Goal: Task Accomplishment & Management: Manage account settings

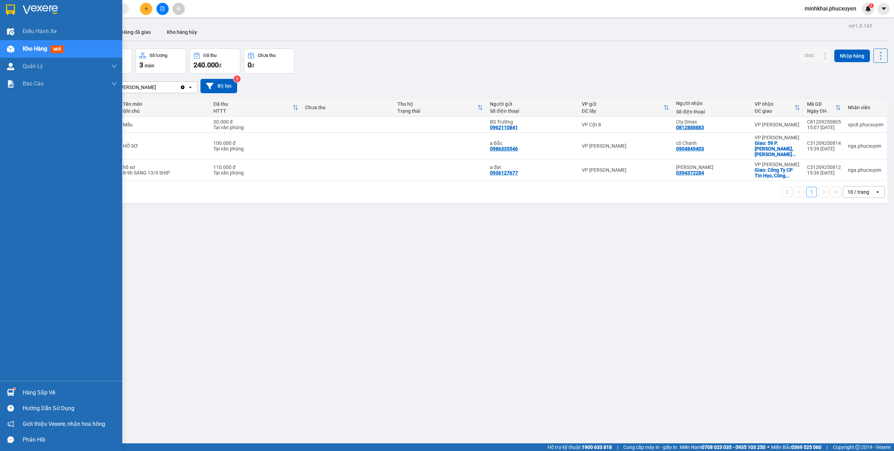
click at [30, 393] on div "Hàng sắp về" at bounding box center [70, 393] width 94 height 10
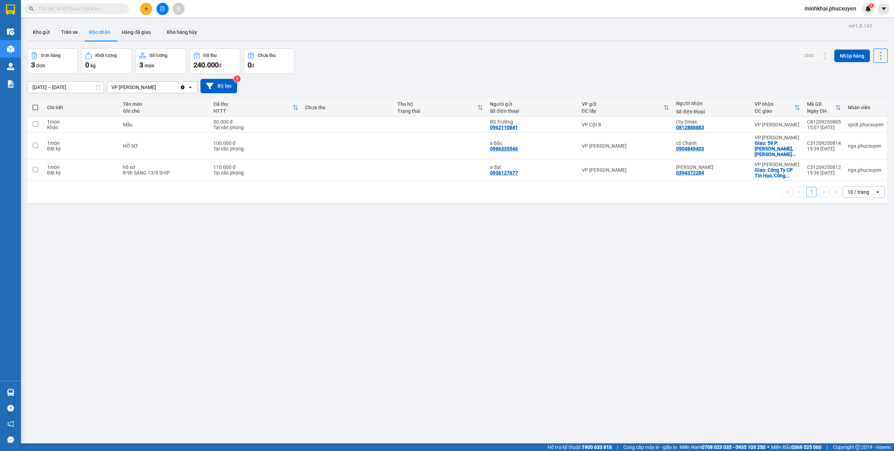
click at [402, 409] on section "Kết quả tìm kiếm ( 0 ) Bộ lọc No Data minhkhai.phucxuyen 1 Điều hành xe Kho hàn…" at bounding box center [447, 225] width 894 height 451
click at [823, 125] on icon at bounding box center [825, 124] width 5 height 5
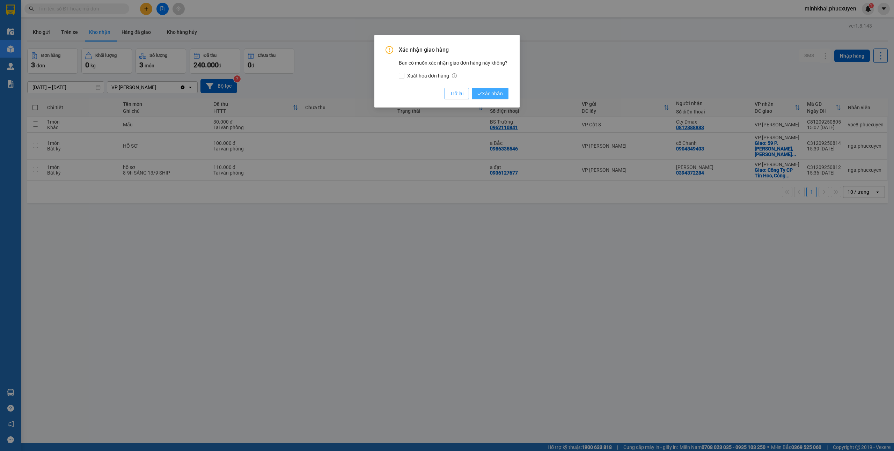
click at [497, 98] on button "Xác nhận" at bounding box center [490, 93] width 37 height 11
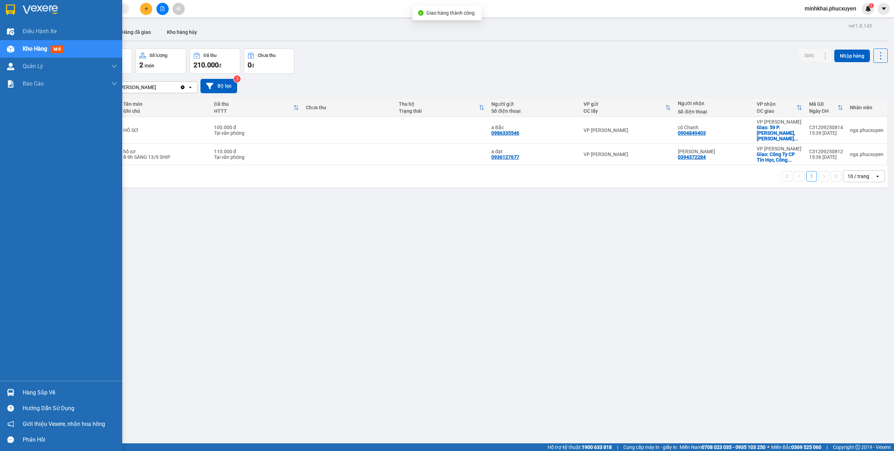
click at [6, 386] on div "Hàng sắp về" at bounding box center [61, 393] width 122 height 16
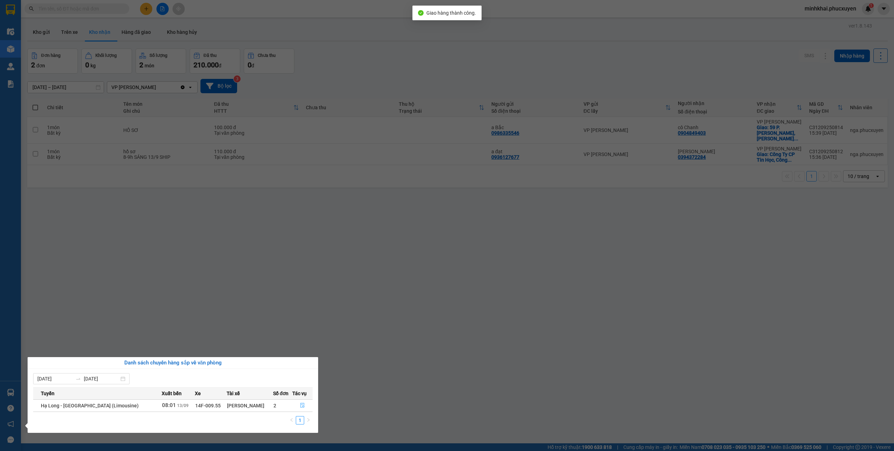
click at [297, 402] on button "button" at bounding box center [303, 405] width 20 height 11
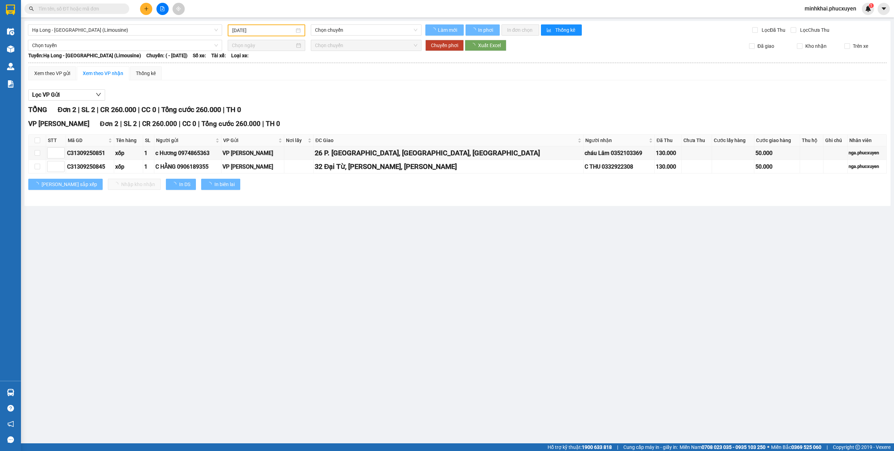
type input "[DATE]"
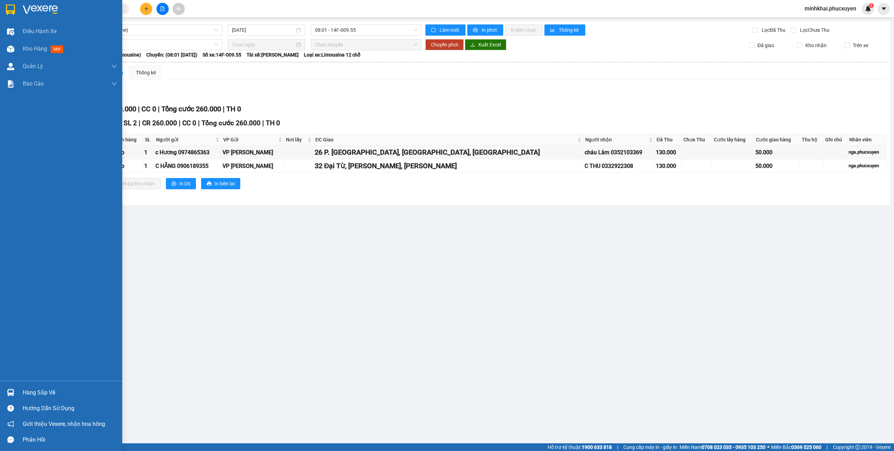
click at [13, 394] on img at bounding box center [10, 392] width 7 height 7
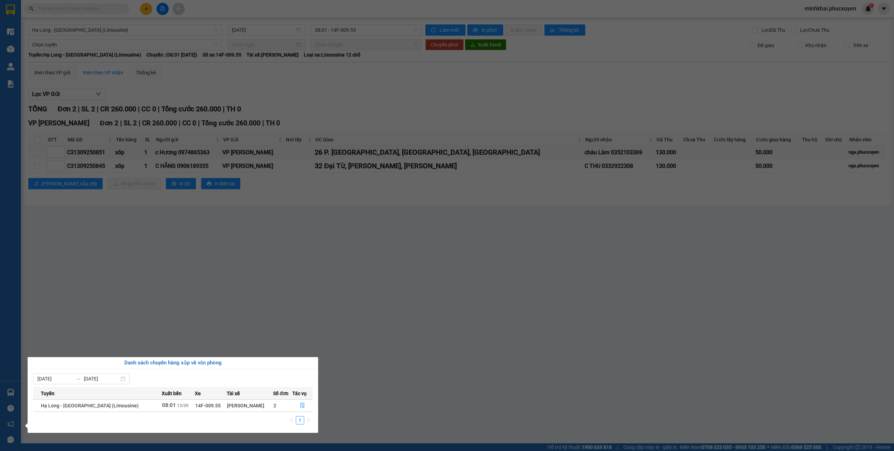
click at [361, 353] on section "Kết quả tìm kiếm ( 0 ) Bộ lọc No Data minhkhai.phucxuyen 1 Điều hành xe Kho hàn…" at bounding box center [447, 225] width 894 height 451
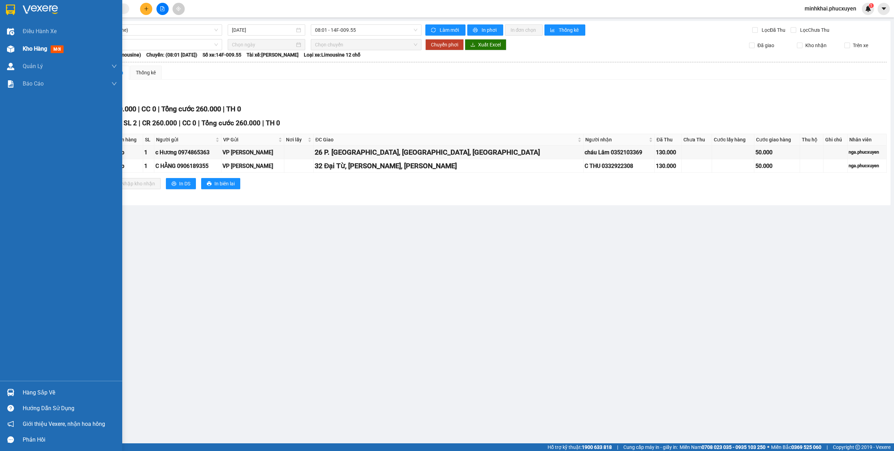
click at [14, 51] on img at bounding box center [10, 48] width 7 height 7
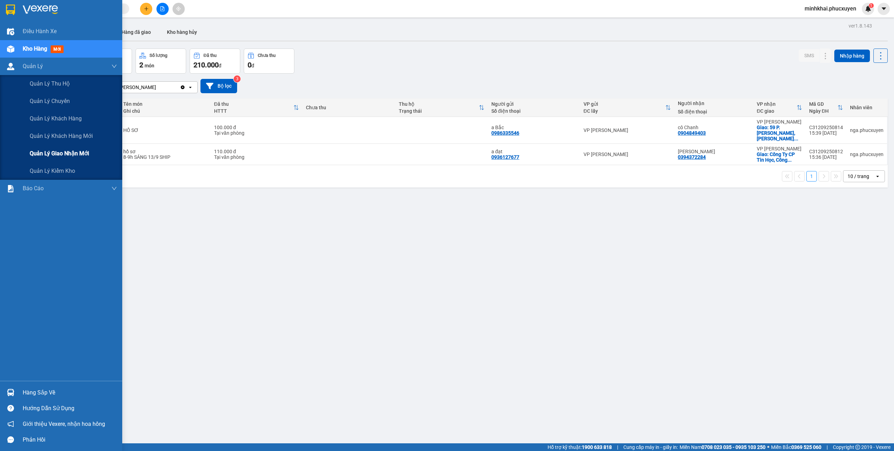
click at [52, 156] on span "Quản lý giao nhận mới" at bounding box center [59, 153] width 59 height 9
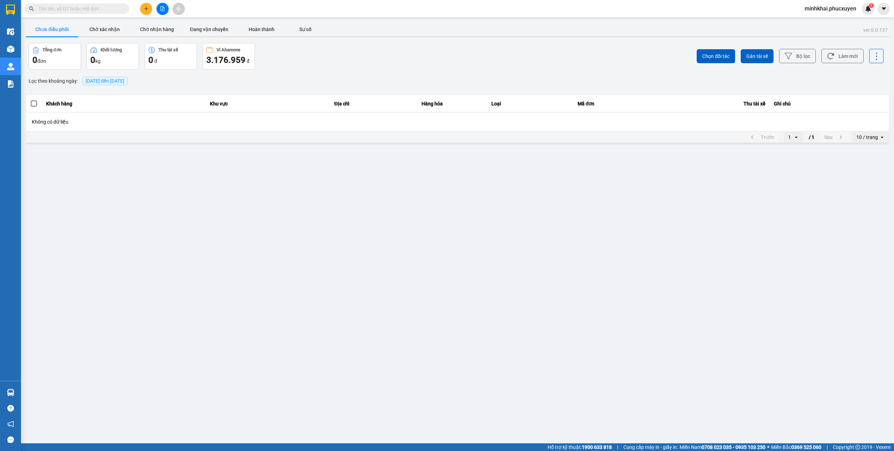
click at [114, 83] on span "13/09/2025 đến 13/09/2025" at bounding box center [105, 81] width 39 height 6
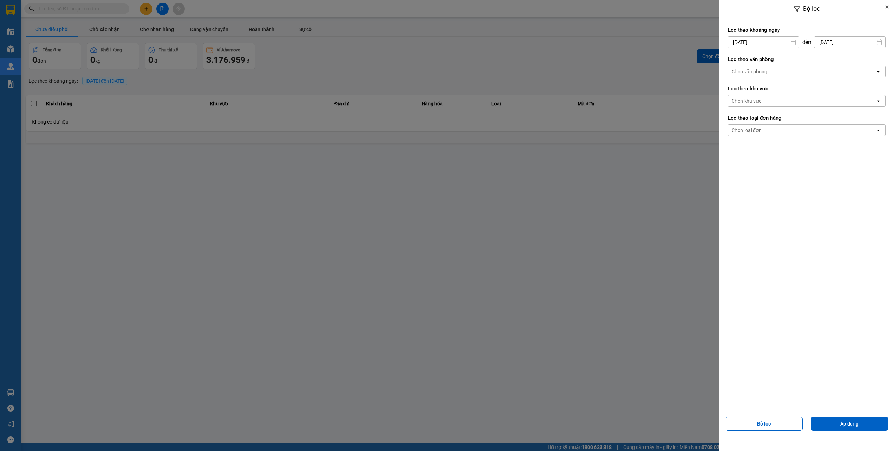
click at [749, 44] on input "[DATE]" at bounding box center [763, 42] width 71 height 11
click at [781, 105] on div "12" at bounding box center [788, 109] width 14 height 14
type input "12/09/2025"
click at [856, 418] on button "Áp dụng" at bounding box center [849, 424] width 77 height 14
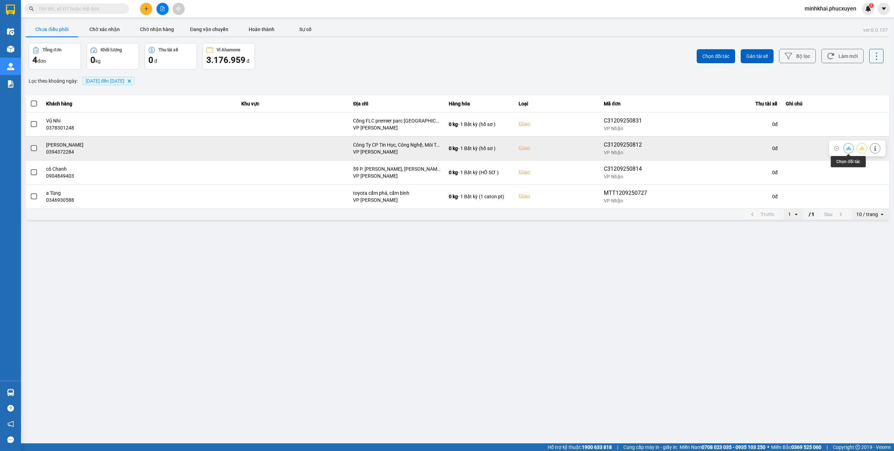
click at [848, 151] on icon at bounding box center [848, 148] width 5 height 5
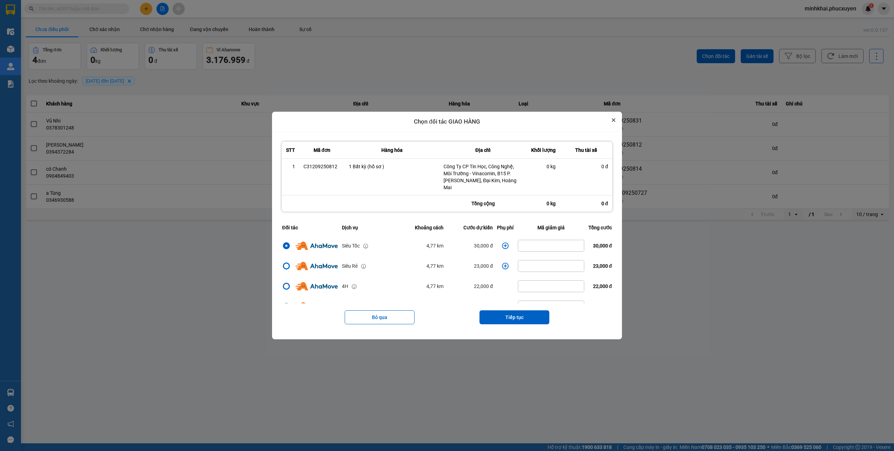
click at [615, 121] on icon "Close" at bounding box center [613, 119] width 3 height 3
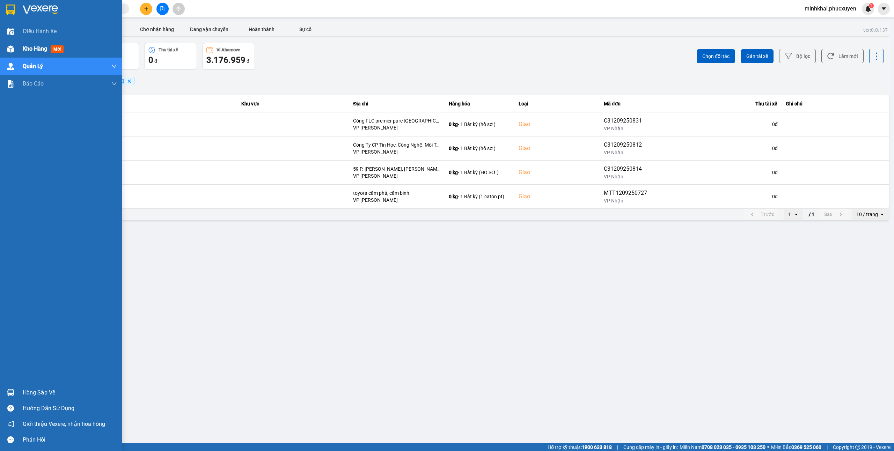
click at [24, 41] on div "Kho hàng mới" at bounding box center [70, 48] width 94 height 17
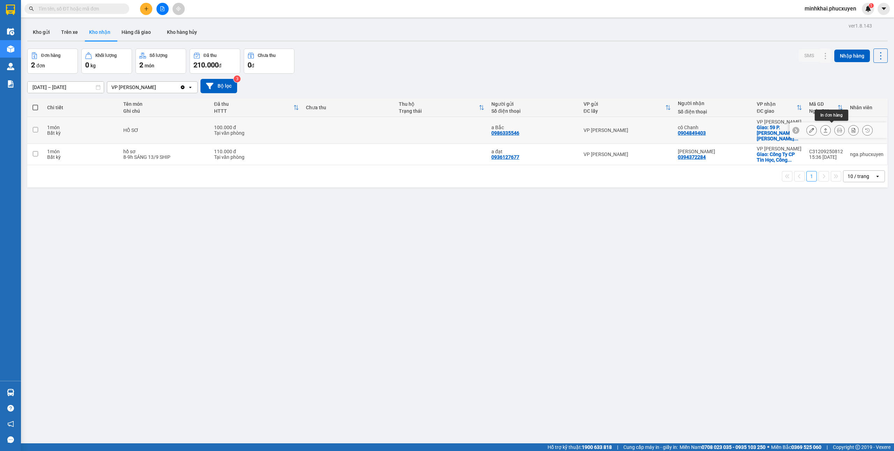
click at [824, 128] on icon at bounding box center [826, 130] width 4 height 4
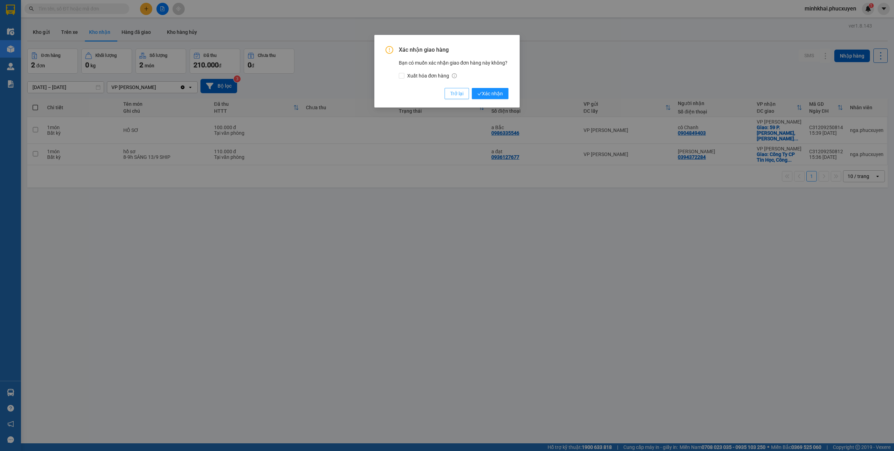
click at [452, 91] on span "Trở lại" at bounding box center [456, 94] width 13 height 8
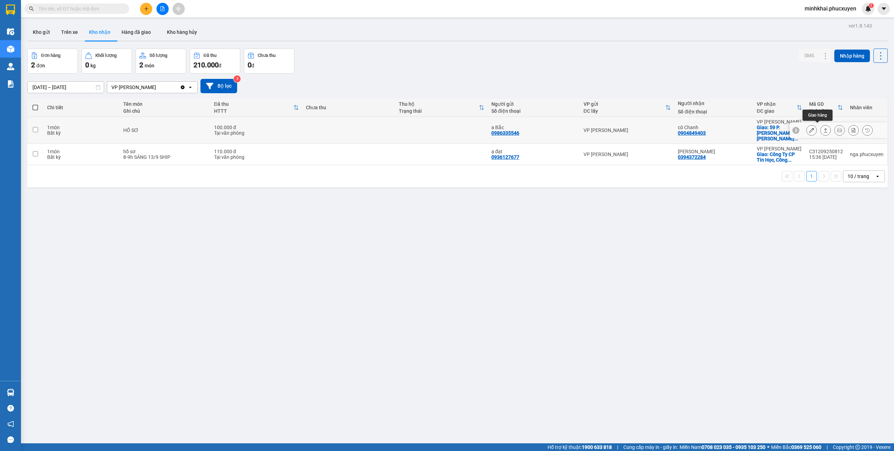
click at [809, 130] on icon at bounding box center [811, 130] width 5 height 5
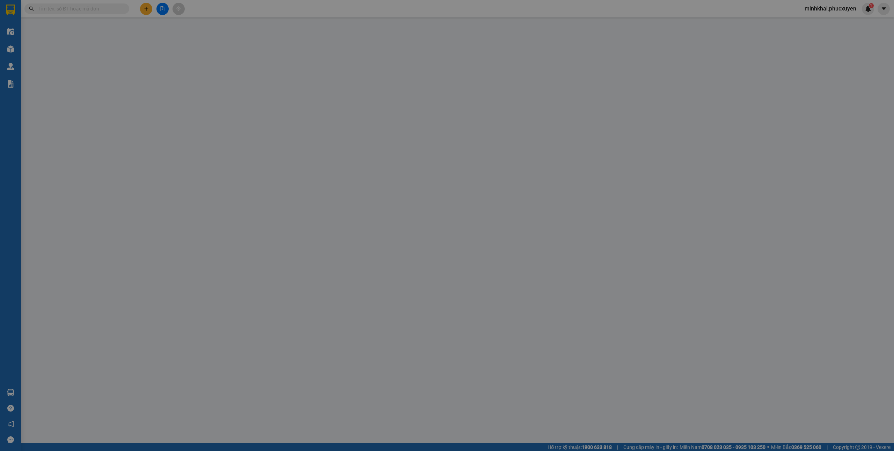
type input "0986335546"
type input "a Bắc"
type input "0904849403"
type input "cô Chanh"
checkbox input "true"
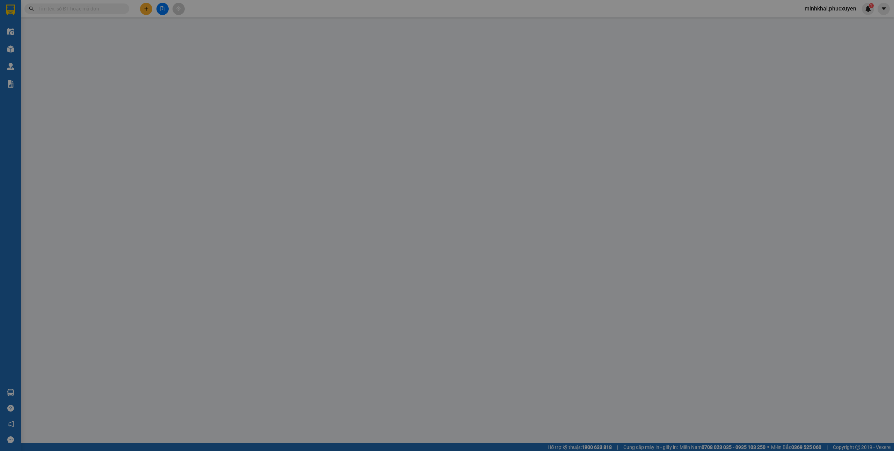
type input "59 P. Quang Trung, Nguyễn Du, Hai Bà Trưng"
type input "100.000"
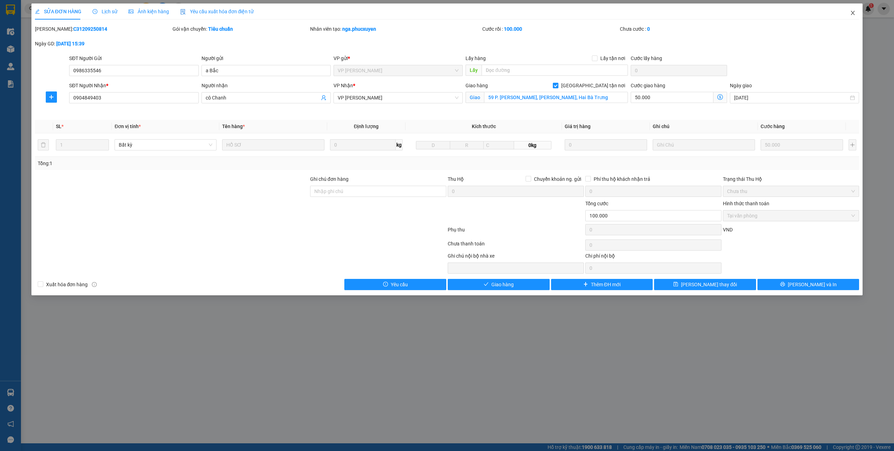
click at [852, 13] on icon "close" at bounding box center [853, 13] width 4 height 4
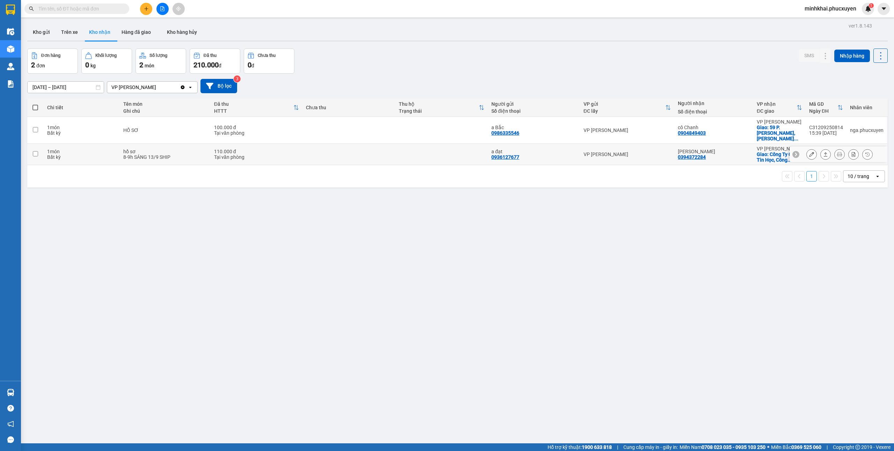
click at [807, 153] on button at bounding box center [812, 154] width 10 height 12
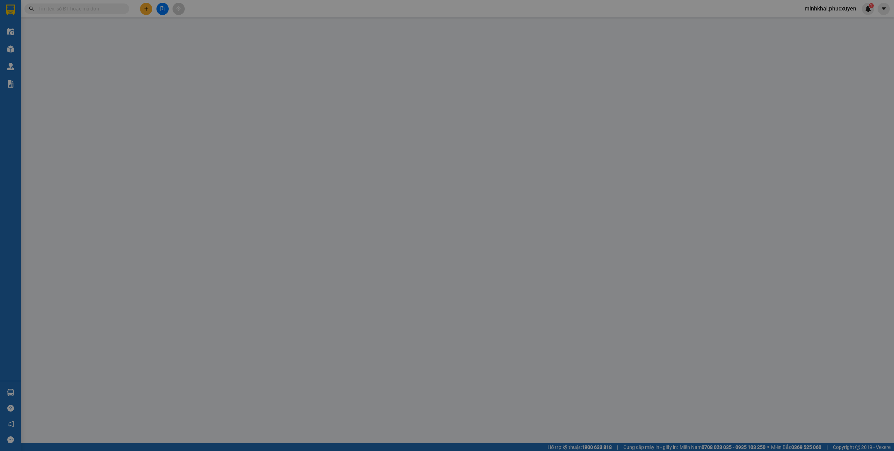
type input "0936127677"
type input "a đạt"
type input "0394372284"
type input "TRẦN ĐỨC SINH"
checkbox input "true"
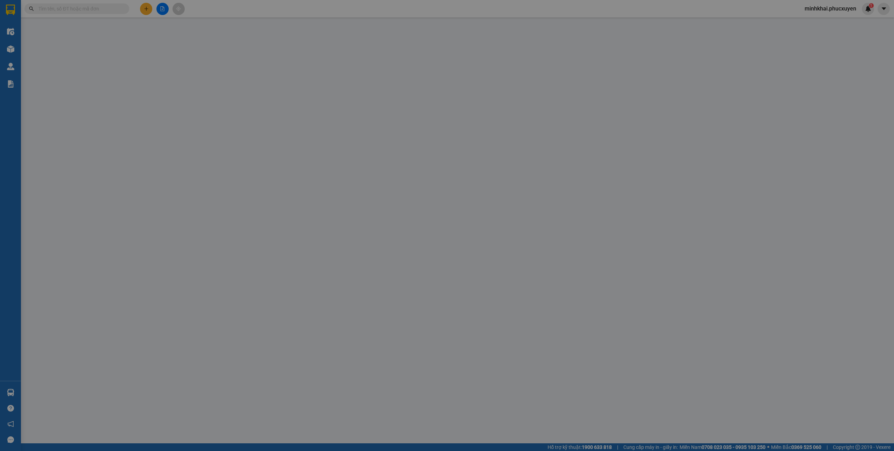
type input "Công Ty CP Tin Học, Công Nghệ, Môi Trường - Vinacomin, B15 P. Nguyễn Công Thái,…"
type input "110.000"
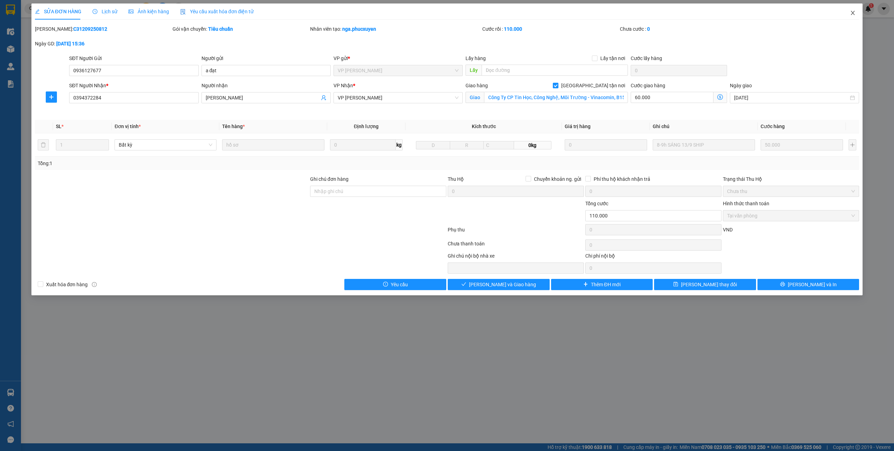
click at [854, 15] on icon "close" at bounding box center [853, 13] width 6 height 6
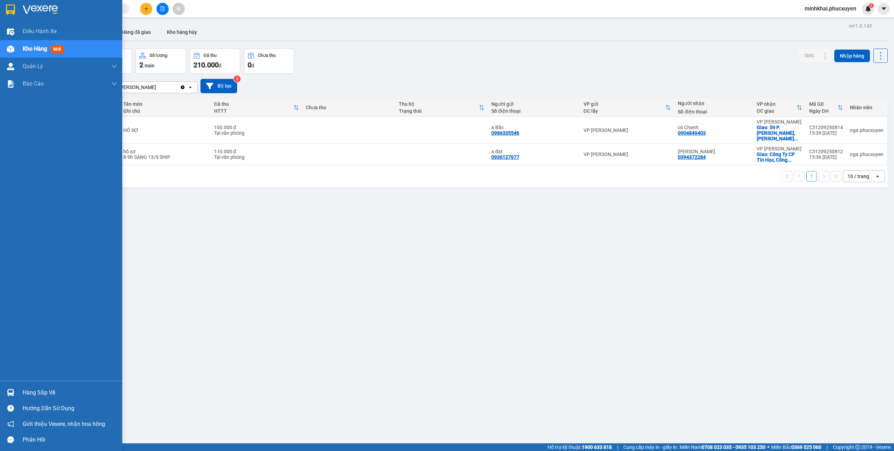
click at [10, 385] on div "Hàng sắp về" at bounding box center [61, 393] width 122 height 16
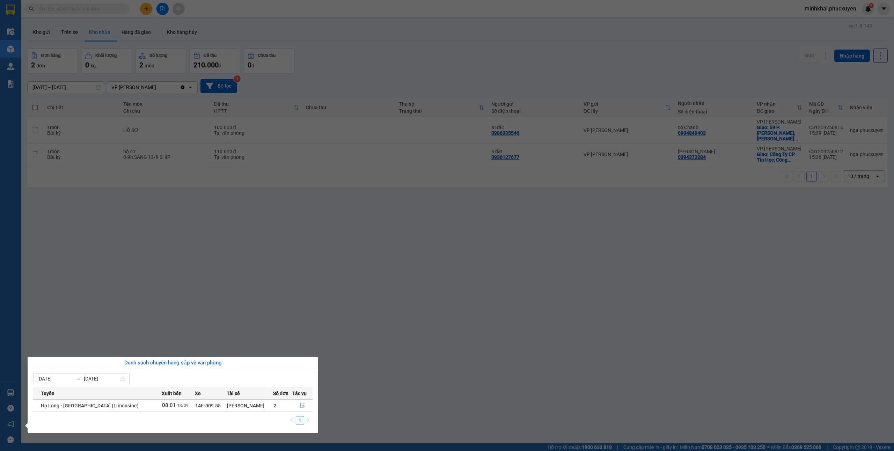
click at [297, 407] on button "button" at bounding box center [303, 405] width 20 height 11
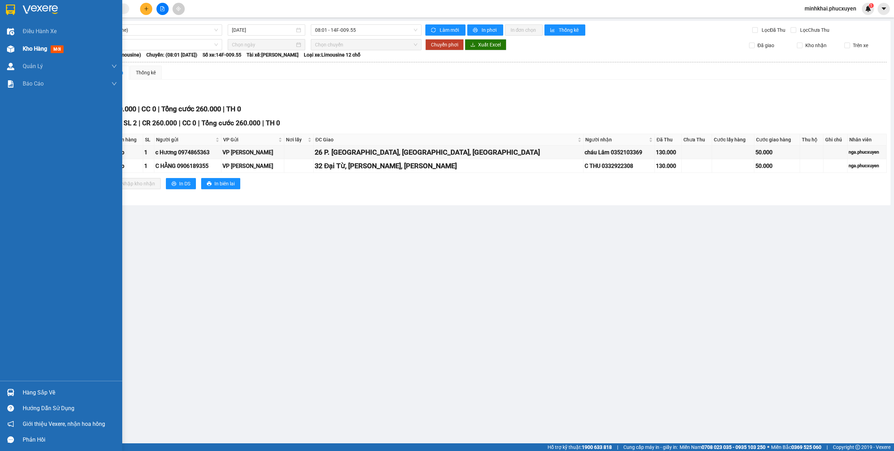
click at [16, 43] on div at bounding box center [11, 49] width 12 height 12
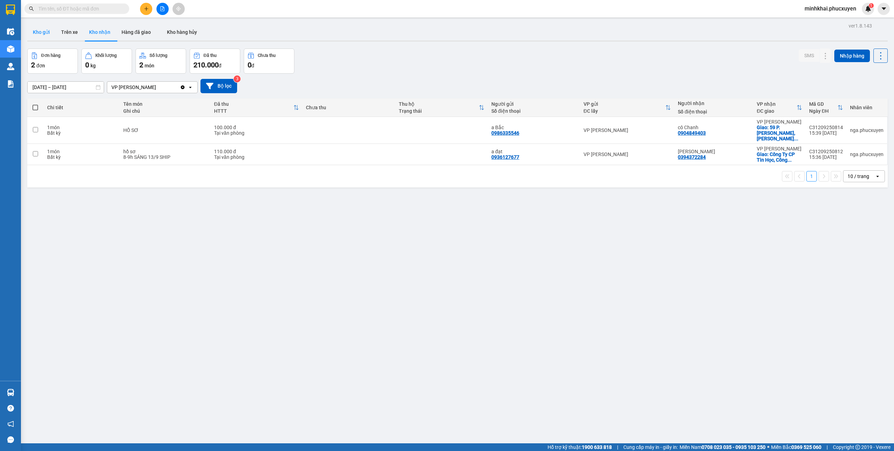
click at [38, 36] on button "Kho gửi" at bounding box center [41, 32] width 28 height 17
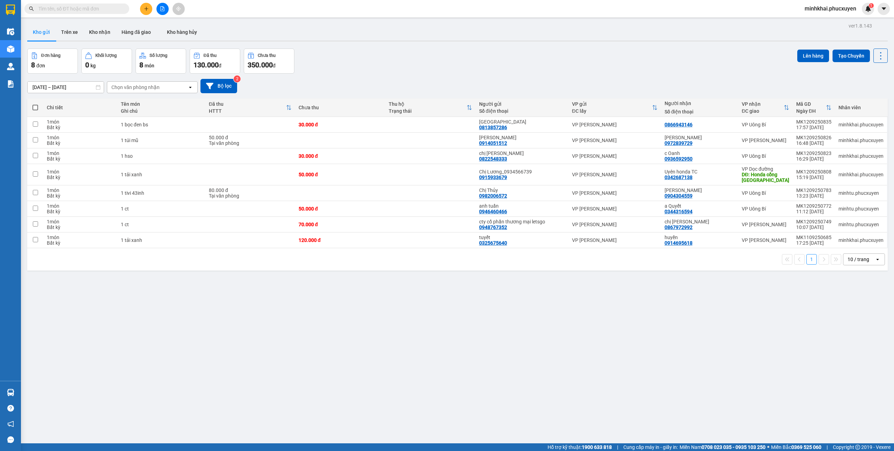
click at [144, 7] on icon "plus" at bounding box center [146, 8] width 5 height 5
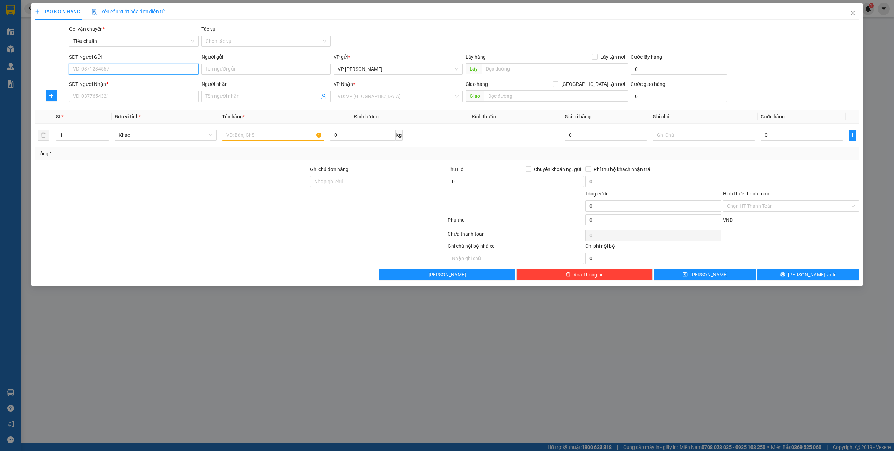
click at [127, 67] on input "SĐT Người Gửi" at bounding box center [133, 69] width 129 height 11
click at [239, 133] on input "text" at bounding box center [273, 135] width 102 height 11
type input "2 đôn gỗ"
type input "1"
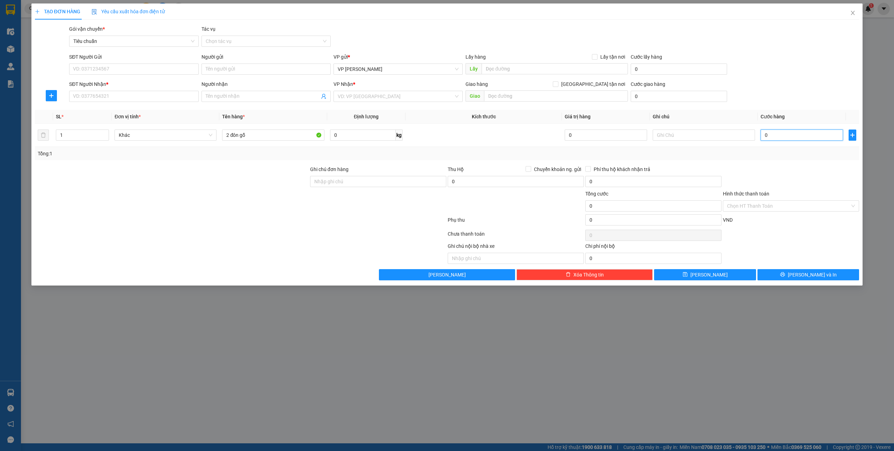
type input "1"
click at [133, 66] on input "SĐT Người Gửi" at bounding box center [133, 69] width 129 height 11
type input "1.000"
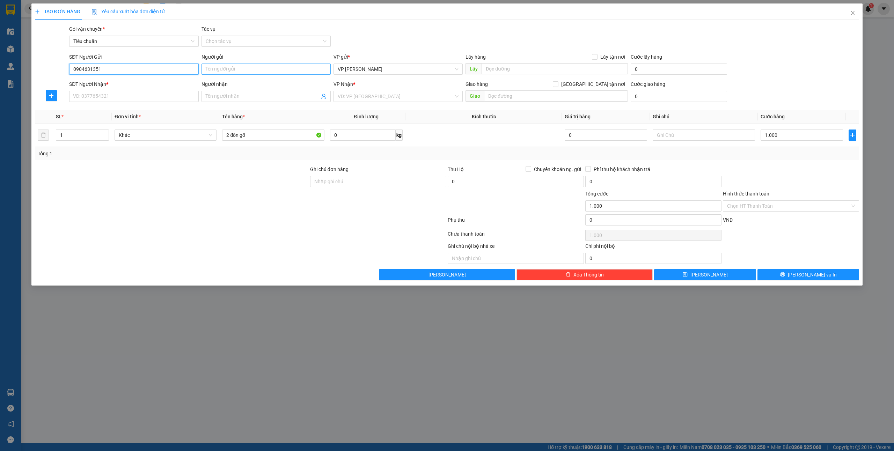
type input "0904631351"
click at [258, 72] on input "Người gửi" at bounding box center [266, 69] width 129 height 11
click at [807, 128] on td "1.000" at bounding box center [802, 135] width 88 height 23
click at [797, 134] on input "1.000" at bounding box center [802, 135] width 82 height 11
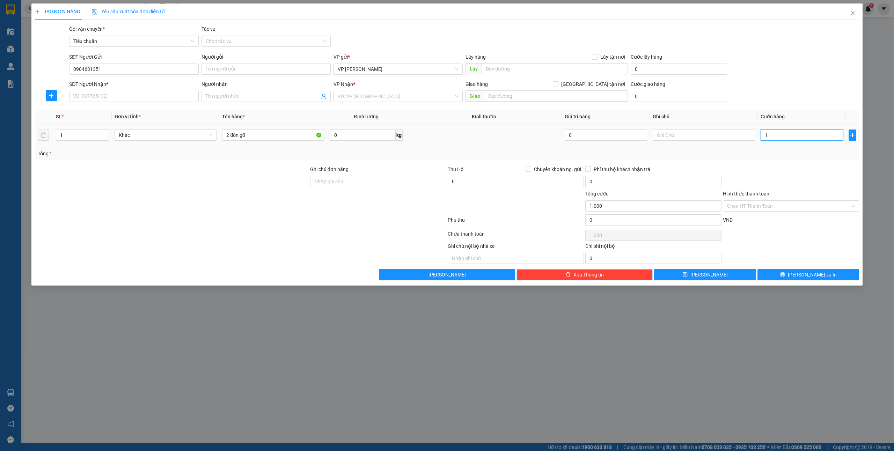
type input "14"
type input "140"
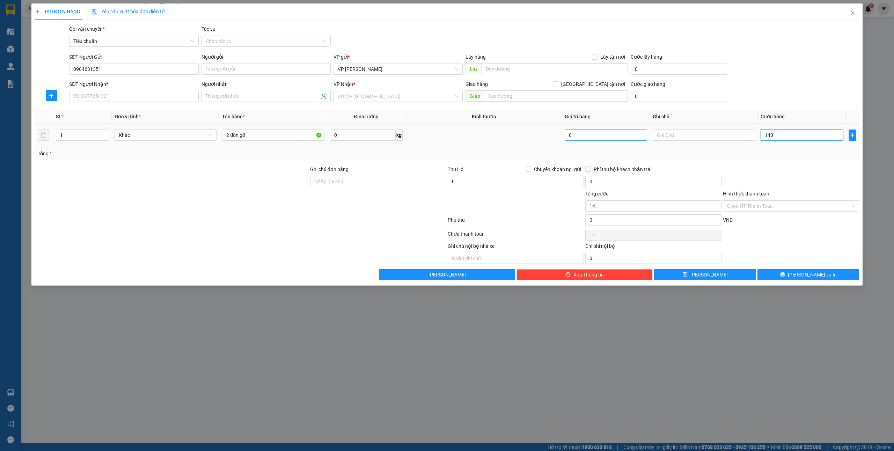
type input "140"
click at [237, 67] on input "Người gửi" at bounding box center [266, 69] width 129 height 11
type input "140.000"
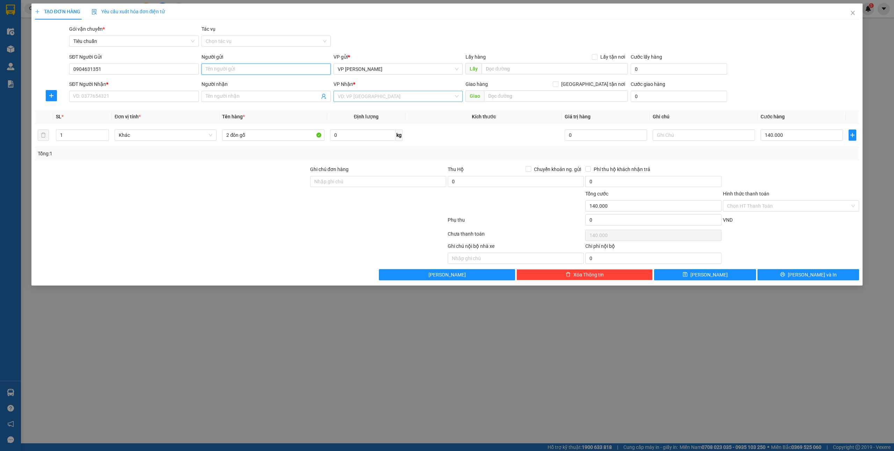
click at [410, 102] on div "VD: VP [GEOGRAPHIC_DATA]" at bounding box center [398, 96] width 129 height 11
click at [372, 190] on div "VP Dọc đường" at bounding box center [398, 189] width 121 height 8
click at [506, 92] on input "text" at bounding box center [556, 95] width 144 height 11
type input "km11"
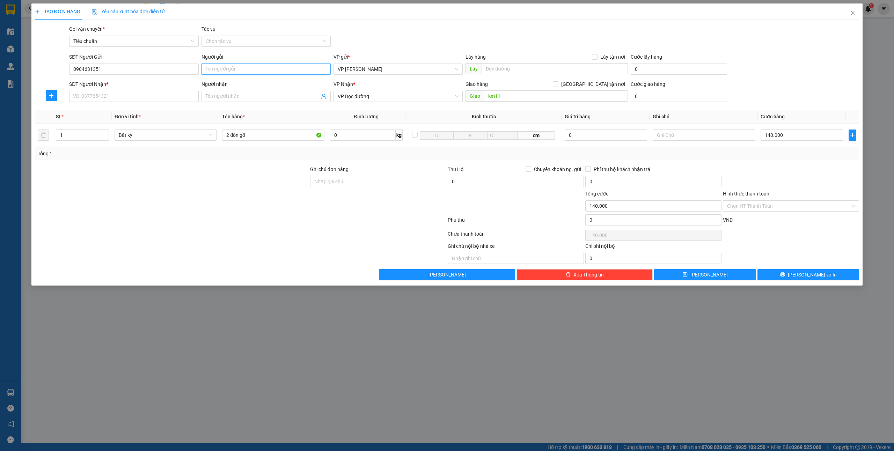
click at [217, 66] on input "Người gửi" at bounding box center [266, 69] width 129 height 11
type input "c"
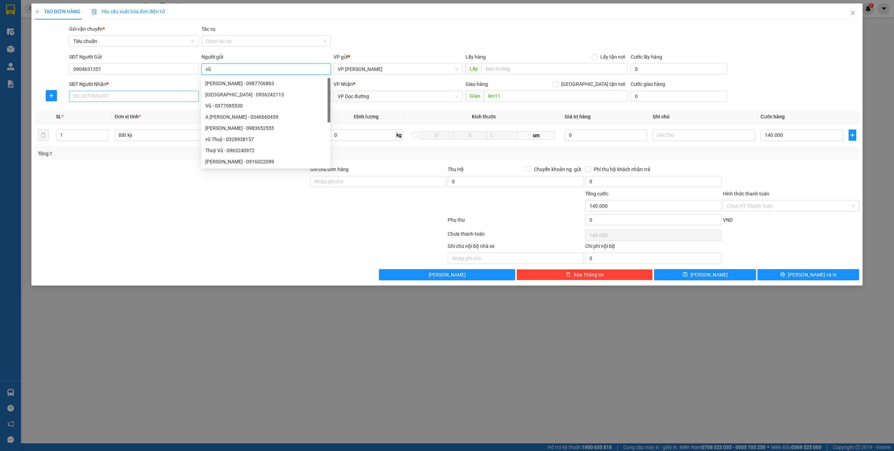
type input "vũ"
click at [131, 102] on input "SĐT Người Nhận *" at bounding box center [133, 96] width 129 height 11
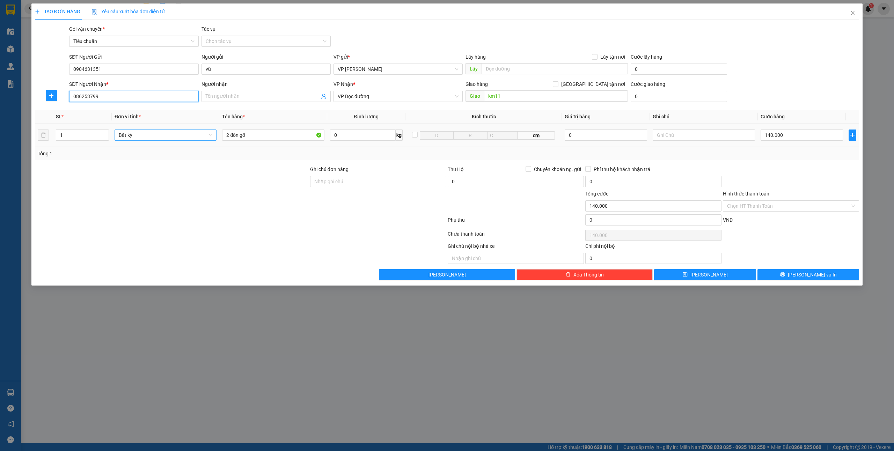
type input "0862537995"
click at [108, 114] on div "0862537995 - A HOÀN" at bounding box center [133, 111] width 121 height 8
type input "A HOÀN"
checkbox input "true"
type input "141 Nguyễn Văn Cừ"
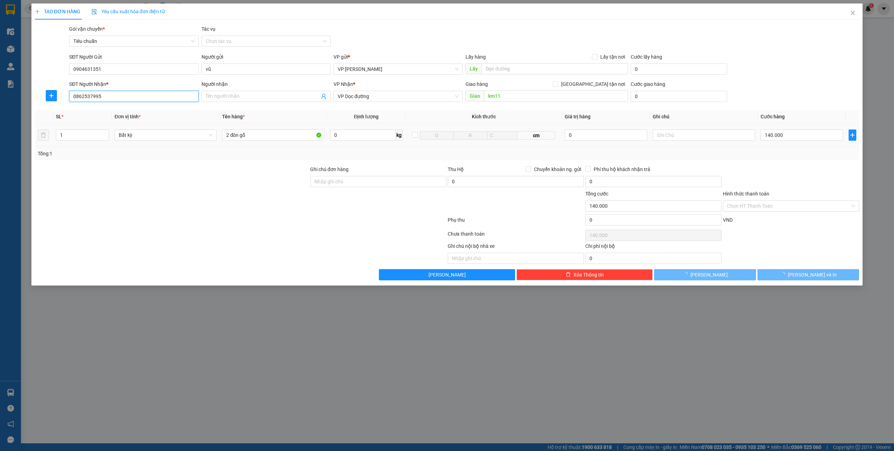
type input "170.000"
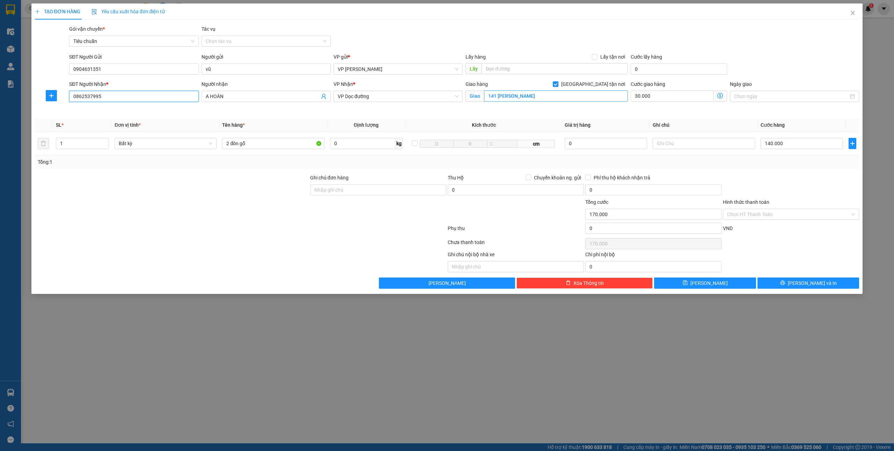
type input "0862537995"
click at [535, 98] on input "141 Nguyễn Văn Cừ" at bounding box center [556, 95] width 144 height 11
type input "km11"
click at [590, 88] on div "Giao hàng Giao tận nơi" at bounding box center [547, 85] width 162 height 10
click at [558, 85] on input "[GEOGRAPHIC_DATA] tận nơi" at bounding box center [555, 83] width 5 height 5
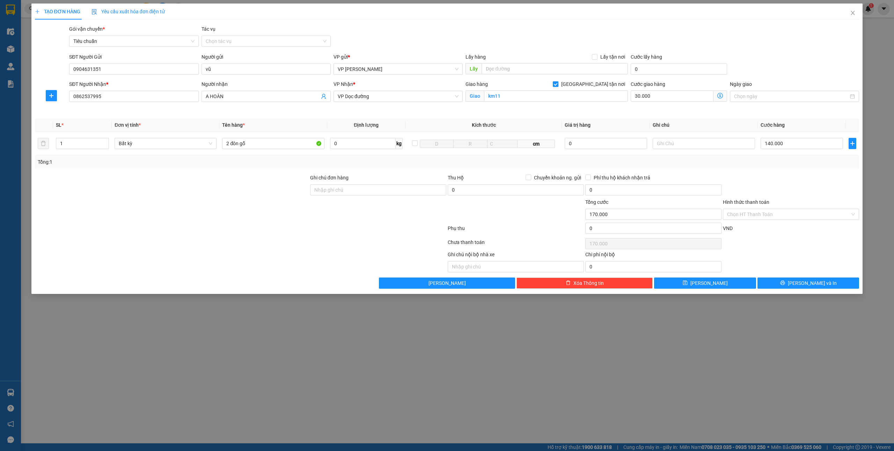
checkbox input "false"
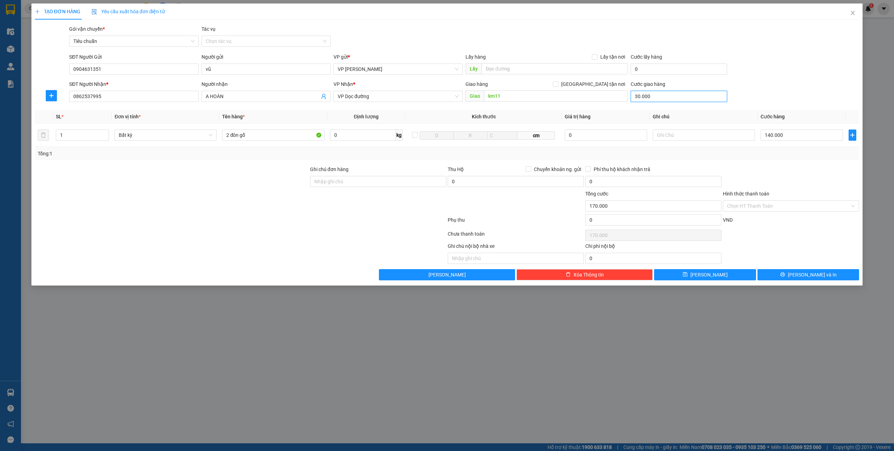
click at [665, 101] on input "30.000" at bounding box center [679, 96] width 96 height 11
type input "0"
type input "140.000"
type input "0"
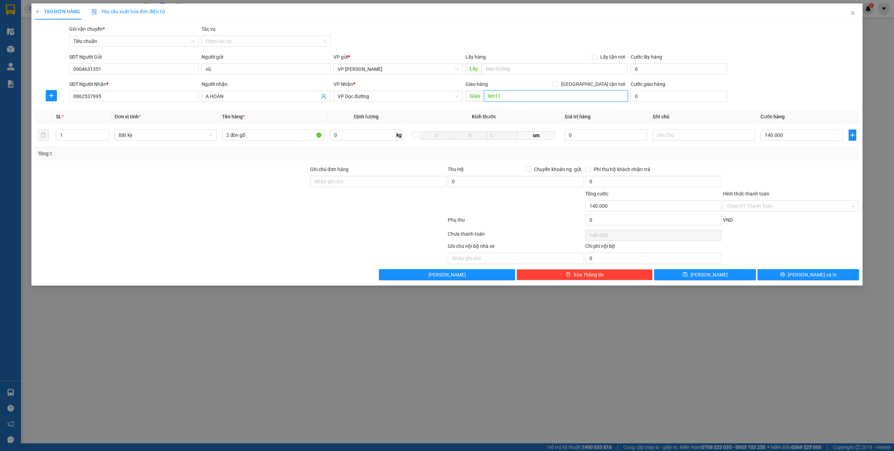
click at [517, 93] on input "km11" at bounding box center [556, 95] width 144 height 11
click at [423, 88] on div "VP Nhận *" at bounding box center [398, 85] width 129 height 10
click at [779, 136] on input "140.000" at bounding box center [802, 135] width 82 height 11
type input "12"
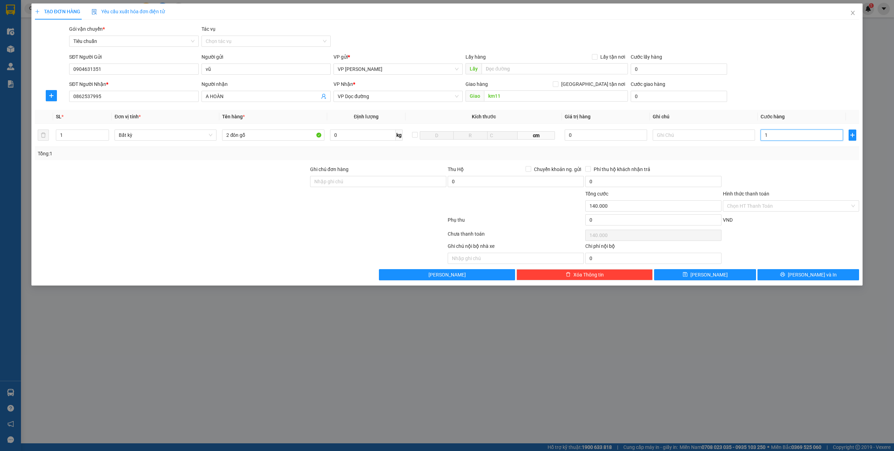
type input "12"
type input "120"
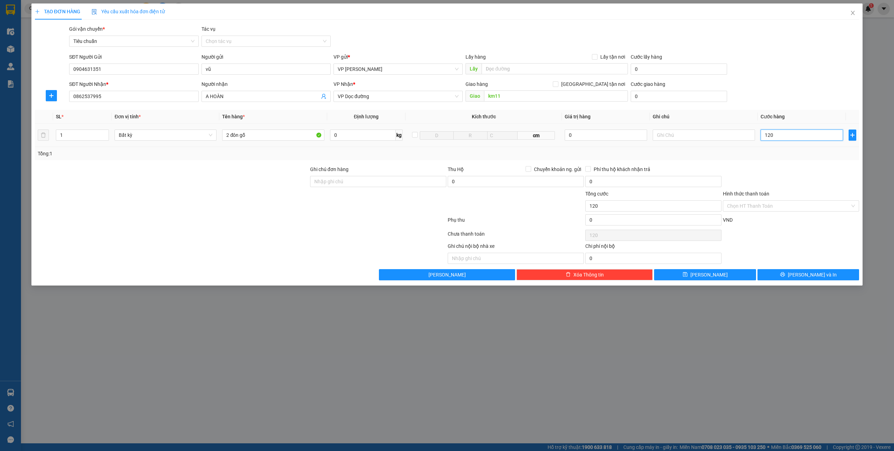
click at [791, 131] on input "120" at bounding box center [802, 135] width 82 height 11
type input "1"
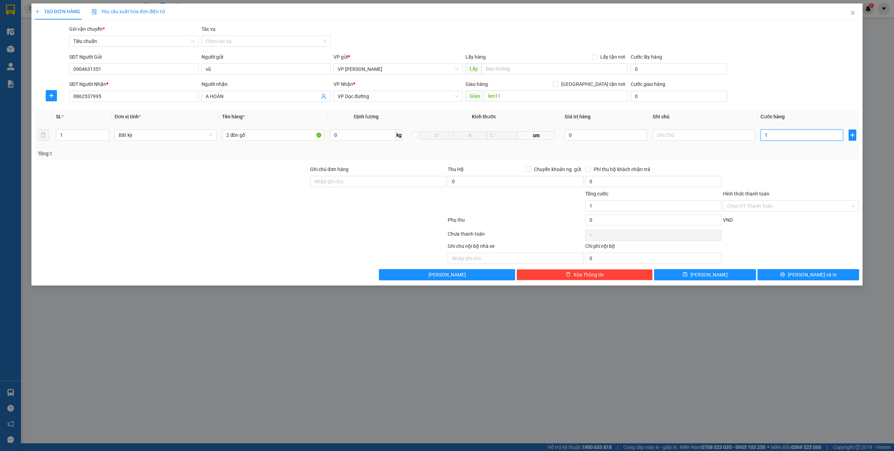
type input "10"
type input "100"
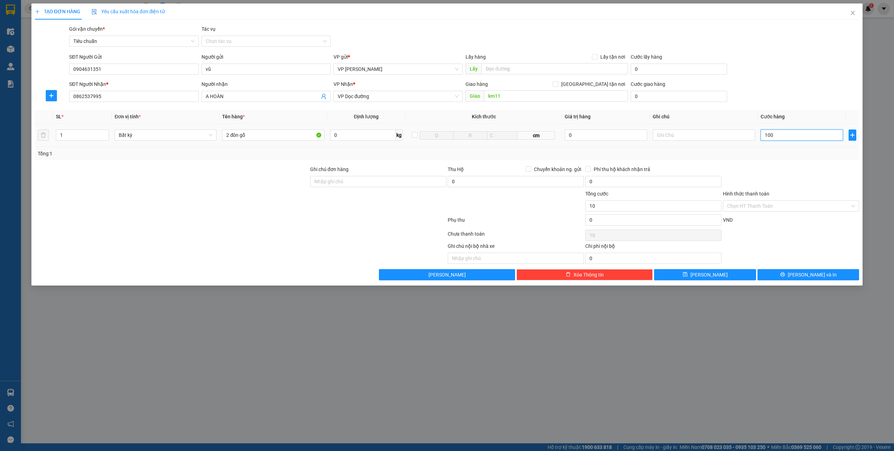
type input "100"
click at [764, 250] on div "Ghi chú nội bộ nhà xe Chi phí nội bộ 0" at bounding box center [447, 253] width 826 height 22
type input "100.000"
click at [751, 210] on input "Hình thức thanh toán" at bounding box center [788, 206] width 123 height 10
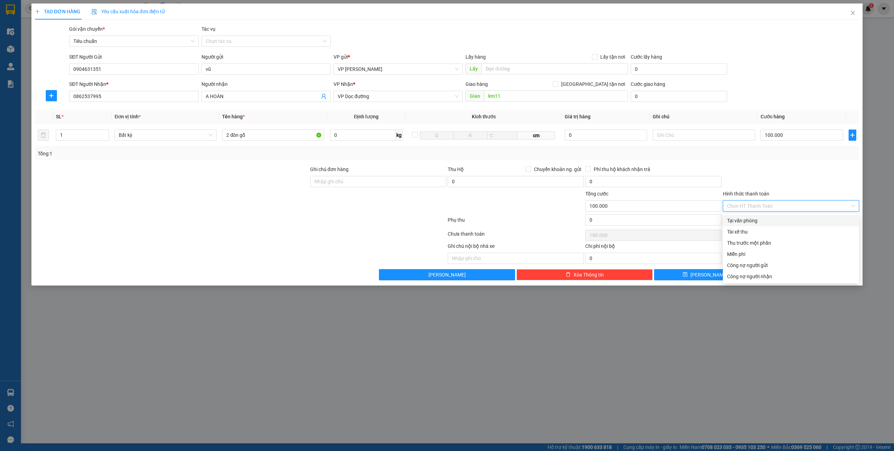
click at [745, 221] on div "Tại văn phòng" at bounding box center [791, 221] width 128 height 8
type input "0"
click at [790, 270] on div "Transit Pickup Surcharge Ids Transit Deliver Surcharge Ids Transit Deliver Surc…" at bounding box center [447, 152] width 825 height 255
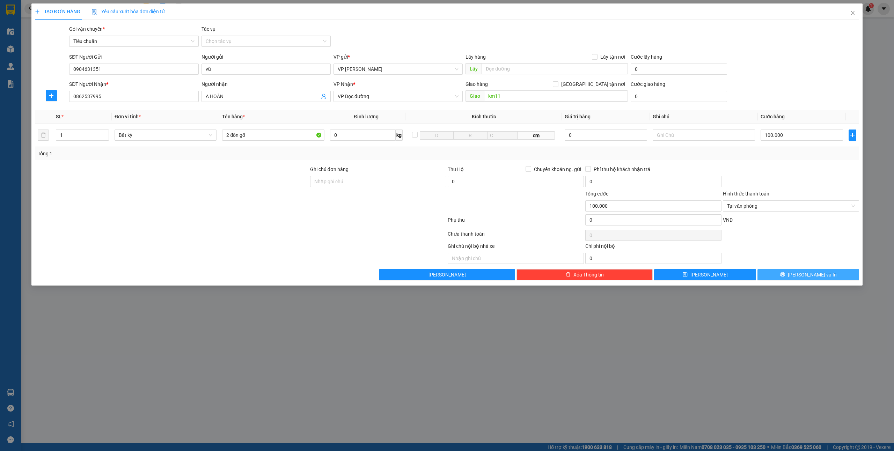
click at [788, 278] on button "[PERSON_NAME] và In" at bounding box center [809, 274] width 102 height 11
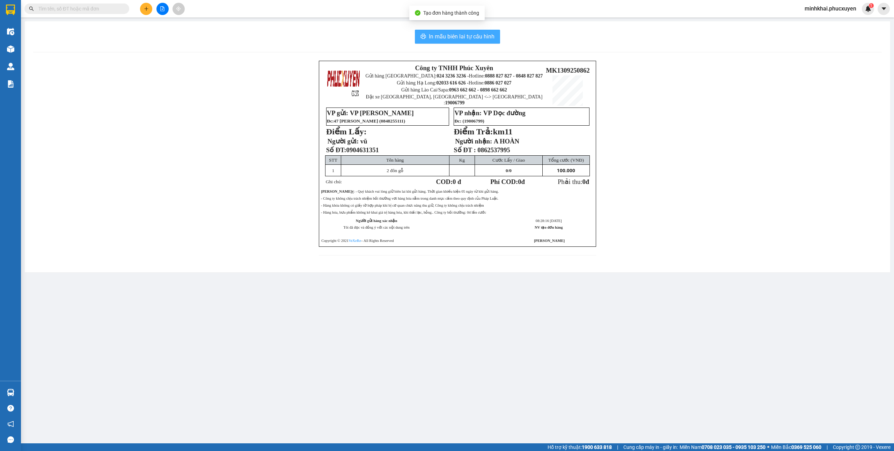
click at [466, 37] on span "In mẫu biên lai tự cấu hình" at bounding box center [462, 36] width 66 height 9
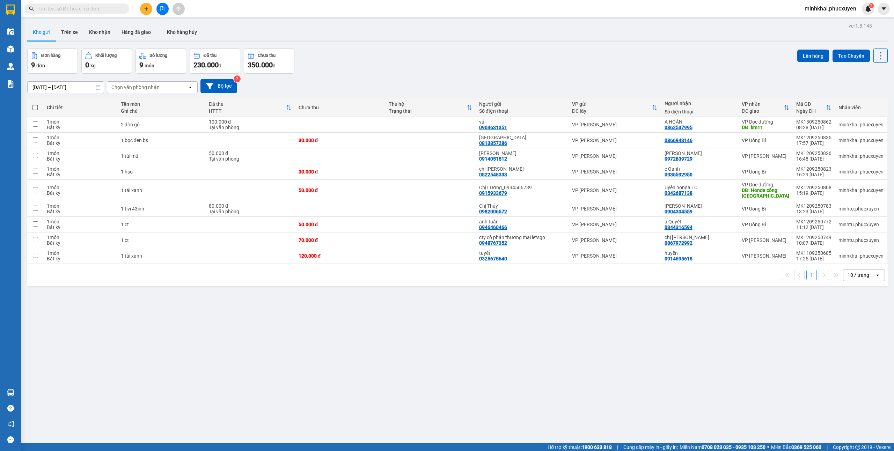
click at [147, 11] on button at bounding box center [146, 9] width 12 height 12
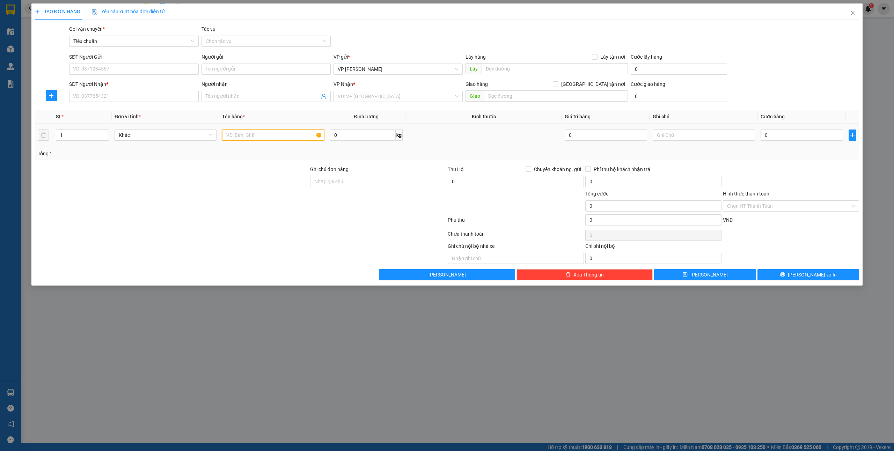
click at [250, 140] on input "text" at bounding box center [273, 135] width 102 height 11
type input "1 túi trắng hso"
click at [114, 70] on input "SĐT Người Gửi" at bounding box center [133, 69] width 129 height 11
type input "0335802543"
click at [227, 73] on input "Người gửi" at bounding box center [266, 69] width 129 height 11
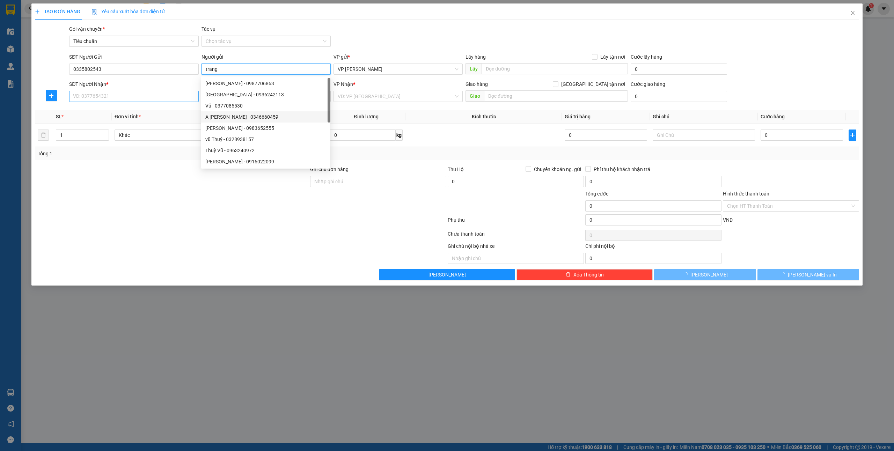
type input "trang"
drag, startPoint x: 97, startPoint y: 95, endPoint x: 305, endPoint y: 182, distance: 225.6
click at [97, 95] on input "SĐT Người Nhận *" at bounding box center [133, 96] width 129 height 11
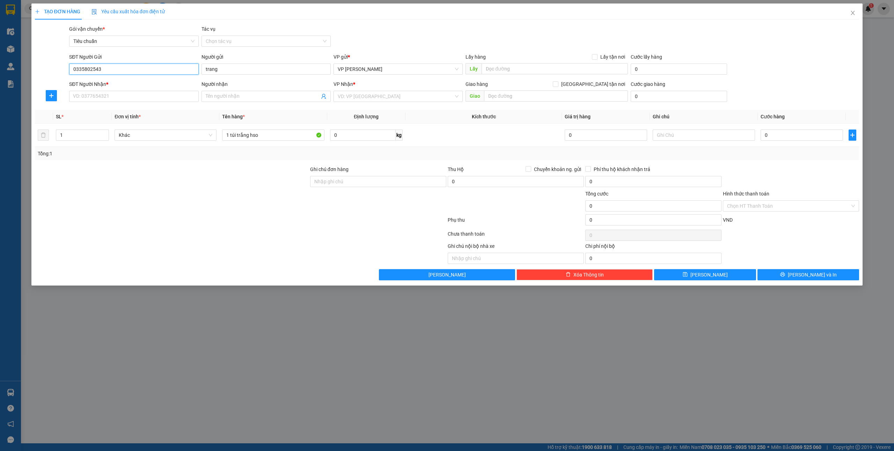
click at [116, 66] on input "0335802543" at bounding box center [133, 69] width 129 height 11
click at [99, 100] on input "SĐT Người Nhận *" at bounding box center [133, 96] width 129 height 11
paste input "0335802543"
type input "0335802543"
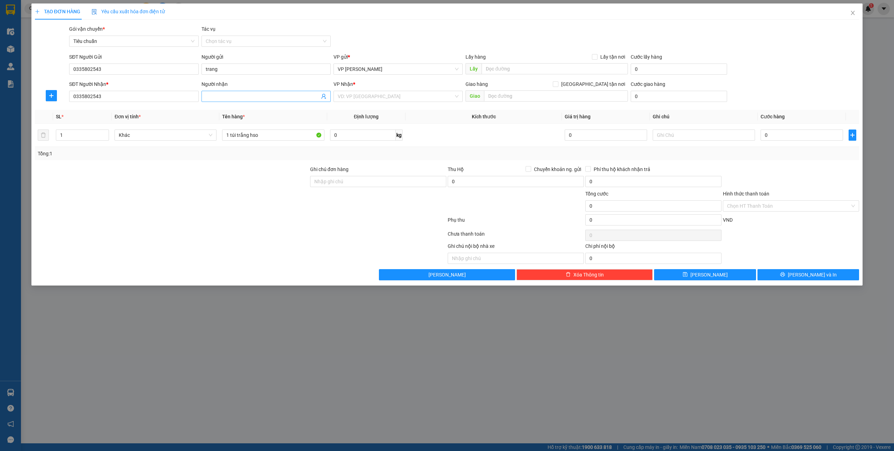
click at [223, 98] on input "Người nhận" at bounding box center [263, 97] width 114 height 8
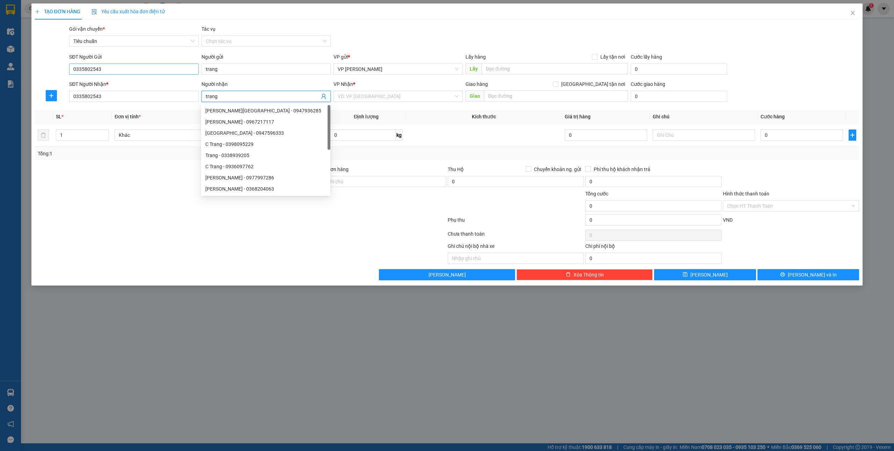
type input "trang"
click at [110, 66] on input "0335802543" at bounding box center [133, 69] width 129 height 11
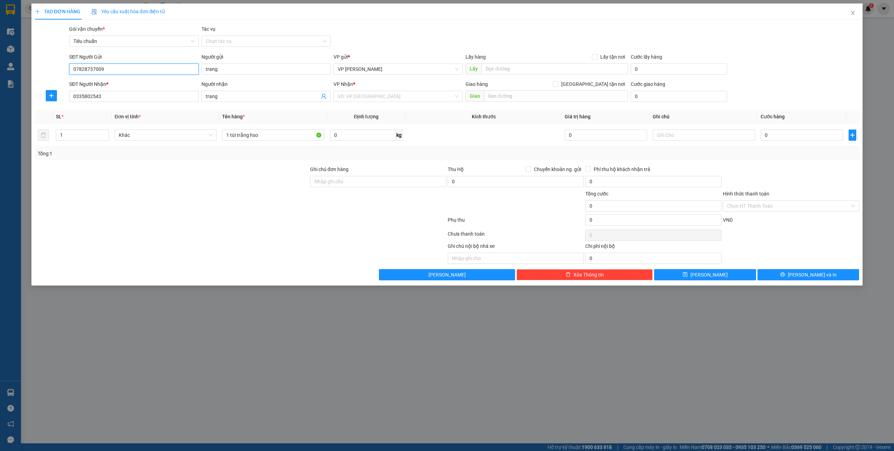
click at [86, 67] on input "07828737009" at bounding box center [133, 69] width 129 height 11
type input "0782737009"
click at [234, 67] on input "trang" at bounding box center [266, 69] width 129 height 11
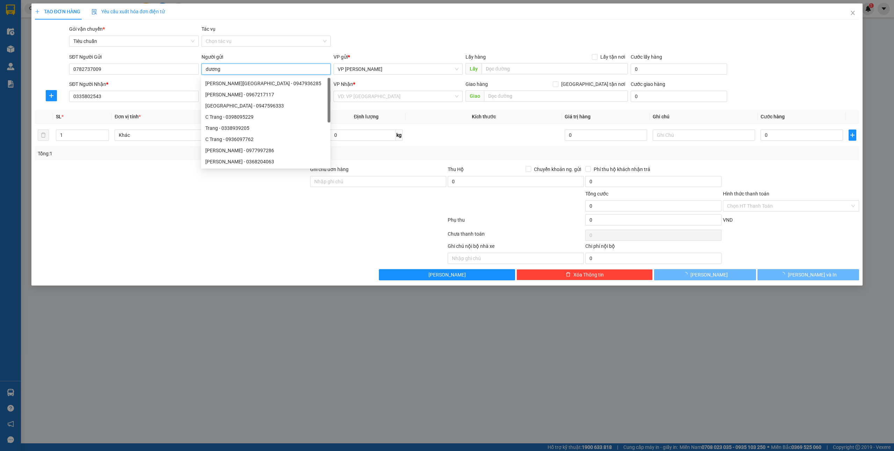
type input "dương"
click at [388, 103] on div "VP Nhận * VD: VP Sài Gòn" at bounding box center [398, 92] width 129 height 24
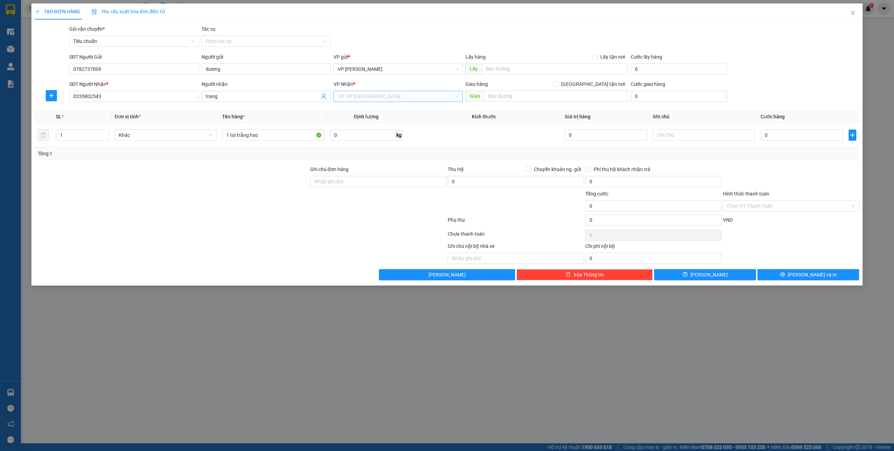
click at [379, 100] on input "search" at bounding box center [396, 96] width 116 height 10
click at [359, 152] on div "VP Uông Bí" at bounding box center [398, 156] width 121 height 8
click at [558, 86] on input "[GEOGRAPHIC_DATA] tận nơi" at bounding box center [555, 83] width 5 height 5
checkbox input "true"
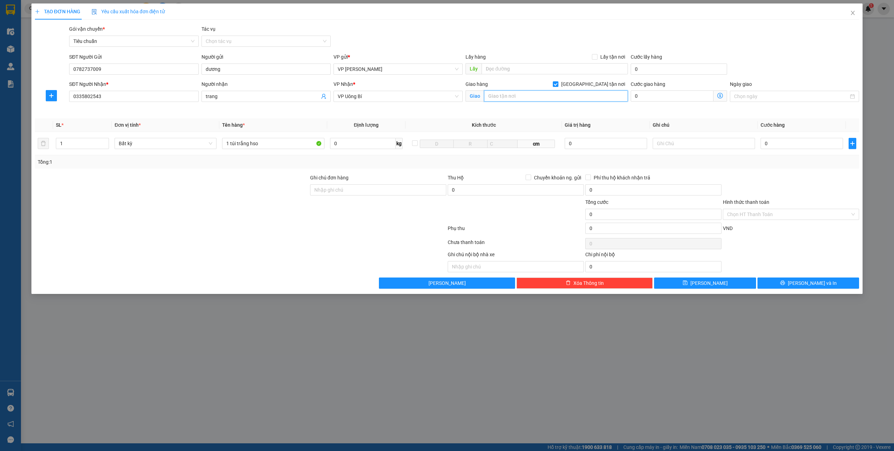
click at [549, 96] on input "text" at bounding box center [556, 95] width 144 height 11
type input "414 quang trung"
click at [650, 94] on input "0" at bounding box center [672, 95] width 83 height 11
type input "3"
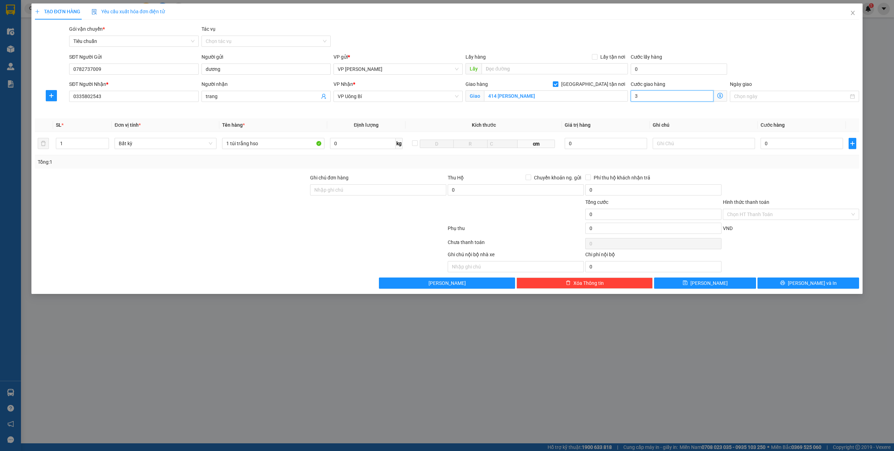
type input "3"
type input "30"
click at [775, 142] on input "0" at bounding box center [802, 143] width 82 height 11
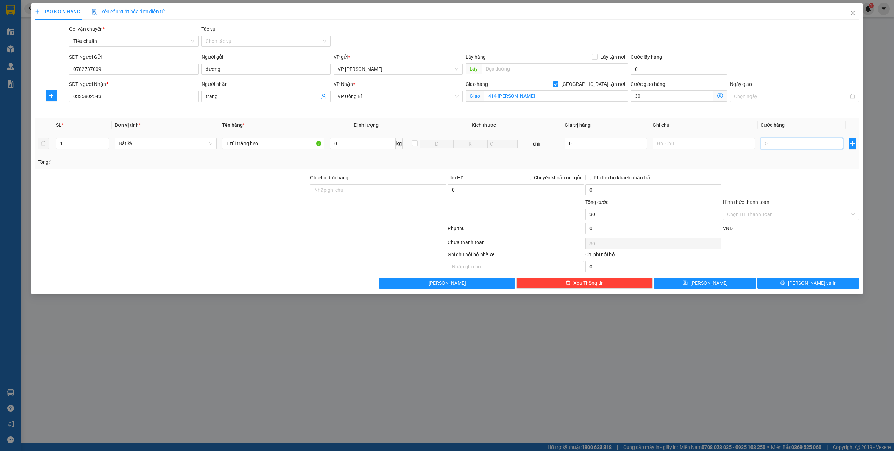
type input "30.000"
type input "3"
type input "30.003"
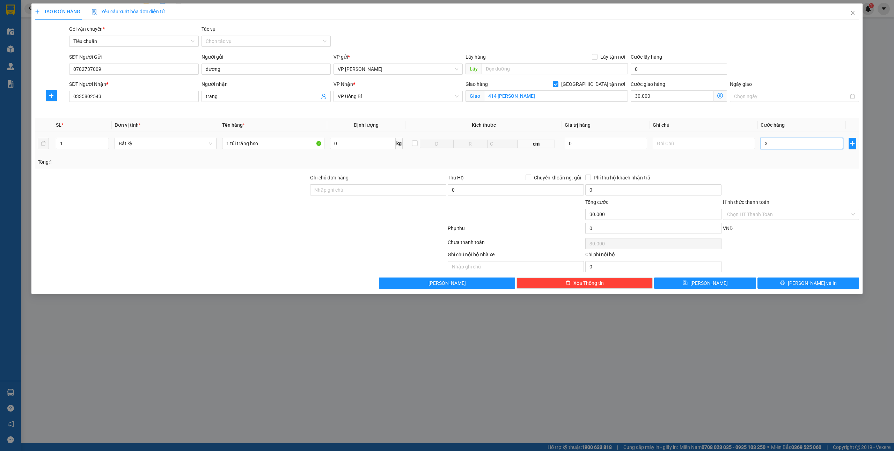
type input "30.003"
type input "30"
type input "30.030"
click at [812, 183] on div at bounding box center [791, 186] width 138 height 24
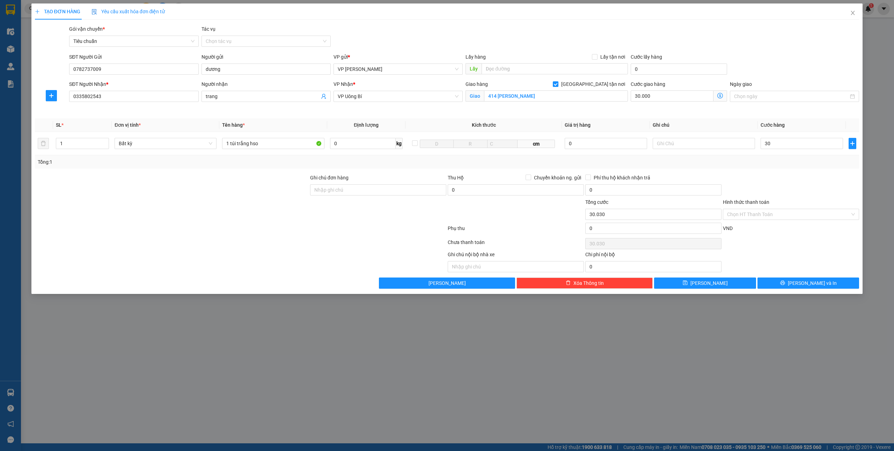
type input "30.000"
type input "60.000"
click at [529, 100] on input "414 quang trung" at bounding box center [556, 95] width 144 height 11
click at [558, 85] on input "Giao tận nơi" at bounding box center [555, 83] width 5 height 5
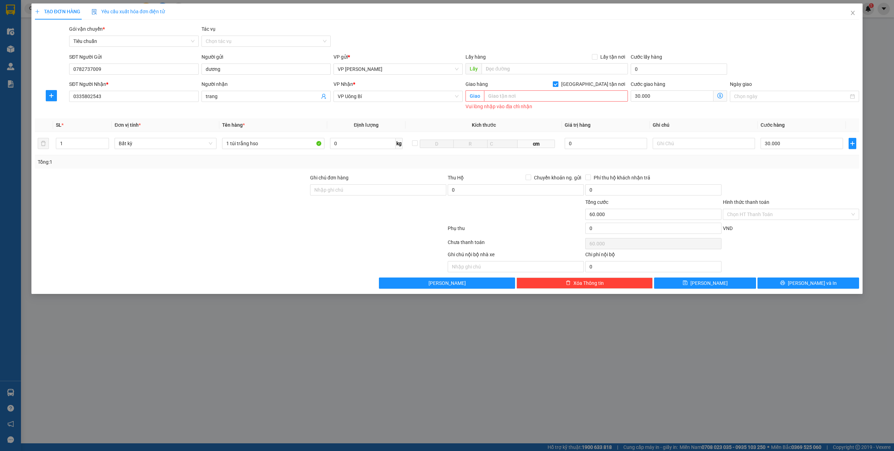
checkbox input "false"
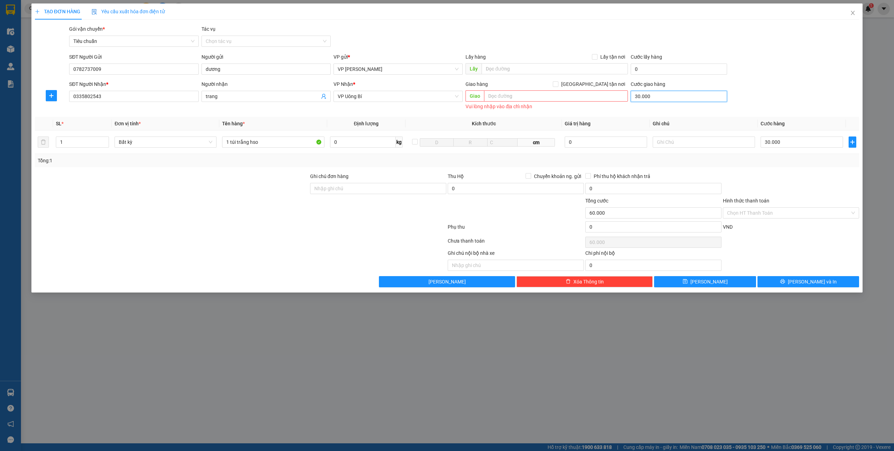
click at [649, 98] on input "30.000" at bounding box center [679, 96] width 96 height 11
type input "0"
type input "30.000"
type input "0"
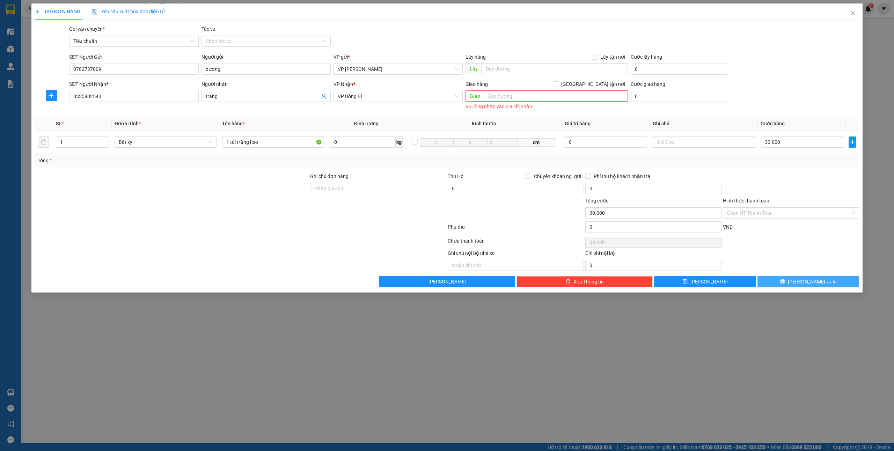
click at [812, 281] on span "Lưu và In" at bounding box center [812, 282] width 49 height 8
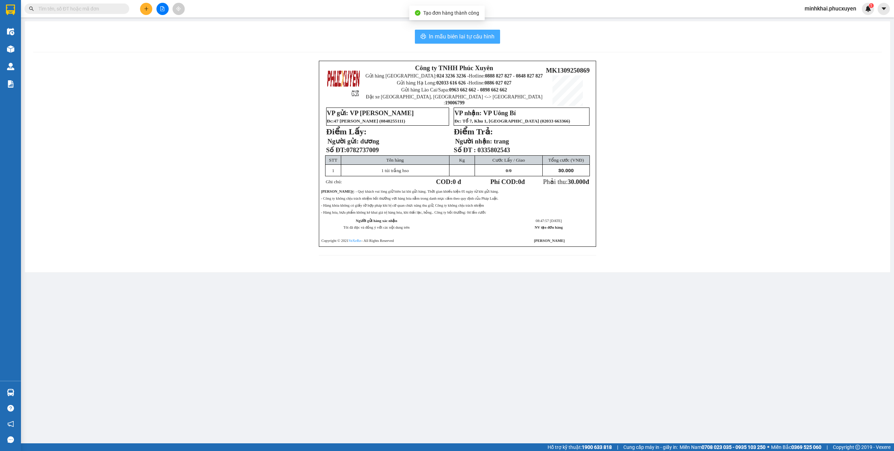
click at [468, 42] on button "In mẫu biên lai tự cấu hình" at bounding box center [457, 37] width 85 height 14
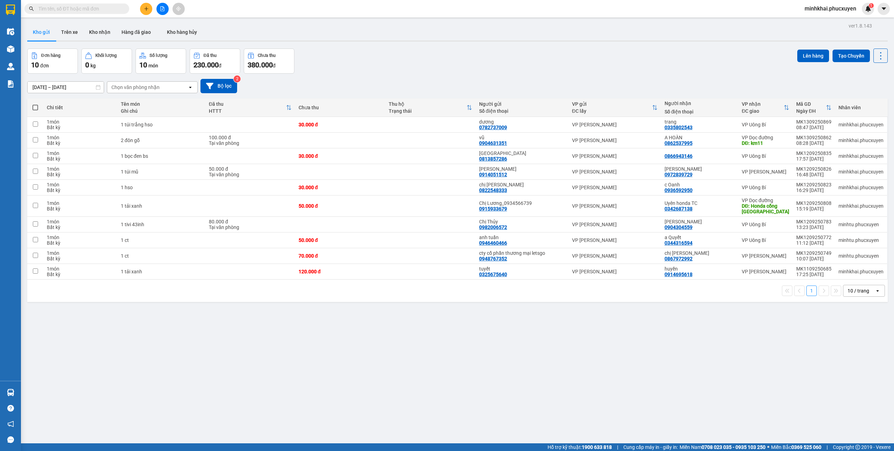
click at [32, 106] on span at bounding box center [35, 108] width 6 height 6
click at [35, 104] on input "checkbox" at bounding box center [35, 104] width 0 height 0
checkbox input "true"
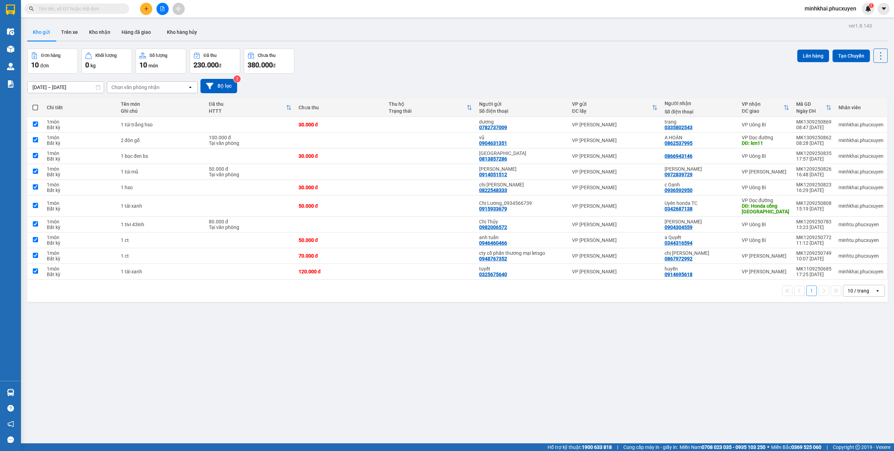
checkbox input "true"
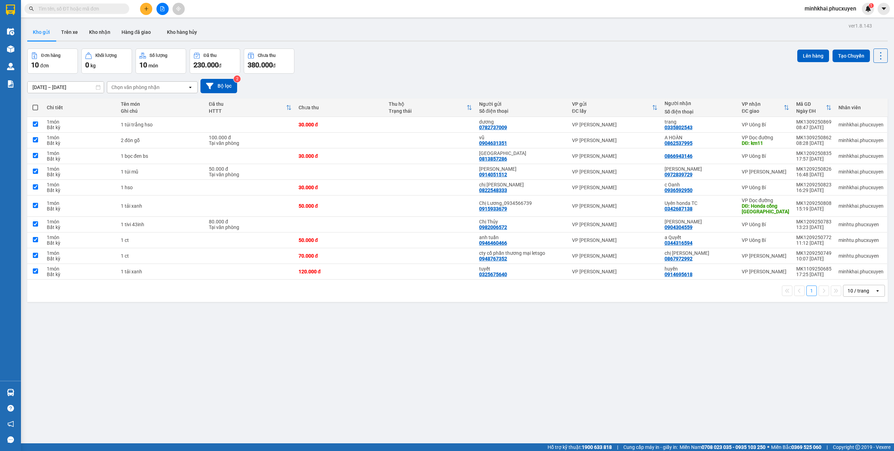
checkbox input "true"
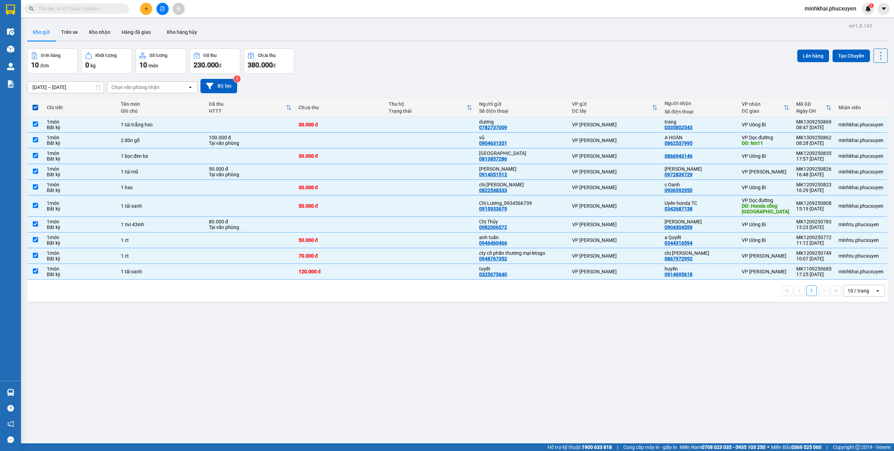
click at [809, 49] on div "Lên hàng Tạo Chuyến" at bounding box center [842, 56] width 90 height 14
click at [807, 52] on button "Lên hàng" at bounding box center [813, 56] width 32 height 13
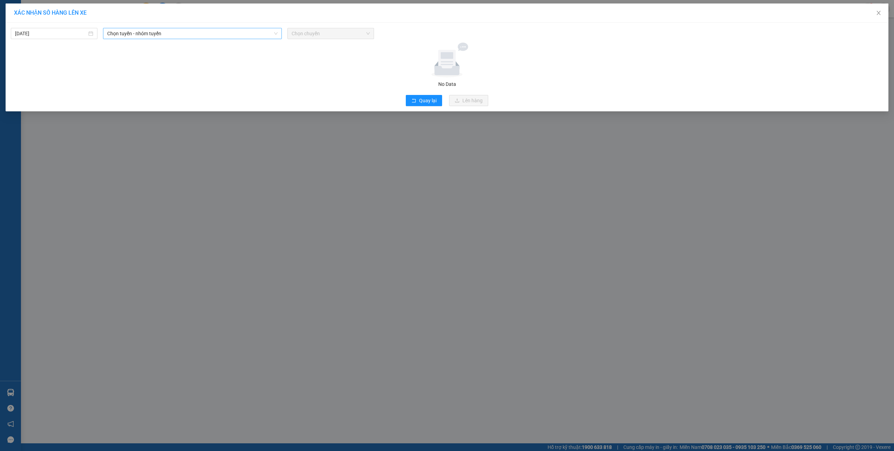
click at [191, 33] on span "Chọn tuyến - nhóm tuyến" at bounding box center [192, 33] width 170 height 10
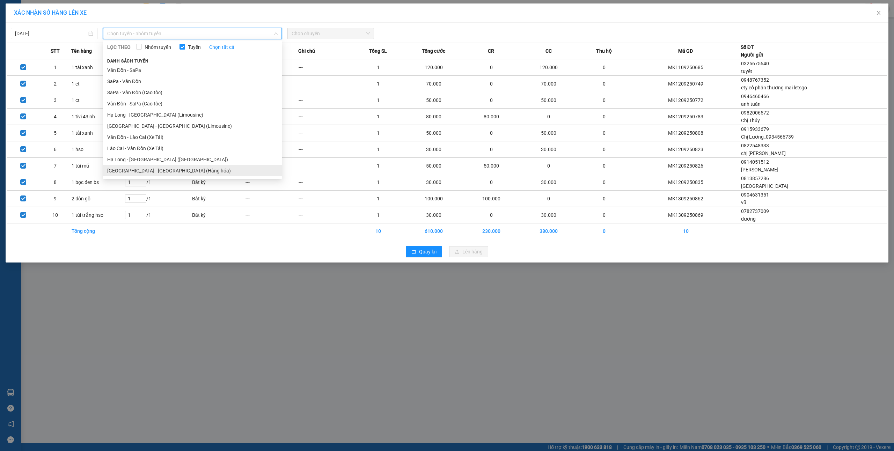
click at [165, 169] on li "Hà Nội - Hạ Long (Hàng hóa)" at bounding box center [192, 170] width 179 height 11
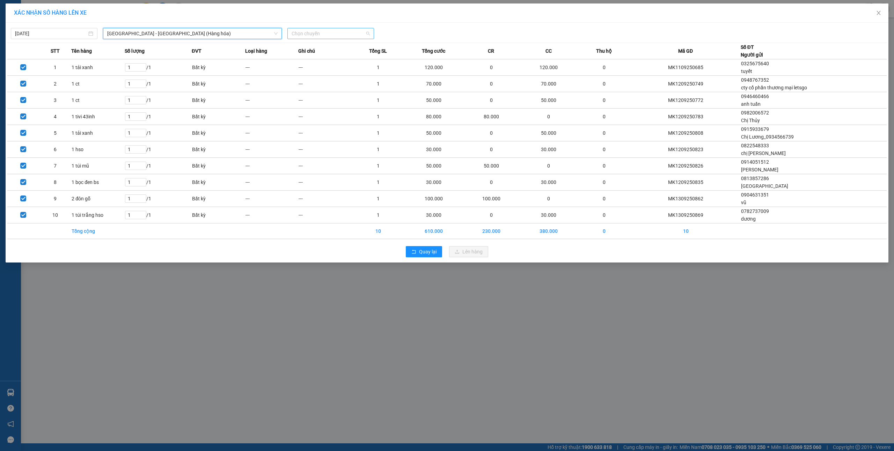
click at [312, 36] on span "Chọn chuyến" at bounding box center [331, 33] width 78 height 10
click at [315, 59] on div "10:00" at bounding box center [319, 59] width 54 height 8
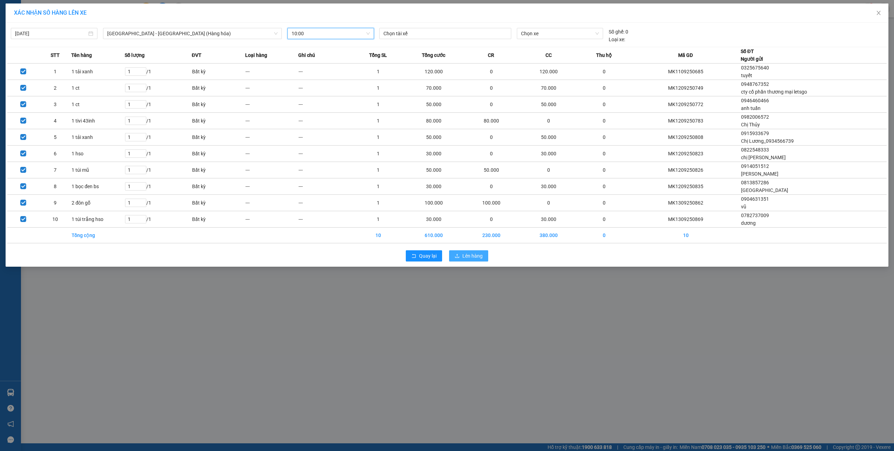
click at [477, 259] on span "Lên hàng" at bounding box center [472, 256] width 20 height 8
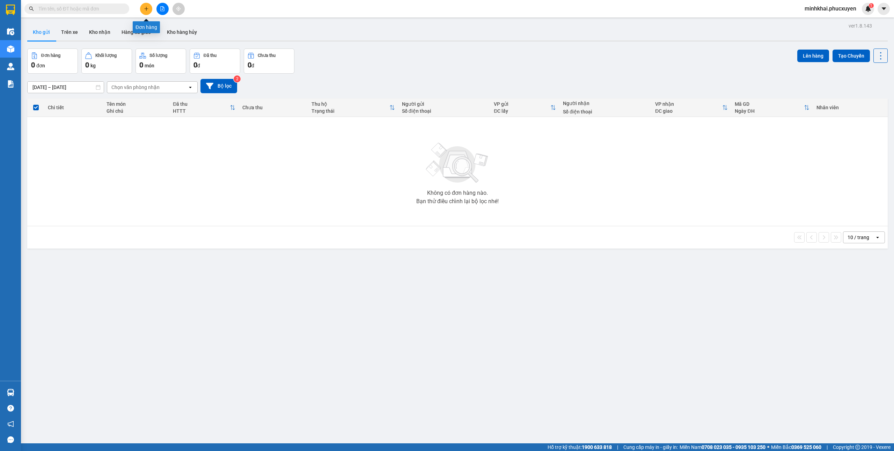
click at [143, 9] on button at bounding box center [146, 9] width 12 height 12
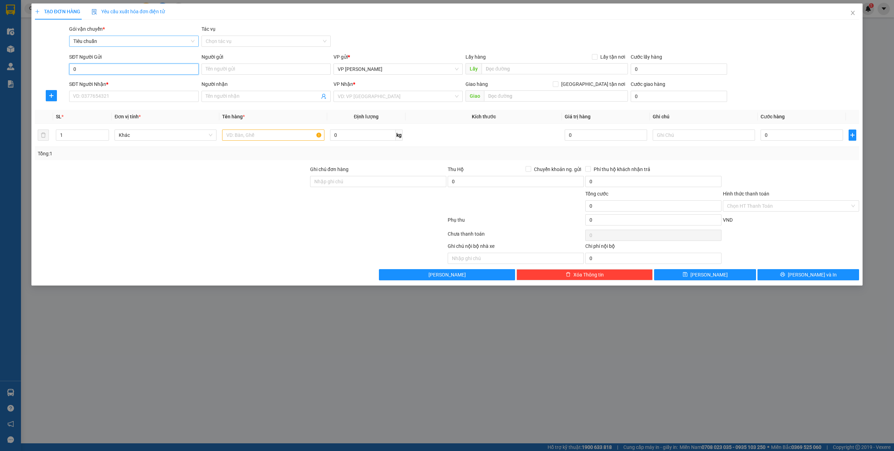
drag, startPoint x: 143, startPoint y: 9, endPoint x: 157, endPoint y: 45, distance: 38.4
click at [160, 44] on span "Tiêu chuẩn" at bounding box center [133, 41] width 121 height 10
type input "0"
click at [109, 74] on form "SĐT Người Gửi 0 Người gửi Tên người gửi VP gửi * VP Minh Khai Lấy hàng Lấy tận …" at bounding box center [447, 79] width 825 height 52
click at [55, 62] on div at bounding box center [51, 65] width 35 height 24
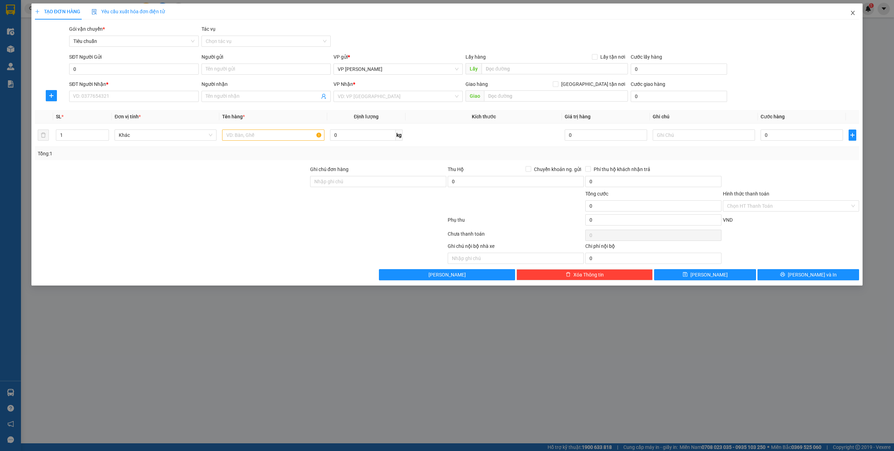
click at [850, 17] on span "Close" at bounding box center [853, 13] width 20 height 20
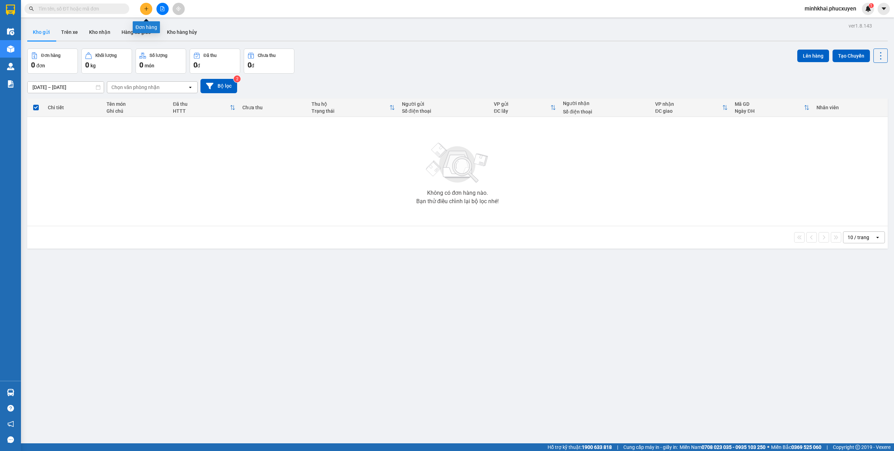
click at [147, 7] on icon "plus" at bounding box center [146, 8] width 5 height 5
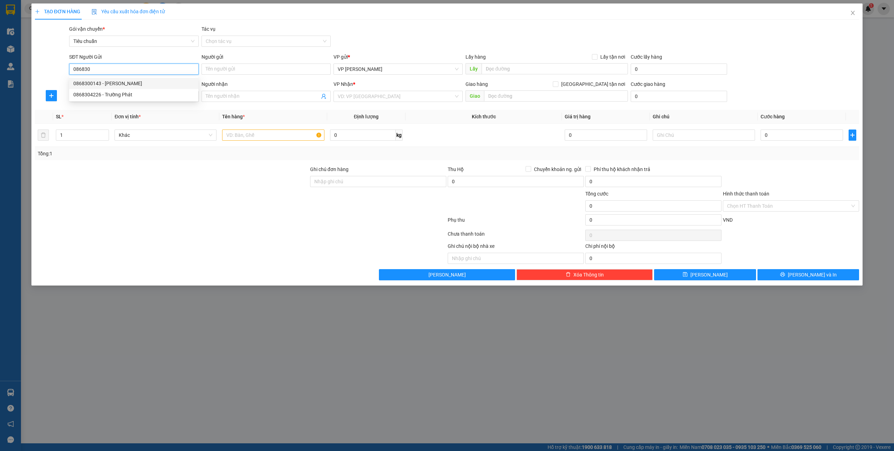
click at [114, 94] on div "0868304226 - Trường Phát" at bounding box center [133, 95] width 121 height 8
type input "0868304226"
type input "Trường Phát"
type input "0868304226"
click at [103, 96] on input "SĐT Người Nhận *" at bounding box center [133, 96] width 129 height 11
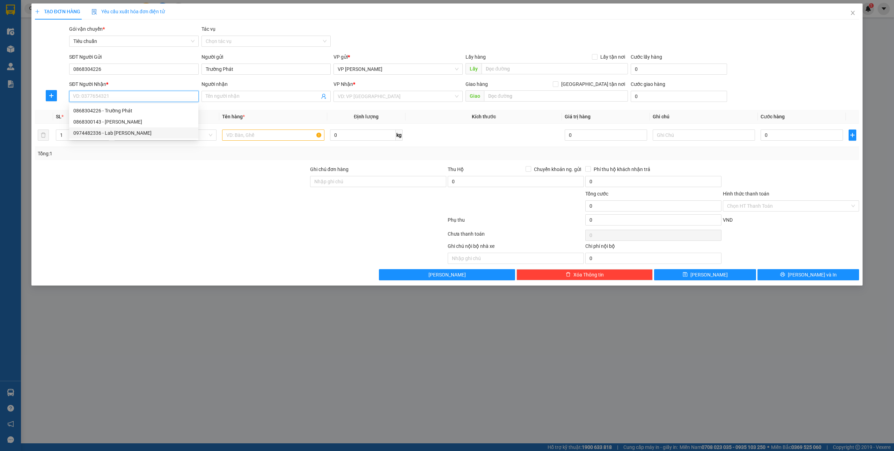
click at [122, 132] on div "0974482336 - Lab Đỗ Gia" at bounding box center [133, 133] width 121 height 8
type input "0974482336"
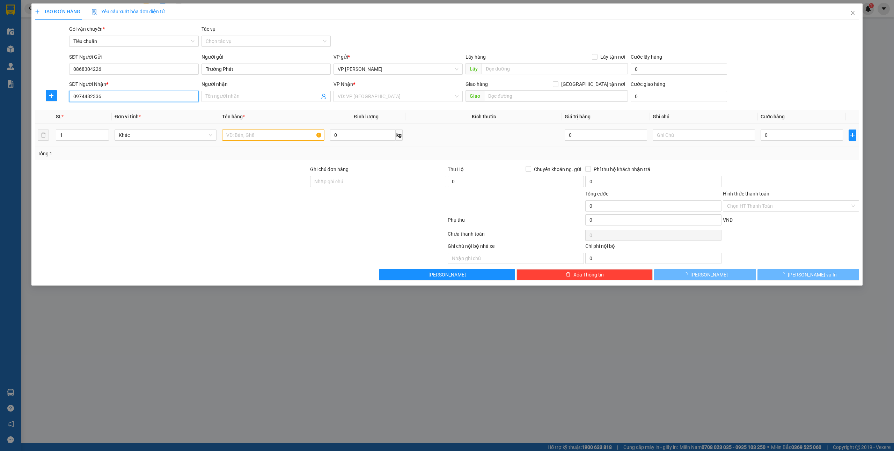
type input "Lab [PERSON_NAME]"
click at [245, 135] on input "text" at bounding box center [273, 135] width 102 height 11
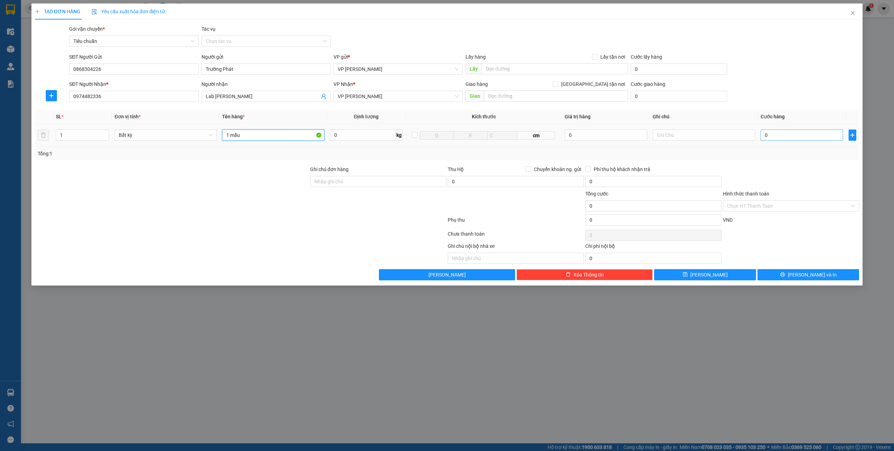
type input "1 mẫu"
click at [797, 133] on input "0" at bounding box center [802, 135] width 82 height 11
type input "5"
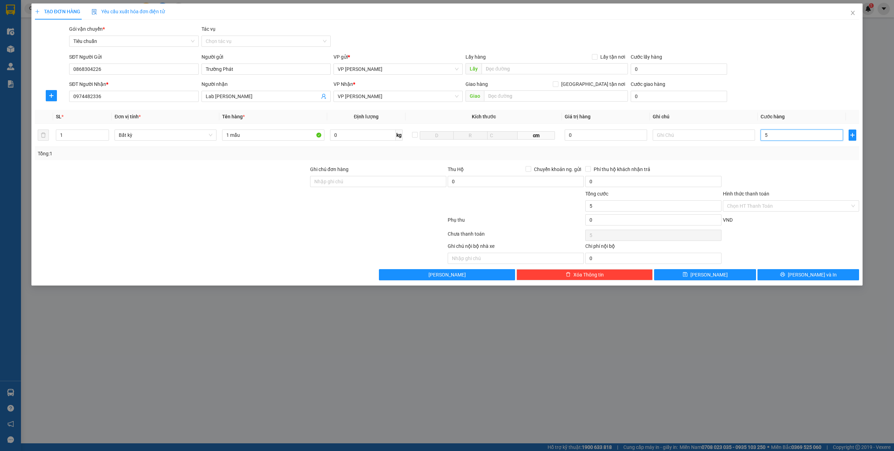
type input "50"
click at [763, 197] on label "Hình thức thanh toán" at bounding box center [746, 194] width 46 height 6
click at [763, 201] on input "Hình thức thanh toán" at bounding box center [788, 206] width 123 height 10
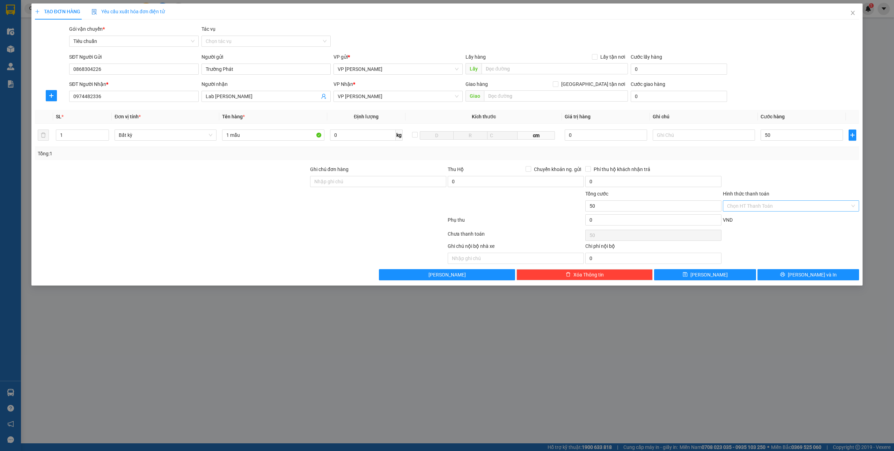
type input "50.000"
click at [762, 207] on input "Hình thức thanh toán" at bounding box center [788, 206] width 123 height 10
click at [754, 221] on div "Tại văn phòng" at bounding box center [791, 221] width 128 height 8
type input "0"
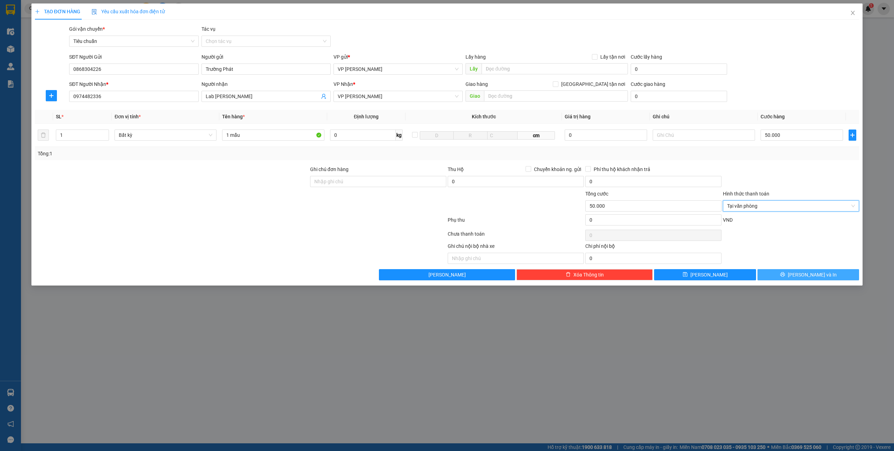
click at [800, 274] on button "Lưu và In" at bounding box center [809, 274] width 102 height 11
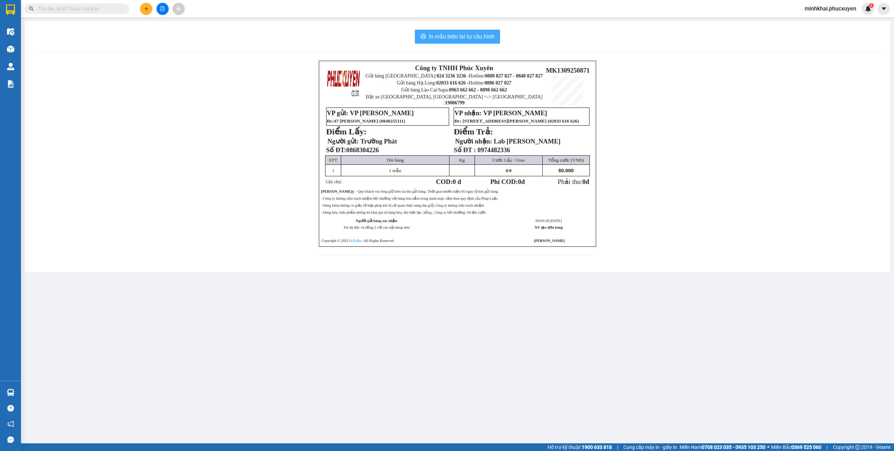
click at [460, 41] on span "In mẫu biên lai tự cấu hình" at bounding box center [462, 36] width 66 height 9
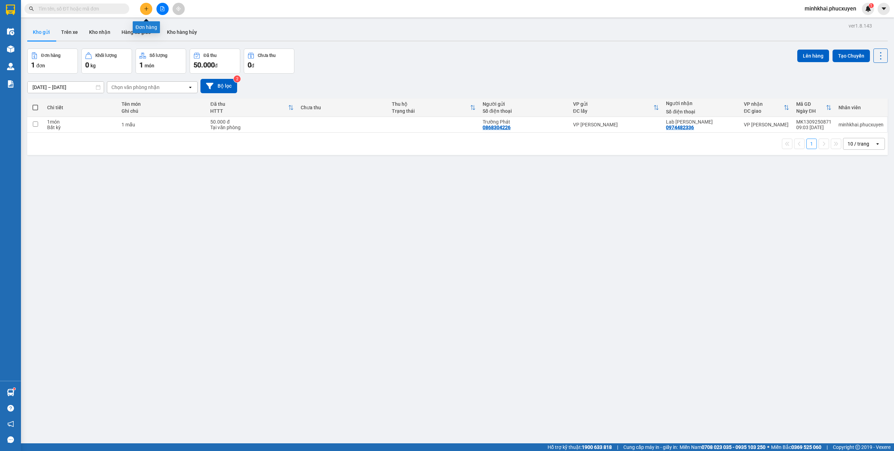
click at [145, 9] on icon "plus" at bounding box center [146, 8] width 5 height 5
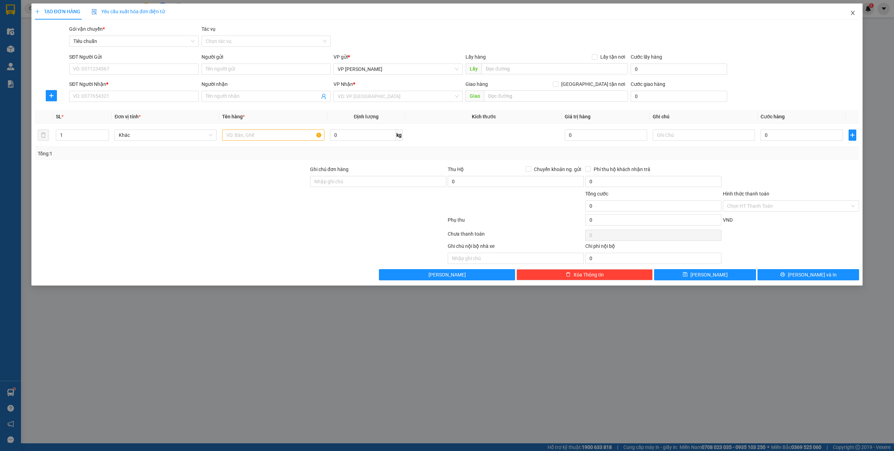
click at [853, 12] on icon "close" at bounding box center [853, 13] width 6 height 6
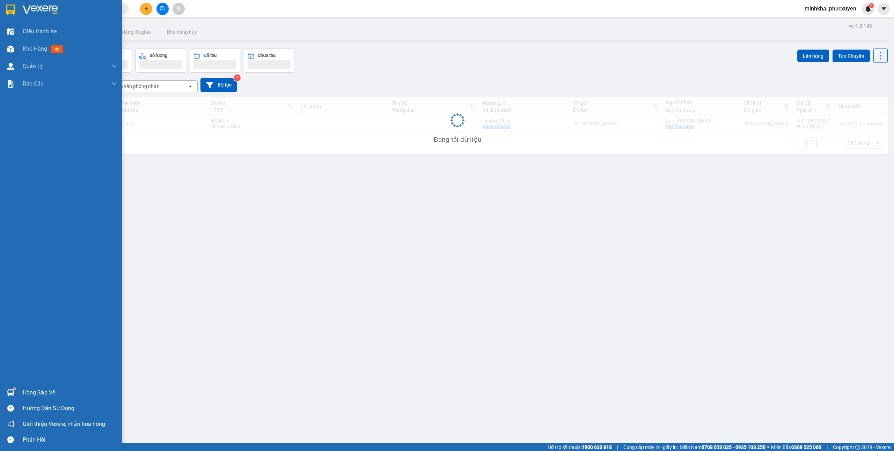
click at [28, 395] on div "ver 1.8.143 Kho gửi Trên xe Kho nhận Hàng đã giao Kho hàng hủy Đơn hàng Khối lư…" at bounding box center [457, 246] width 866 height 451
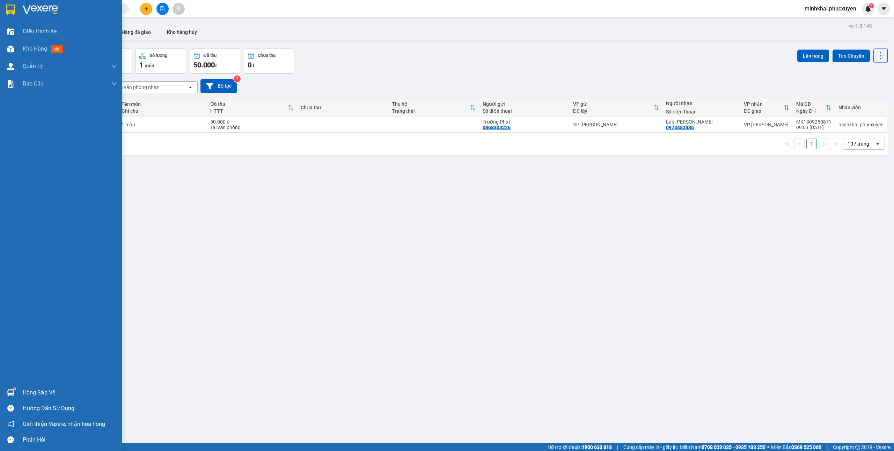
click at [9, 389] on img at bounding box center [10, 392] width 7 height 7
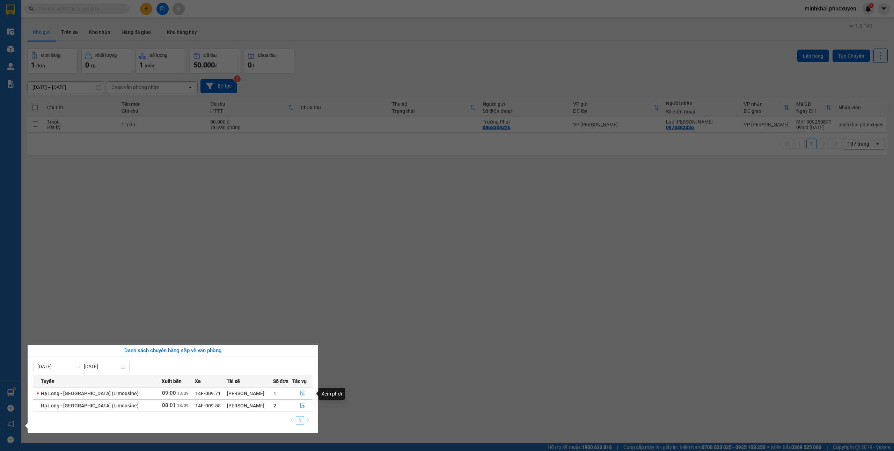
click at [300, 393] on icon "file-done" at bounding box center [302, 393] width 4 height 5
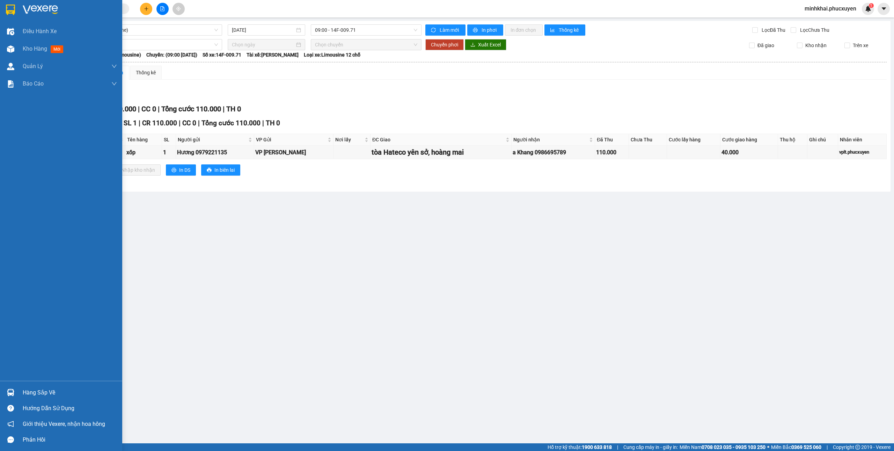
click at [19, 387] on div "Hàng sắp về" at bounding box center [61, 393] width 122 height 16
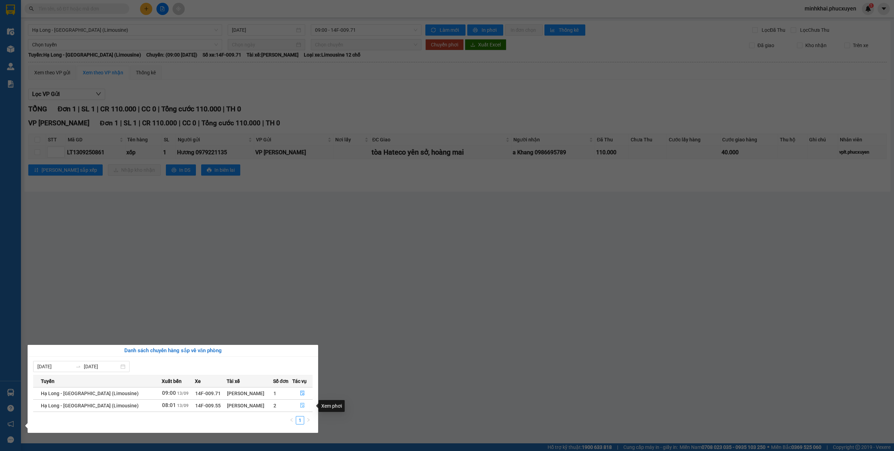
click at [300, 404] on icon "file-done" at bounding box center [302, 405] width 4 height 5
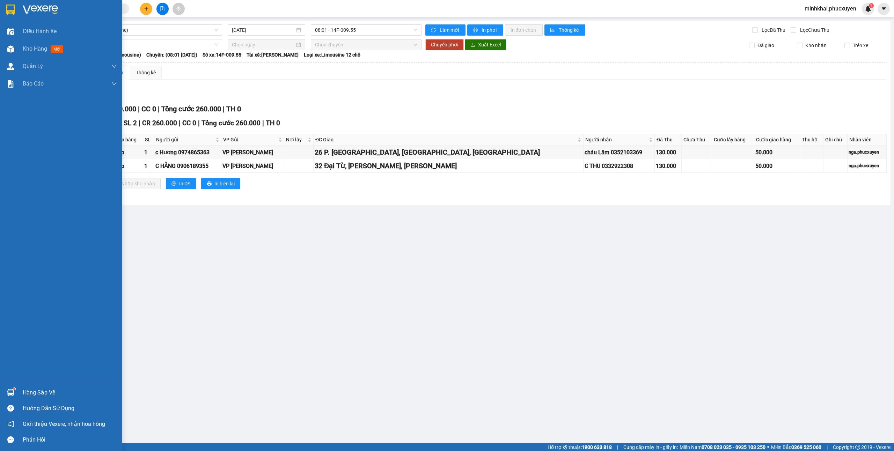
click at [12, 391] on img at bounding box center [10, 392] width 7 height 7
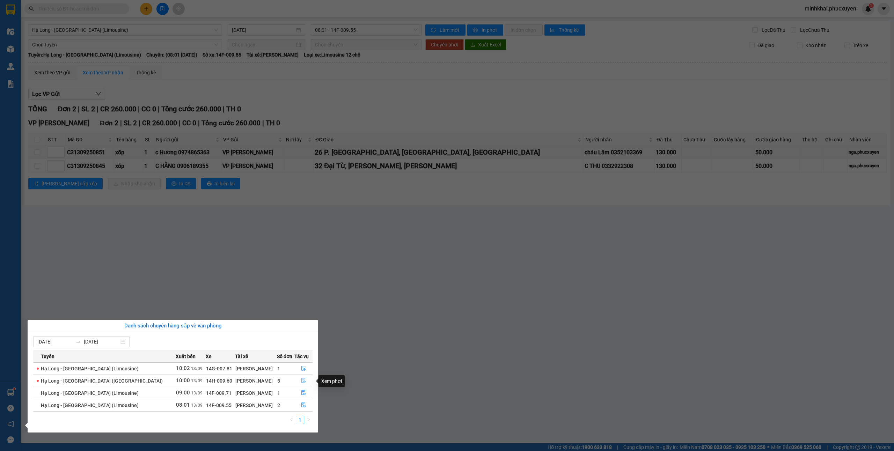
click at [301, 382] on icon "file-done" at bounding box center [303, 381] width 4 height 5
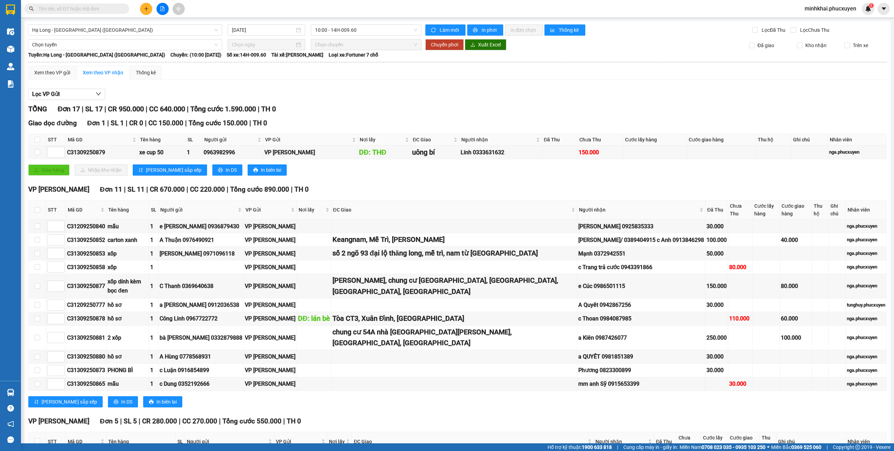
scroll to position [117, 0]
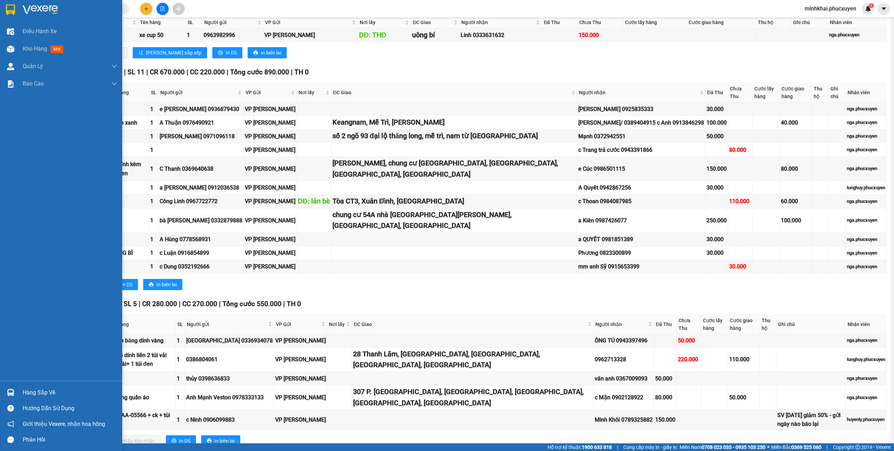
click at [1, 389] on div "Hàng sắp về" at bounding box center [61, 393] width 122 height 16
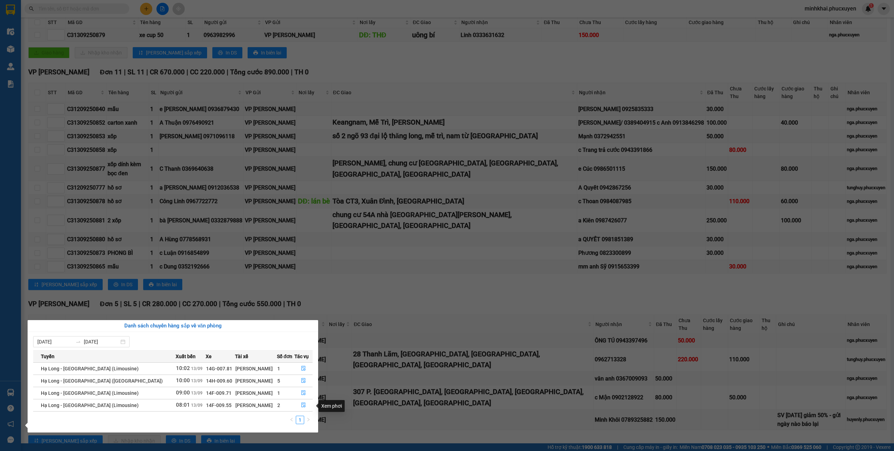
click at [535, 413] on section "Kết quả tìm kiếm ( 0 ) Bộ lọc No Data minhkhai.phucxuyen 1 Điều hành xe Kho hàn…" at bounding box center [447, 225] width 894 height 451
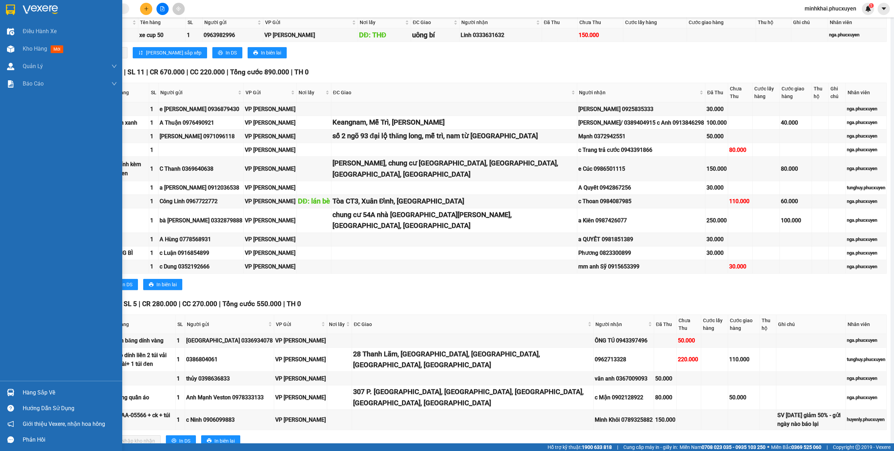
click at [10, 394] on img at bounding box center [10, 392] width 7 height 7
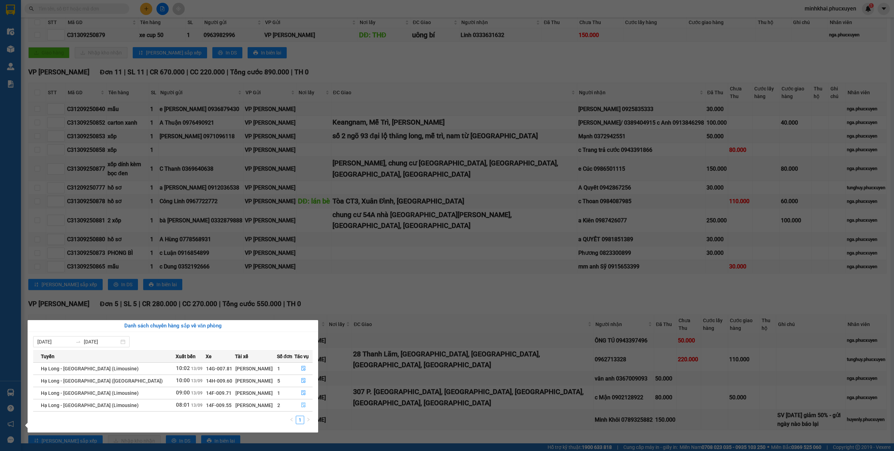
click at [302, 411] on button "button" at bounding box center [304, 405] width 18 height 11
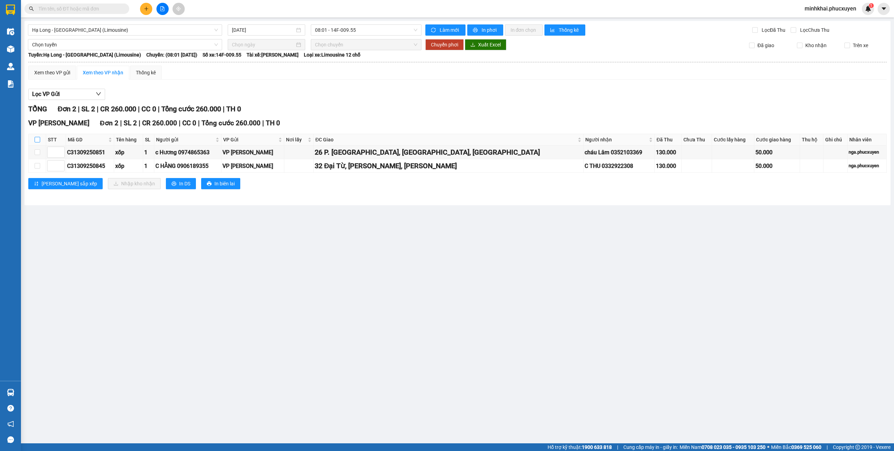
click at [36, 138] on input "checkbox" at bounding box center [38, 140] width 6 height 6
checkbox input "true"
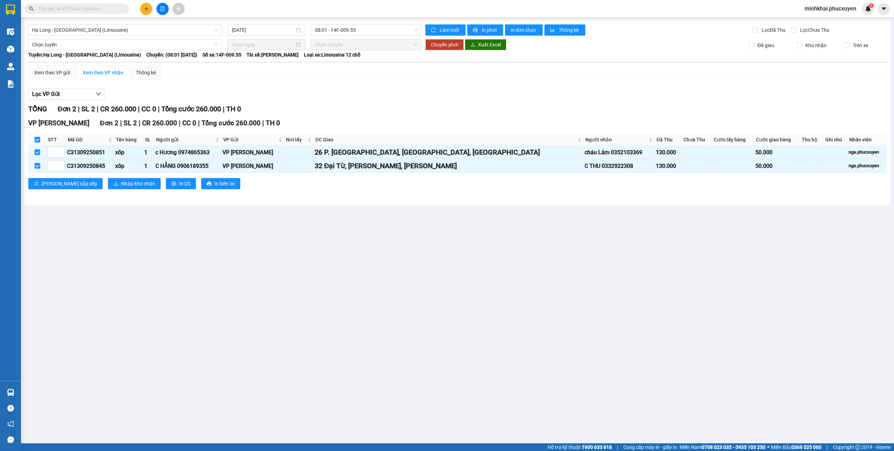
checkbox input "true"
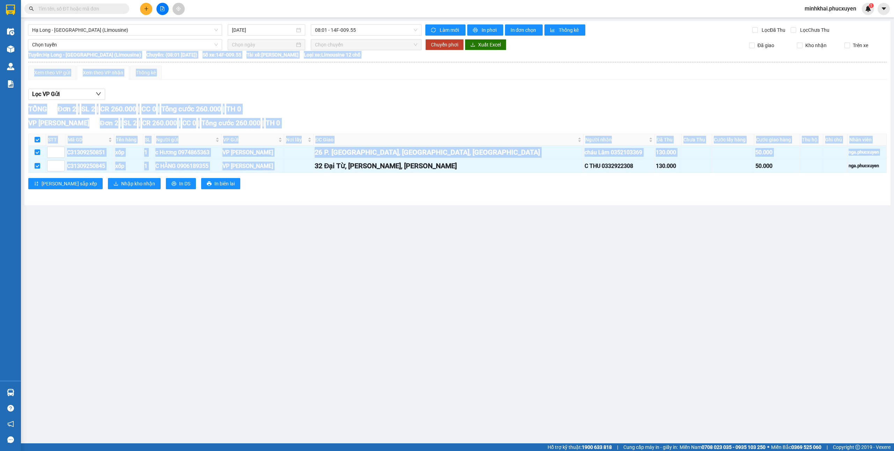
drag, startPoint x: 320, startPoint y: 168, endPoint x: 448, endPoint y: 184, distance: 129.2
click at [448, 184] on div "VP Minh Khai Đơn 2 | SL 2 | CR 260.000 | CC 0 | Tổng cước 260.000 | TH 0 STT Mã…" at bounding box center [457, 156] width 858 height 76
click at [450, 191] on div "VP Minh Khai Đơn 2 | SL 2 | CR 260.000 | CC 0 | Tổng cước 260.000 | TH 0 STT Mã…" at bounding box center [457, 156] width 858 height 76
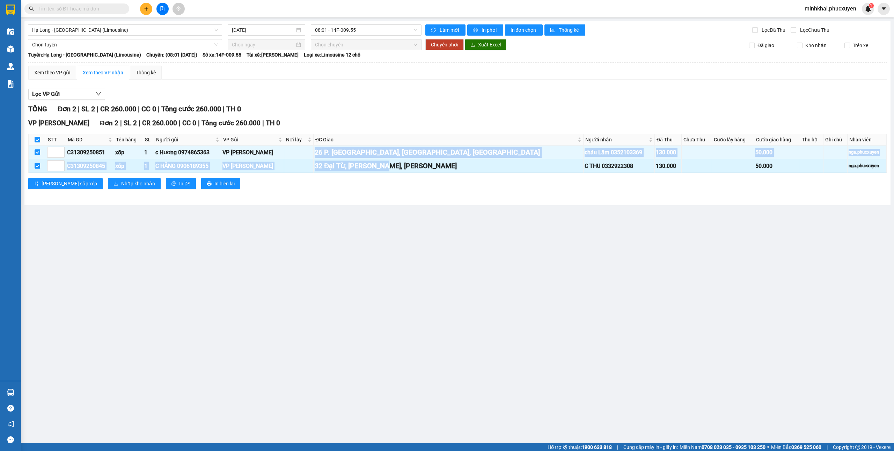
drag, startPoint x: 327, startPoint y: 154, endPoint x: 399, endPoint y: 161, distance: 72.3
click at [399, 161] on tbody "C31309250851 xốp 1 c Hương 0974865363 VP Hạ Long 26 P. Tam Khương, Khương Thượ…" at bounding box center [458, 159] width 858 height 27
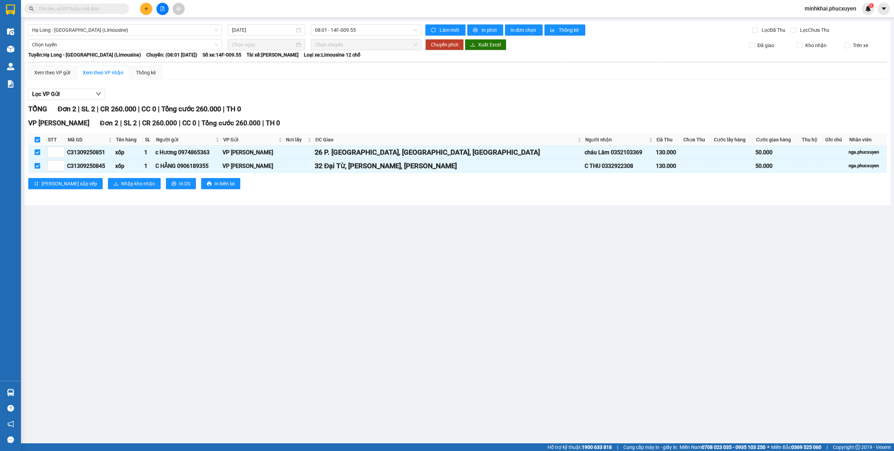
click at [464, 195] on div "VP Minh Khai Đơn 2 | SL 2 | CR 260.000 | CC 0 | Tổng cước 260.000 | TH 0 STT Mã…" at bounding box center [457, 156] width 858 height 76
click at [121, 186] on span "Nhập kho nhận" at bounding box center [138, 184] width 34 height 8
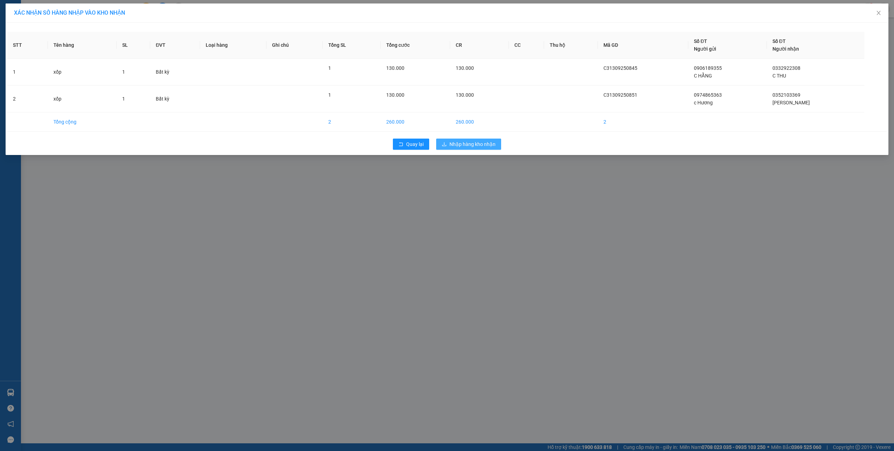
click at [471, 141] on span "Nhập hàng kho nhận" at bounding box center [472, 144] width 46 height 8
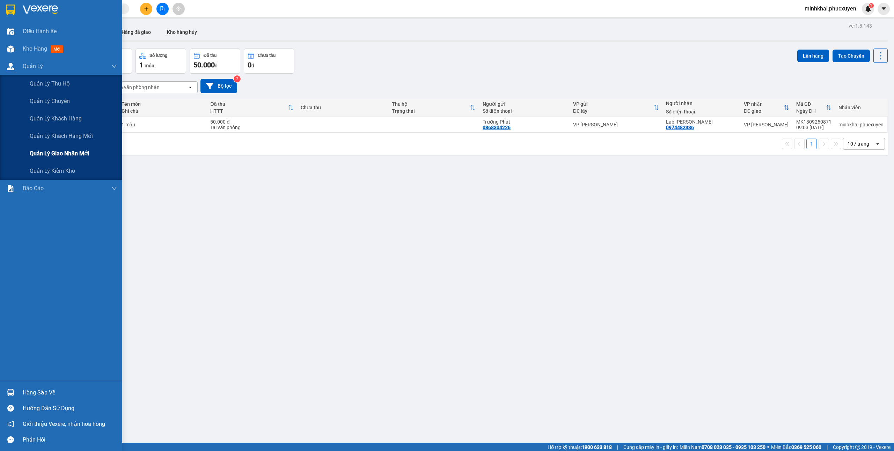
click at [55, 147] on div "Quản lý giao nhận mới" at bounding box center [73, 153] width 87 height 17
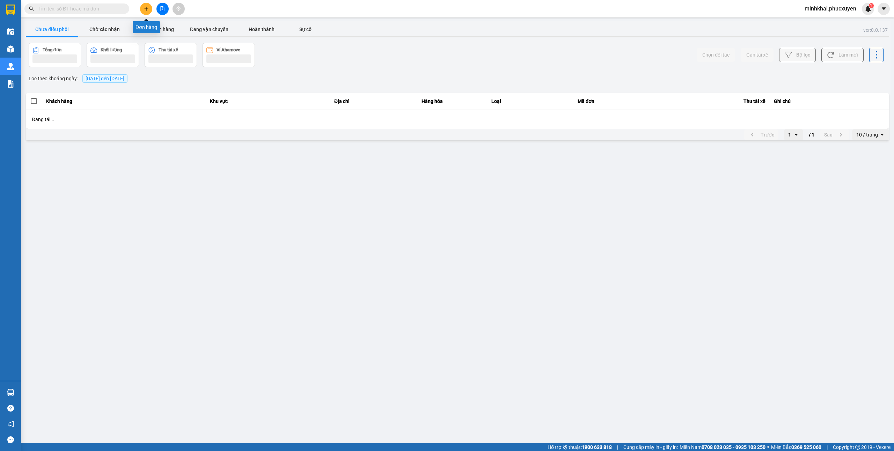
click at [144, 5] on button at bounding box center [146, 9] width 12 height 12
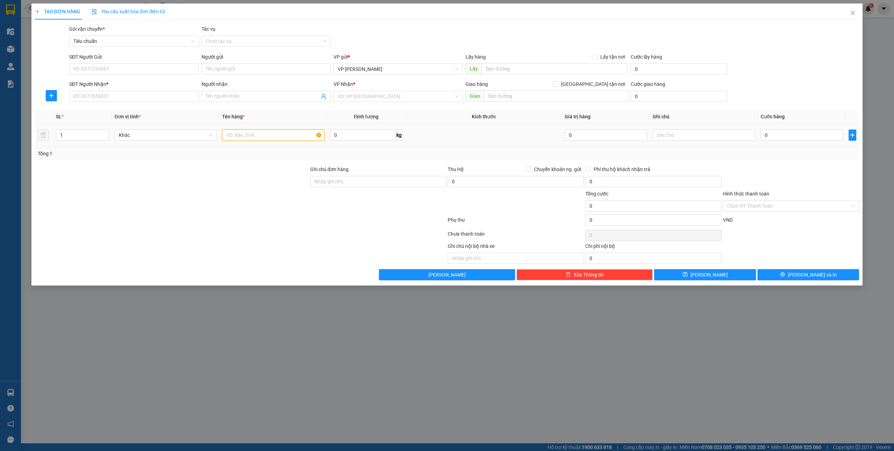
click at [255, 138] on input "text" at bounding box center [273, 135] width 102 height 11
click at [171, 68] on input "SĐT Người Gửi" at bounding box center [133, 69] width 129 height 11
type input "0984164555"
click at [123, 84] on div "0984164555 - trường" at bounding box center [133, 84] width 121 height 8
type input "trường"
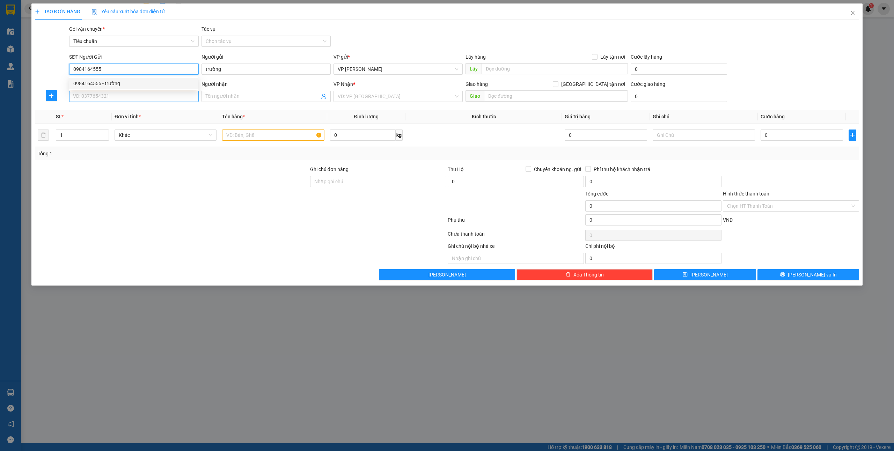
type input "0984164555"
click at [108, 92] on input "SĐT Người Nhận *" at bounding box center [133, 96] width 129 height 11
click at [116, 98] on input "SĐT Người Nhận *" at bounding box center [133, 96] width 129 height 11
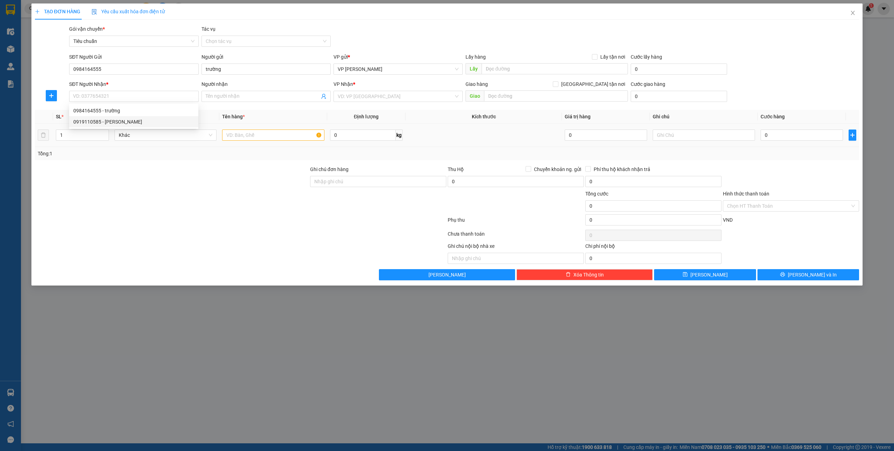
click at [249, 141] on div at bounding box center [273, 135] width 102 height 14
click at [244, 135] on input "text" at bounding box center [273, 135] width 102 height 11
type input "1 bọc hs"
click at [127, 94] on input "SĐT Người Nhận *" at bounding box center [133, 96] width 129 height 11
drag, startPoint x: 90, startPoint y: 123, endPoint x: 154, endPoint y: 123, distance: 64.6
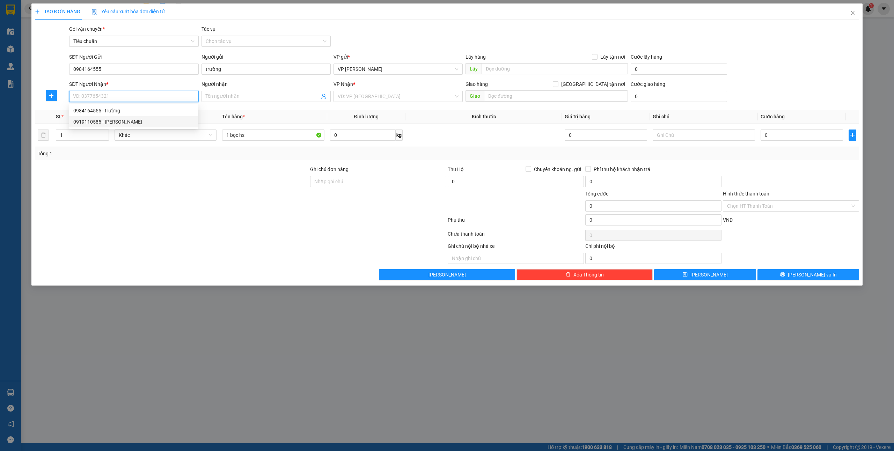
click at [90, 123] on div "0919110585 - quỳnh" at bounding box center [133, 122] width 121 height 8
type input "0919110585"
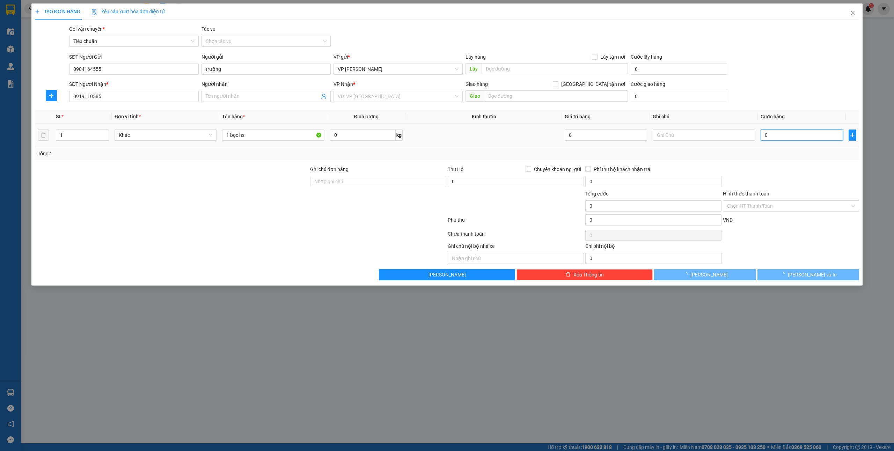
click at [787, 138] on input "0" at bounding box center [802, 135] width 82 height 11
type input "quỳnh"
type input "30"
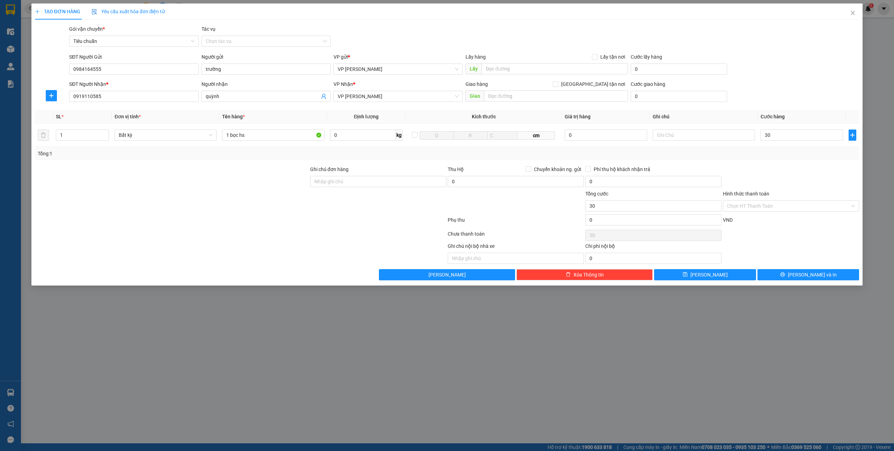
click at [795, 169] on div at bounding box center [791, 178] width 138 height 24
type input "30.000"
click at [763, 203] on input "Hình thức thanh toán" at bounding box center [788, 206] width 123 height 10
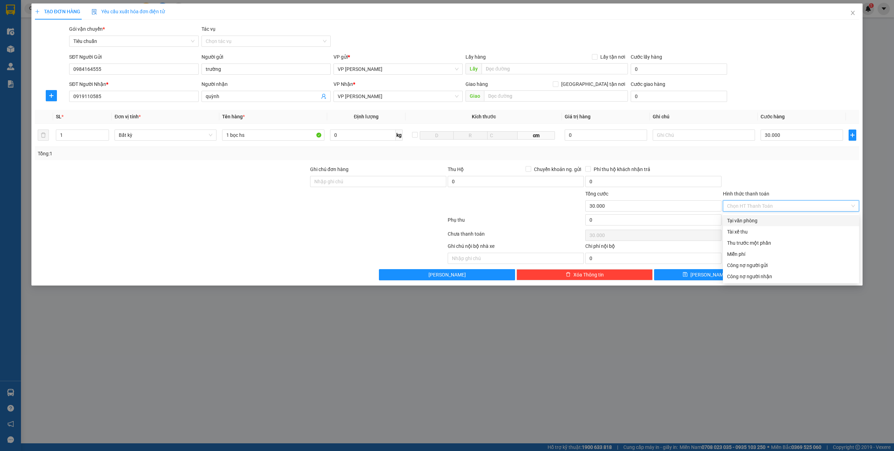
click at [749, 220] on div "Tại văn phòng" at bounding box center [791, 221] width 128 height 8
type input "0"
click at [823, 275] on button "Lưu và In" at bounding box center [809, 274] width 102 height 11
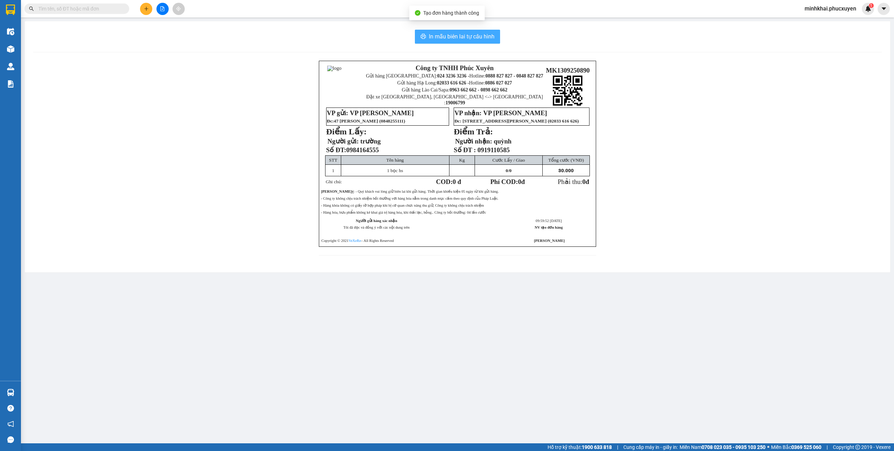
drag, startPoint x: 667, startPoint y: 198, endPoint x: 475, endPoint y: 34, distance: 252.4
click at [475, 34] on span "In mẫu biên lai tự cấu hình" at bounding box center [462, 36] width 66 height 9
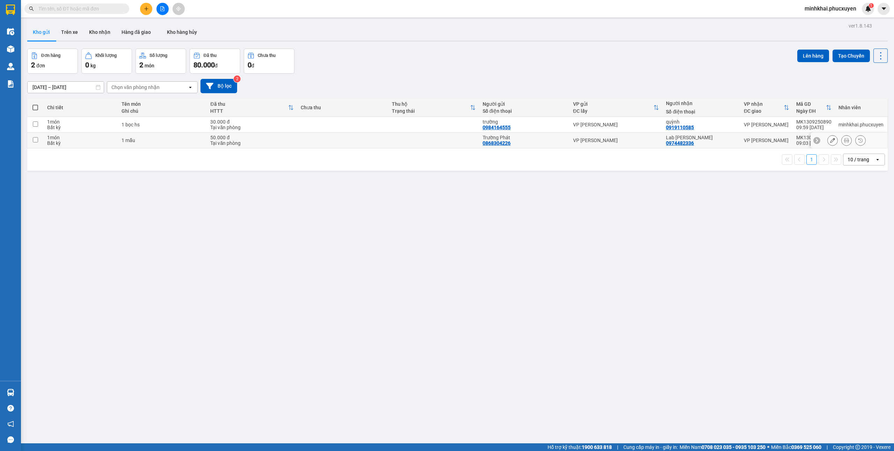
click at [31, 143] on td at bounding box center [35, 141] width 16 height 16
checkbox input "true"
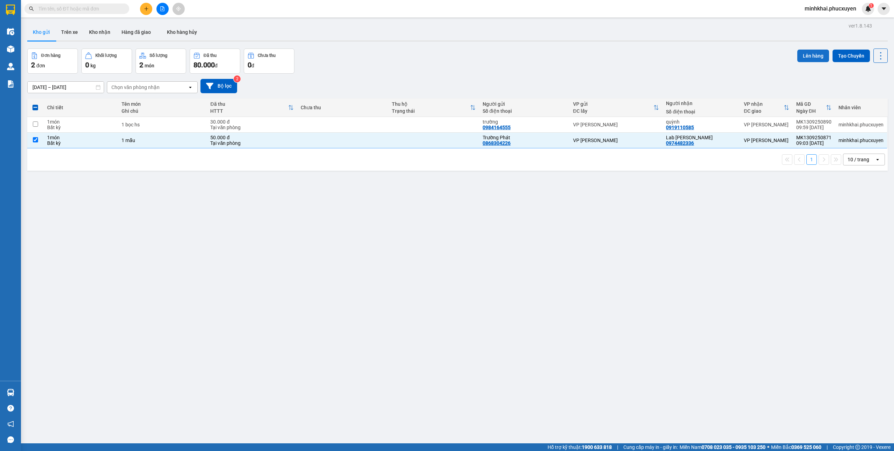
click at [797, 53] on button "Lên hàng" at bounding box center [813, 56] width 32 height 13
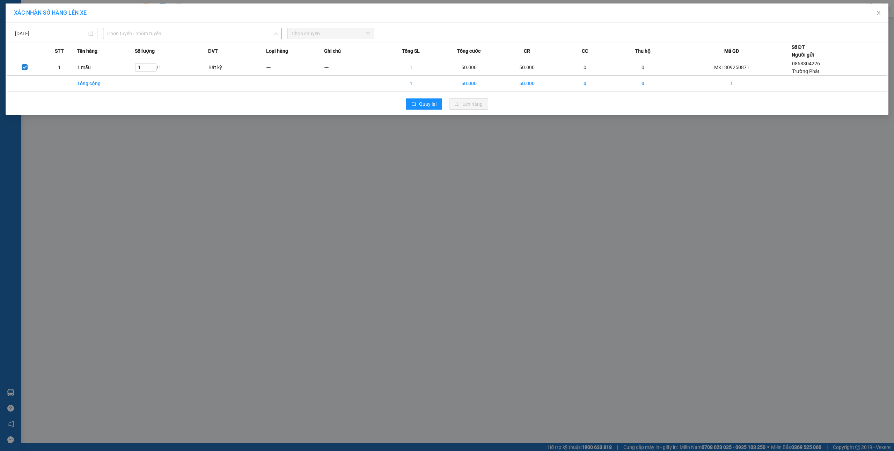
click at [207, 31] on span "Chọn tuyến - nhóm tuyến" at bounding box center [192, 33] width 170 height 10
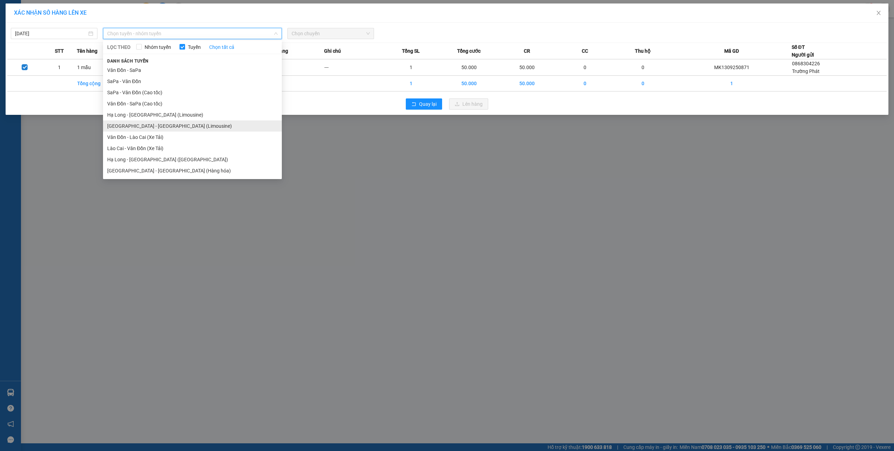
click at [170, 129] on li "Hà Nội - Hạ Long (Limousine)" at bounding box center [192, 125] width 179 height 11
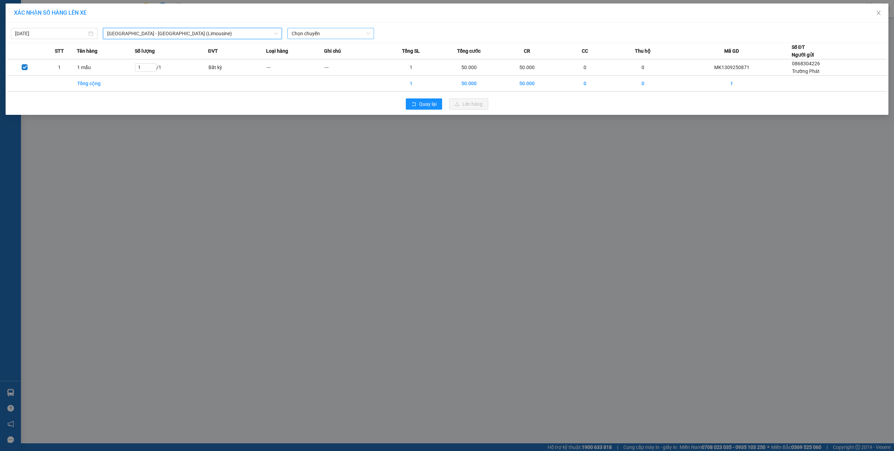
click at [317, 36] on span "Chọn chuyến" at bounding box center [331, 33] width 78 height 10
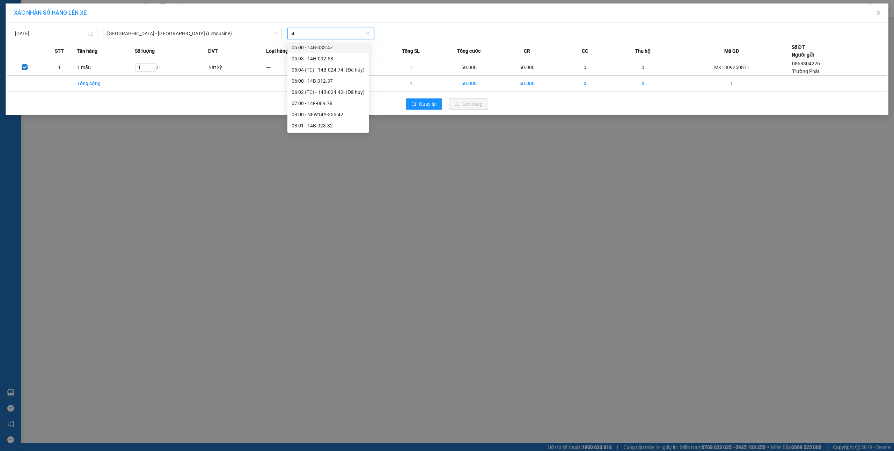
type input "40"
click at [326, 45] on div "10:00 - 14B-024.04" at bounding box center [319, 48] width 54 height 8
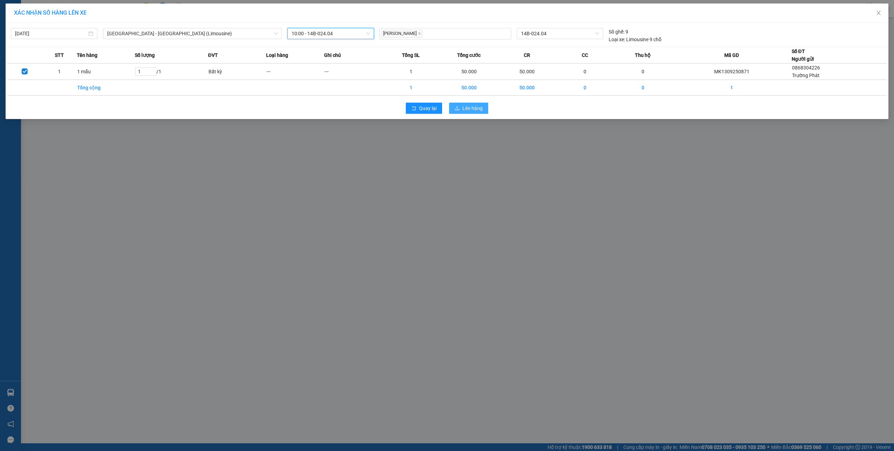
click at [462, 106] on button "Lên hàng" at bounding box center [468, 108] width 39 height 11
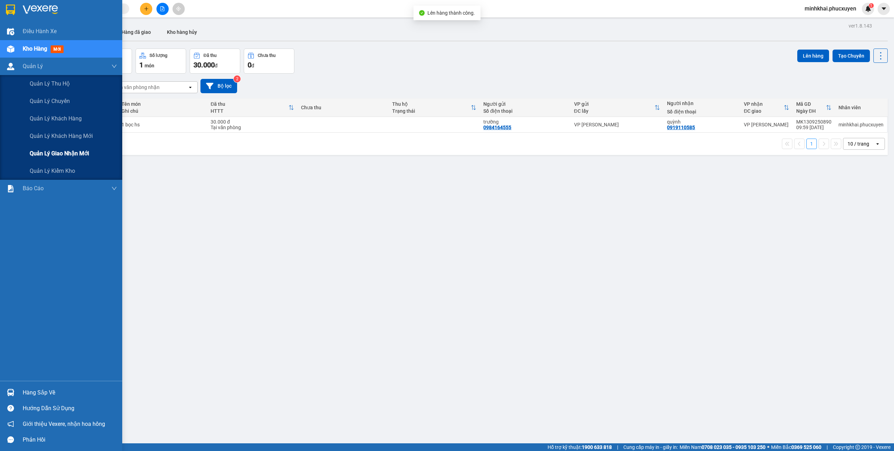
click at [60, 153] on span "Quản lý giao nhận mới" at bounding box center [59, 153] width 59 height 9
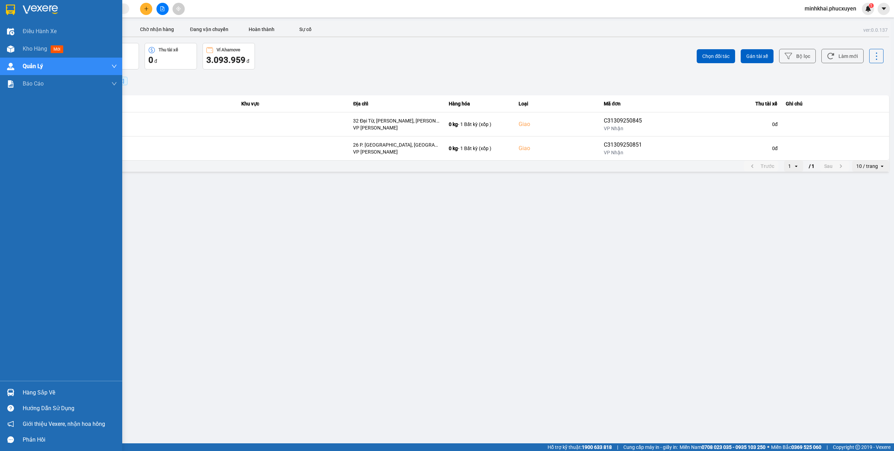
click at [14, 390] on div at bounding box center [11, 393] width 12 height 12
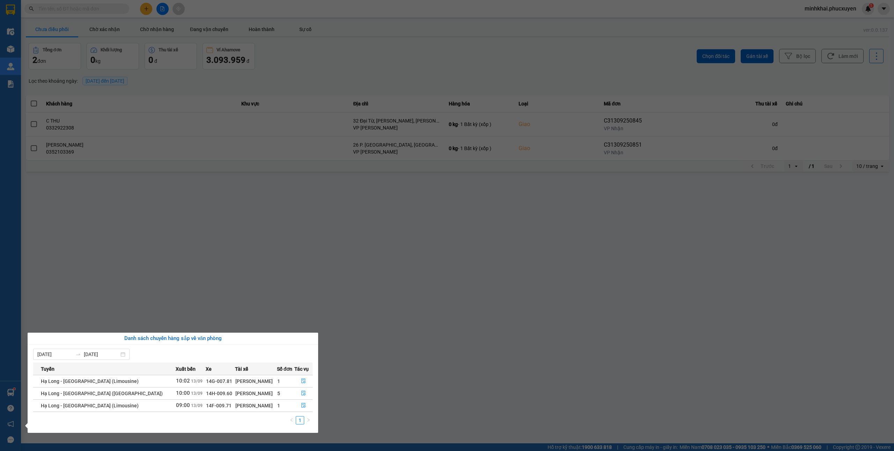
click at [295, 174] on section "Kết quả tìm kiếm ( 0 ) Bộ lọc No Data minhkhai.phucxuyen 1 Điều hành xe Kho hàn…" at bounding box center [447, 225] width 894 height 451
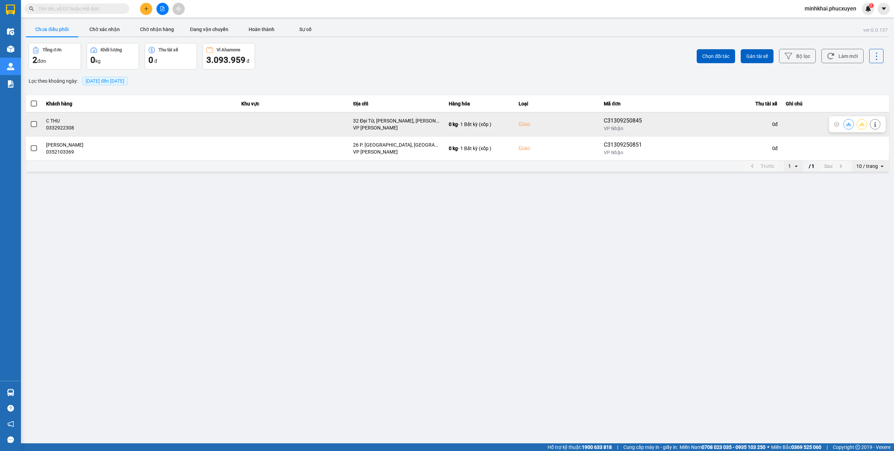
click at [843, 122] on div at bounding box center [857, 124] width 57 height 16
click at [847, 122] on icon at bounding box center [848, 124] width 5 height 5
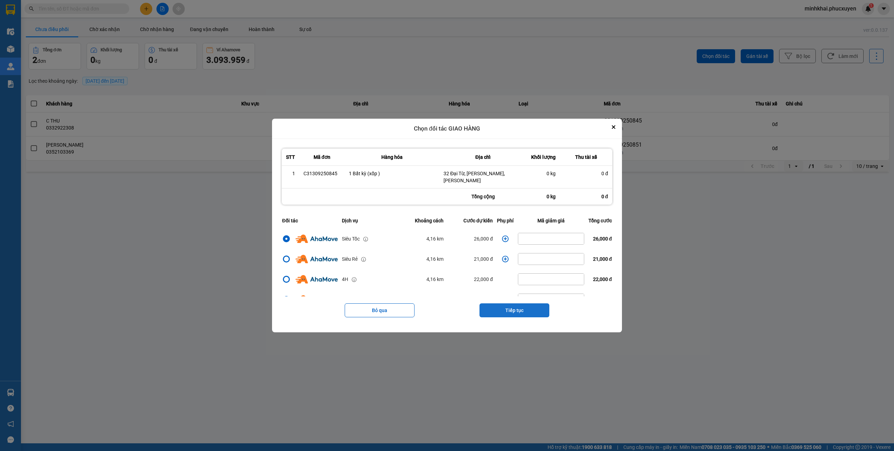
click at [522, 303] on button "Tiếp tục" at bounding box center [515, 310] width 70 height 14
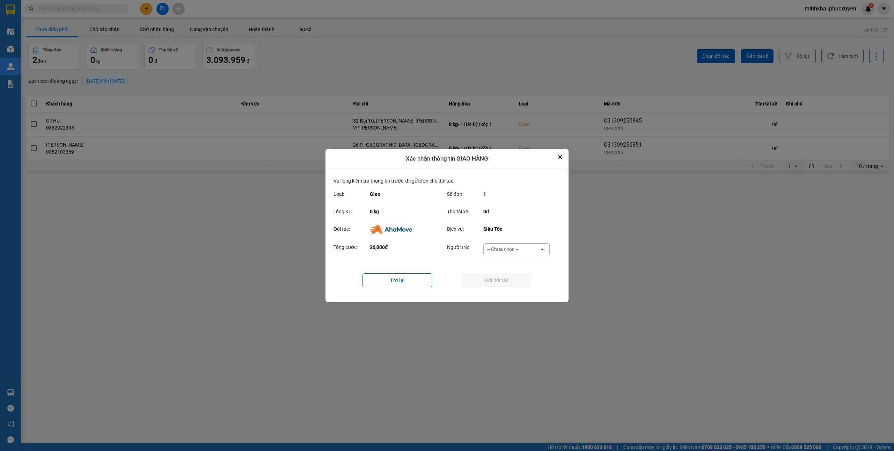
click at [515, 247] on div "-- Chưa chọn --" at bounding box center [502, 249] width 31 height 7
click at [510, 286] on span "Ví Ahamove" at bounding box center [503, 289] width 28 height 7
click at [503, 283] on button "Gửi đối tác" at bounding box center [497, 280] width 70 height 14
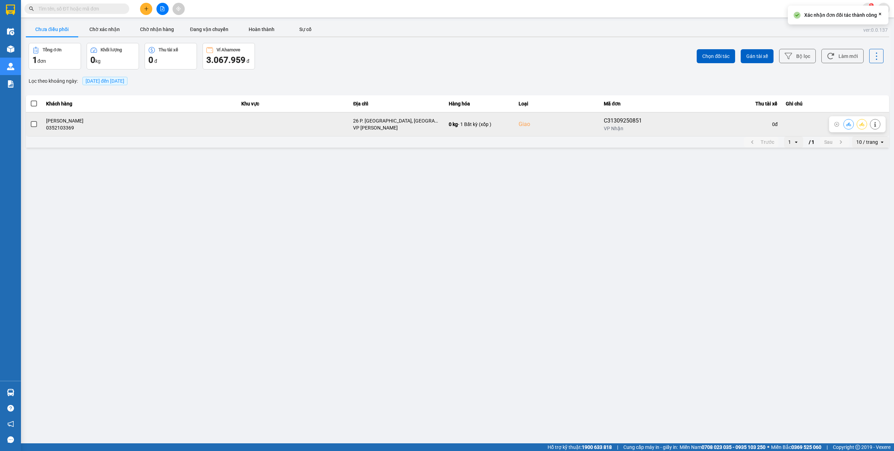
click at [847, 122] on icon at bounding box center [848, 124] width 5 height 5
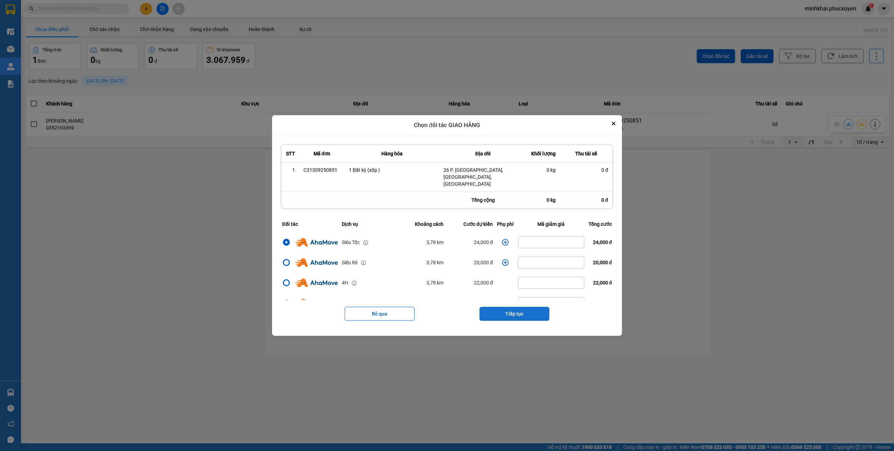
click at [517, 310] on button "Tiếp tục" at bounding box center [515, 314] width 70 height 14
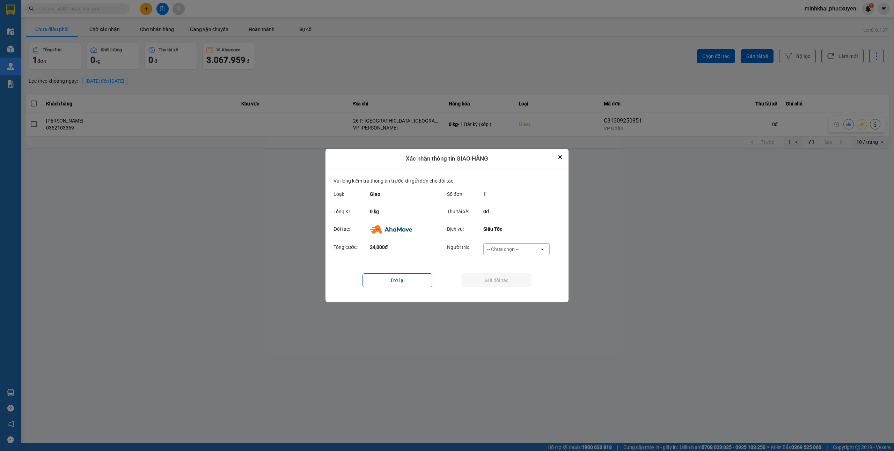
click at [507, 249] on div "-- Chưa chọn --" at bounding box center [502, 249] width 31 height 7
click at [506, 288] on span "Ví Ahamove" at bounding box center [503, 289] width 28 height 7
click at [487, 284] on button "Gửi đối tác" at bounding box center [497, 280] width 70 height 14
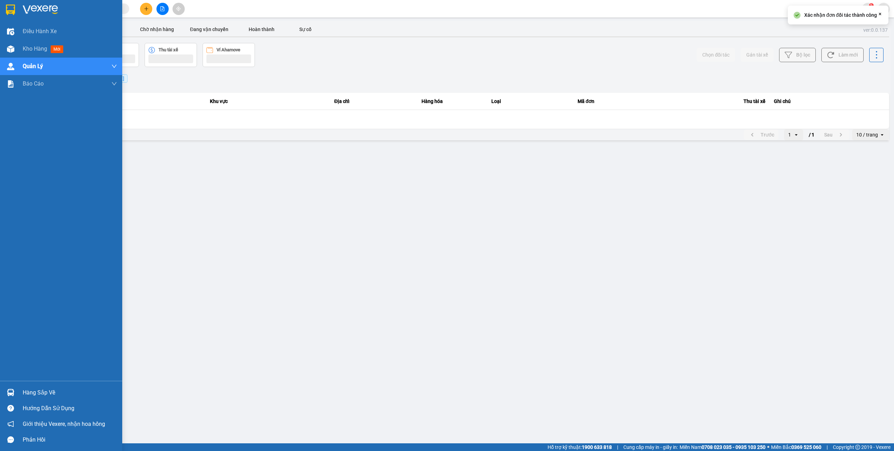
click at [1, 386] on div "Hàng sắp về" at bounding box center [61, 393] width 122 height 16
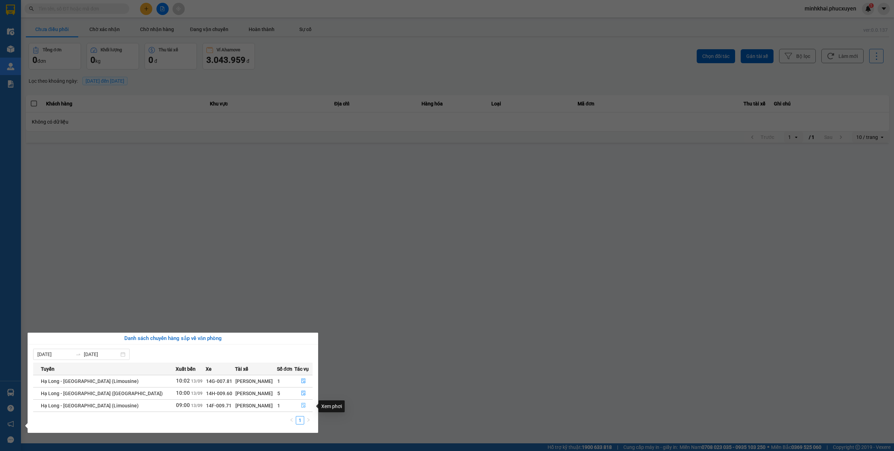
click at [302, 407] on icon "file-done" at bounding box center [303, 405] width 5 height 5
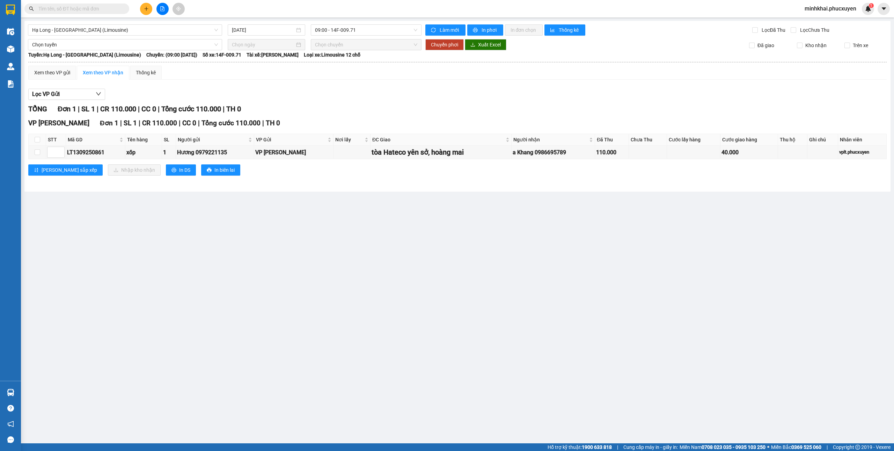
click at [158, 9] on button at bounding box center [162, 9] width 12 height 12
click at [125, 33] on span "Hạ Long - [GEOGRAPHIC_DATA] (Limousine)" at bounding box center [125, 30] width 186 height 10
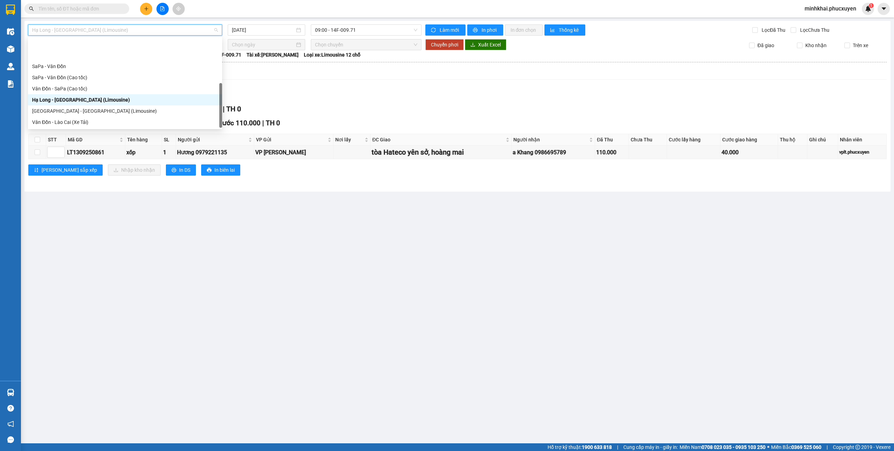
scroll to position [34, 0]
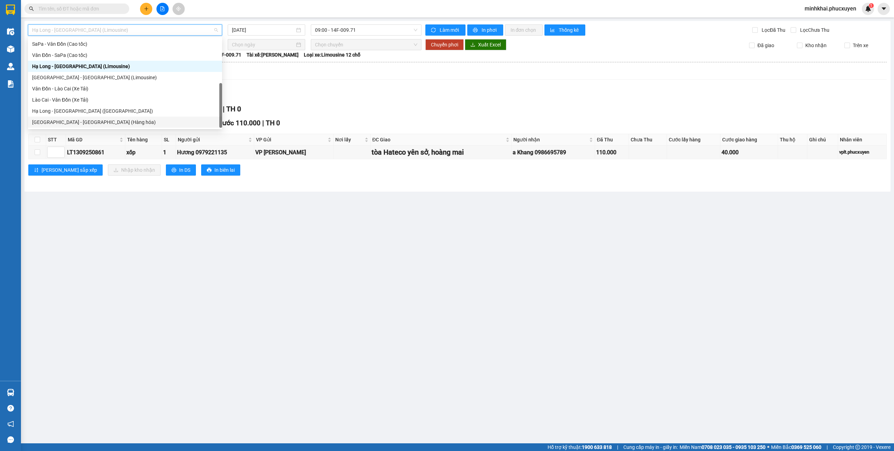
click at [105, 122] on div "Hà Nội - Hạ Long (Hàng hóa)" at bounding box center [125, 122] width 186 height 8
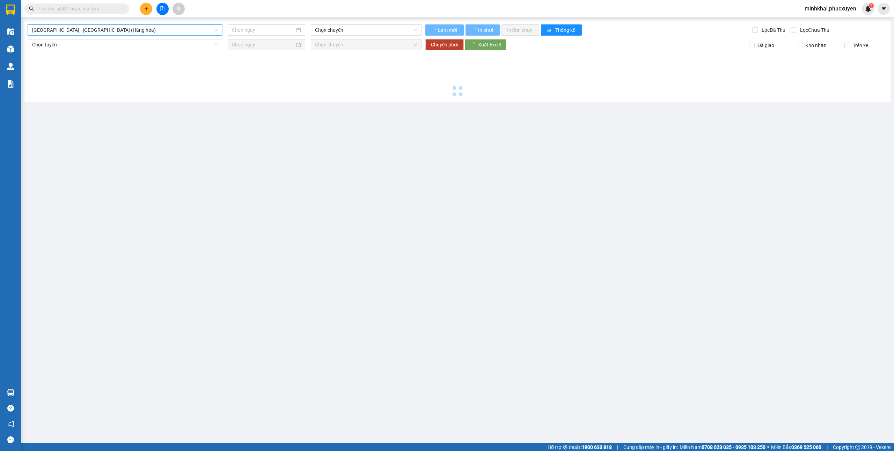
type input "[DATE]"
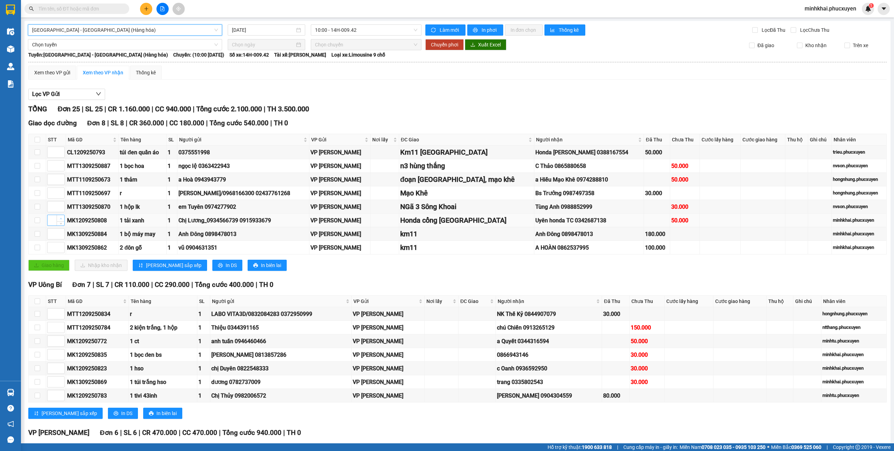
click at [59, 219] on span "Increase Value" at bounding box center [61, 218] width 8 height 6
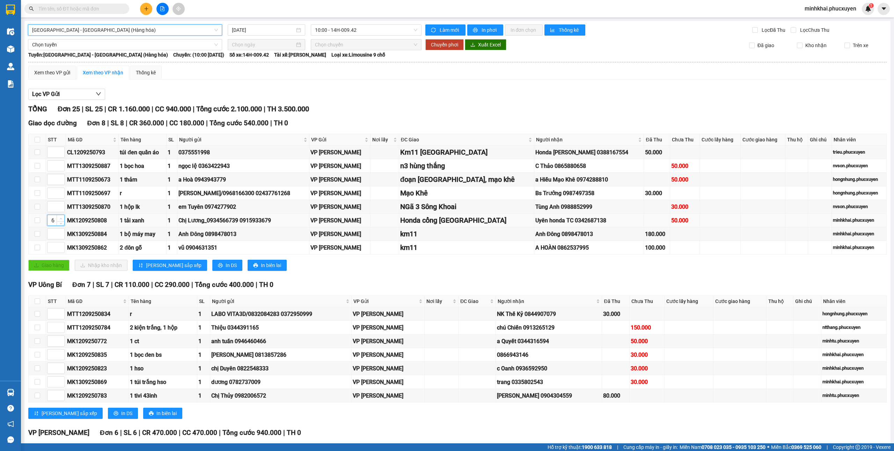
click at [59, 219] on span "Increase Value" at bounding box center [61, 218] width 8 height 6
type input "8"
click at [61, 233] on span "up" at bounding box center [61, 232] width 4 height 4
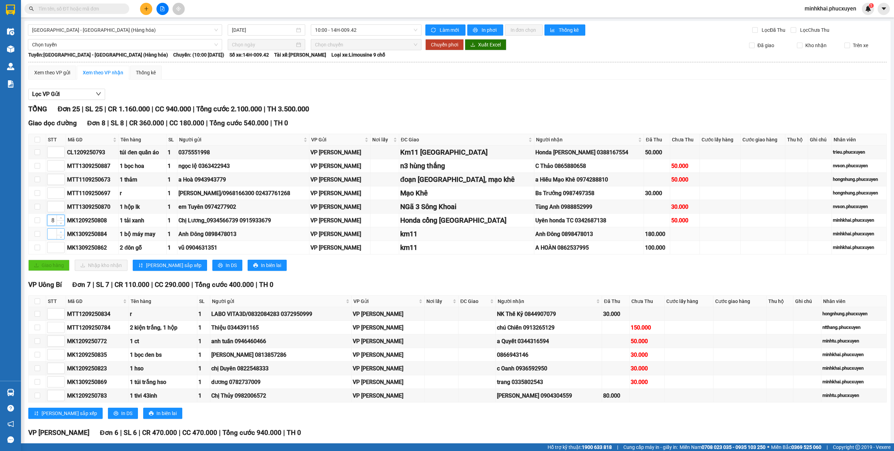
click at [61, 233] on span "up" at bounding box center [61, 232] width 4 height 4
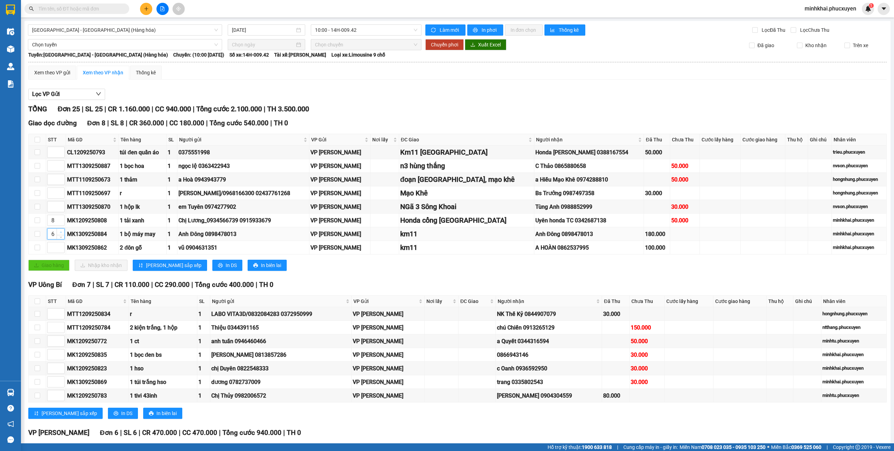
click at [61, 233] on span "up" at bounding box center [61, 232] width 4 height 4
type input "7"
click at [59, 248] on span "up" at bounding box center [61, 246] width 4 height 4
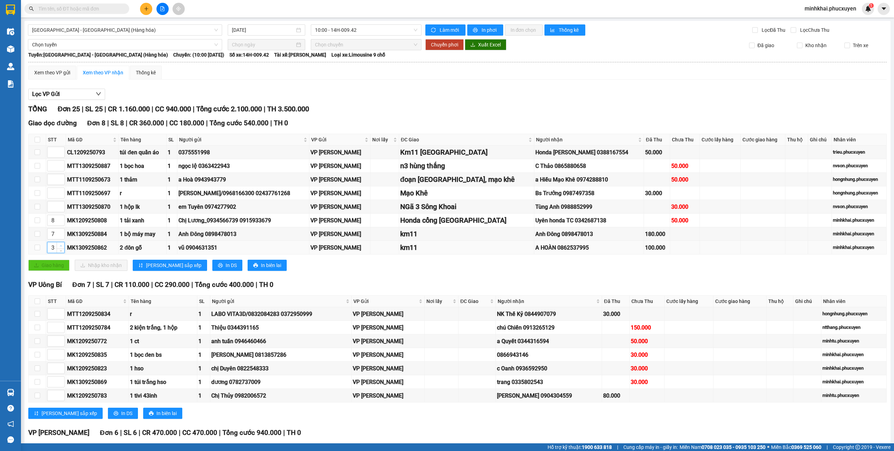
click at [59, 248] on span "up" at bounding box center [61, 246] width 4 height 4
type input "6"
click at [60, 150] on icon "up" at bounding box center [61, 150] width 2 height 2
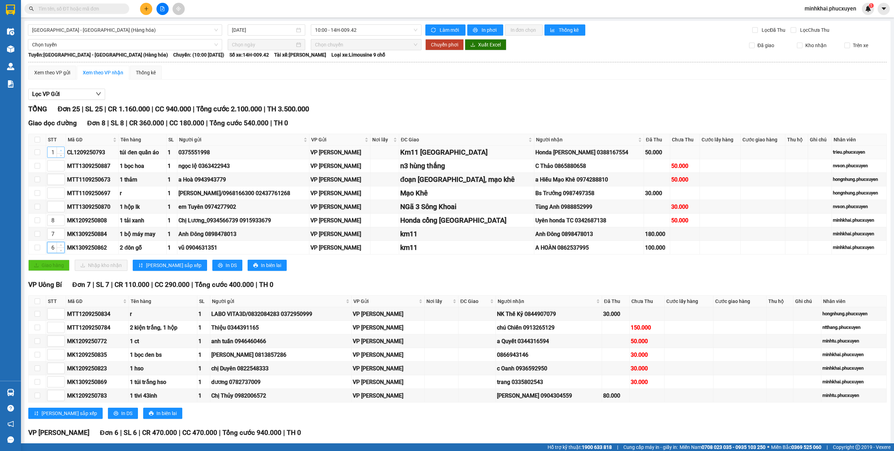
click at [60, 150] on icon "up" at bounding box center [61, 150] width 2 height 2
type input "5"
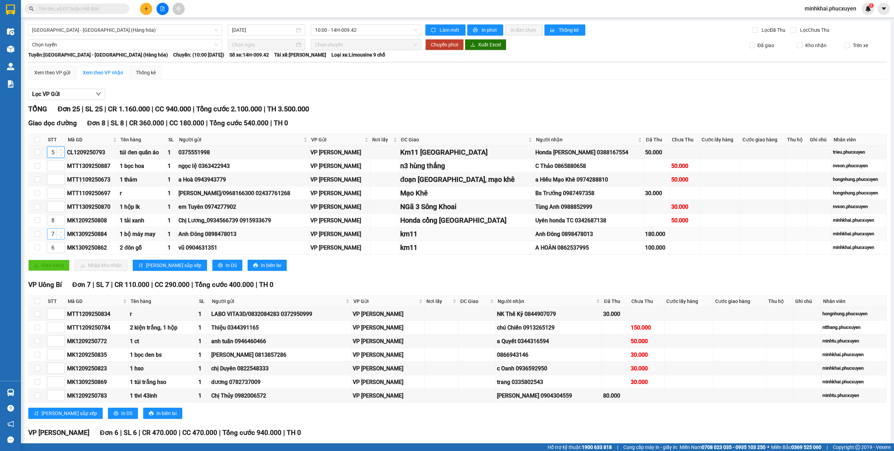
click at [59, 234] on span "up" at bounding box center [61, 232] width 4 height 4
click at [59, 239] on span "down" at bounding box center [61, 236] width 4 height 4
type input "6"
click at [61, 251] on icon "down" at bounding box center [61, 250] width 2 height 2
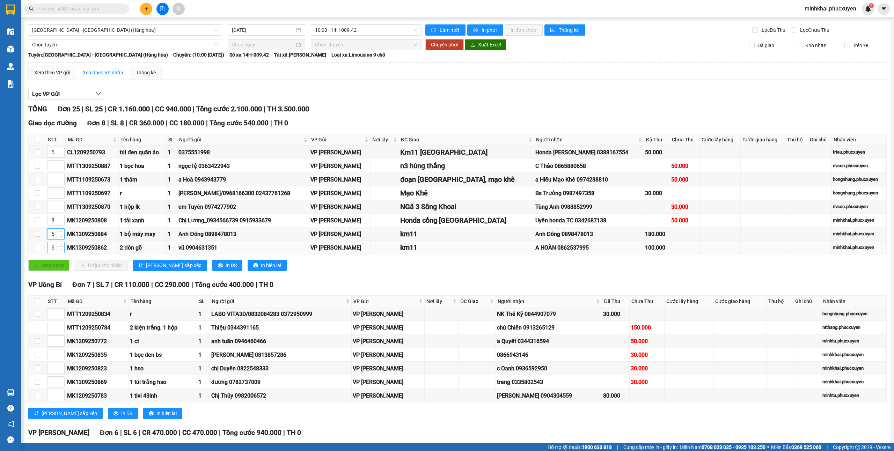
type input "5"
click at [58, 156] on span "Decrease Value" at bounding box center [61, 154] width 8 height 6
type input "4"
click at [60, 165] on icon "up" at bounding box center [61, 164] width 2 height 2
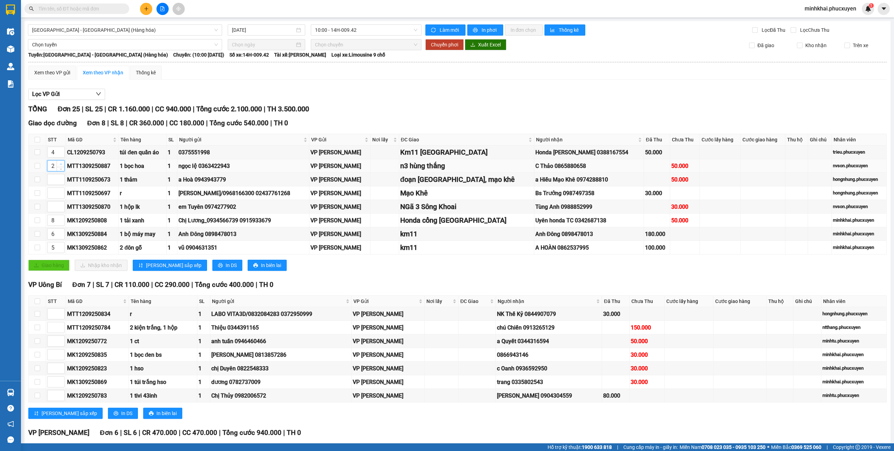
click at [60, 165] on icon "up" at bounding box center [61, 164] width 2 height 2
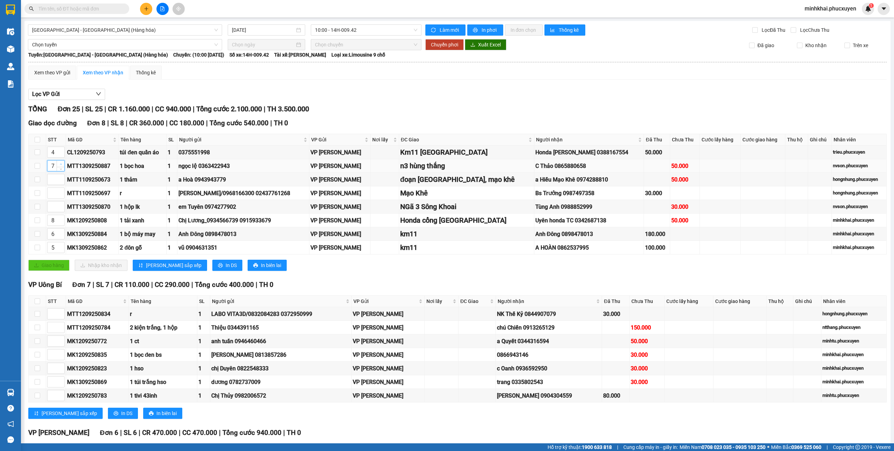
click at [60, 165] on icon "up" at bounding box center [61, 164] width 2 height 2
type input "8"
click at [62, 225] on span "down" at bounding box center [61, 223] width 4 height 4
type input "7"
click at [60, 192] on span "up" at bounding box center [61, 191] width 4 height 4
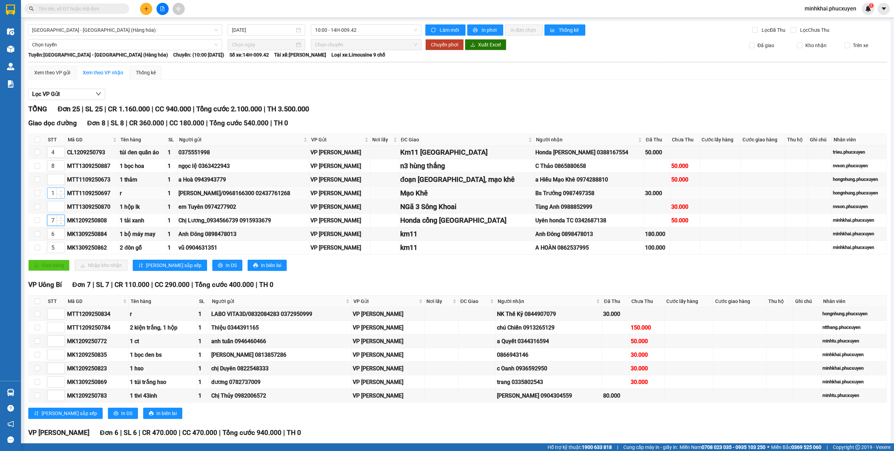
click at [60, 192] on span "up" at bounding box center [61, 191] width 4 height 4
click at [59, 198] on span "down" at bounding box center [61, 195] width 4 height 4
type input "1"
click at [60, 176] on span "Increase Value" at bounding box center [61, 177] width 8 height 6
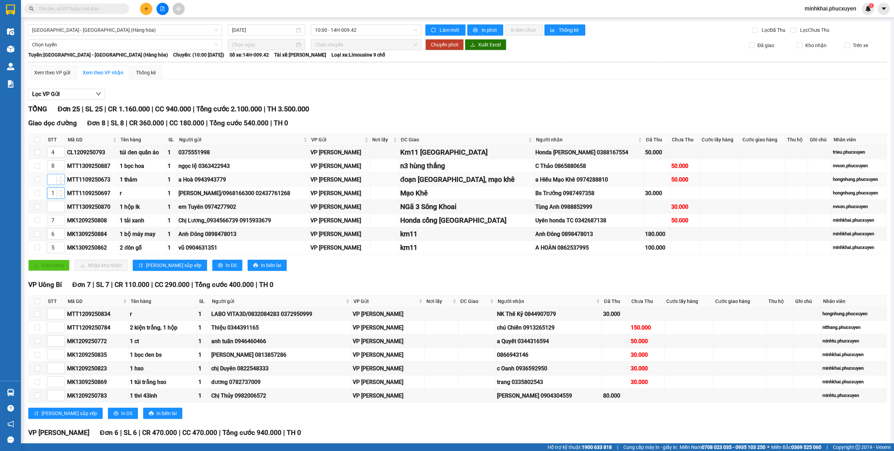
type input "2"
click at [59, 209] on span "Decrease Value" at bounding box center [61, 209] width 8 height 6
click at [60, 206] on icon "up" at bounding box center [61, 205] width 2 height 2
type input "3"
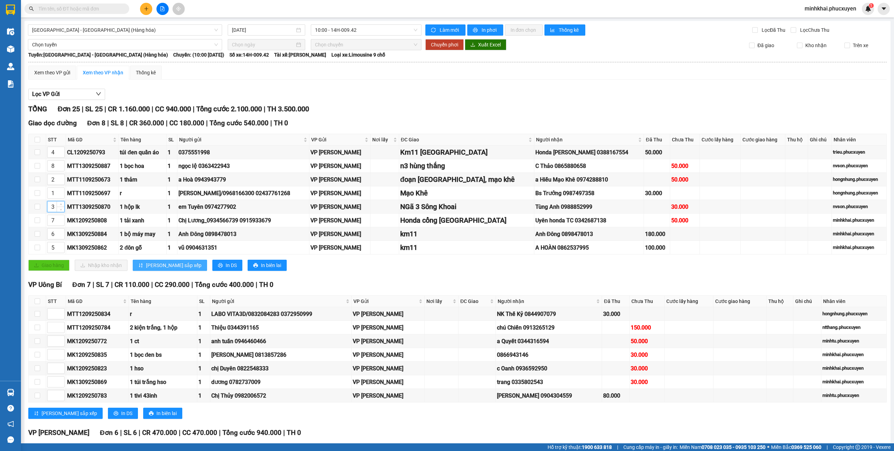
click at [165, 268] on span "[PERSON_NAME] sắp xếp" at bounding box center [174, 266] width 56 height 8
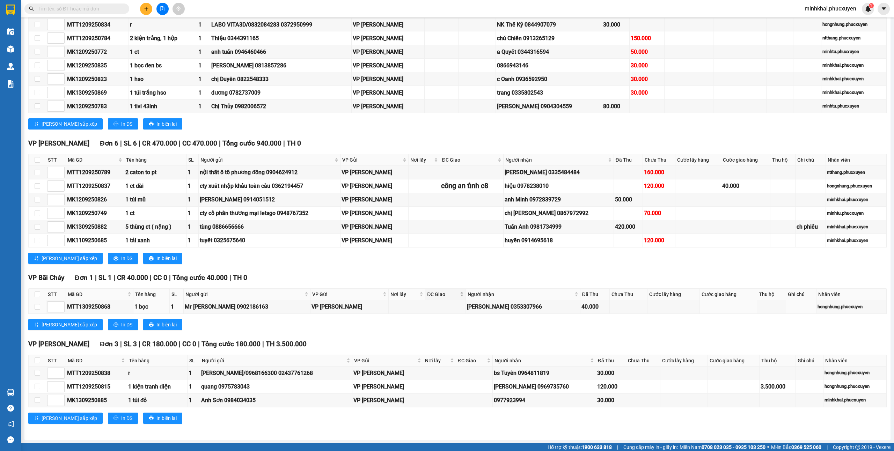
scroll to position [300, 0]
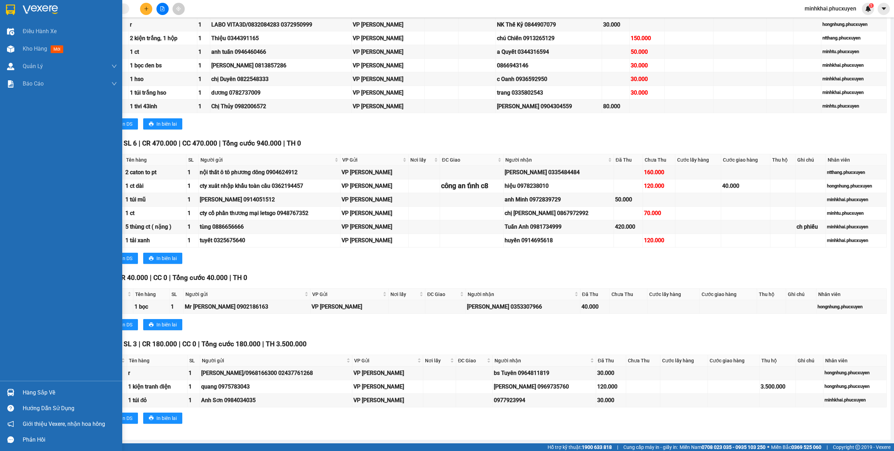
click at [7, 394] on img at bounding box center [10, 392] width 7 height 7
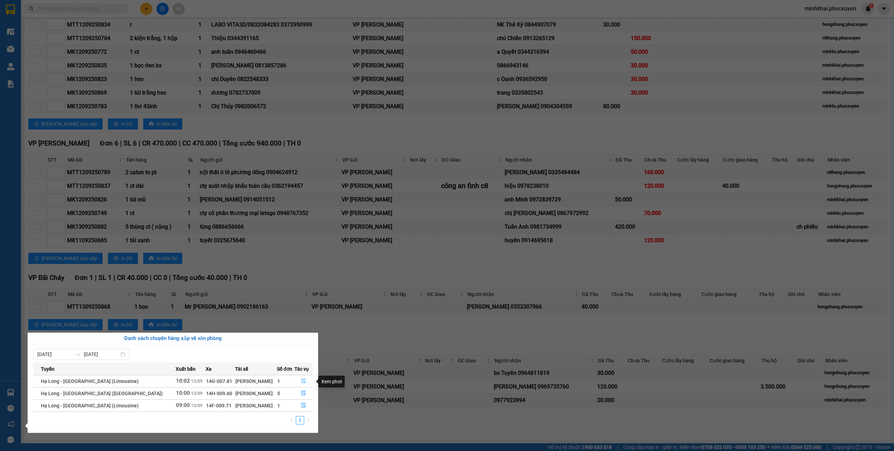
click at [301, 384] on span "file-done" at bounding box center [303, 382] width 5 height 6
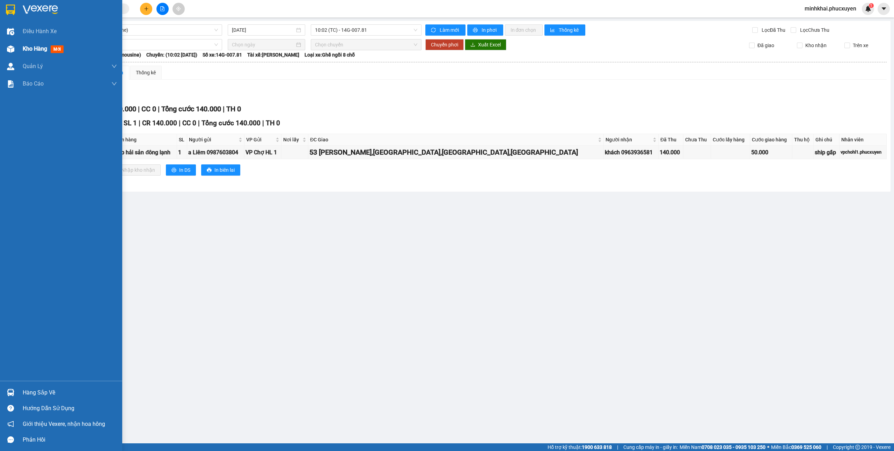
click at [29, 50] on span "Kho hàng" at bounding box center [35, 48] width 24 height 7
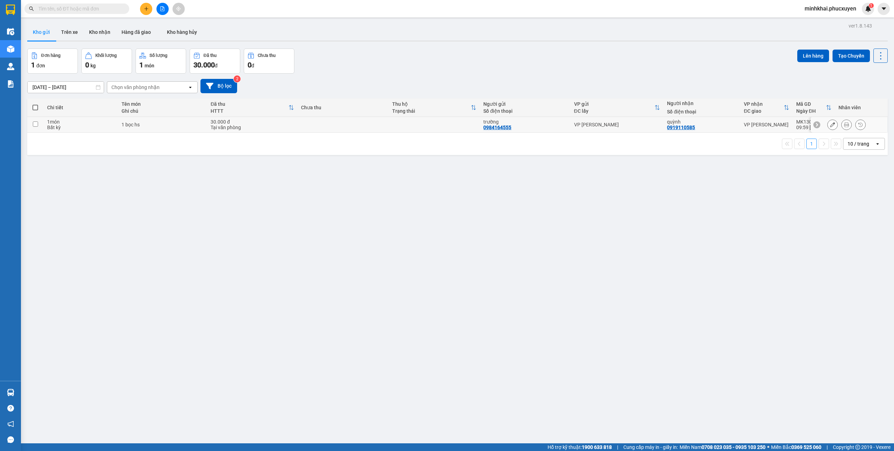
click at [31, 123] on td at bounding box center [35, 125] width 16 height 16
checkbox input "true"
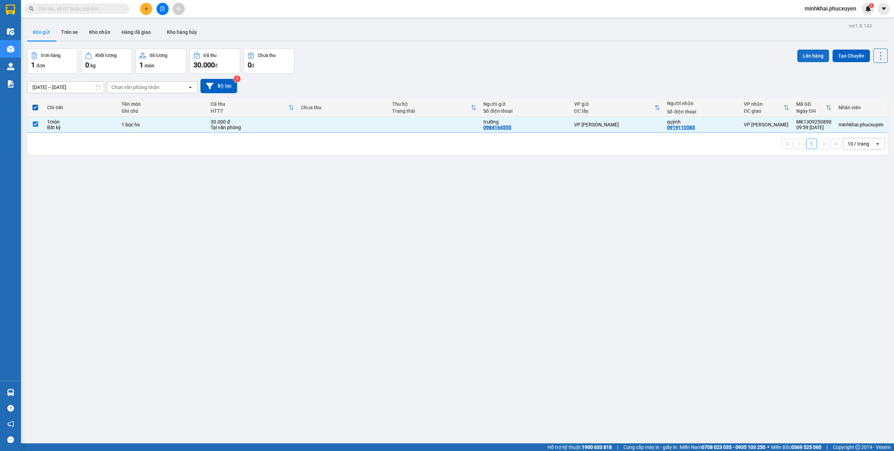
click at [800, 59] on button "Lên hàng" at bounding box center [813, 56] width 32 height 13
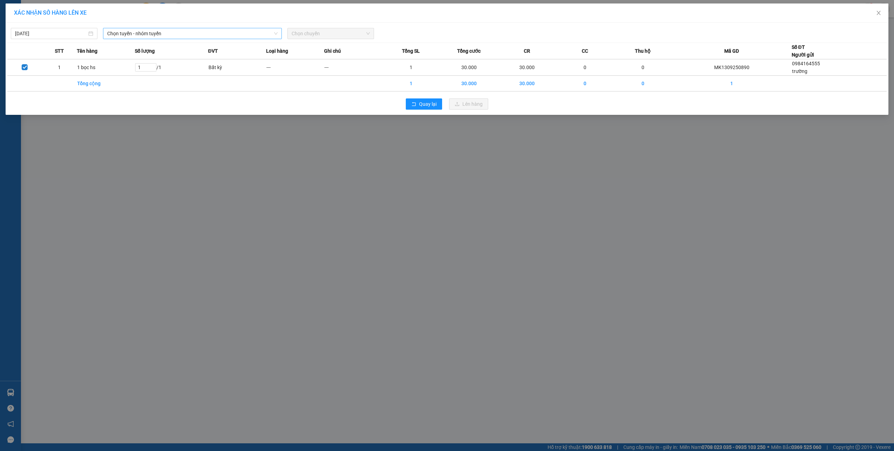
click at [147, 37] on span "Chọn tuyến - nhóm tuyến" at bounding box center [192, 33] width 170 height 10
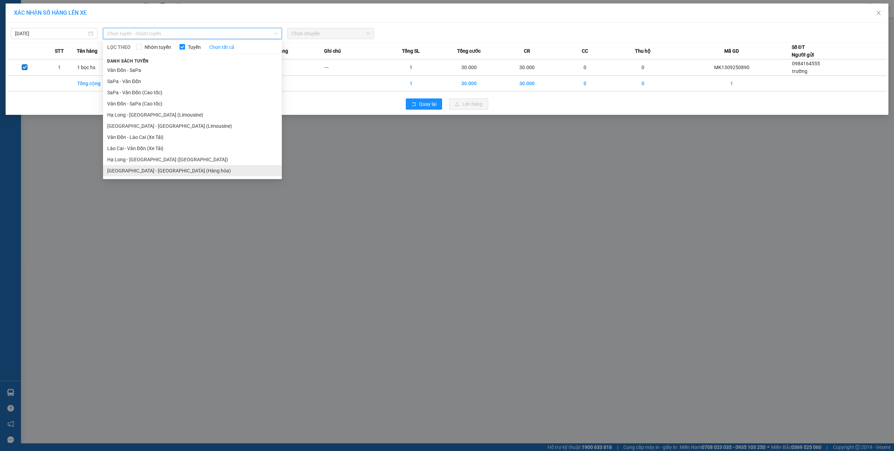
click at [153, 168] on li "Hà Nội - Hạ Long (Hàng hóa)" at bounding box center [192, 170] width 179 height 11
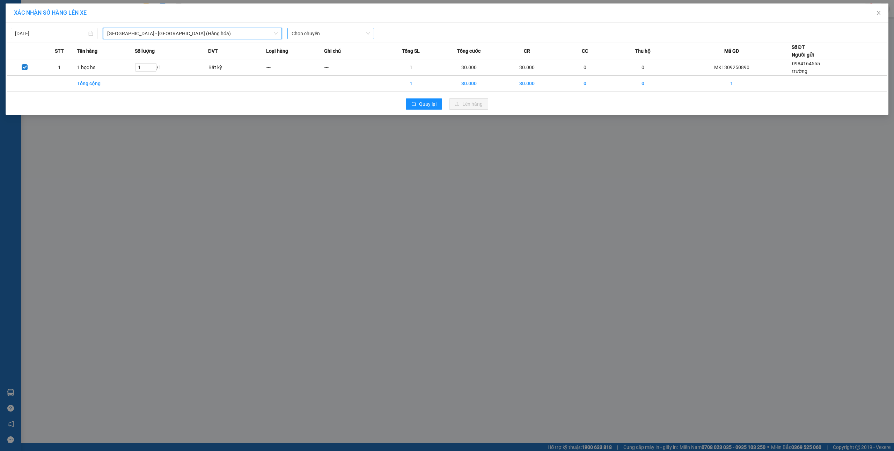
click at [307, 36] on span "Chọn chuyến" at bounding box center [331, 33] width 78 height 10
click at [322, 58] on div "10:00 - 14H-009.42" at bounding box center [319, 59] width 54 height 8
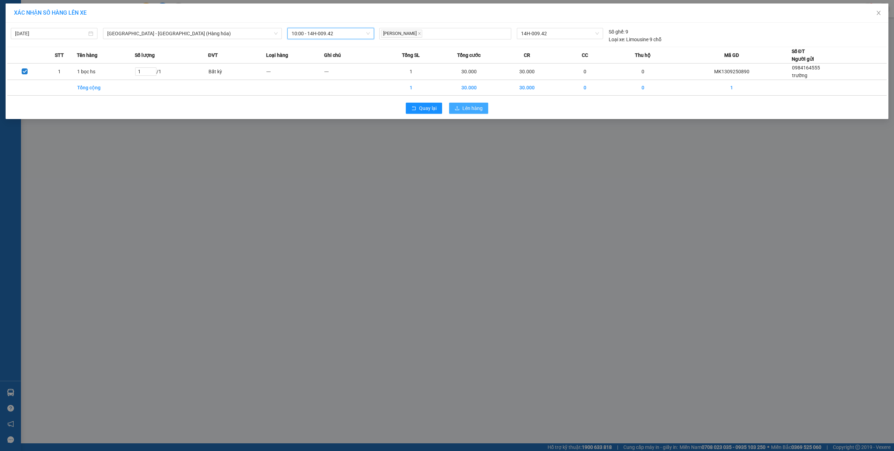
click at [475, 110] on span "Lên hàng" at bounding box center [472, 108] width 20 height 8
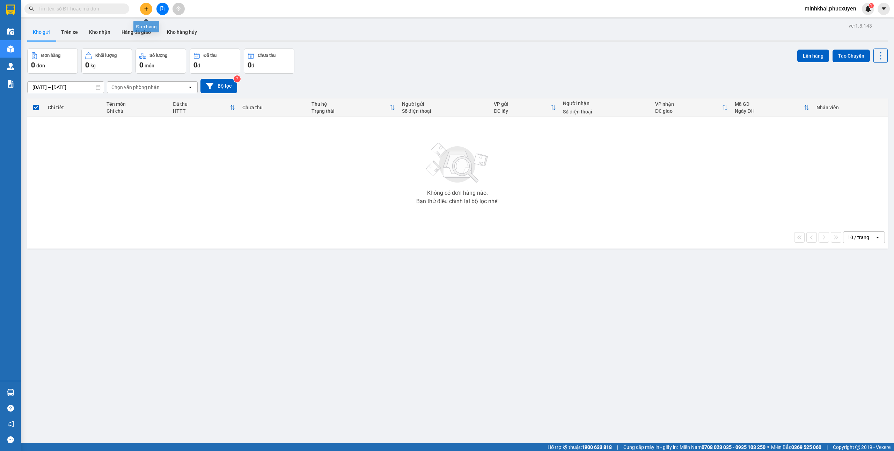
click at [145, 4] on button at bounding box center [146, 9] width 12 height 12
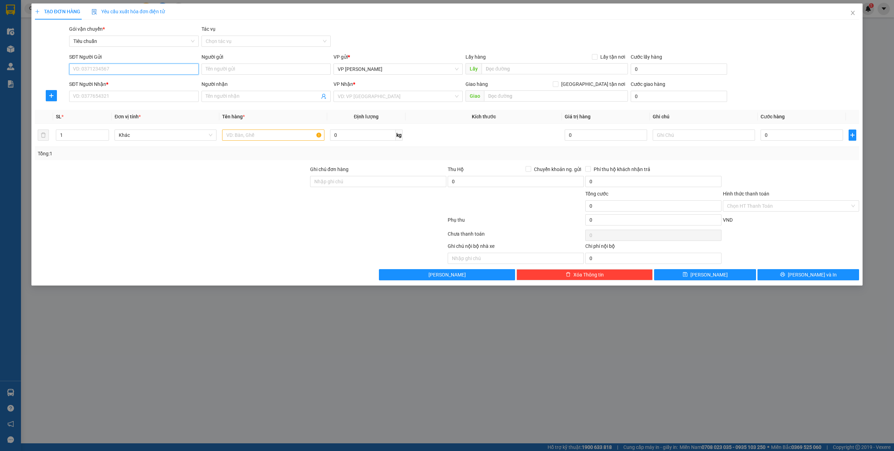
click at [121, 70] on input "SĐT Người Gửi" at bounding box center [133, 69] width 129 height 11
type input "0971509622"
click at [105, 79] on div "0971509622 - quốc an" at bounding box center [133, 83] width 129 height 11
type input "quốc an"
type input "0971509622"
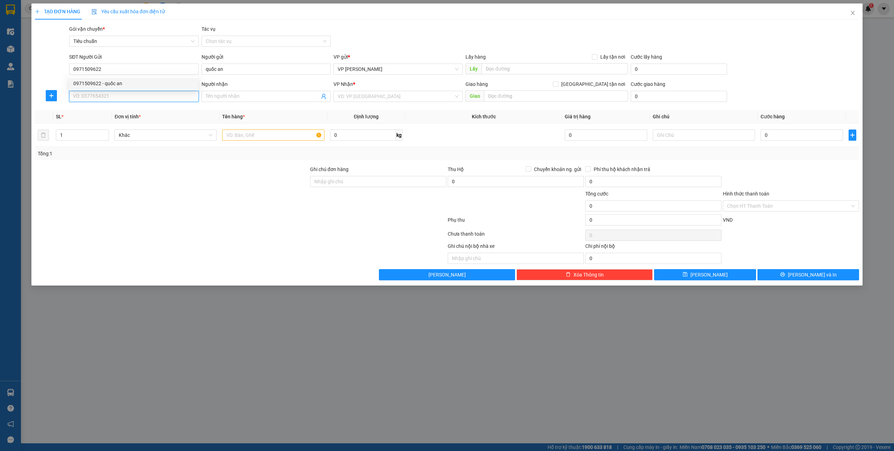
click at [102, 94] on input "SĐT Người Nhận *" at bounding box center [133, 96] width 129 height 11
click at [108, 110] on div "0335836004 - kiều chi" at bounding box center [133, 111] width 121 height 8
type input "0335836004"
type input "kiều chi"
click at [250, 135] on input "text" at bounding box center [273, 135] width 102 height 11
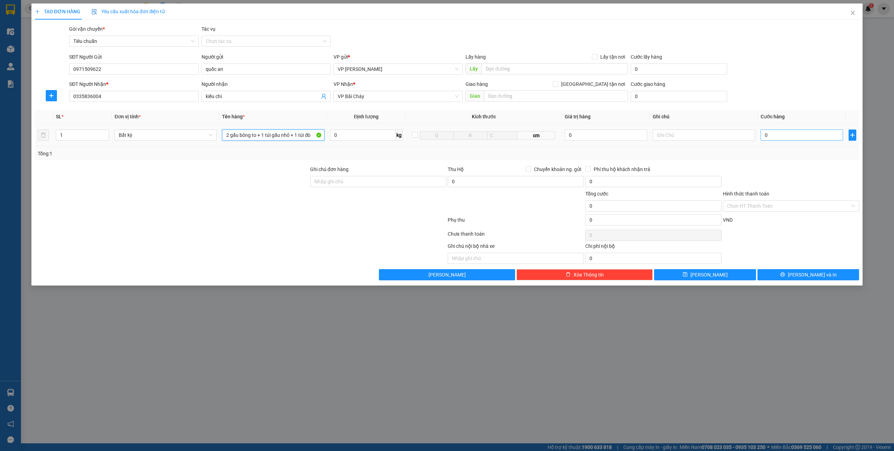
type input "2 gấu bông to + 1 túi gấu nhỏ + 1 túi đò"
click at [791, 135] on input "0" at bounding box center [802, 135] width 82 height 11
type input "2"
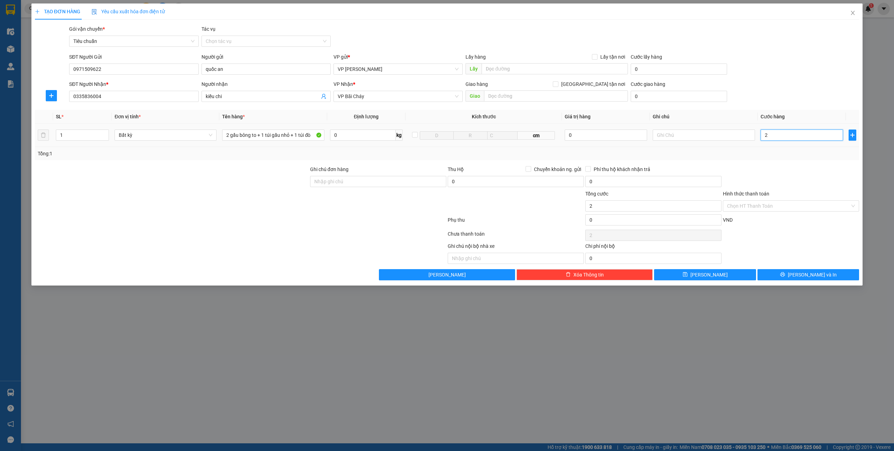
type input "0"
type input "01"
type input "1"
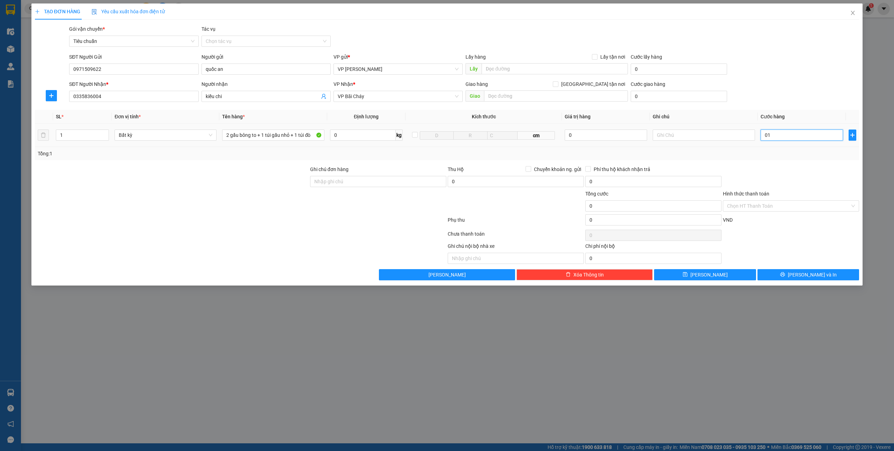
type input "1"
type input "018"
type input "18"
type input "0.180"
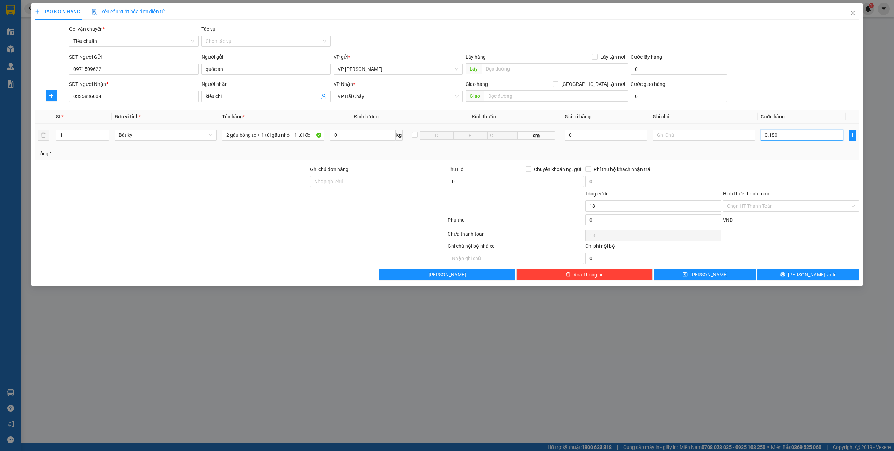
type input "180"
type input "01.800"
type input "1.800"
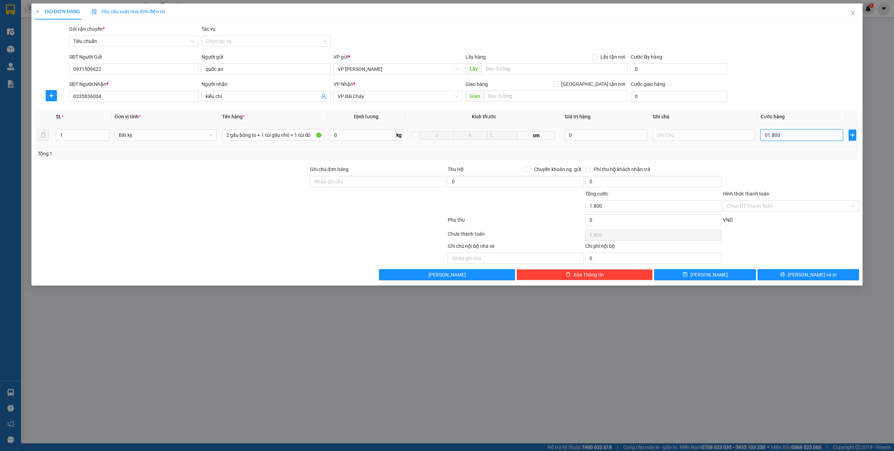
type input "018.000"
type input "18.000"
type input "0.180.000"
type input "180.000"
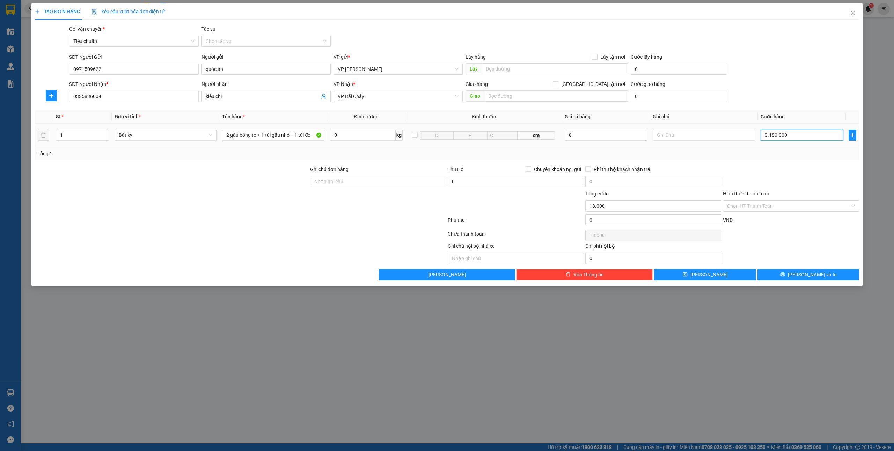
type input "180.000"
click at [792, 153] on div "Tổng: 1" at bounding box center [447, 154] width 819 height 8
type input "180.000"
drag, startPoint x: 780, startPoint y: 273, endPoint x: 753, endPoint y: 294, distance: 33.9
click at [780, 274] on button "Lưu và In" at bounding box center [809, 274] width 102 height 11
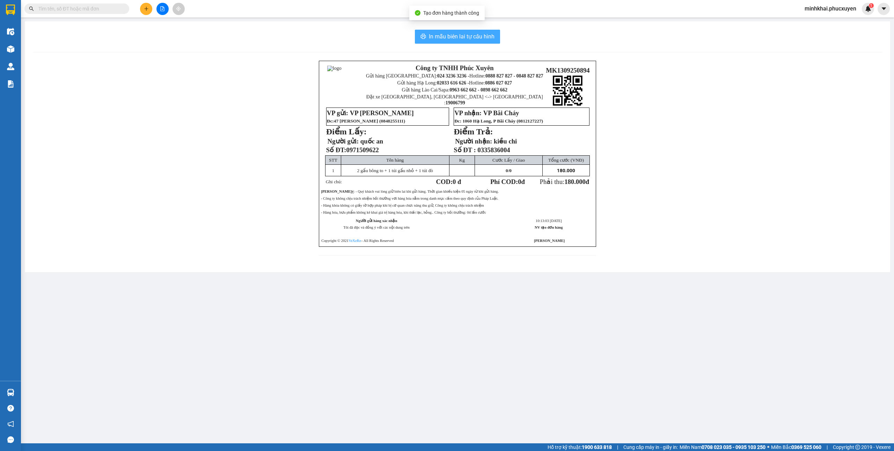
click at [476, 31] on button "In mẫu biên lai tự cấu hình" at bounding box center [457, 37] width 85 height 14
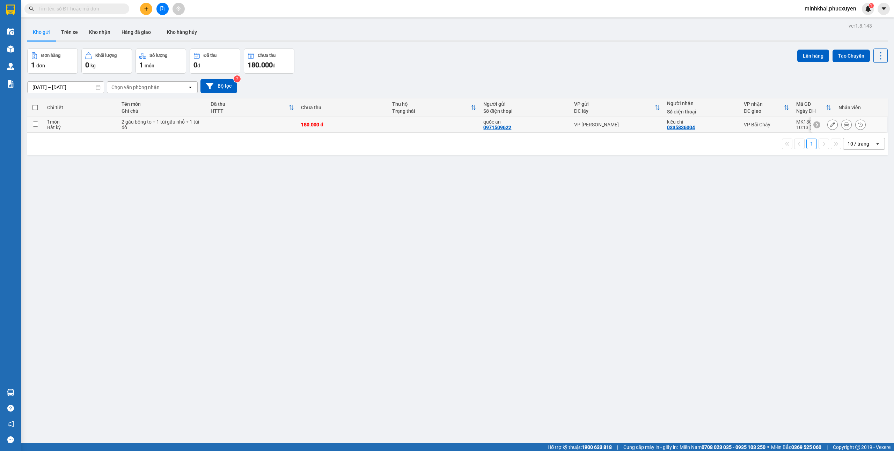
click at [34, 124] on input "checkbox" at bounding box center [35, 124] width 5 height 5
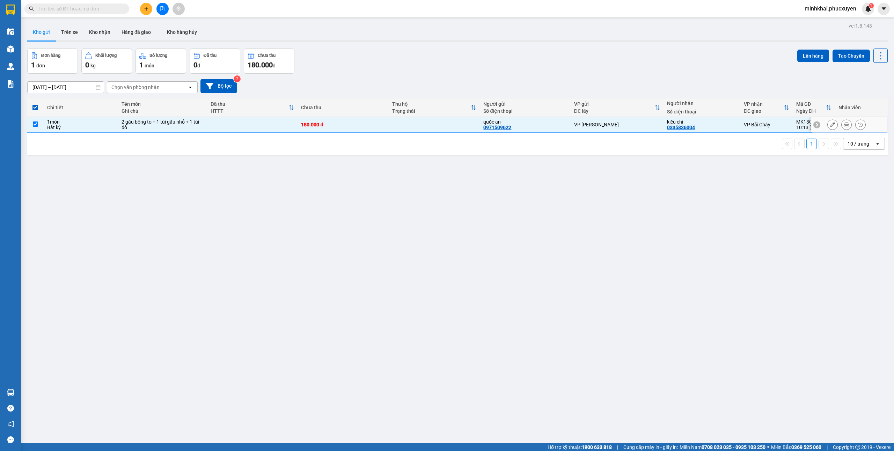
click at [34, 127] on input "checkbox" at bounding box center [35, 124] width 5 height 5
checkbox input "false"
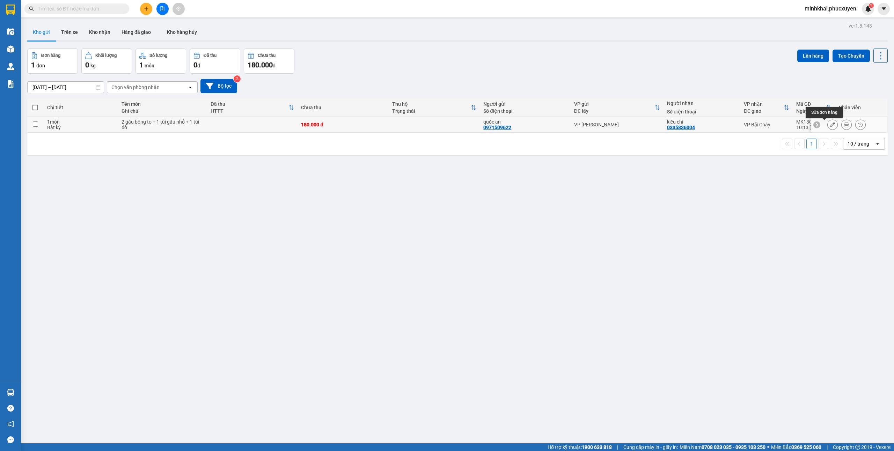
click at [830, 126] on icon at bounding box center [832, 124] width 5 height 5
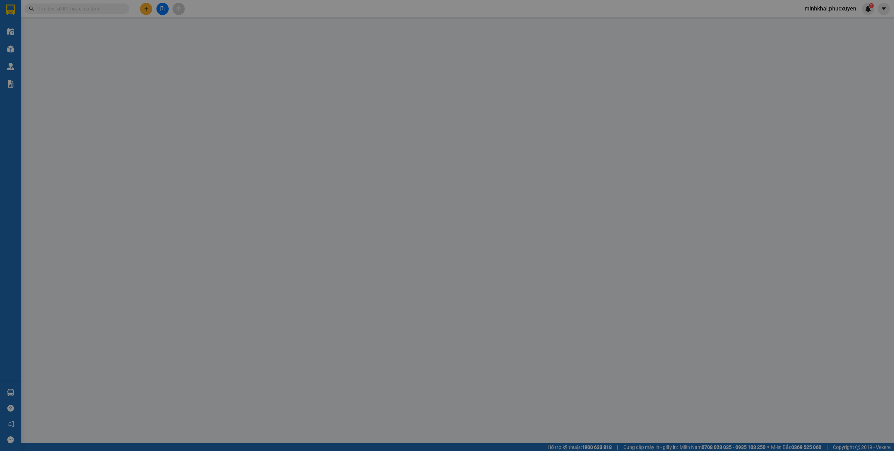
type input "0971509622"
type input "quốc an"
type input "0335836004"
type input "kiều chi"
type input "180.000"
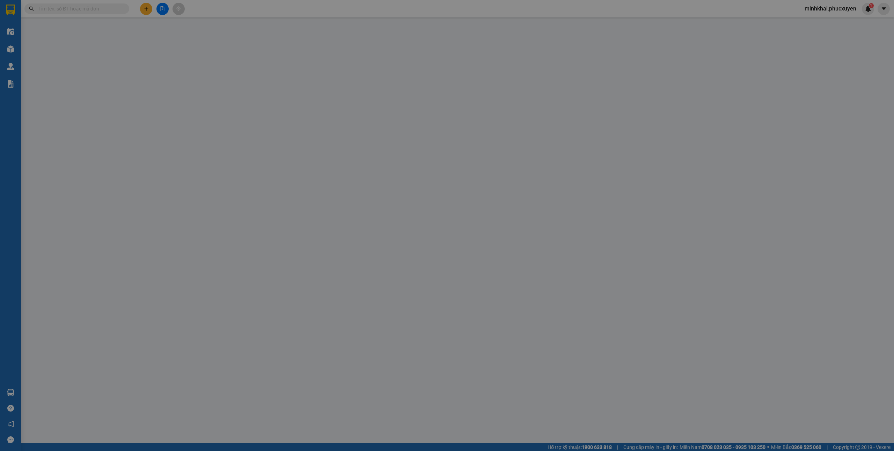
type input "180.000"
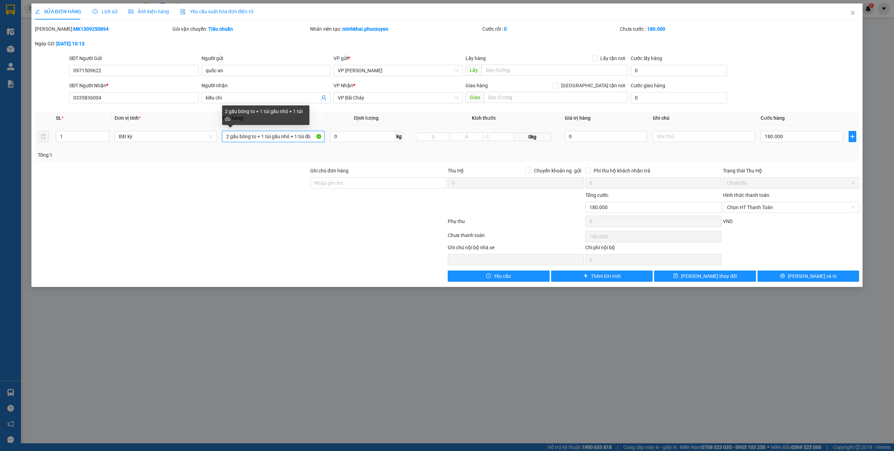
click at [296, 138] on input "2 gấu bông to + 1 túi gấu nhỏ + 1 túi đò" at bounding box center [273, 136] width 102 height 11
click at [312, 136] on input "2 gấu bông to + 1 túi gấu nhỏ + 1 túi đò" at bounding box center [273, 136] width 102 height 11
click at [298, 137] on input "2 gấu bông to + 1 túi gấu nhỏ + 1 túi đò(" at bounding box center [273, 136] width 102 height 11
type input "2 gấu bông to + 1 túi gấu nhỏ dính liền 1 túi đò("
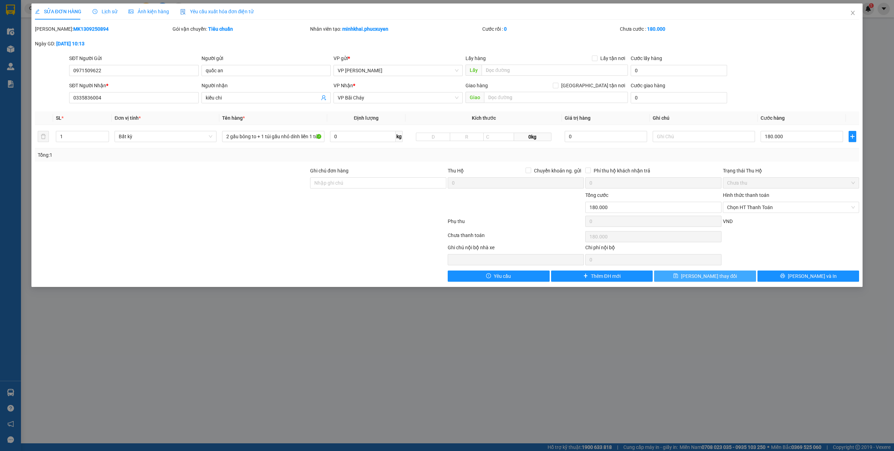
click at [699, 277] on span "Lưu thay đổi" at bounding box center [709, 276] width 56 height 8
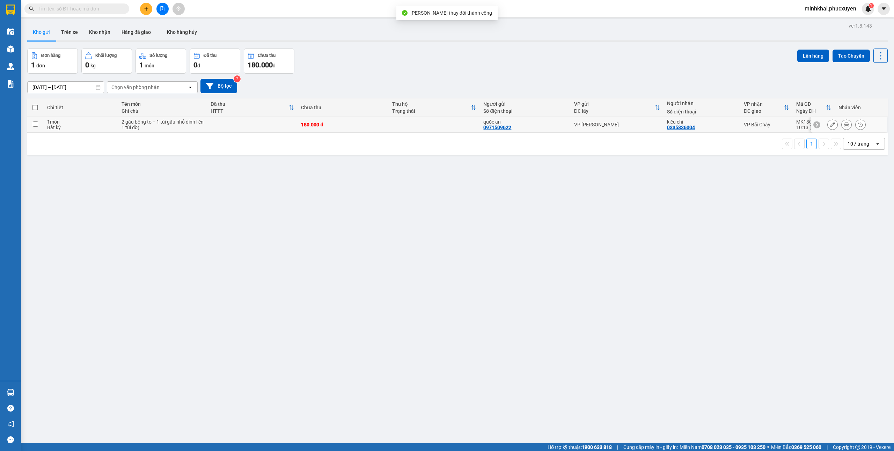
click at [32, 124] on td at bounding box center [35, 125] width 16 height 16
checkbox input "true"
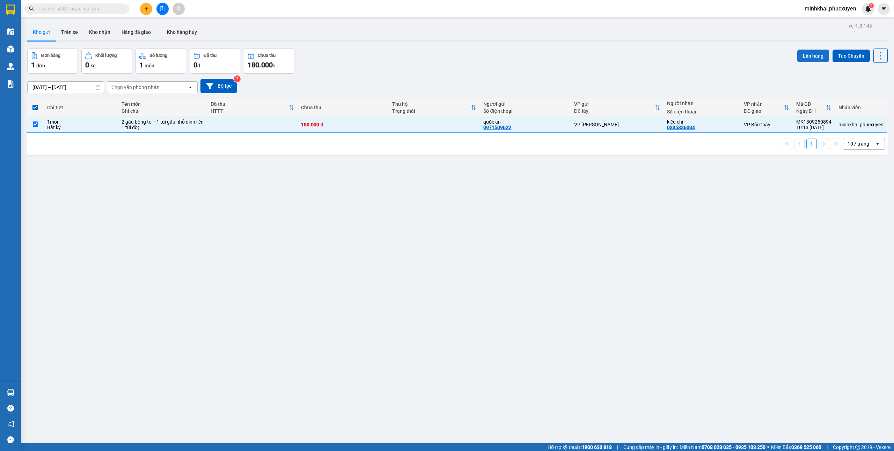
click at [803, 51] on button "Lên hàng" at bounding box center [813, 56] width 32 height 13
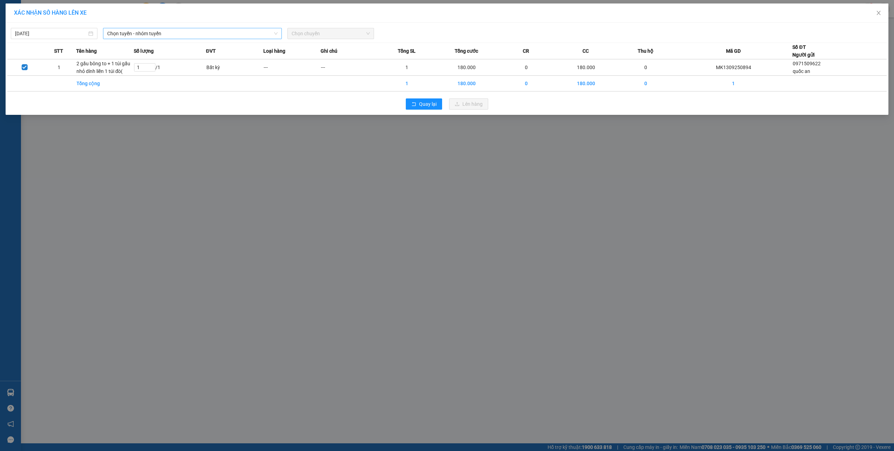
click at [209, 32] on span "Chọn tuyến - nhóm tuyến" at bounding box center [192, 33] width 170 height 10
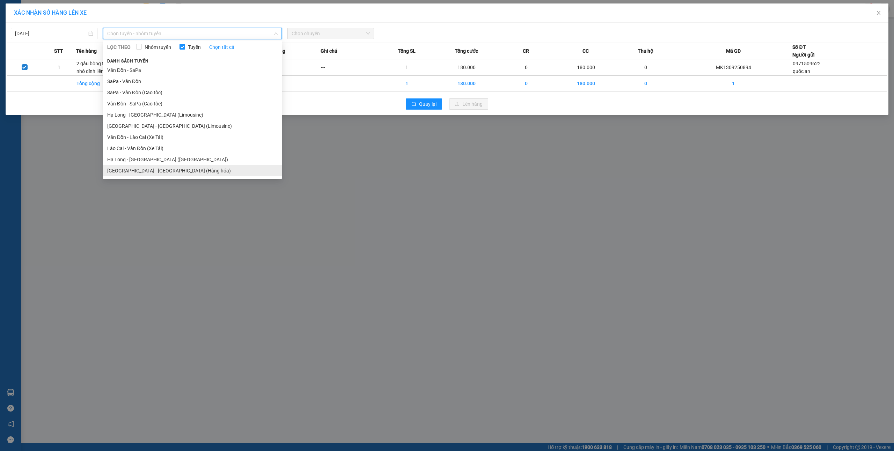
click at [176, 173] on li "Hà Nội - Hạ Long (Hàng hóa)" at bounding box center [192, 170] width 179 height 11
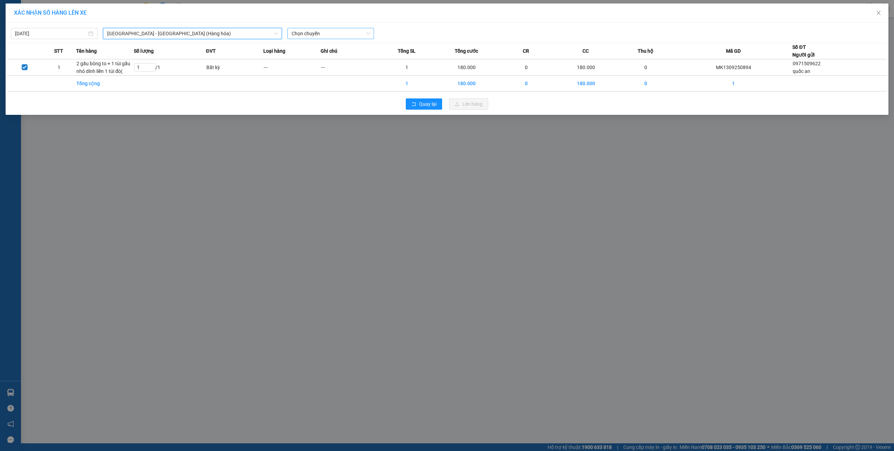
click at [340, 30] on span "Chọn chuyến" at bounding box center [331, 33] width 78 height 10
click at [321, 58] on div "10:00 - 14H-009.42" at bounding box center [319, 59] width 54 height 8
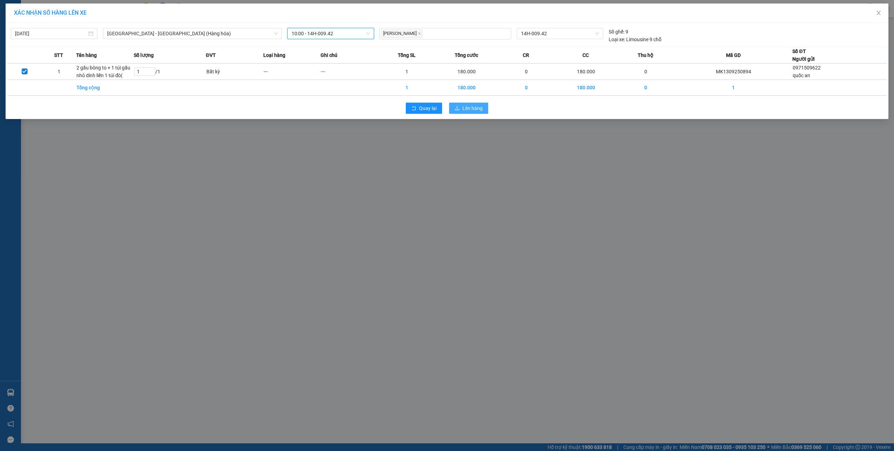
click at [475, 110] on span "Lên hàng" at bounding box center [472, 108] width 20 height 8
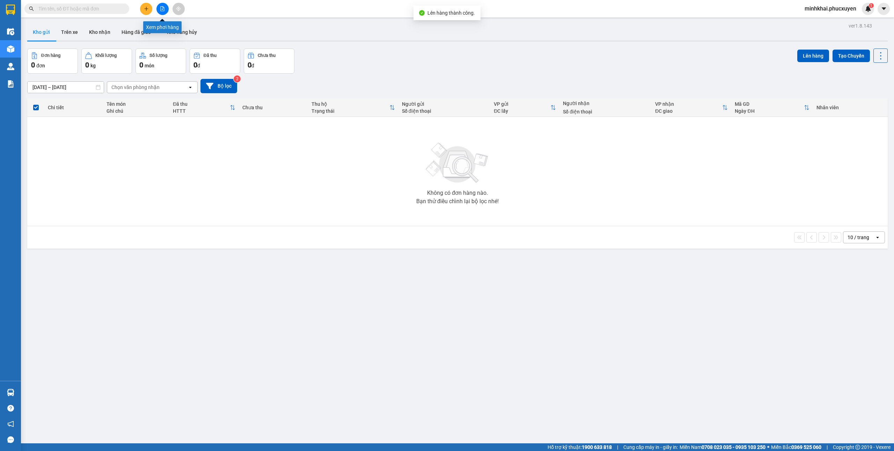
click at [158, 10] on button at bounding box center [162, 9] width 12 height 12
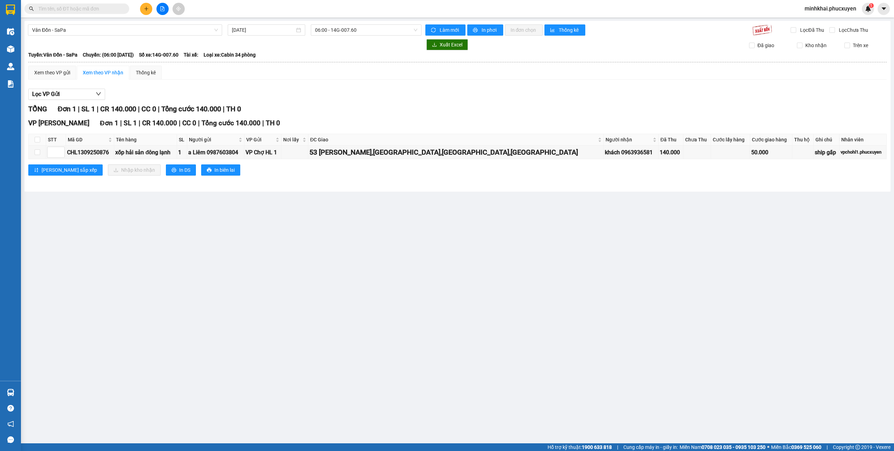
click at [106, 36] on div "Vân Đồn - SaPa 13/09/2025 06:00 - 14G-007.60 Làm mới In phơi In đơn chọn Thống …" at bounding box center [457, 106] width 866 height 171
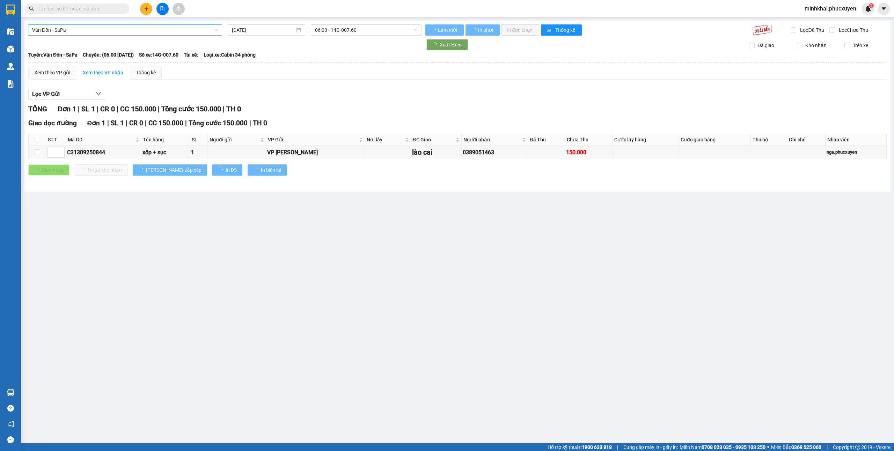
click at [101, 34] on span "Vân Đồn - SaPa" at bounding box center [125, 30] width 186 height 10
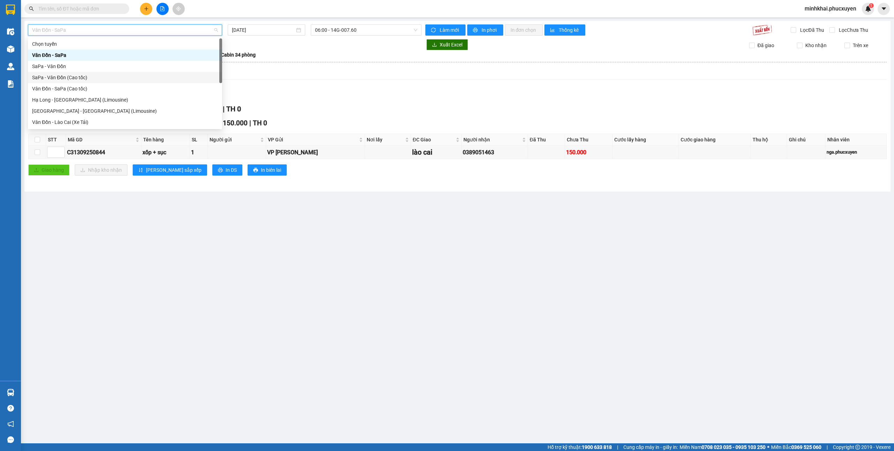
scroll to position [34, 0]
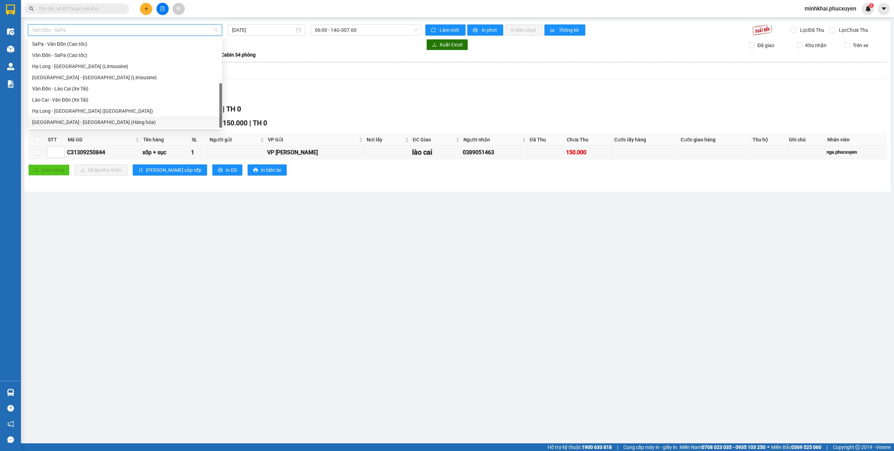
click at [75, 121] on div "Hà Nội - Hạ Long (Hàng hóa)" at bounding box center [125, 122] width 186 height 8
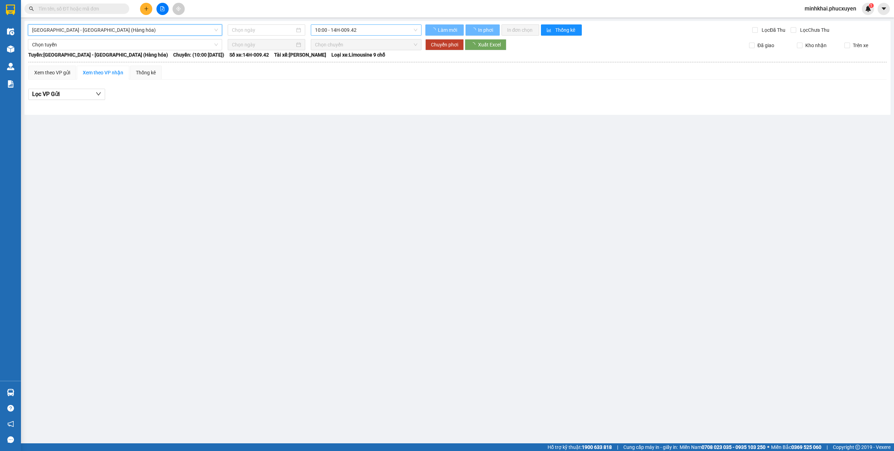
type input "[DATE]"
click at [358, 29] on span "10:00 - 14H-009.42" at bounding box center [366, 30] width 103 height 10
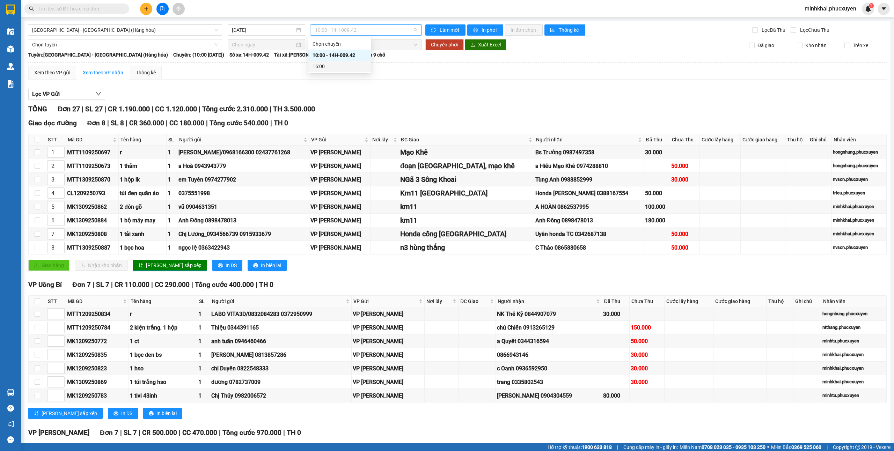
click at [342, 64] on div "16:00" at bounding box center [340, 67] width 54 height 8
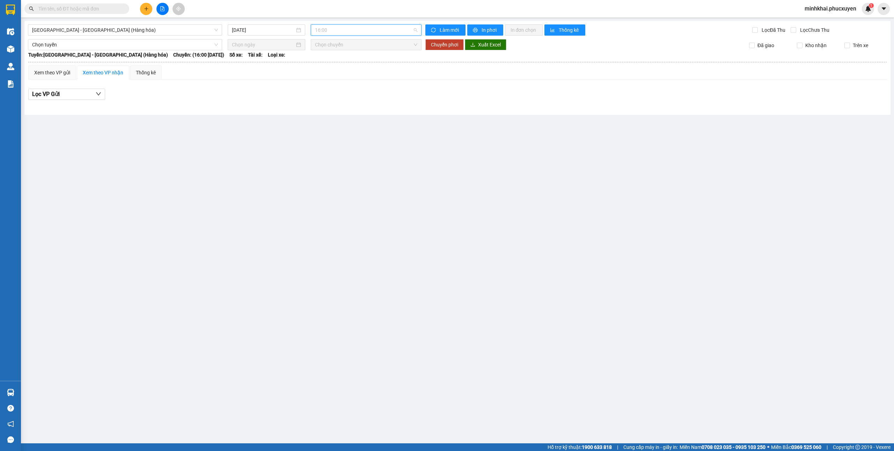
click at [356, 31] on span "16:00" at bounding box center [366, 30] width 103 height 10
click at [339, 56] on div "10:00 - 14H-009.42" at bounding box center [342, 55] width 54 height 8
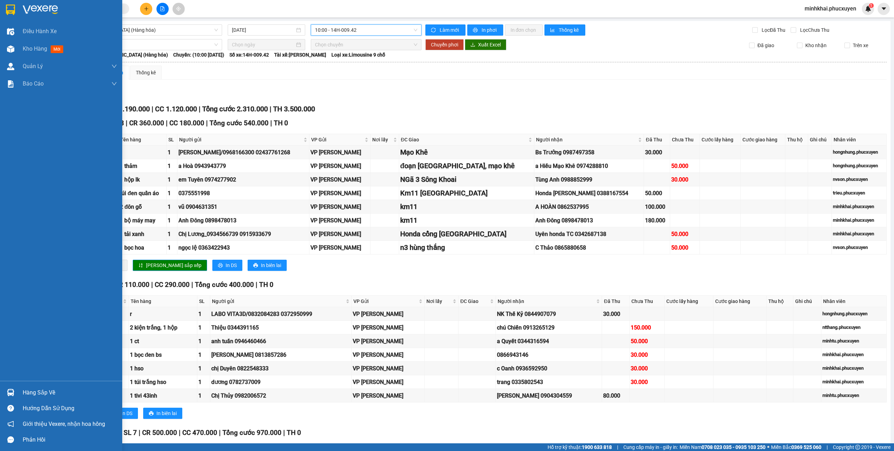
click at [13, 389] on img at bounding box center [10, 392] width 7 height 7
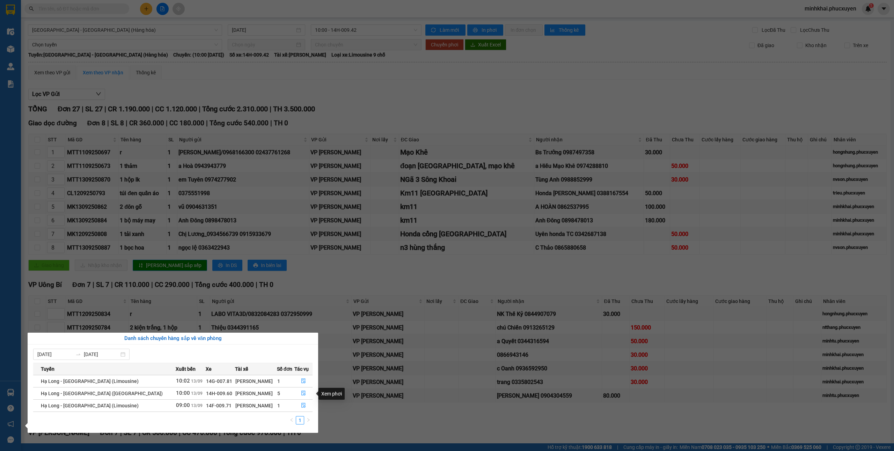
click at [588, 312] on section "Kết quả tìm kiếm ( 0 ) Bộ lọc No Data minhkhai.phucxuyen 1 Điều hành xe Kho hàn…" at bounding box center [447, 225] width 894 height 451
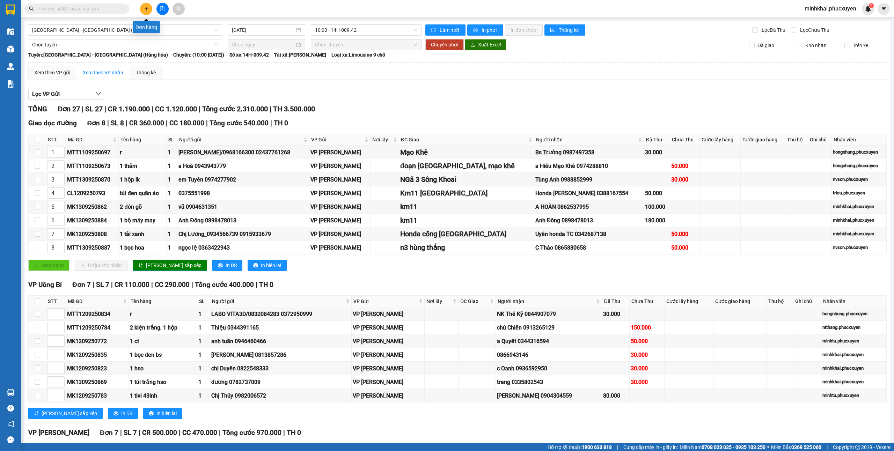
click at [146, 11] on button at bounding box center [146, 9] width 12 height 12
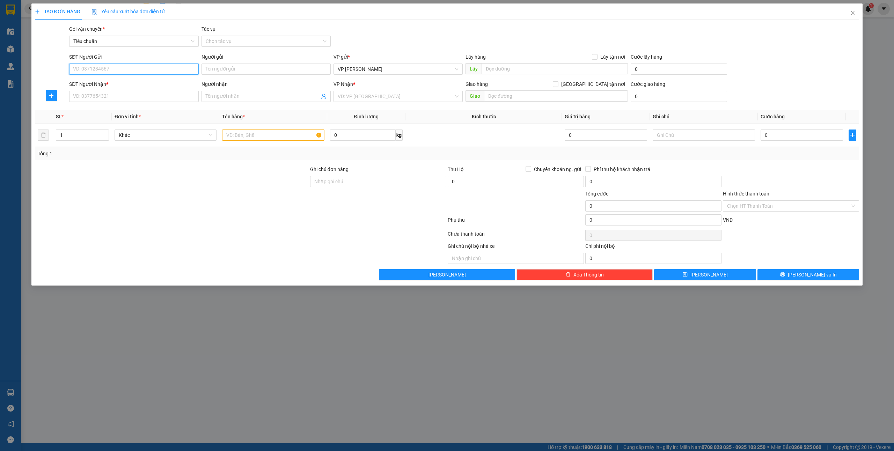
click at [96, 69] on input "SĐT Người Gửi" at bounding box center [133, 69] width 129 height 11
click at [92, 68] on input "SĐT Người Gửi" at bounding box center [133, 69] width 129 height 11
type input "0817608663"
click at [218, 67] on input "Người gửi" at bounding box center [266, 69] width 129 height 11
click at [119, 94] on input "SĐT Người Nhận *" at bounding box center [133, 96] width 129 height 11
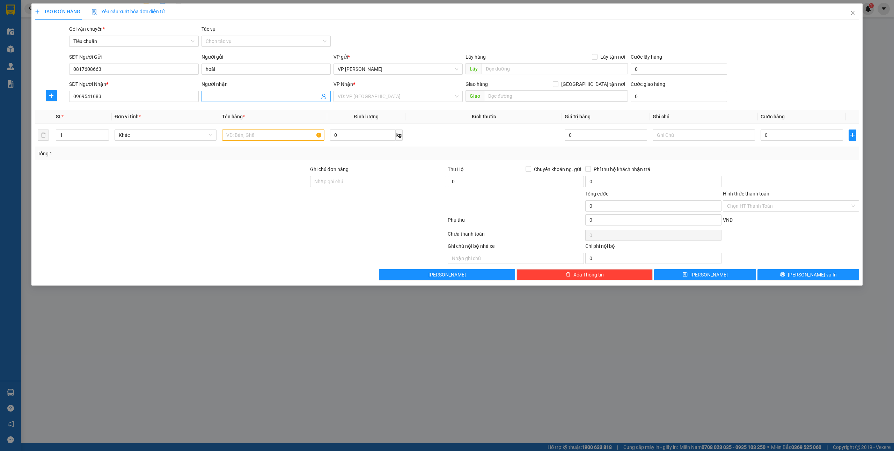
click at [231, 96] on input "Người nhận" at bounding box center [263, 97] width 114 height 8
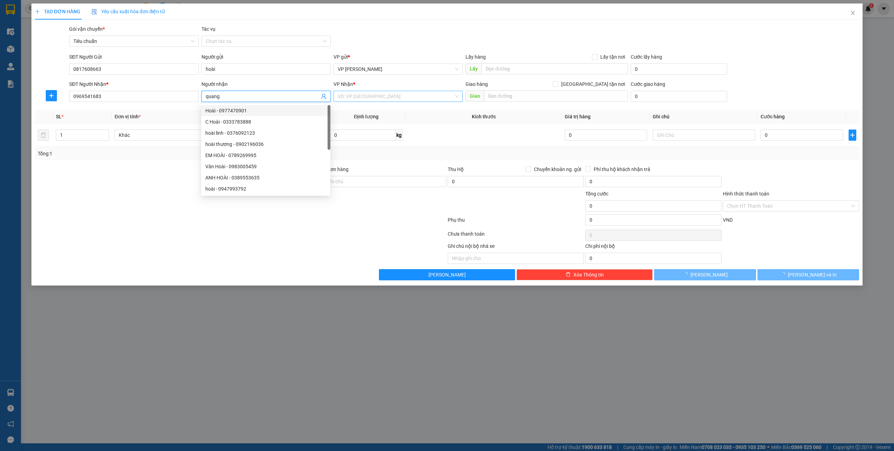
click at [361, 96] on input "search" at bounding box center [396, 96] width 116 height 10
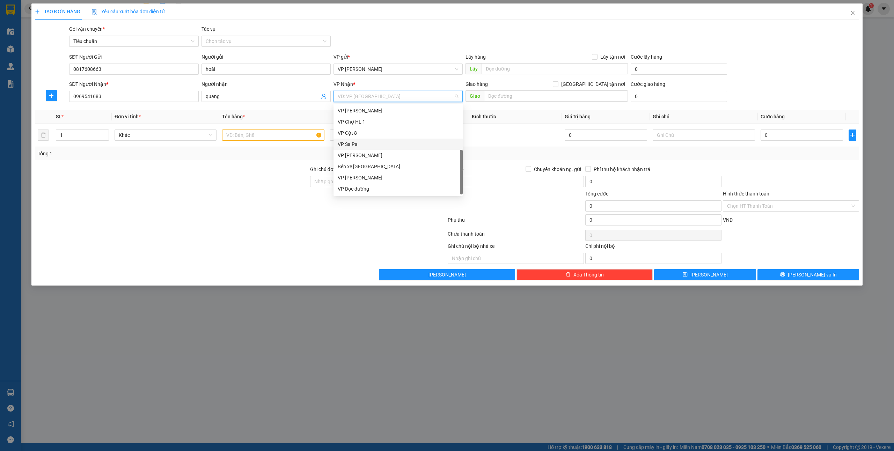
scroll to position [112, 0]
click at [370, 189] on div "VP Dọc đường" at bounding box center [398, 189] width 121 height 8
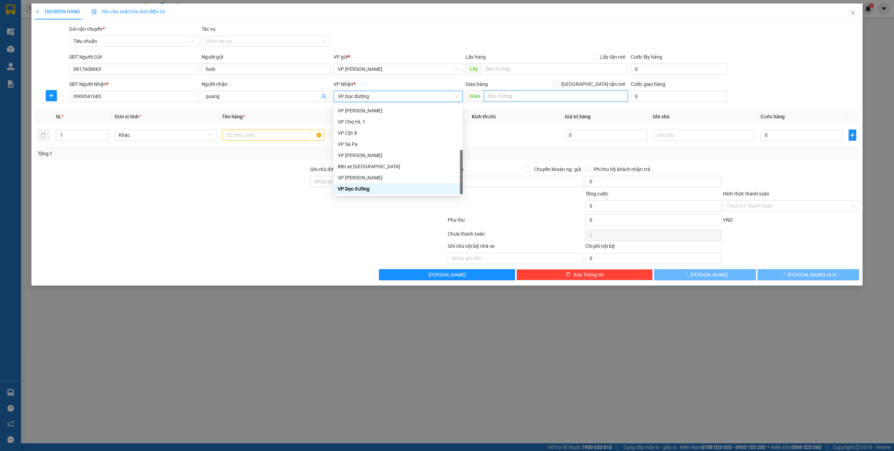
click at [534, 96] on input "text" at bounding box center [556, 95] width 144 height 11
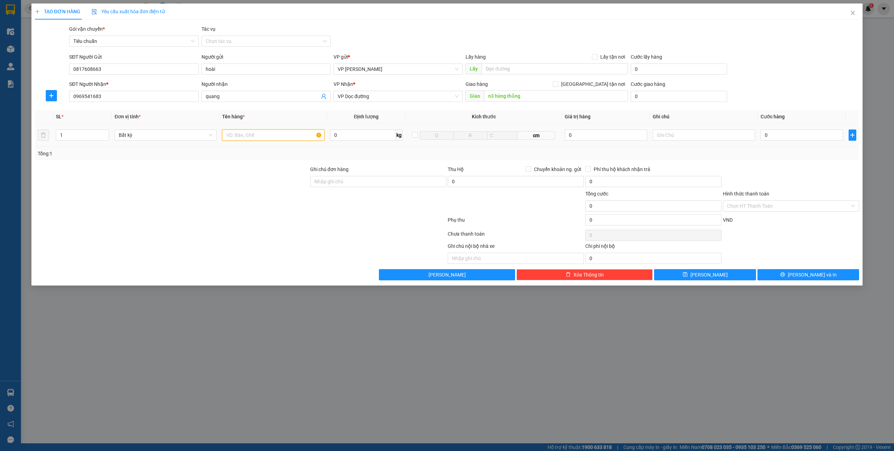
click at [265, 138] on input "text" at bounding box center [273, 135] width 102 height 11
click at [795, 135] on input "0" at bounding box center [802, 135] width 82 height 11
click at [259, 134] on input "1 ct" at bounding box center [273, 135] width 102 height 11
click at [780, 207] on input "Hình thức thanh toán" at bounding box center [788, 206] width 123 height 10
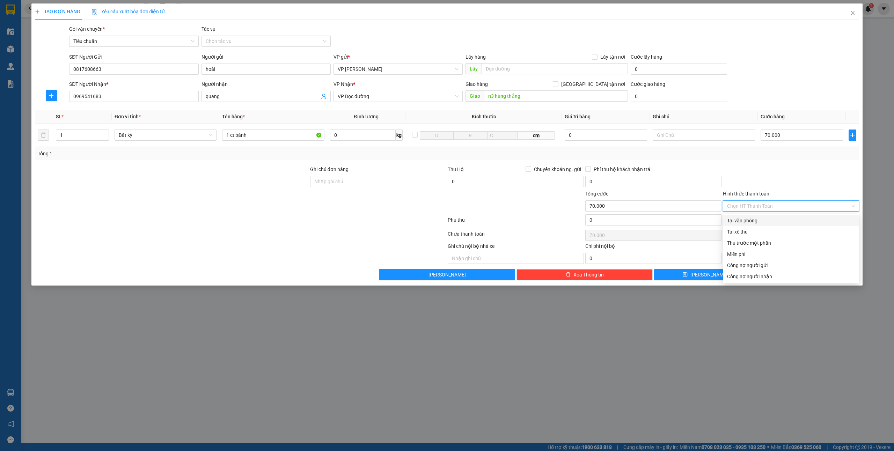
click at [746, 221] on div "Tại văn phòng" at bounding box center [791, 221] width 128 height 8
click at [814, 274] on span "Lưu và In" at bounding box center [812, 275] width 49 height 8
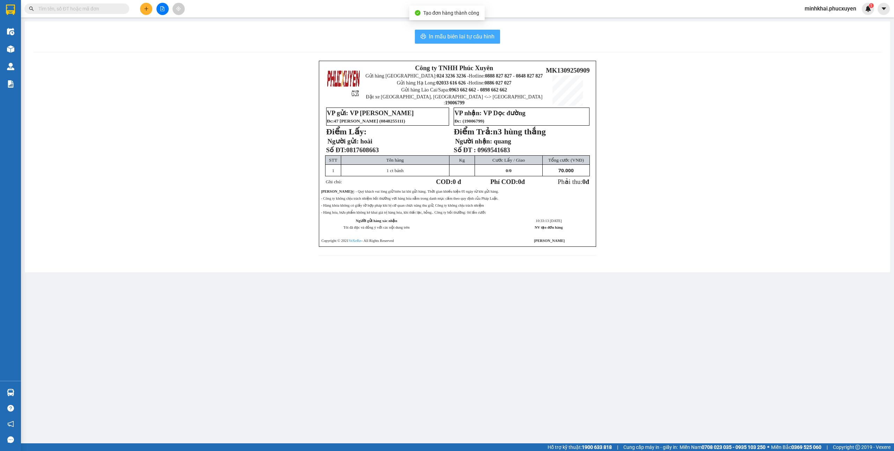
drag, startPoint x: 444, startPoint y: 34, endPoint x: 556, endPoint y: 111, distance: 136.7
click at [444, 34] on span "In mẫu biên lai tự cấu hình" at bounding box center [462, 36] width 66 height 9
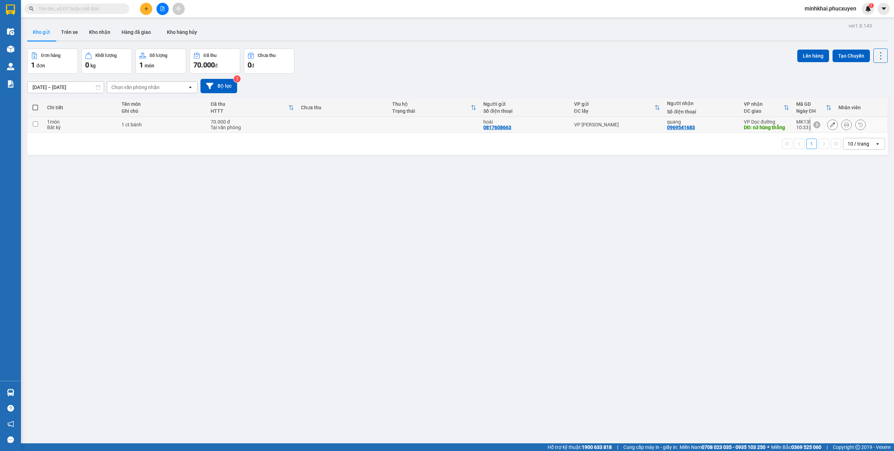
click at [828, 129] on button at bounding box center [833, 125] width 10 height 12
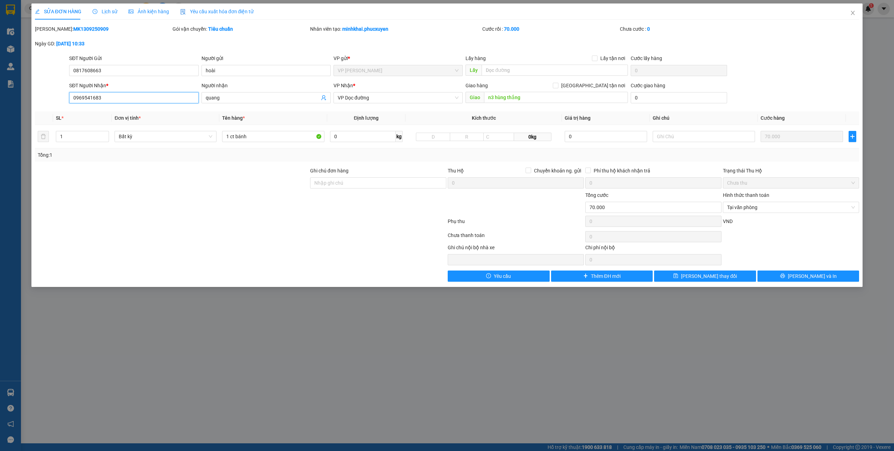
click at [113, 103] on input "0969541683" at bounding box center [133, 97] width 129 height 11
click at [242, 105] on div "Người nhận quang" at bounding box center [266, 94] width 129 height 24
click at [250, 101] on input "quang" at bounding box center [263, 98] width 114 height 8
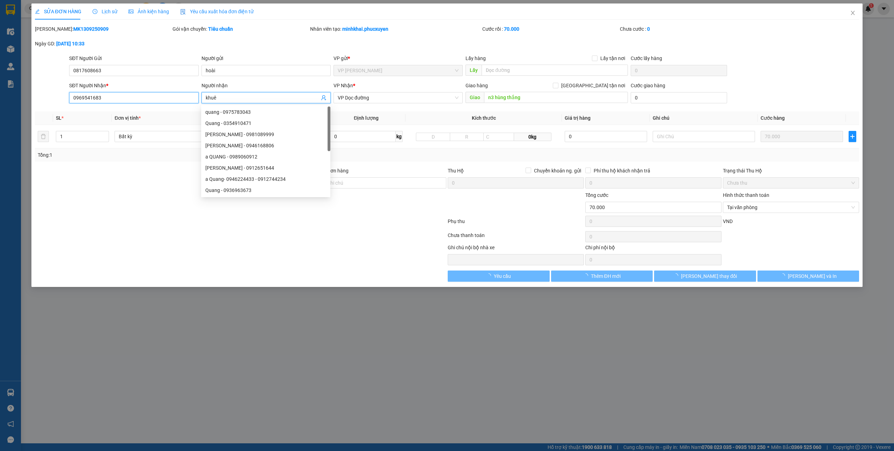
click at [101, 96] on input "0969541683" at bounding box center [133, 97] width 129 height 11
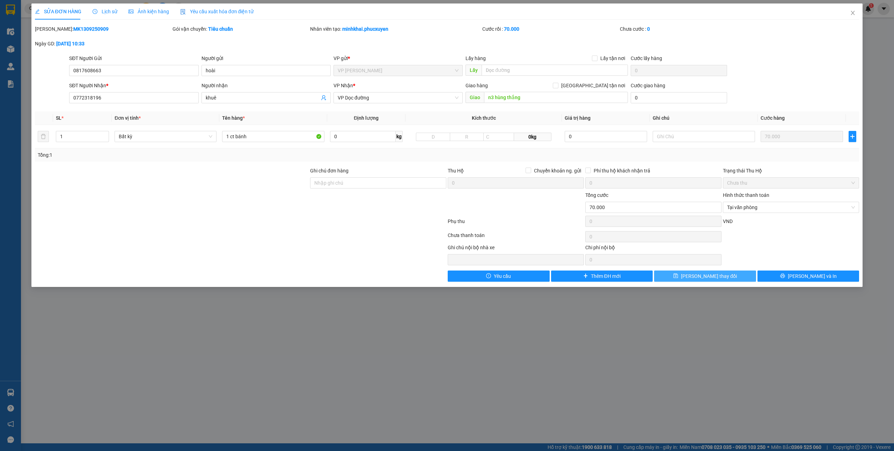
click at [705, 275] on span "Lưu thay đổi" at bounding box center [709, 276] width 56 height 8
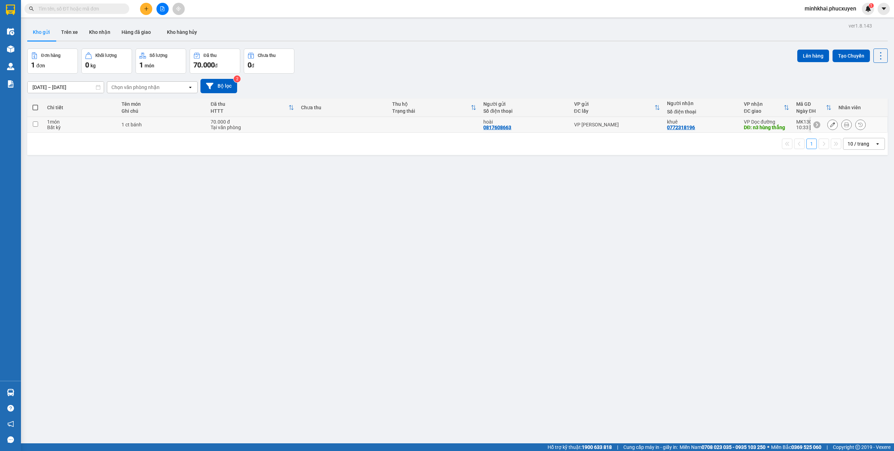
click at [844, 124] on icon at bounding box center [846, 124] width 5 height 5
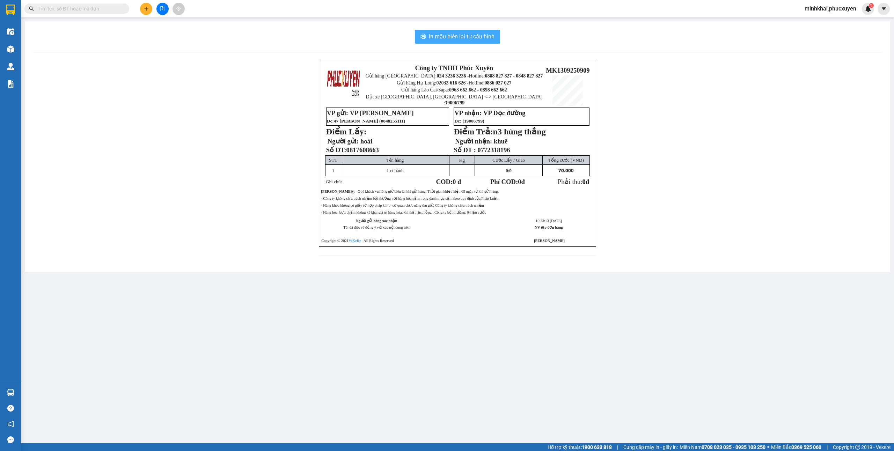
click at [457, 37] on span "In mẫu biên lai tự cấu hình" at bounding box center [462, 36] width 66 height 9
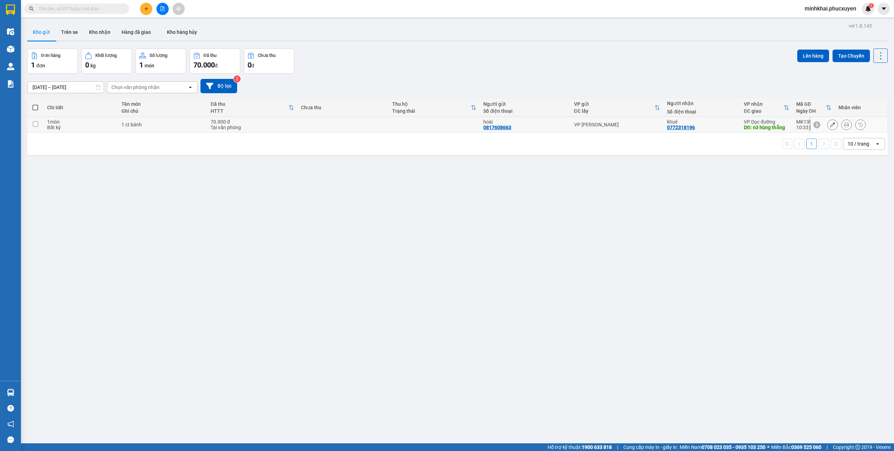
drag, startPoint x: 35, startPoint y: 126, endPoint x: 199, endPoint y: 188, distance: 175.4
click at [36, 126] on input "checkbox" at bounding box center [35, 124] width 5 height 5
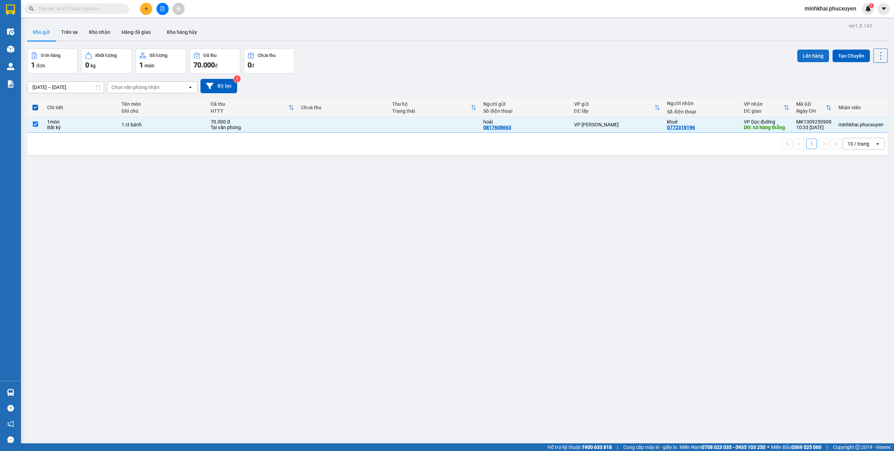
click at [805, 58] on button "Lên hàng" at bounding box center [813, 56] width 32 height 13
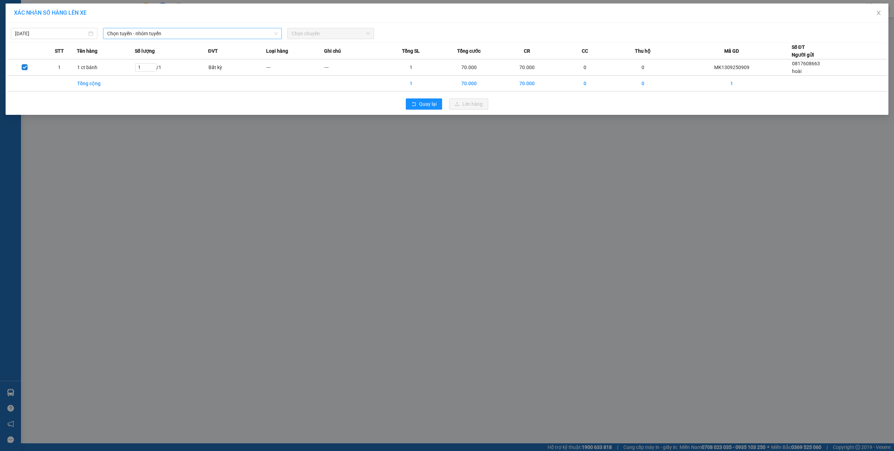
click at [186, 35] on span "Chọn tuyến - nhóm tuyến" at bounding box center [192, 33] width 170 height 10
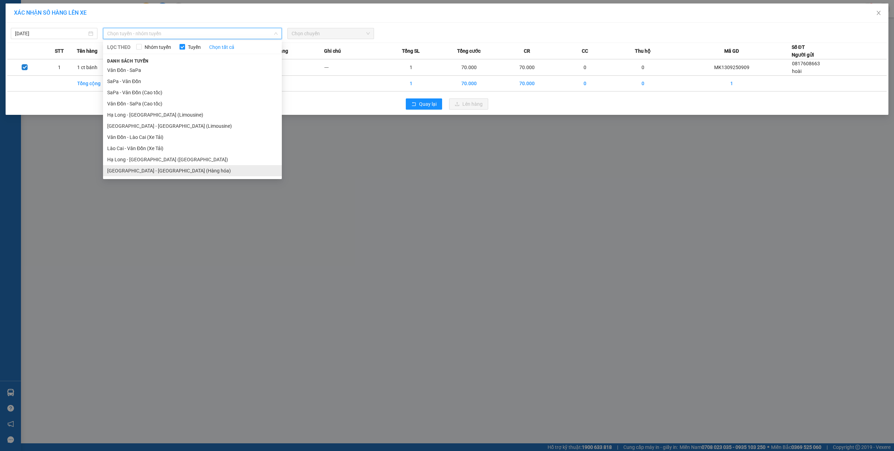
click at [164, 174] on li "Hà Nội - Hạ Long (Hàng hóa)" at bounding box center [192, 170] width 179 height 11
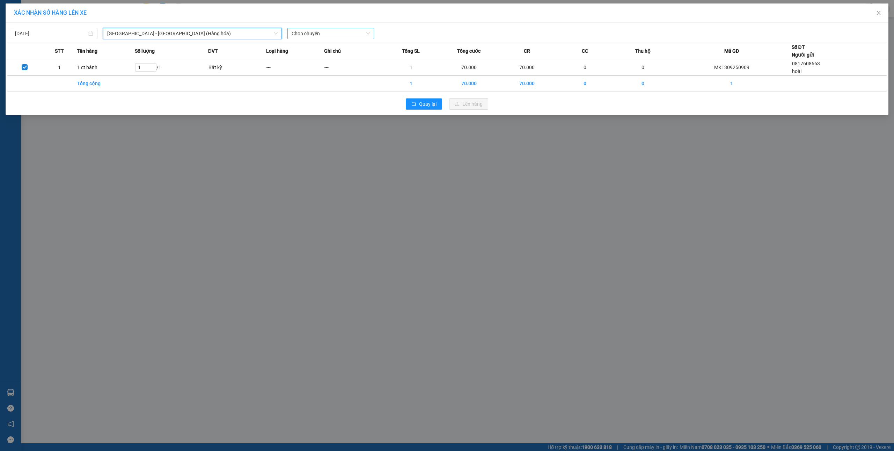
click at [333, 31] on span "Chọn chuyến" at bounding box center [331, 33] width 78 height 10
click at [325, 60] on div "10:00 - 14H-009.42" at bounding box center [319, 59] width 54 height 8
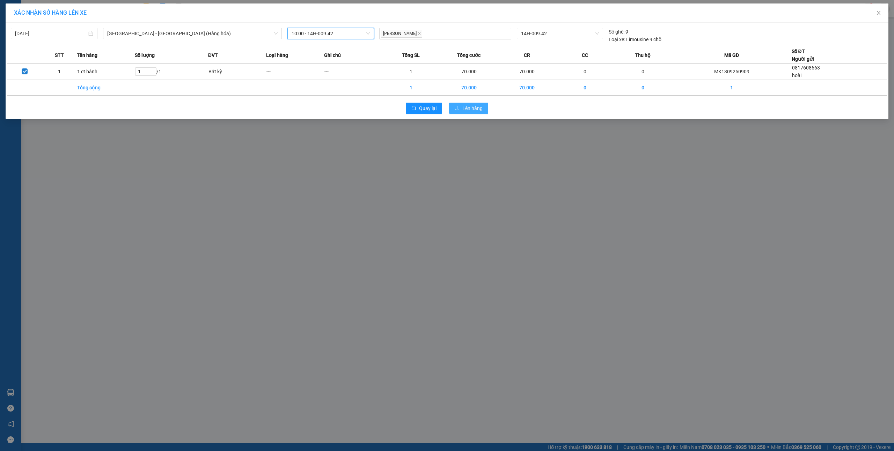
click at [467, 112] on span "Lên hàng" at bounding box center [472, 108] width 20 height 8
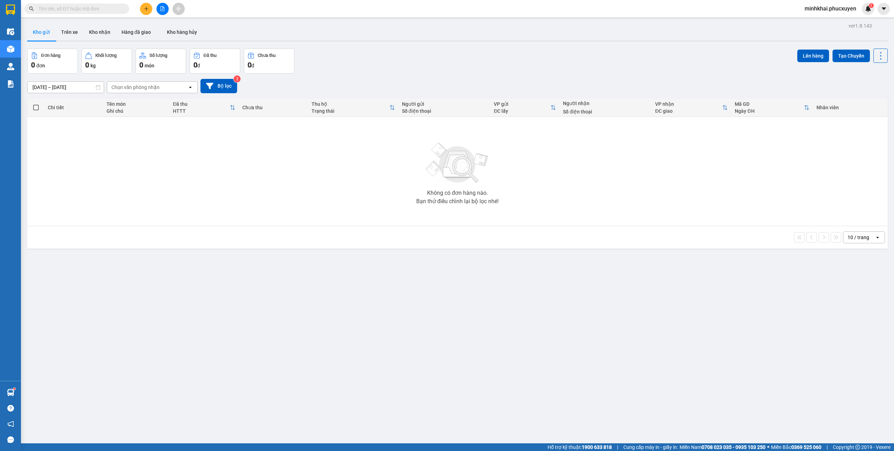
click at [144, 8] on icon "plus" at bounding box center [146, 8] width 5 height 5
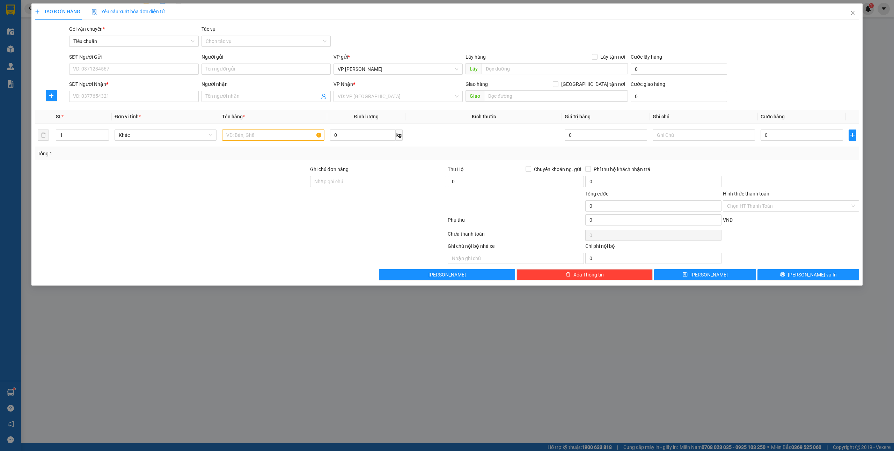
click at [109, 62] on div "SĐT Người Gửi" at bounding box center [133, 58] width 129 height 10
click at [116, 69] on input "SĐT Người Gửi" at bounding box center [133, 69] width 129 height 11
click at [243, 75] on div "Người gửi Tên người gửi" at bounding box center [266, 65] width 129 height 24
click at [240, 70] on input "Người gửi" at bounding box center [266, 69] width 129 height 11
click at [143, 100] on input "SĐT Người Nhận *" at bounding box center [133, 96] width 129 height 11
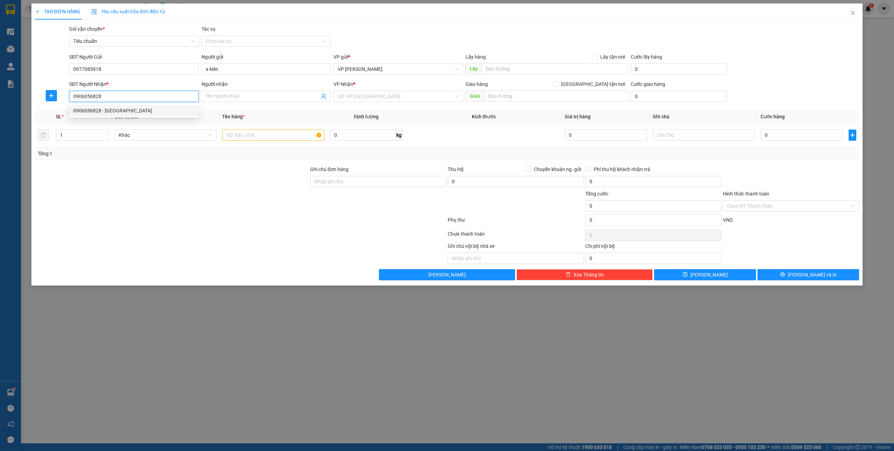
click at [119, 105] on div "0906056828 - Anh Đức" at bounding box center [133, 110] width 129 height 11
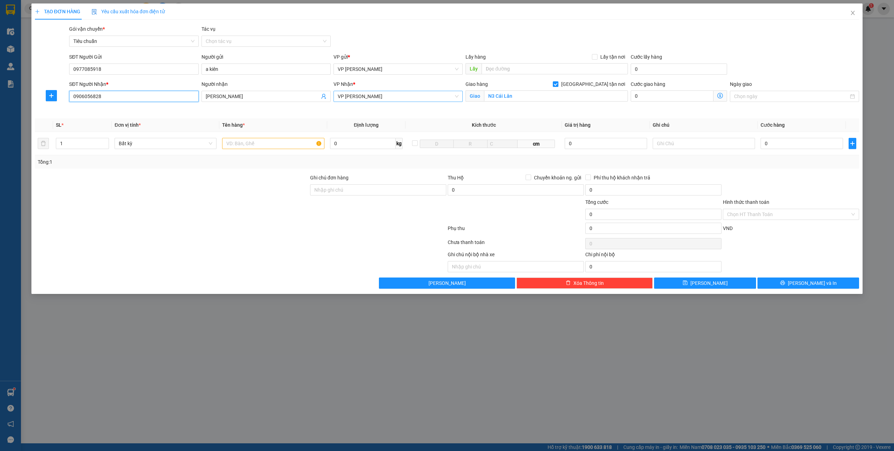
click at [364, 95] on span "VP [PERSON_NAME]" at bounding box center [398, 96] width 121 height 10
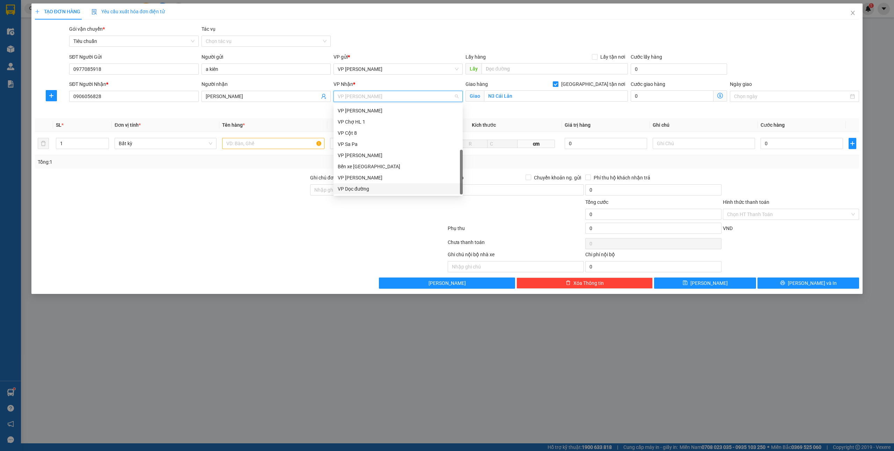
click at [379, 191] on div "VP Dọc đường" at bounding box center [398, 189] width 121 height 8
click at [263, 140] on input "text" at bounding box center [273, 143] width 102 height 11
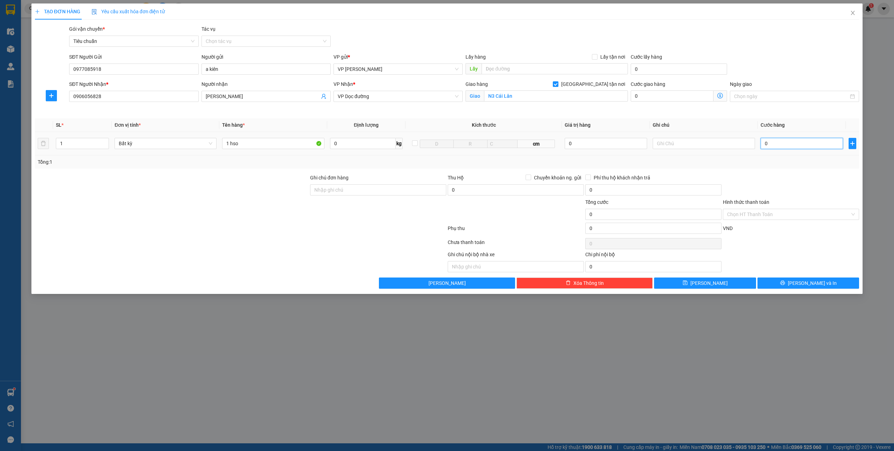
click at [783, 143] on input "0" at bounding box center [802, 143] width 82 height 11
click at [781, 172] on div "Transit Pickup Surcharge Ids Transit Deliver Surcharge Ids Transit Deliver Surc…" at bounding box center [447, 157] width 825 height 264
click at [761, 217] on input "Hình thức thanh toán" at bounding box center [788, 214] width 123 height 10
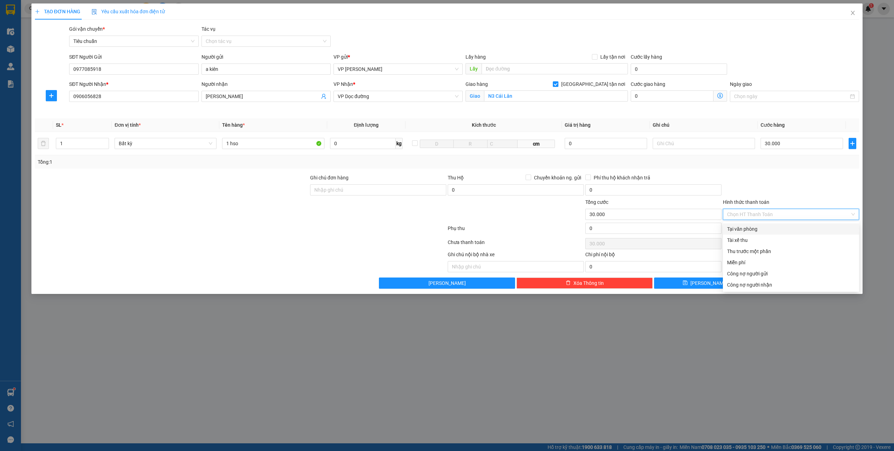
click at [731, 226] on div "Tại văn phòng" at bounding box center [791, 229] width 128 height 8
click at [788, 280] on button "Lưu và In" at bounding box center [809, 283] width 102 height 11
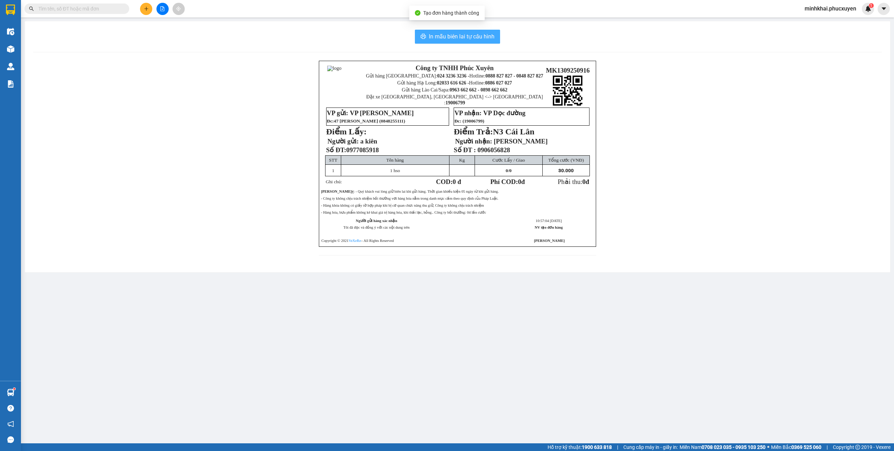
click at [459, 38] on span "In mẫu biên lai tự cấu hình" at bounding box center [462, 36] width 66 height 9
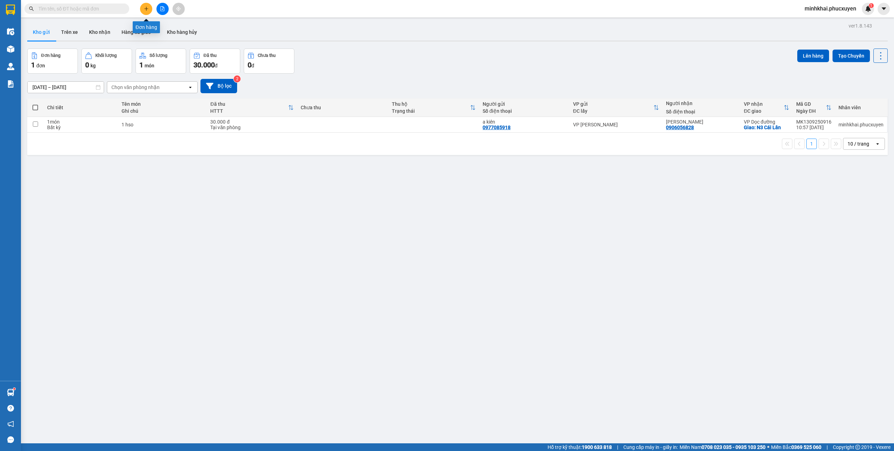
click at [147, 12] on button at bounding box center [146, 9] width 12 height 12
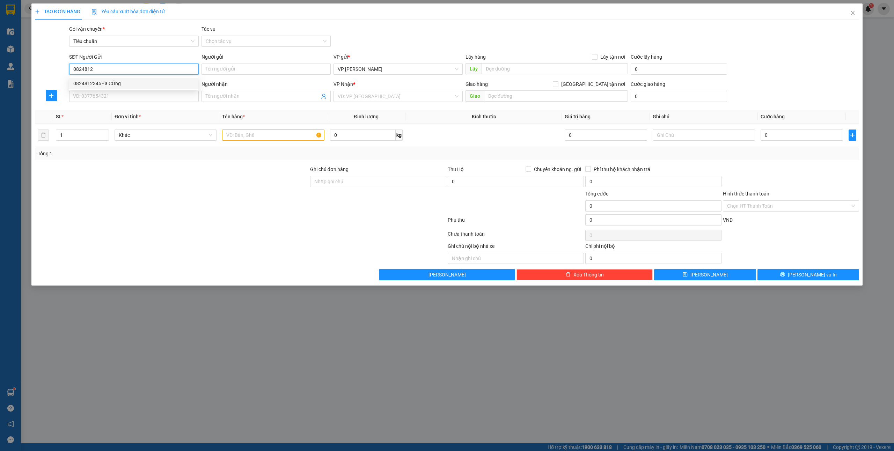
click at [117, 80] on div "0824812345 - a CÔng" at bounding box center [133, 84] width 121 height 8
drag, startPoint x: 121, startPoint y: 90, endPoint x: 138, endPoint y: 98, distance: 18.7
click at [121, 91] on body "Kết quả tìm kiếm ( 0 ) Bộ lọc No Data minhkhai.phucxuyen 1 Điều hành xe Kho hàn…" at bounding box center [447, 225] width 894 height 451
click at [120, 96] on input "SĐT Người Nhận *" at bounding box center [133, 96] width 129 height 11
click at [132, 108] on div "0904807208 - manh Tuấn" at bounding box center [133, 111] width 121 height 8
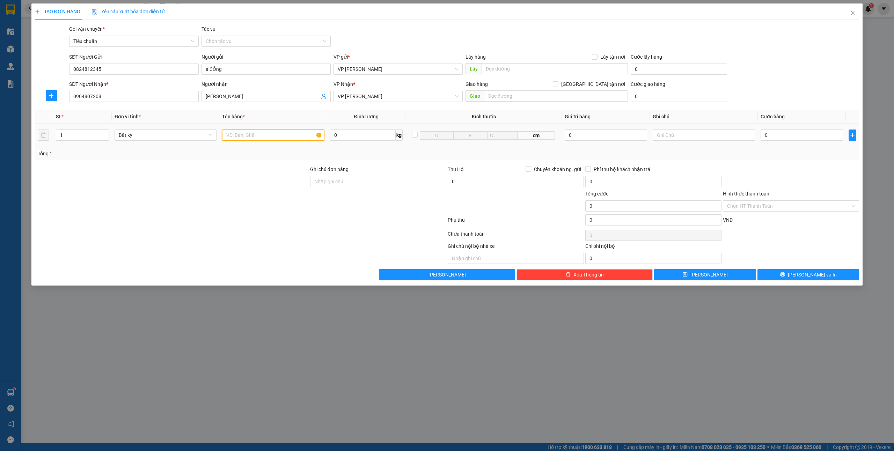
click at [241, 134] on input "text" at bounding box center [273, 135] width 102 height 11
click at [795, 135] on input "0" at bounding box center [802, 135] width 82 height 11
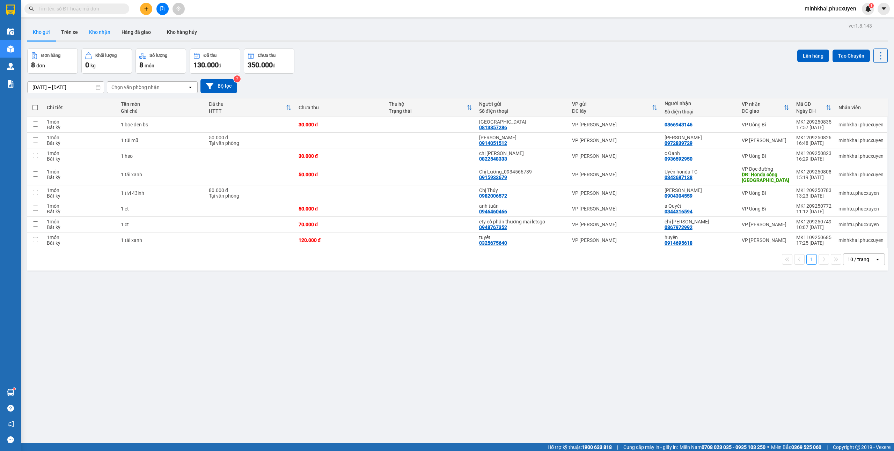
click at [111, 32] on button "Kho nhận" at bounding box center [99, 32] width 32 height 17
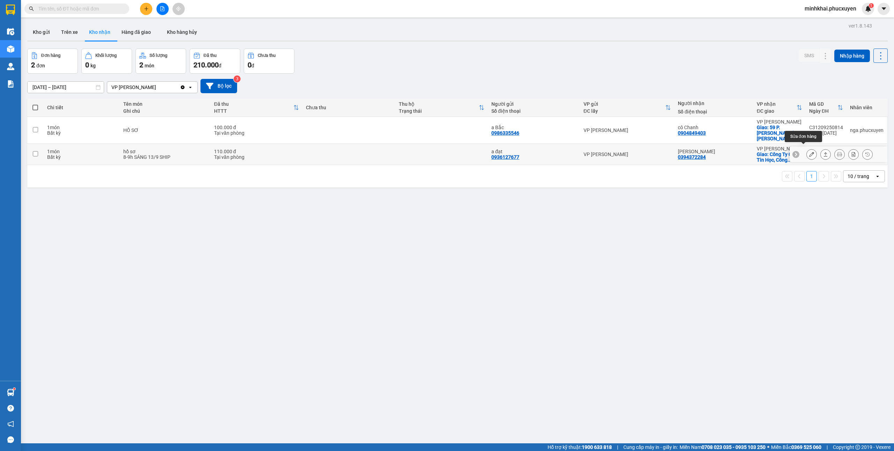
click at [809, 152] on icon at bounding box center [811, 154] width 5 height 5
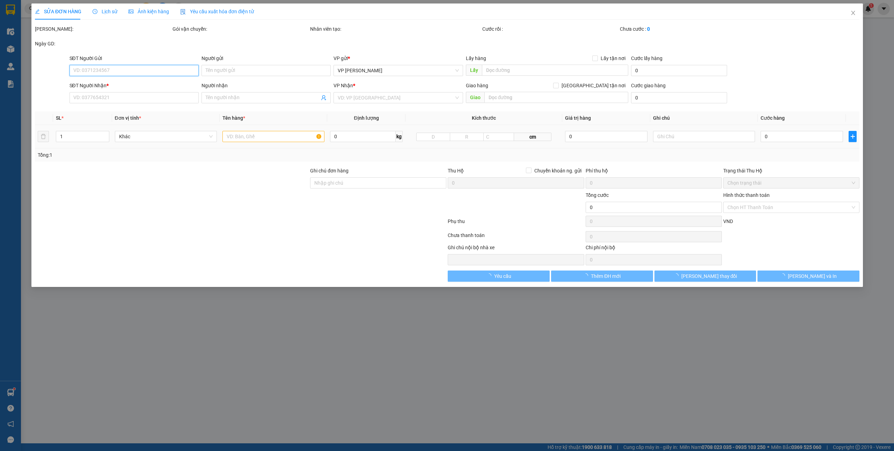
type input "0936127677"
type input "a đạt"
type input "0394372284"
type input "[PERSON_NAME]"
checkbox input "true"
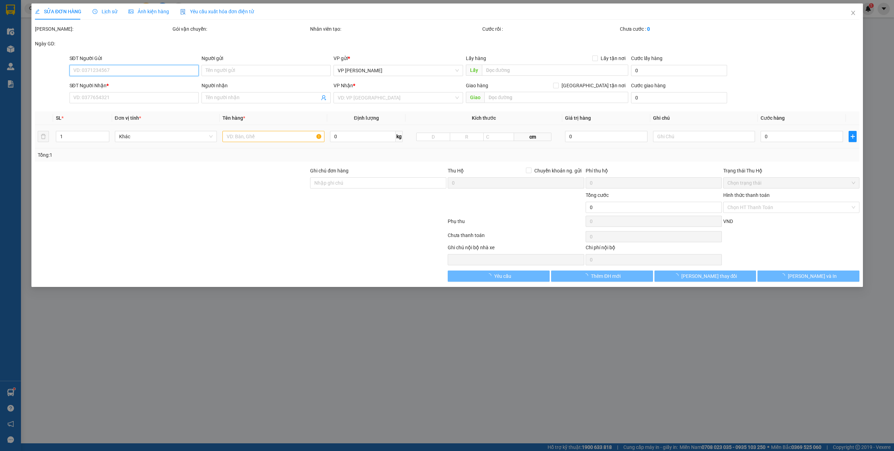
type input "Công Ty CP Tin Học, Công Nghệ, Môi Trường - Vinacomin, B15 P. [PERSON_NAME], Đạ…"
type input "110.000"
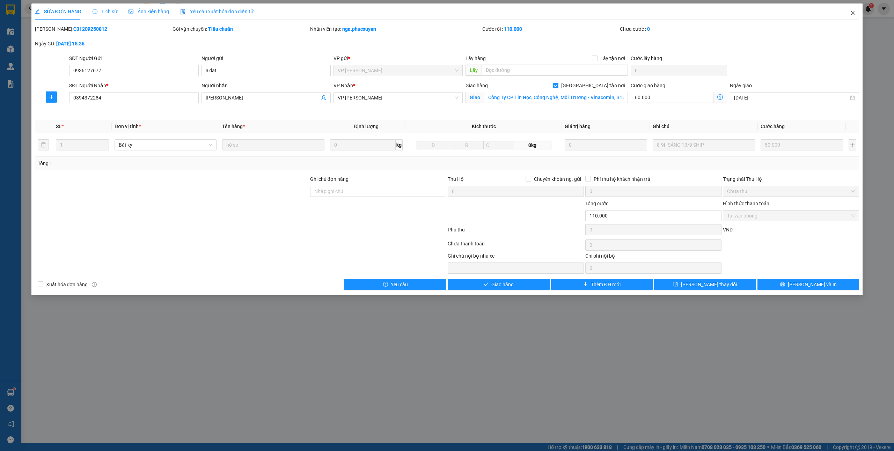
click at [854, 16] on icon "close" at bounding box center [853, 13] width 6 height 6
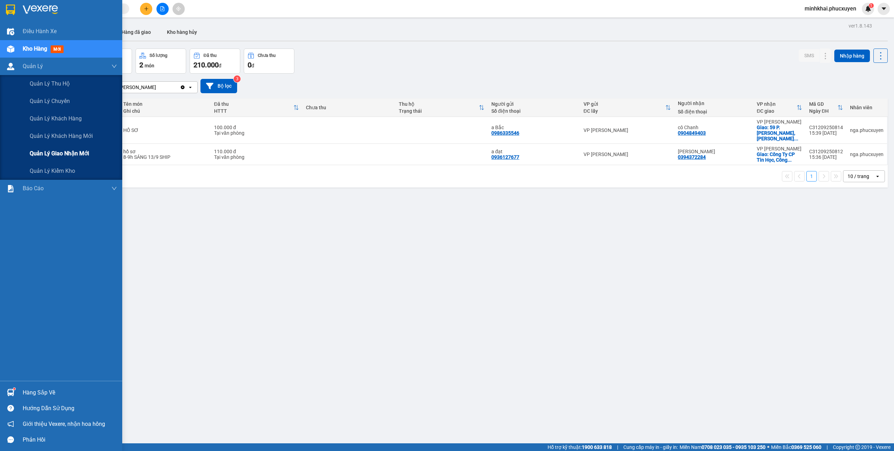
click at [59, 157] on span "Quản lý giao nhận mới" at bounding box center [59, 153] width 59 height 9
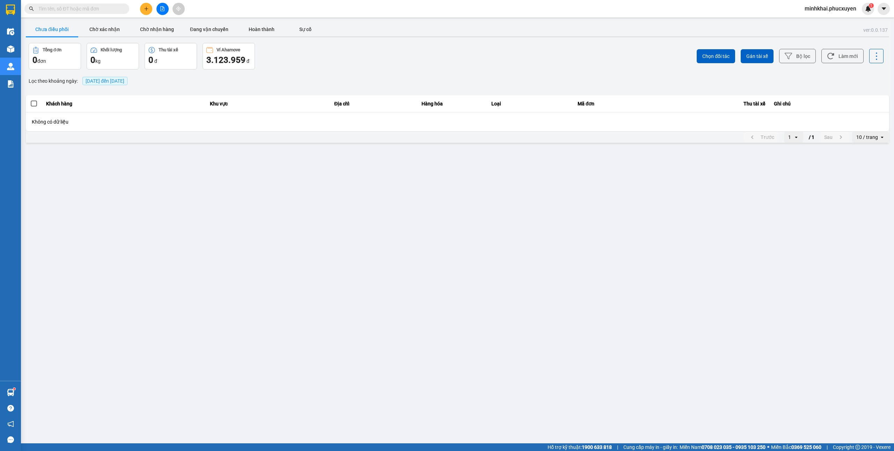
click at [108, 83] on span "[DATE] đến [DATE]" at bounding box center [105, 81] width 39 height 6
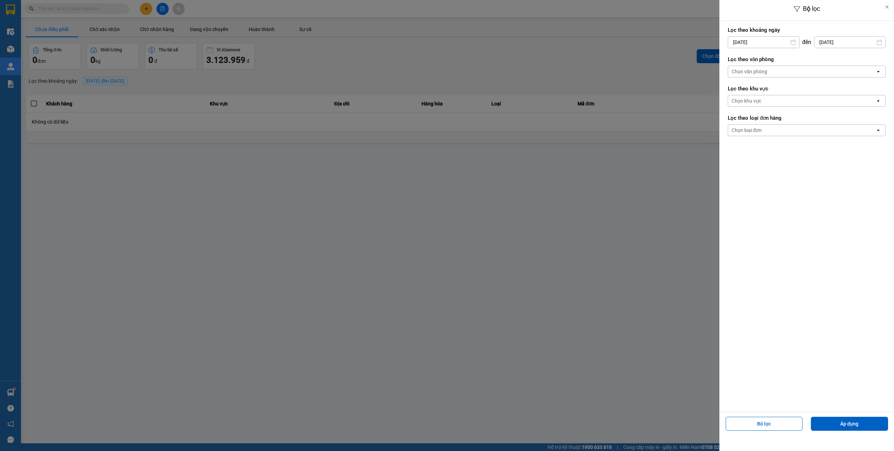
click at [749, 41] on input "[DATE]" at bounding box center [763, 42] width 71 height 11
click at [782, 105] on div "12" at bounding box center [788, 109] width 14 height 14
type input "[DATE]"
click at [840, 419] on button "Áp dụng" at bounding box center [849, 424] width 77 height 14
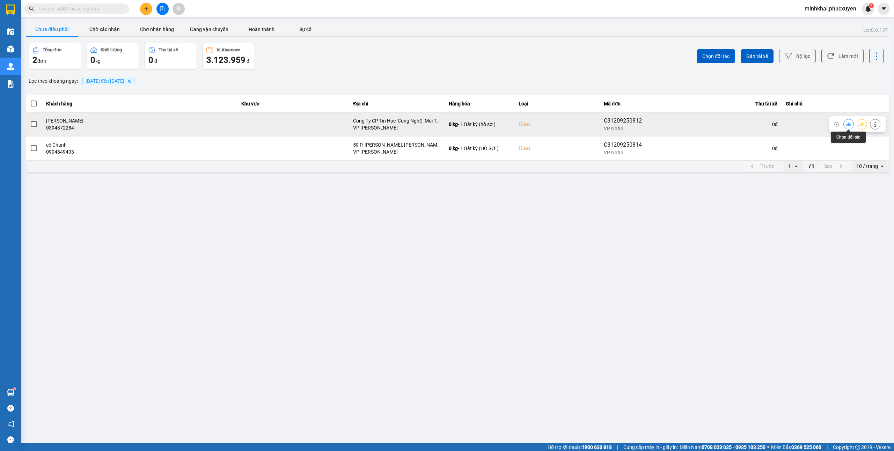
click at [849, 122] on button at bounding box center [849, 124] width 10 height 12
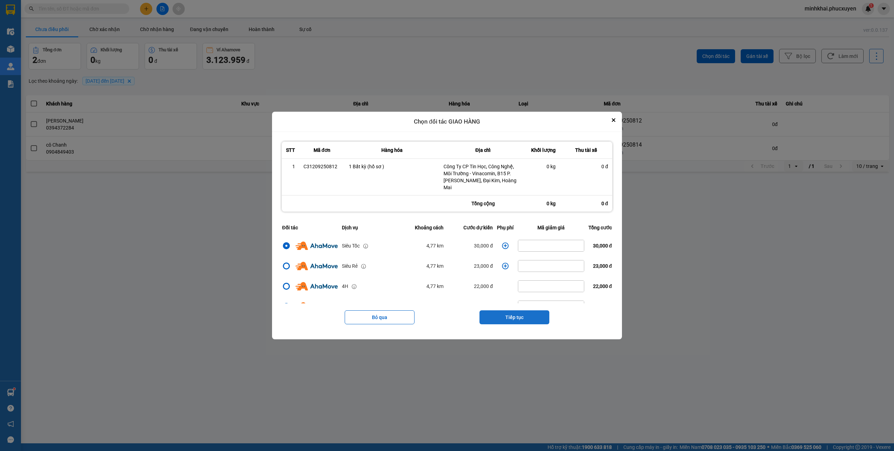
click at [513, 316] on button "Tiếp tục" at bounding box center [515, 317] width 70 height 14
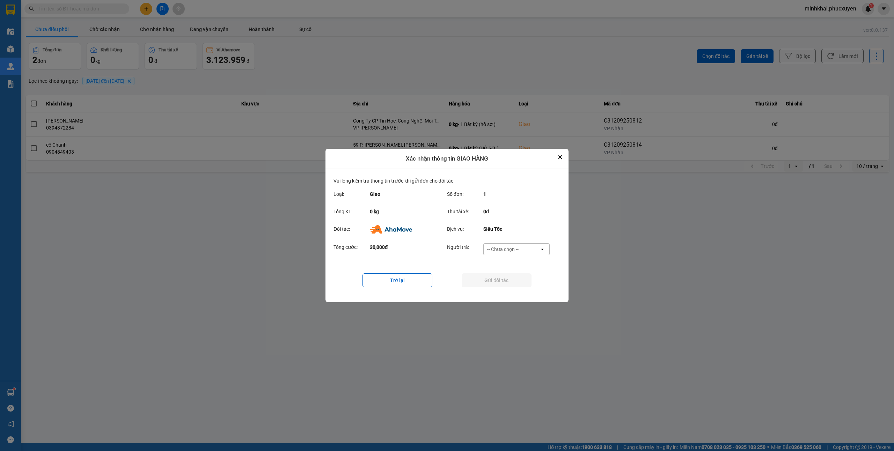
click at [521, 244] on div "-- Chưa chọn --" at bounding box center [512, 249] width 56 height 11
click at [510, 291] on span "Ví Ahamove" at bounding box center [503, 289] width 28 height 7
click at [497, 284] on button "Gửi đối tác" at bounding box center [497, 280] width 70 height 14
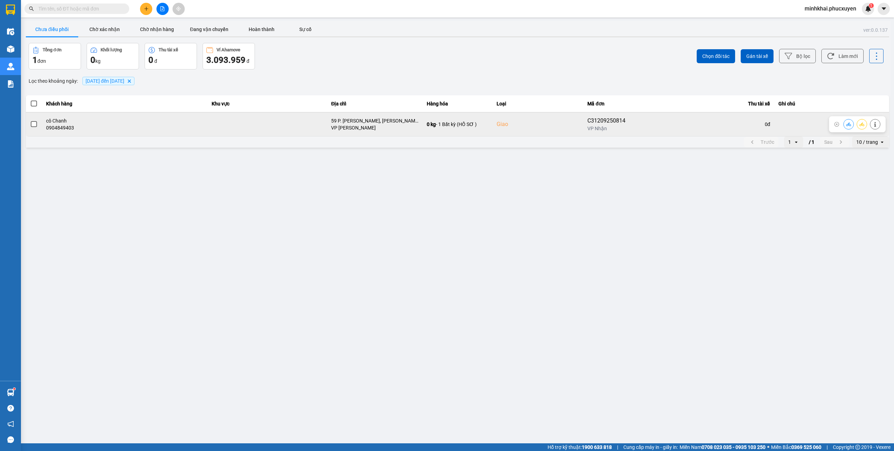
click at [601, 121] on div "C31209250814" at bounding box center [609, 121] width 44 height 8
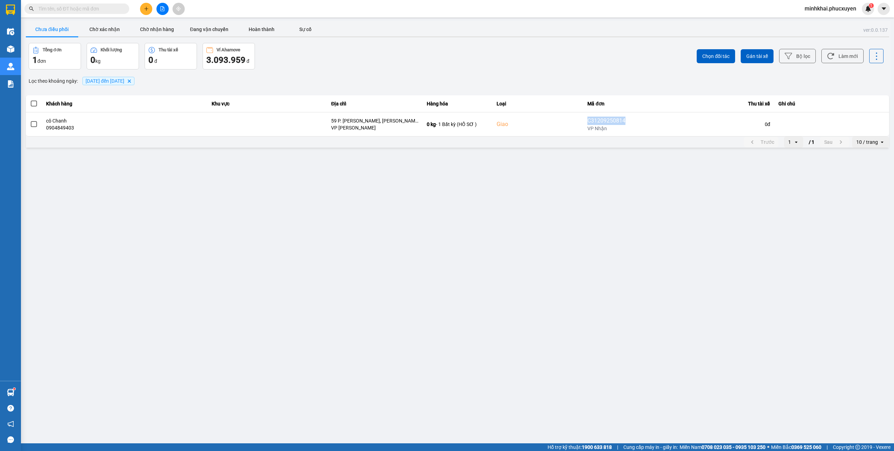
copy div "C31209250814"
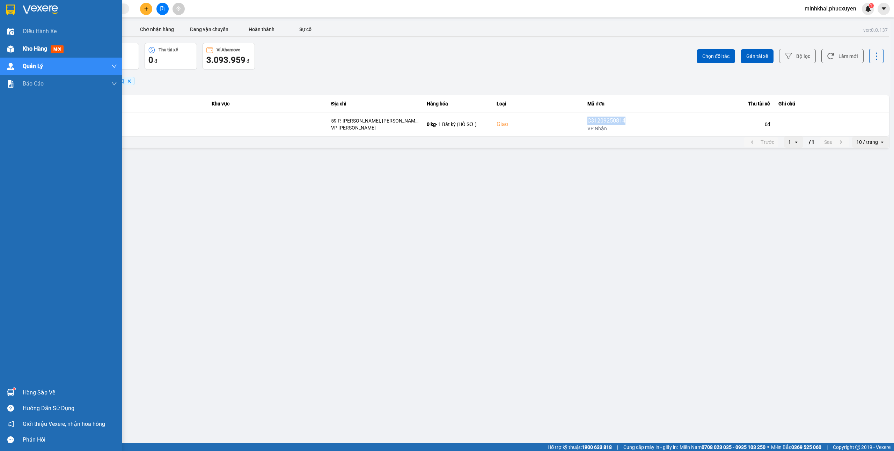
click at [23, 50] on span "Kho hàng" at bounding box center [35, 48] width 24 height 7
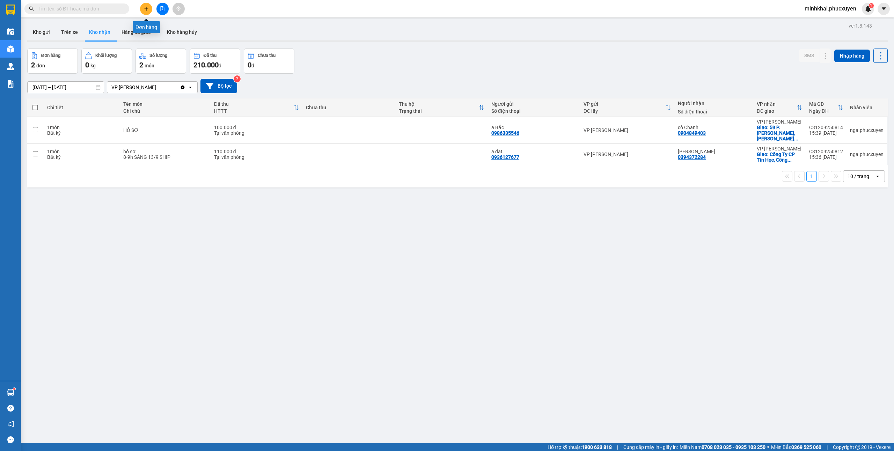
click at [148, 8] on icon "plus" at bounding box center [146, 8] width 5 height 5
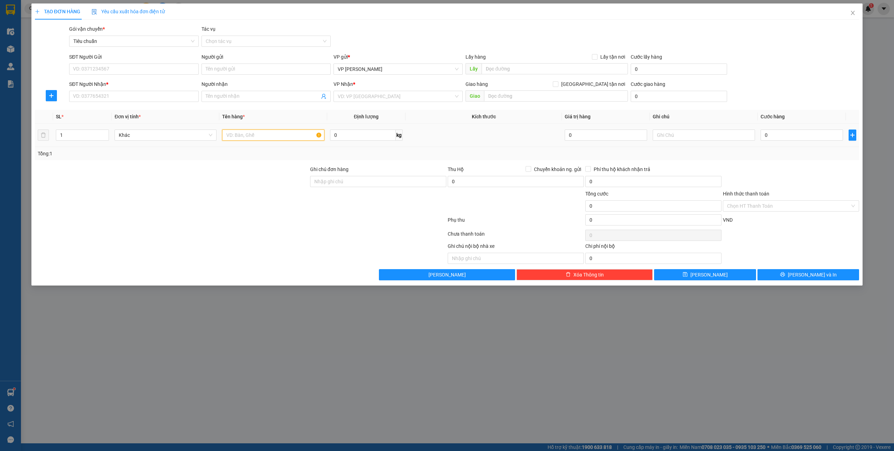
click at [278, 133] on input "text" at bounding box center [273, 135] width 102 height 11
type input "4 thùng ct"
click at [794, 137] on input "0" at bounding box center [802, 135] width 82 height 11
type input "32"
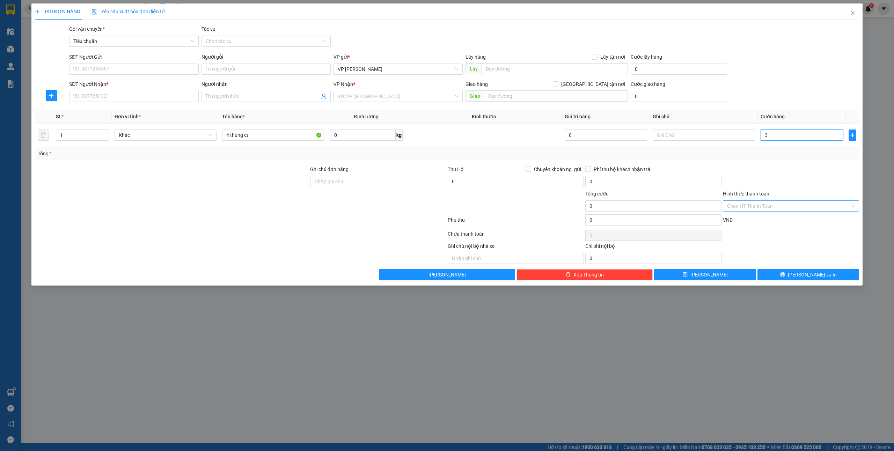
type input "32"
type input "320"
type input "320.000"
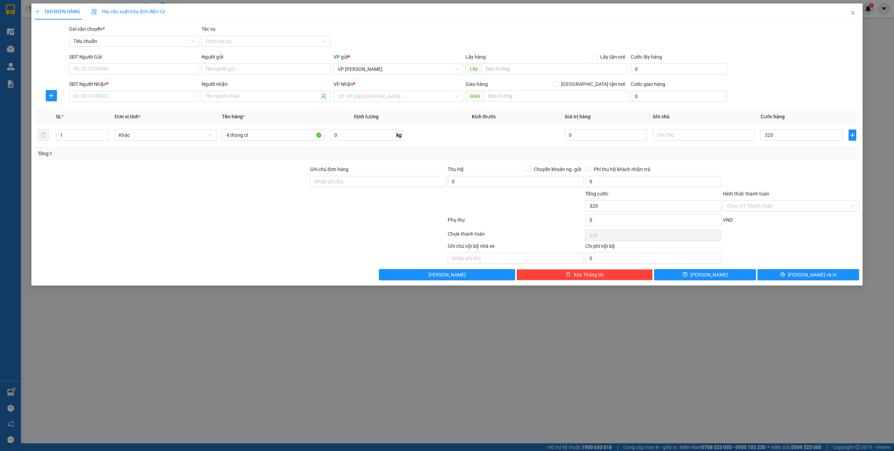
type input "320.000"
click at [141, 72] on input "SĐT Người Gửi" at bounding box center [133, 69] width 129 height 11
type input "0886656666"
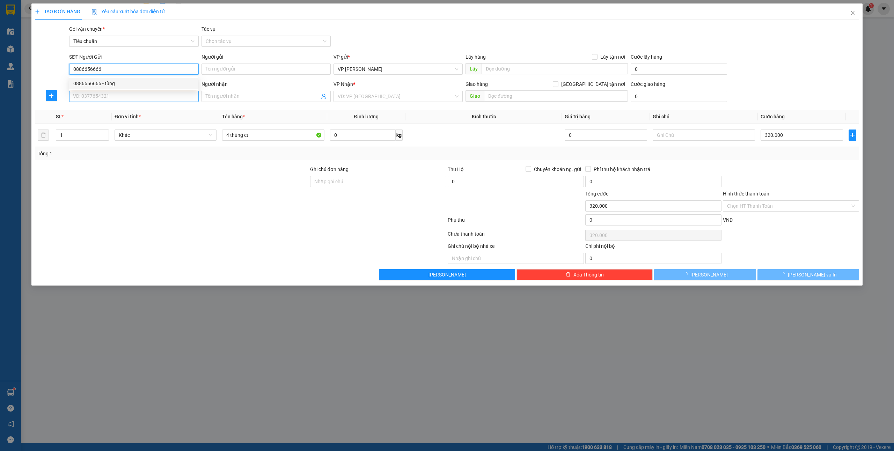
click at [112, 82] on div "0886656666 - tùng" at bounding box center [133, 84] width 121 height 8
type input "tùng"
type input "0886656666"
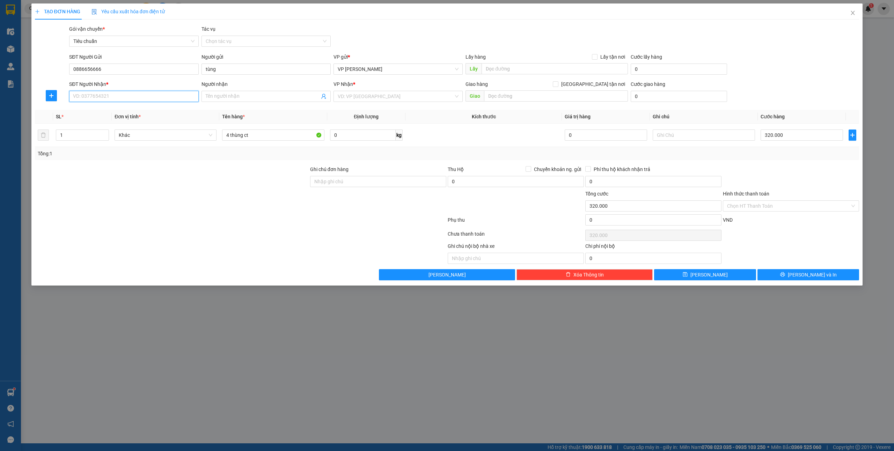
click at [122, 95] on input "SĐT Người Nhận *" at bounding box center [133, 96] width 129 height 11
click at [115, 144] on div "0981734999 - Tuấn Anh" at bounding box center [133, 144] width 121 height 8
type input "0981734999"
type input "Tuấn Anh"
click at [399, 100] on span "VP [PERSON_NAME]" at bounding box center [398, 96] width 121 height 10
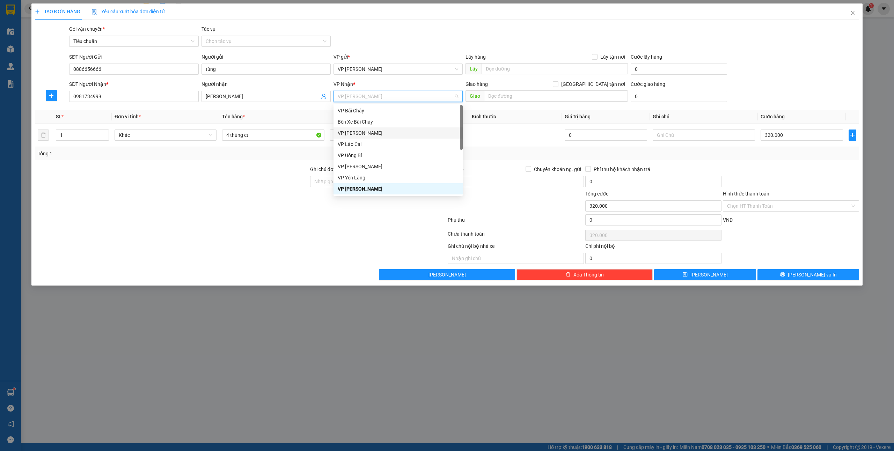
click at [361, 130] on div "VP Hạ Long" at bounding box center [398, 133] width 121 height 8
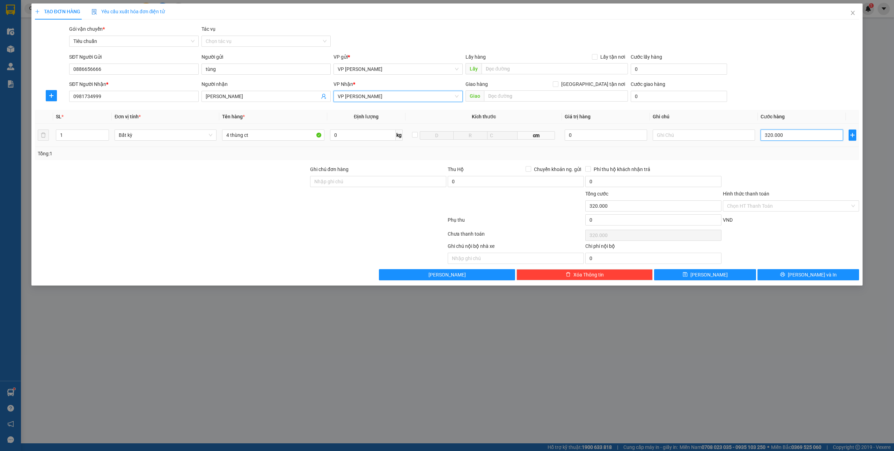
click at [793, 140] on input "320.000" at bounding box center [802, 135] width 82 height 11
click at [231, 136] on input "4 thùng ct" at bounding box center [273, 135] width 102 height 11
type input "5 thùng ct"
click at [792, 137] on input "320.000" at bounding box center [802, 135] width 82 height 11
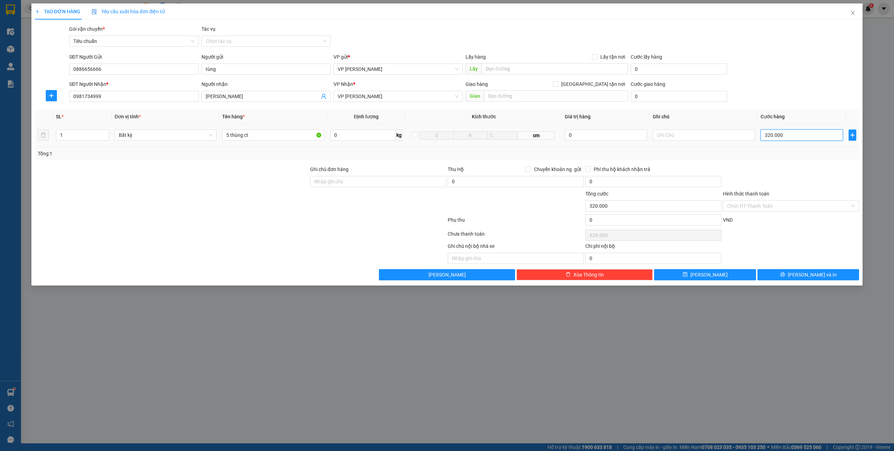
click at [792, 137] on input "320.000" at bounding box center [802, 135] width 82 height 11
type input "3"
type input "36"
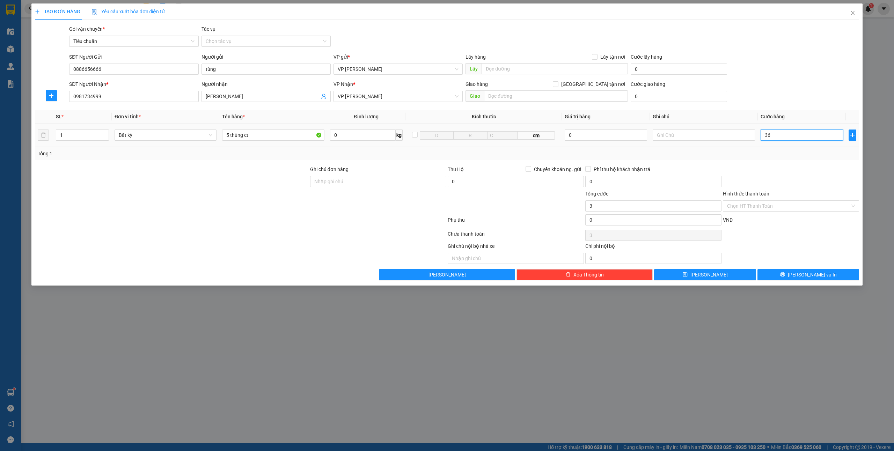
type input "36"
type input "3="
type input "0"
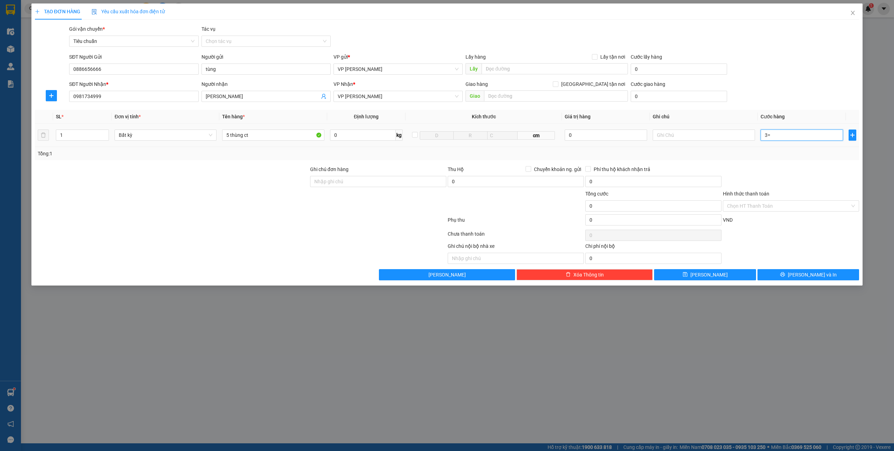
type input "3"
type input "0"
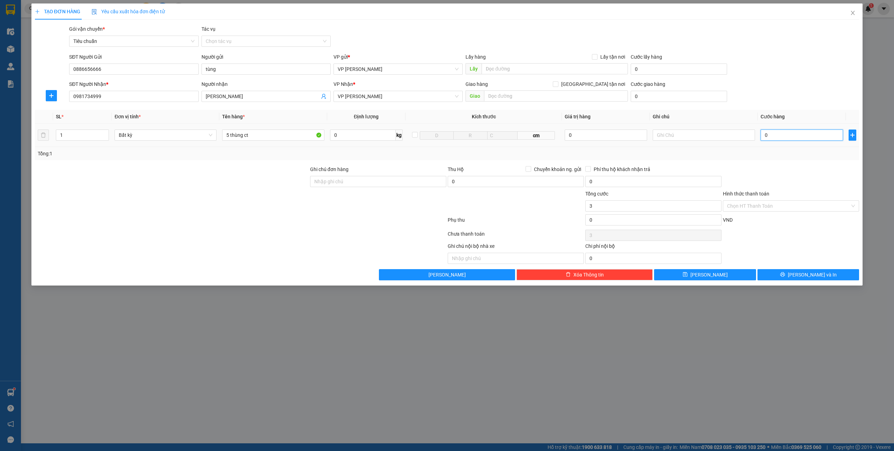
type input "0"
type input "04"
type input "4"
type input "044"
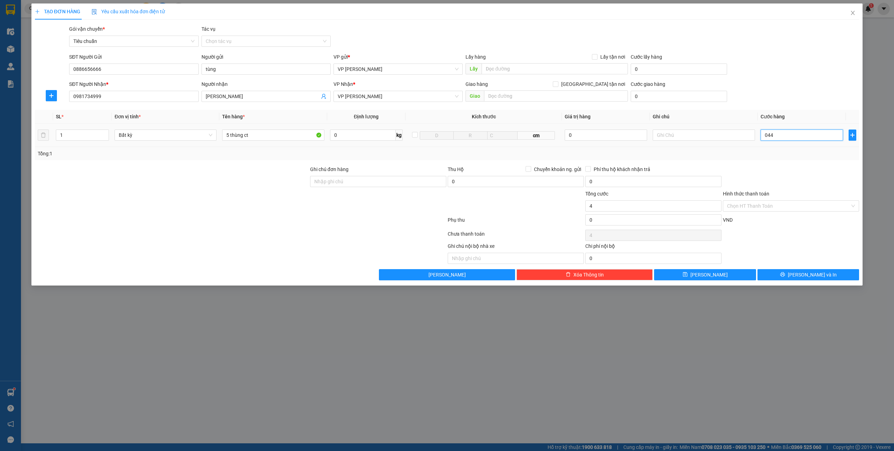
type input "44"
type input "04"
type input "4"
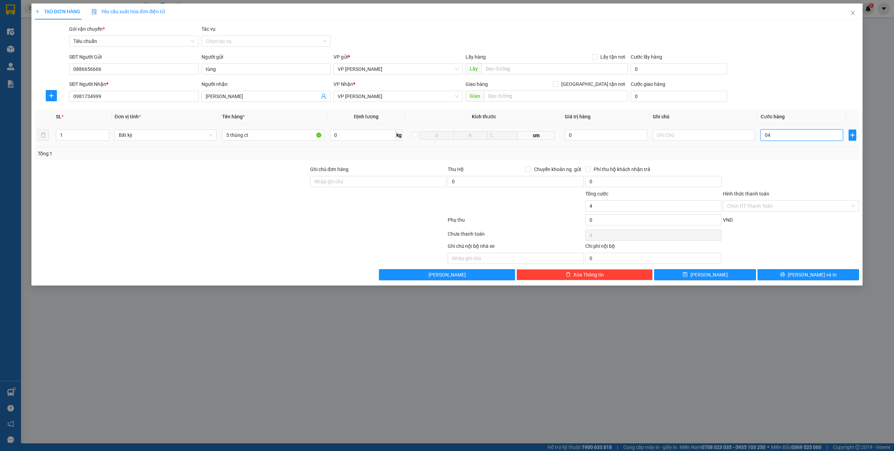
type input "042"
type input "42"
type input "0.420"
type input "420"
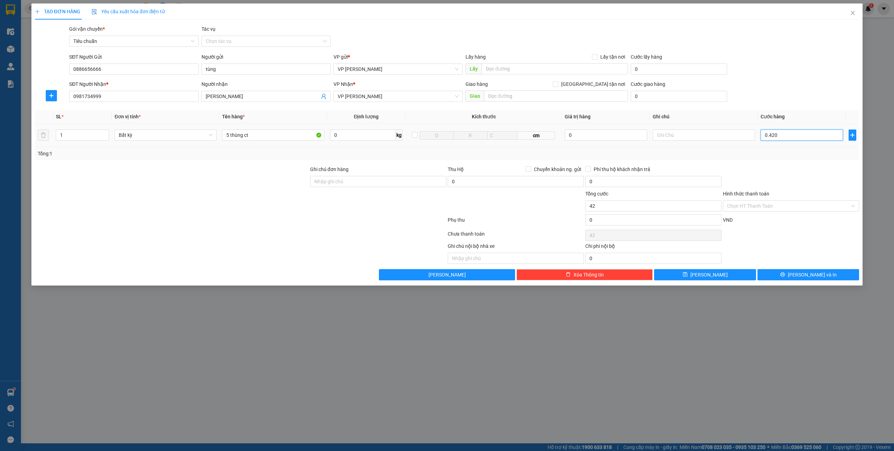
type input "420"
click at [778, 171] on div at bounding box center [791, 178] width 138 height 24
type input "420.000"
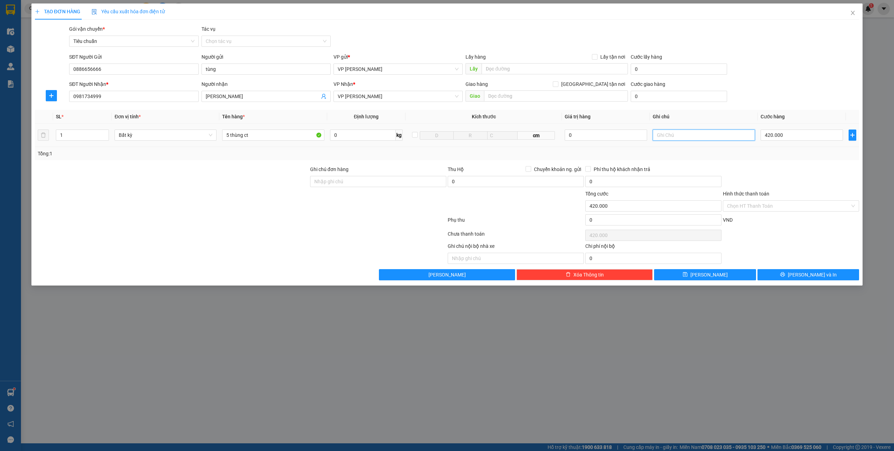
click at [696, 141] on input "text" at bounding box center [704, 135] width 102 height 11
type input "ch phiếu"
click at [773, 173] on div at bounding box center [791, 178] width 138 height 24
click at [751, 207] on input "Hình thức thanh toán" at bounding box center [788, 206] width 123 height 10
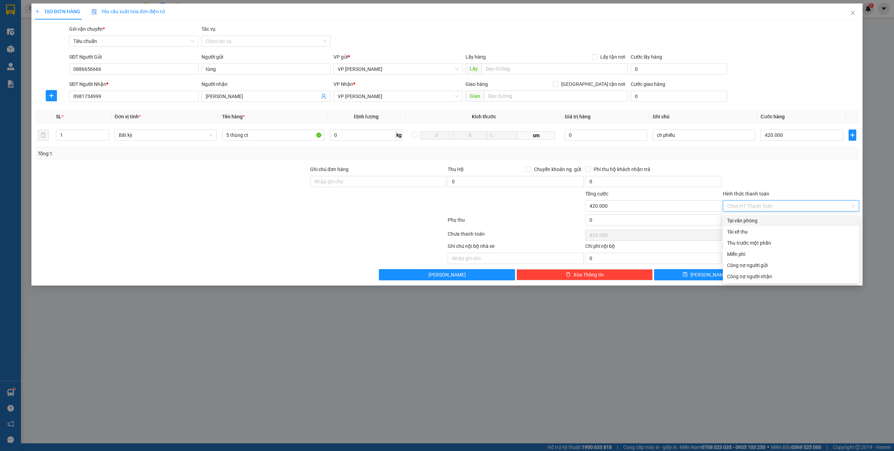
click at [745, 218] on div "Tại văn phòng" at bounding box center [791, 221] width 128 height 8
type input "0"
click at [812, 273] on span "[PERSON_NAME] và In" at bounding box center [812, 275] width 49 height 8
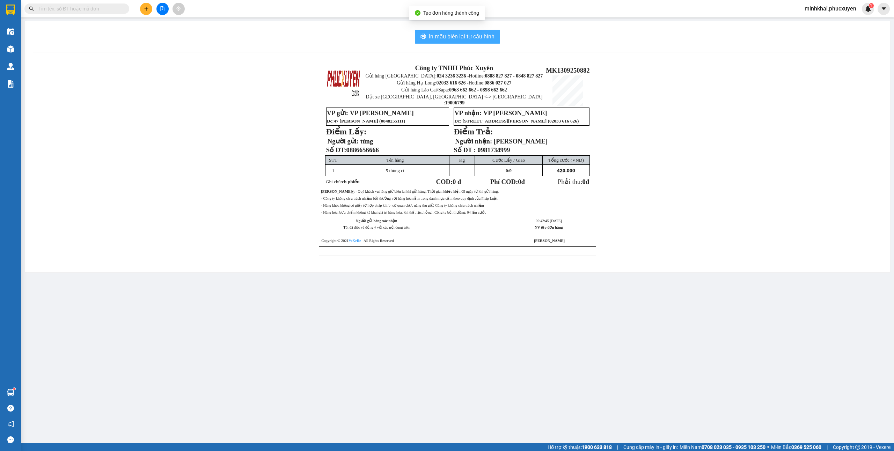
click at [446, 41] on span "In mẫu biên lai tự cấu hình" at bounding box center [462, 36] width 66 height 9
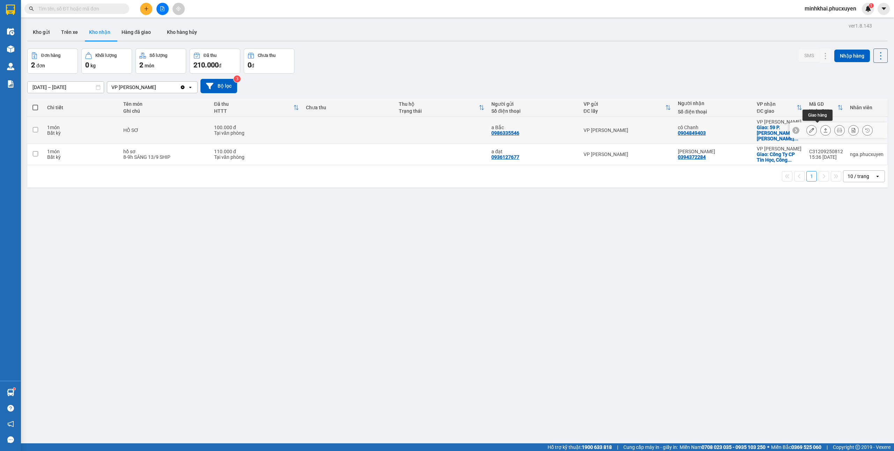
click at [823, 130] on icon at bounding box center [825, 130] width 5 height 5
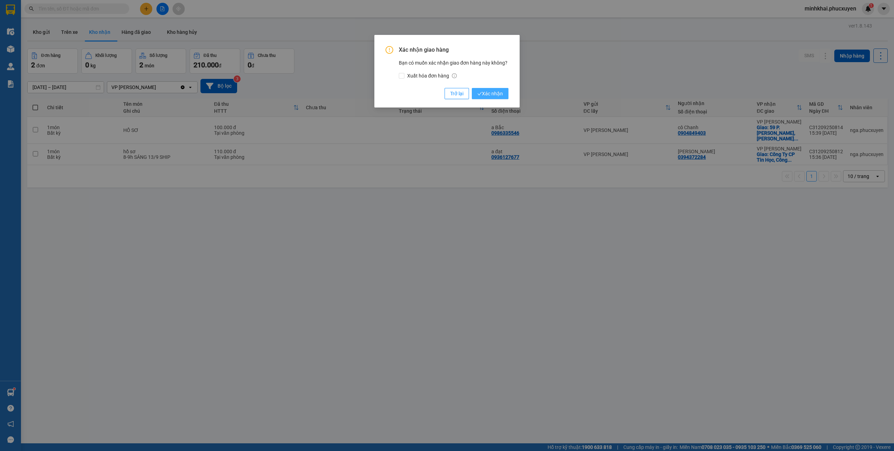
click at [484, 97] on span "Xác nhận" at bounding box center [489, 94] width 25 height 8
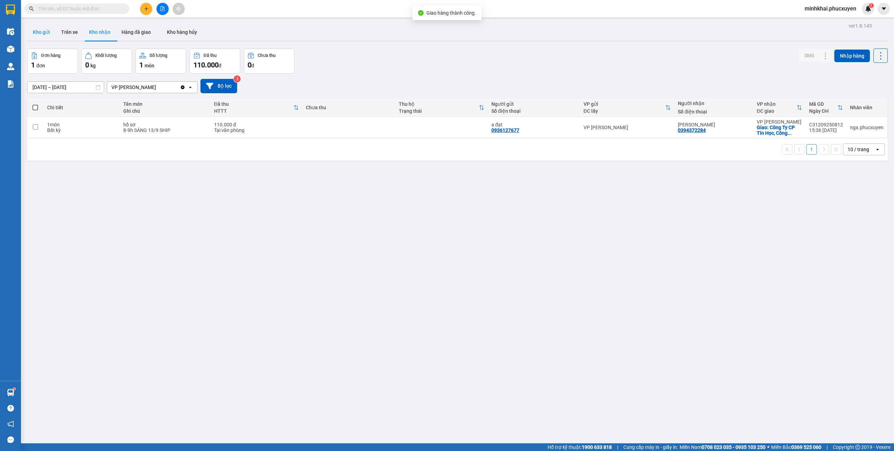
click at [45, 31] on button "Kho gửi" at bounding box center [41, 32] width 28 height 17
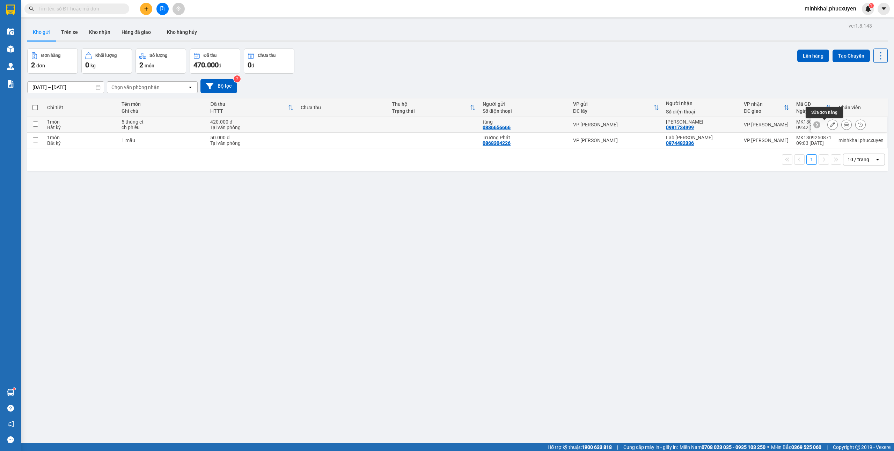
click at [828, 128] on button at bounding box center [833, 125] width 10 height 12
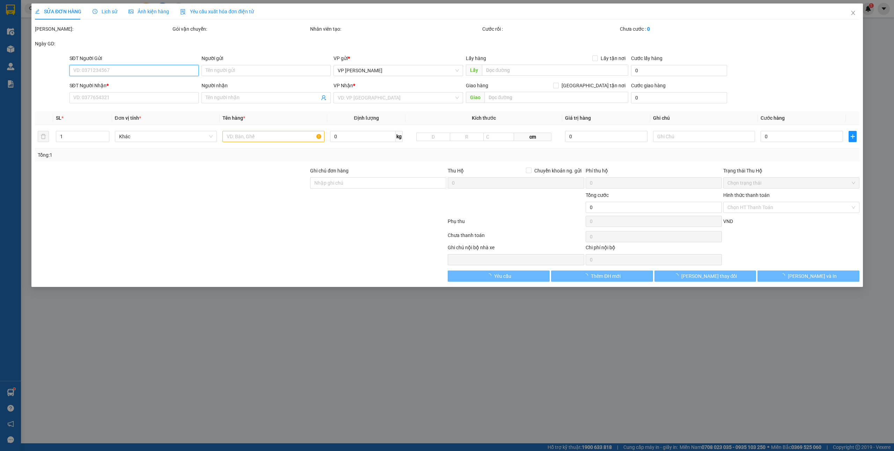
type input "0886656666"
type input "tùng"
type input "0981734999"
type input "[PERSON_NAME]"
type input "420.000"
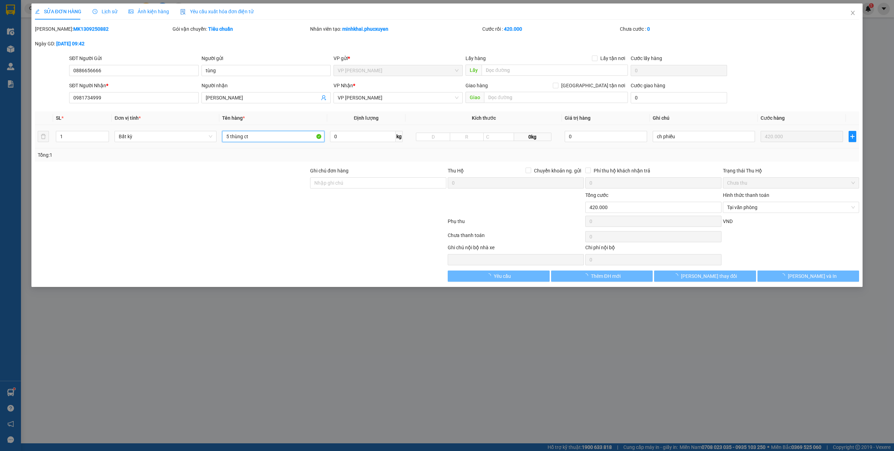
click at [255, 142] on input "5 thùng ct" at bounding box center [273, 136] width 102 height 11
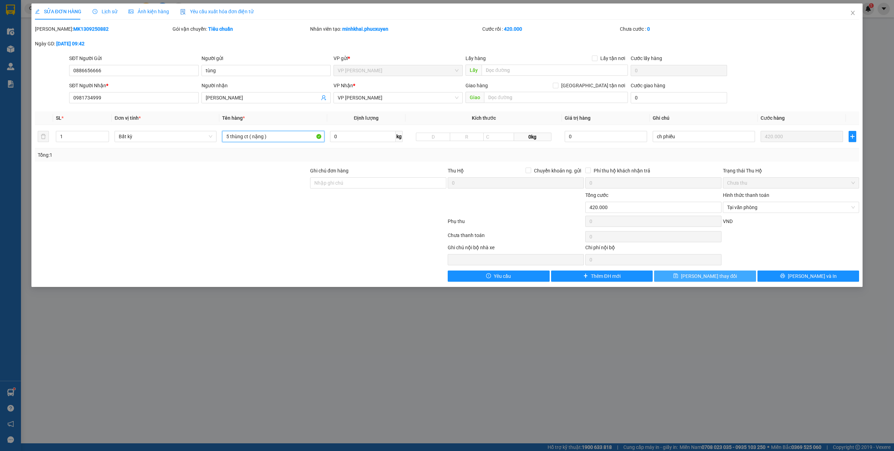
type input "5 thùng ct ( nặng )"
click at [703, 276] on span "[PERSON_NAME] thay đổi" at bounding box center [709, 276] width 56 height 8
click at [854, 13] on span "minhkhai.phucxuyen" at bounding box center [830, 8] width 63 height 9
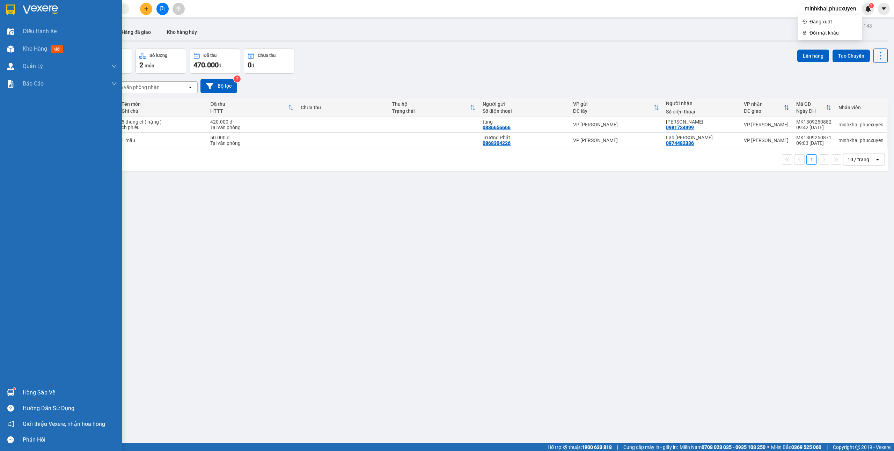
click at [12, 387] on div at bounding box center [11, 393] width 12 height 12
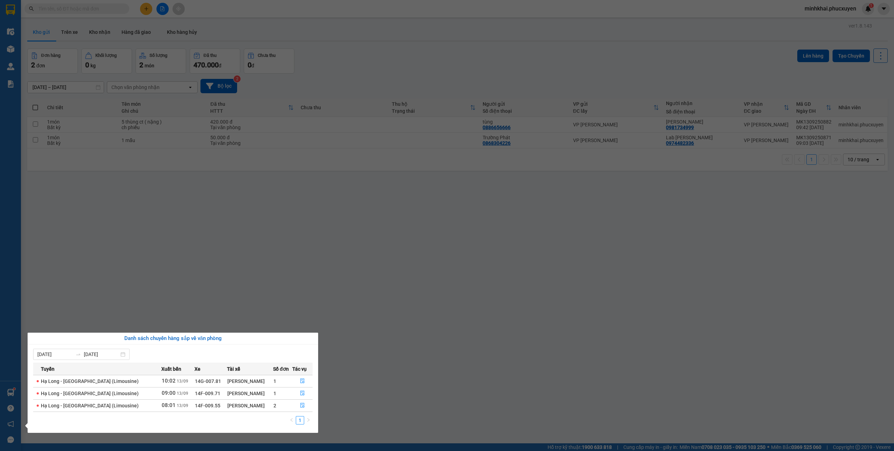
click at [414, 355] on section "Kết quả tìm kiếm ( 0 ) Bộ lọc No Data minhkhai.phucxuyen 1 Điều hành xe Kho hàn…" at bounding box center [447, 225] width 894 height 451
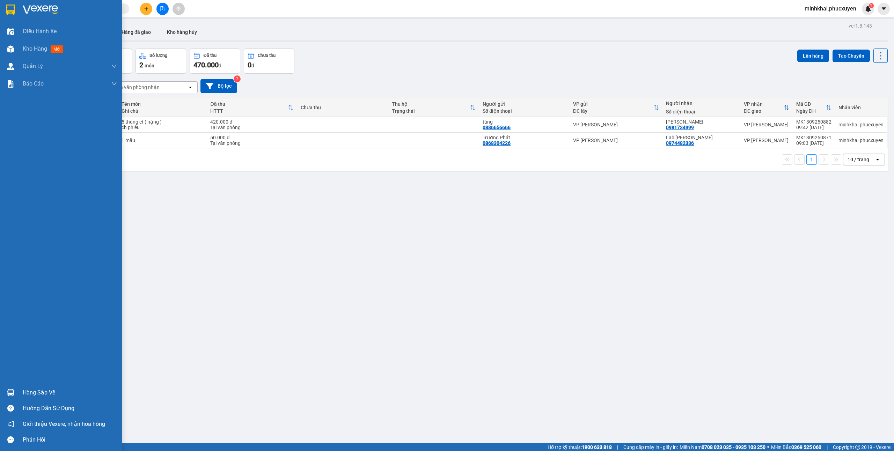
click at [38, 392] on div "Hàng sắp về" at bounding box center [70, 393] width 94 height 10
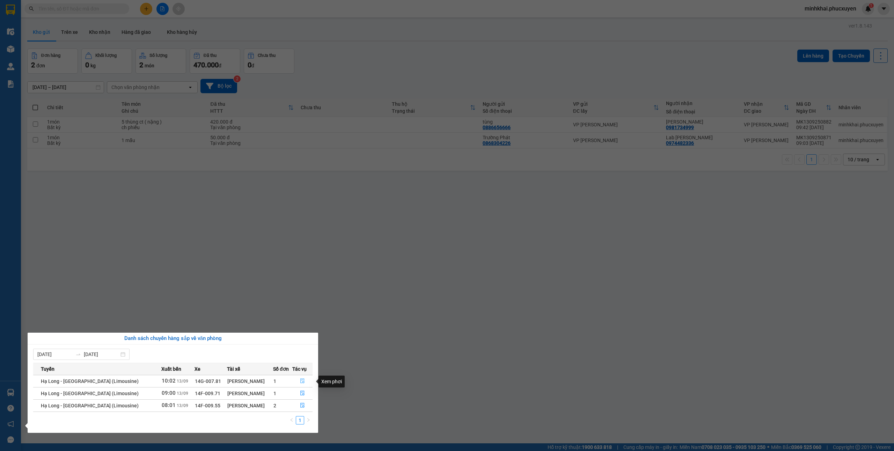
click at [302, 383] on icon "file-done" at bounding box center [302, 381] width 5 height 5
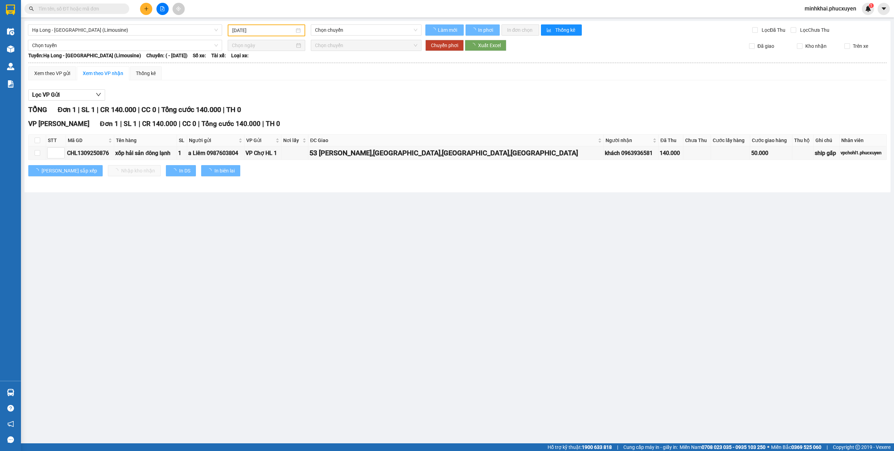
type input "[DATE]"
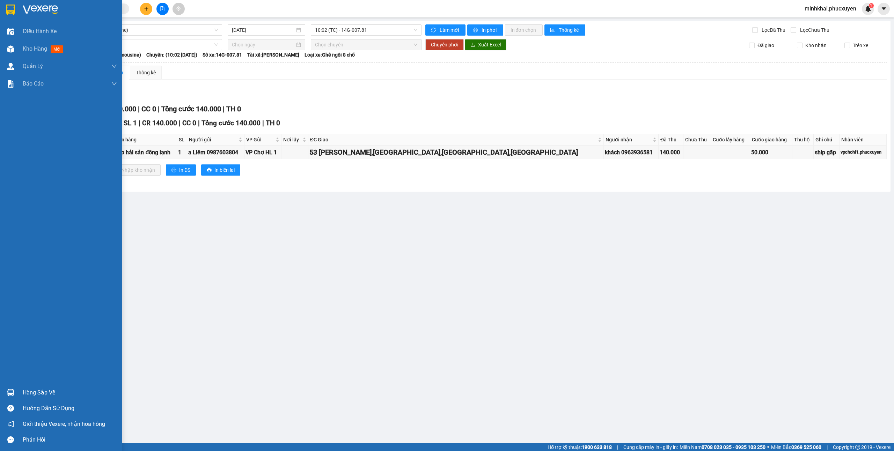
click at [26, 389] on div "Hàng sắp về" at bounding box center [70, 393] width 94 height 10
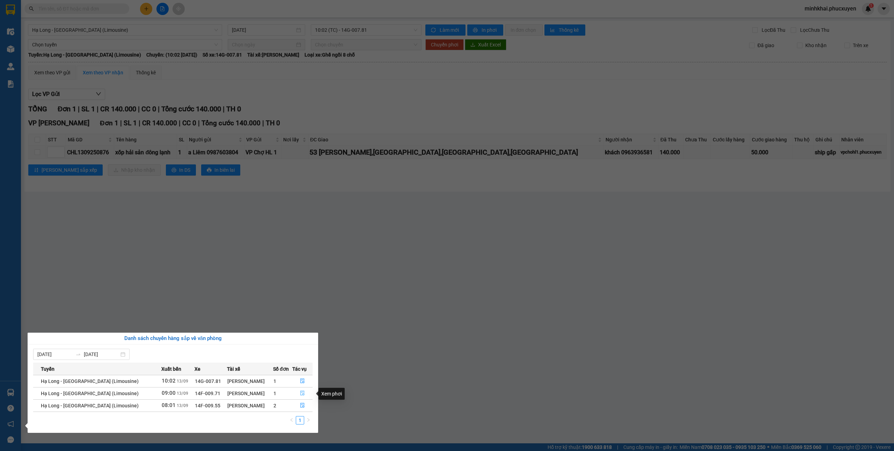
click at [297, 393] on button "button" at bounding box center [303, 393] width 20 height 11
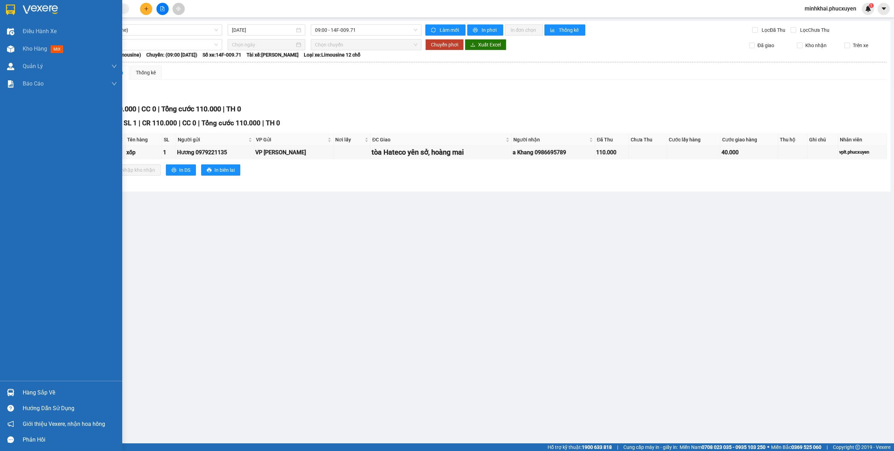
click at [25, 388] on div "Hàng sắp về" at bounding box center [70, 393] width 94 height 10
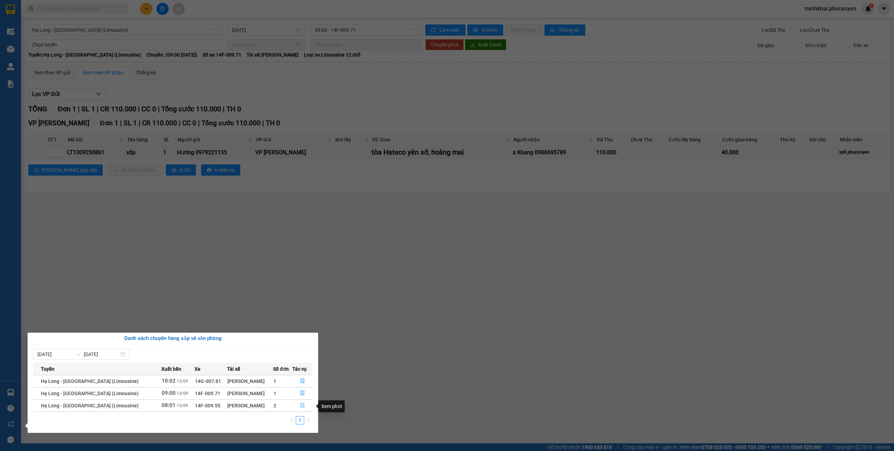
click at [298, 407] on button "button" at bounding box center [303, 405] width 20 height 11
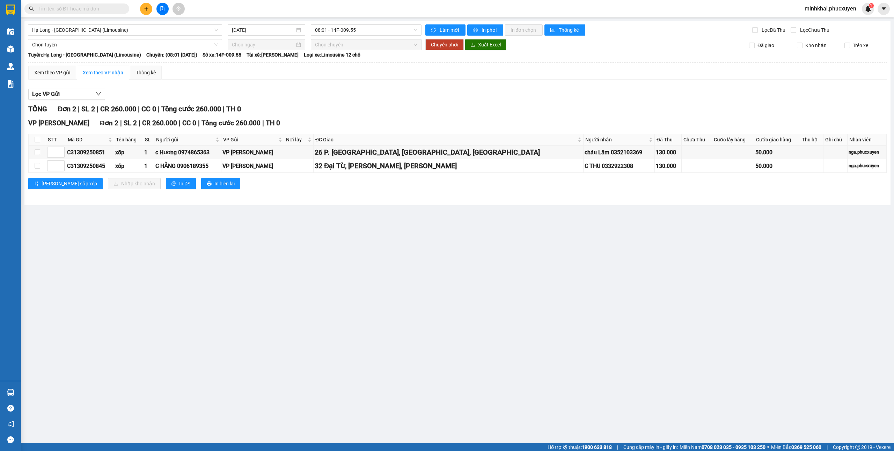
click at [142, 10] on button at bounding box center [146, 9] width 12 height 12
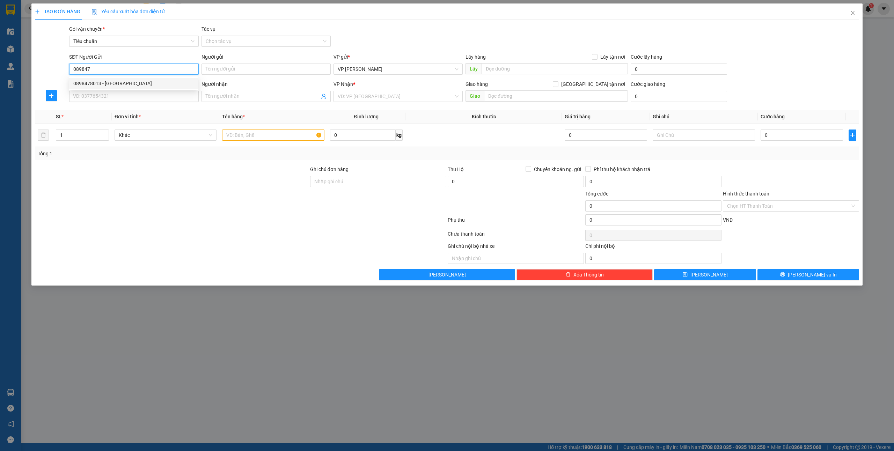
click at [132, 80] on div "0898478013 - Anh Đông" at bounding box center [133, 84] width 121 height 8
type input "0898478013"
type input "Anh Đông"
type input "Km11"
type input "0898478013"
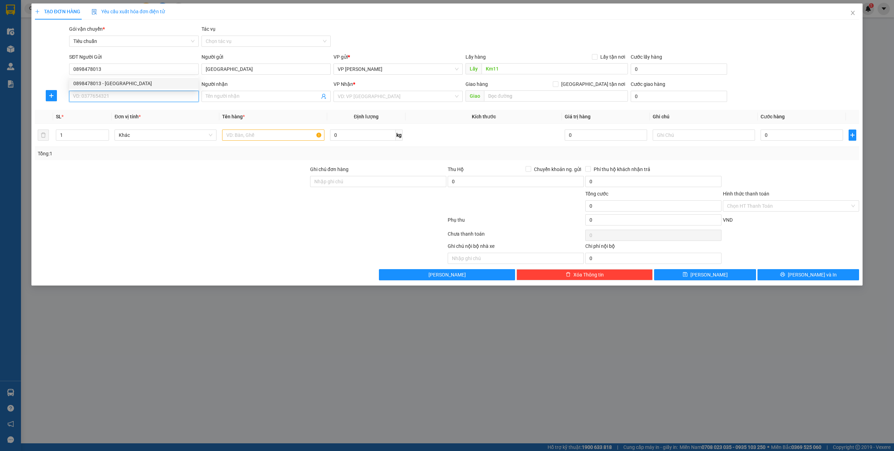
click at [123, 96] on input "SĐT Người Nhận *" at bounding box center [133, 96] width 129 height 11
click at [124, 108] on div "0898478013 - Anh Đông" at bounding box center [133, 111] width 121 height 8
type input "0898478013"
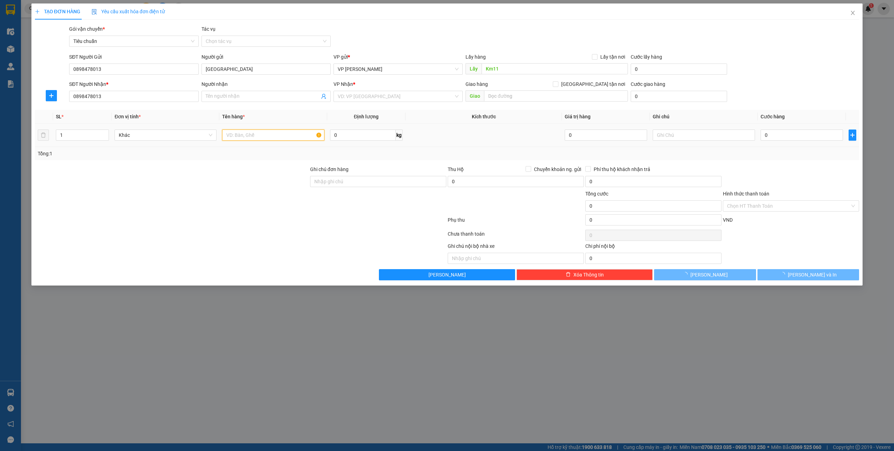
click at [248, 136] on input "text" at bounding box center [273, 135] width 102 height 11
type input "Anh Đông"
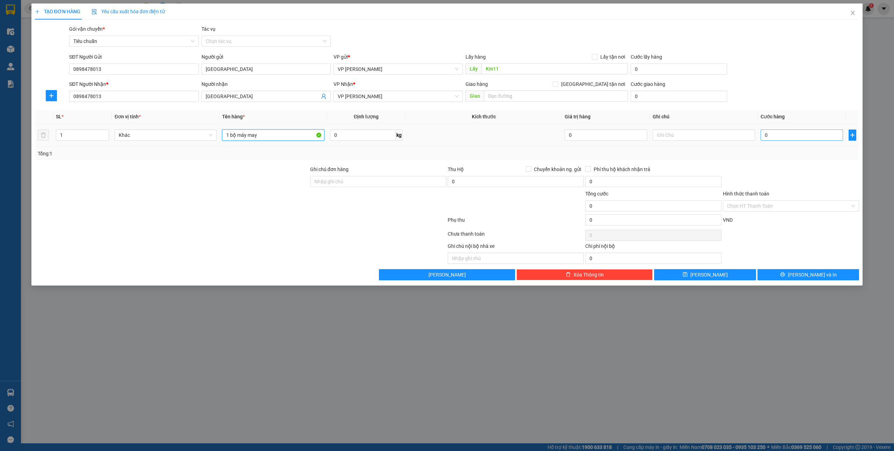
type input "1 bộ máy may"
click at [787, 136] on input "0" at bounding box center [802, 135] width 82 height 11
click at [382, 106] on div "Transit Pickup Surcharge Ids Transit Deliver Surcharge Ids Transit Deliver Surc…" at bounding box center [447, 152] width 825 height 255
click at [375, 101] on span "VP [PERSON_NAME]" at bounding box center [398, 96] width 121 height 10
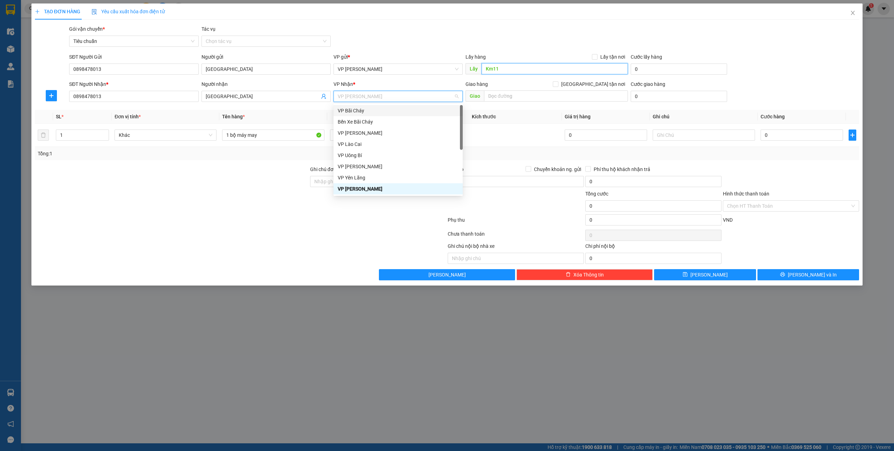
click at [510, 66] on input "Km11" at bounding box center [555, 68] width 146 height 11
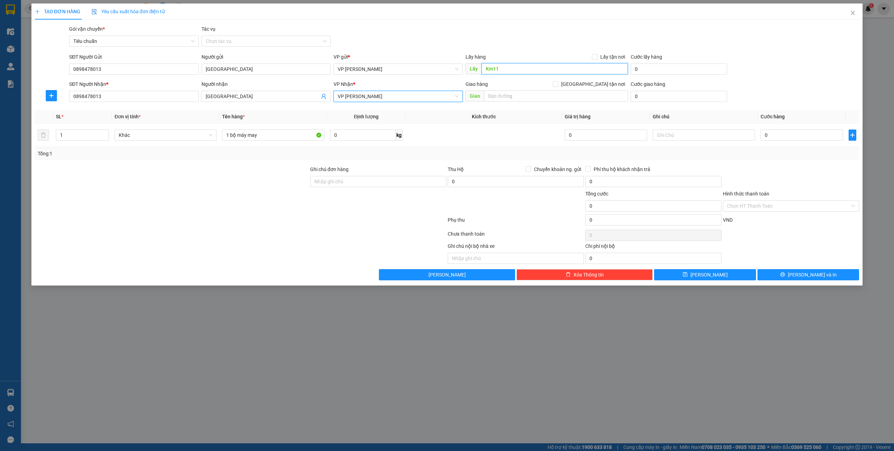
click at [510, 66] on input "Km11" at bounding box center [555, 68] width 146 height 11
click at [499, 100] on input "text" at bounding box center [556, 95] width 144 height 11
type input "m"
type input "km11"
click at [383, 88] on div "VP Nhận *" at bounding box center [398, 85] width 129 height 10
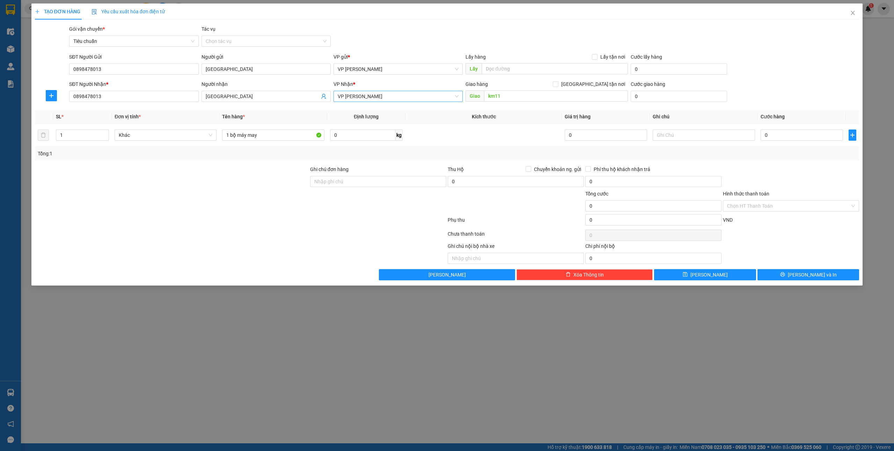
click at [379, 97] on span "VP [PERSON_NAME]" at bounding box center [398, 96] width 121 height 10
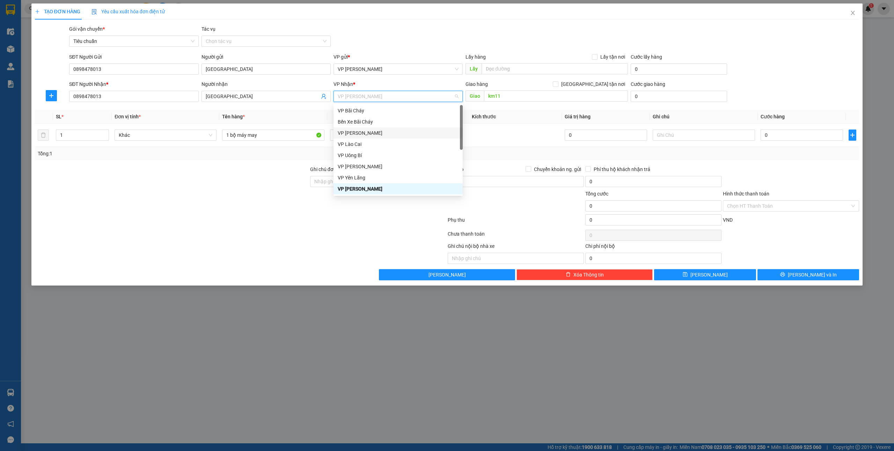
scroll to position [112, 0]
click at [373, 186] on div "VP Dọc đường" at bounding box center [398, 189] width 121 height 8
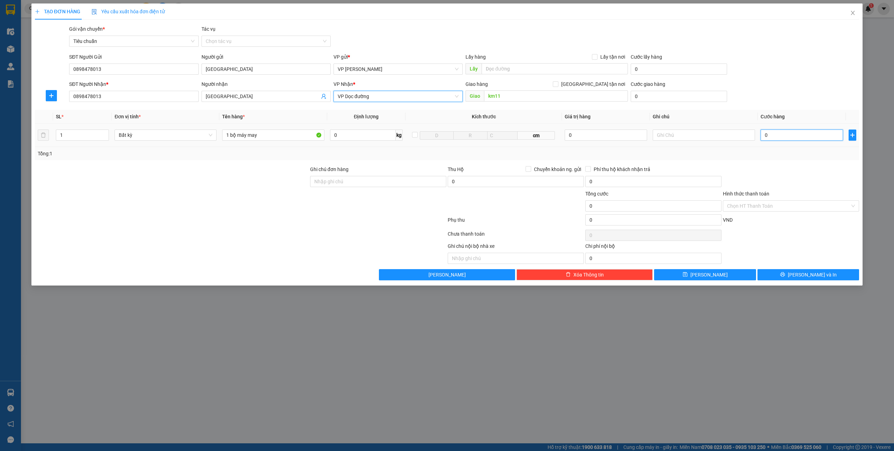
click at [777, 134] on input "0" at bounding box center [802, 135] width 82 height 11
type input "1"
type input "108"
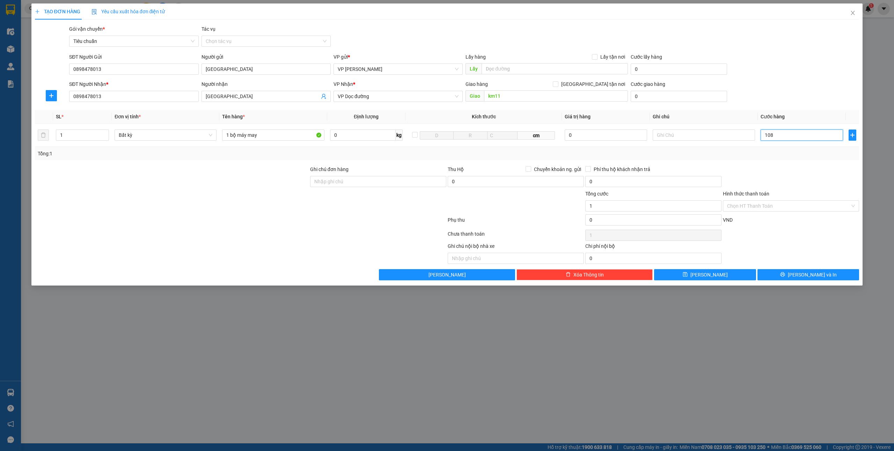
type input "108"
type input "10"
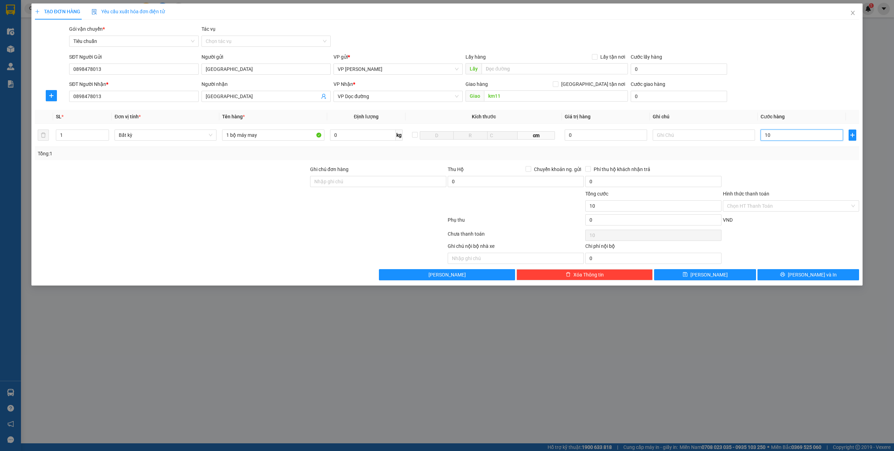
type input "1"
type input "180"
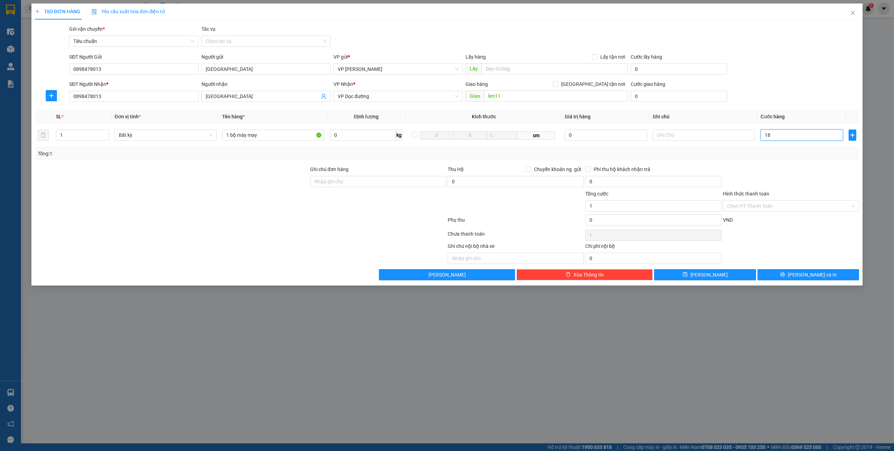
type input "180"
type input "18"
type input "1"
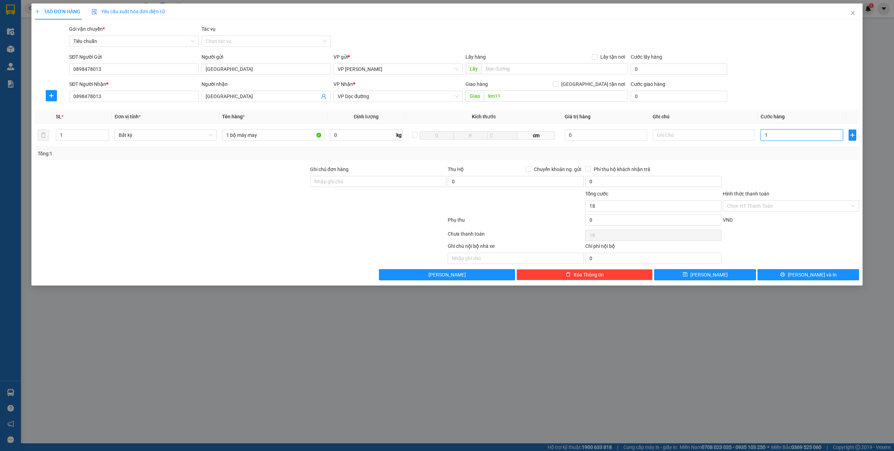
type input "1"
type input "0"
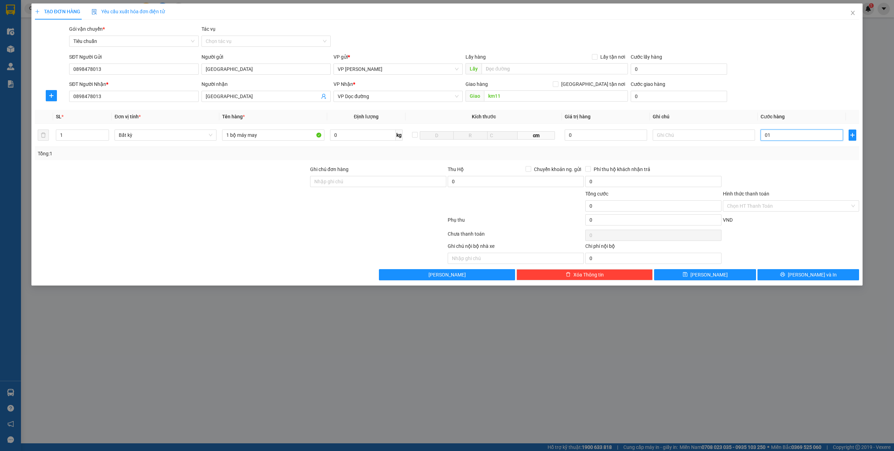
type input "018"
type input "18"
type input "0.180"
type input "180"
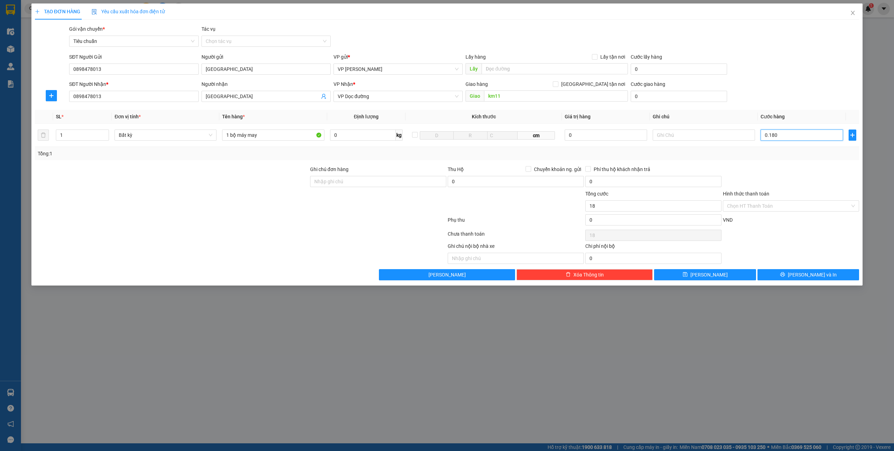
type input "180"
click at [746, 147] on td at bounding box center [704, 135] width 108 height 23
type input "180.000"
click at [740, 209] on input "Hình thức thanh toán" at bounding box center [788, 206] width 123 height 10
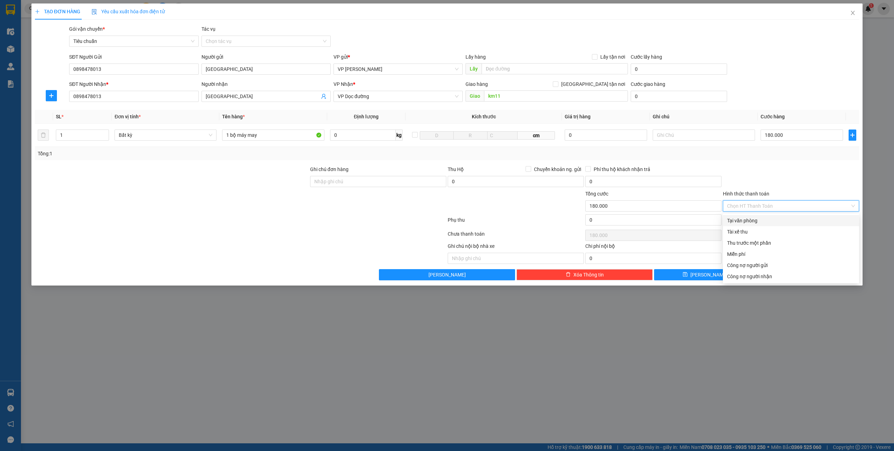
click at [740, 220] on div "Tại văn phòng" at bounding box center [791, 221] width 128 height 8
type input "0"
click at [803, 270] on div "Transit Pickup Surcharge Ids Transit Deliver Surcharge Ids Transit Deliver Surc…" at bounding box center [447, 152] width 825 height 255
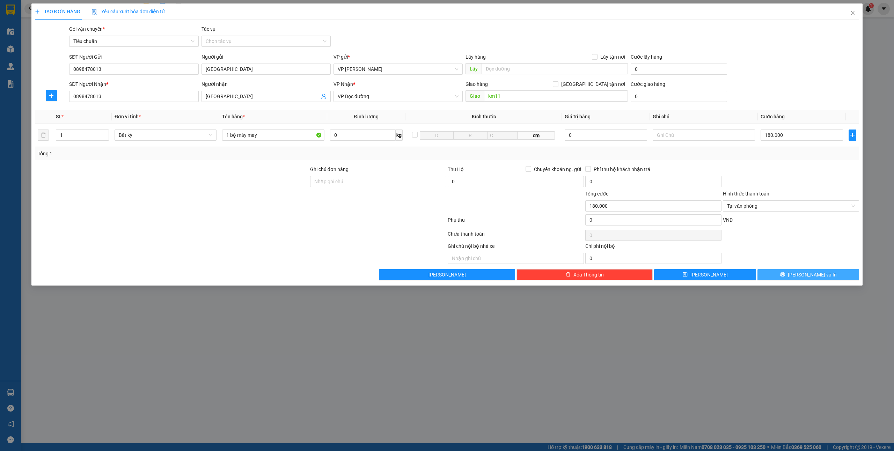
click at [803, 271] on button "[PERSON_NAME] và In" at bounding box center [809, 274] width 102 height 11
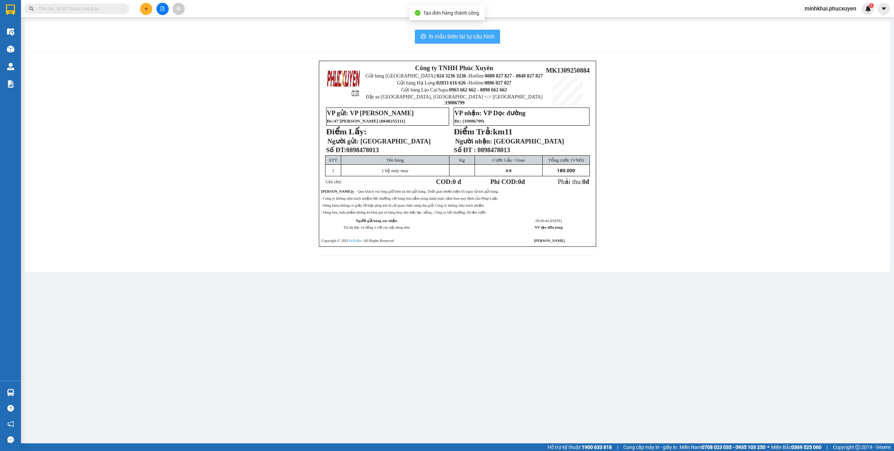
click at [462, 34] on span "In mẫu biên lai tự cấu hình" at bounding box center [462, 36] width 66 height 9
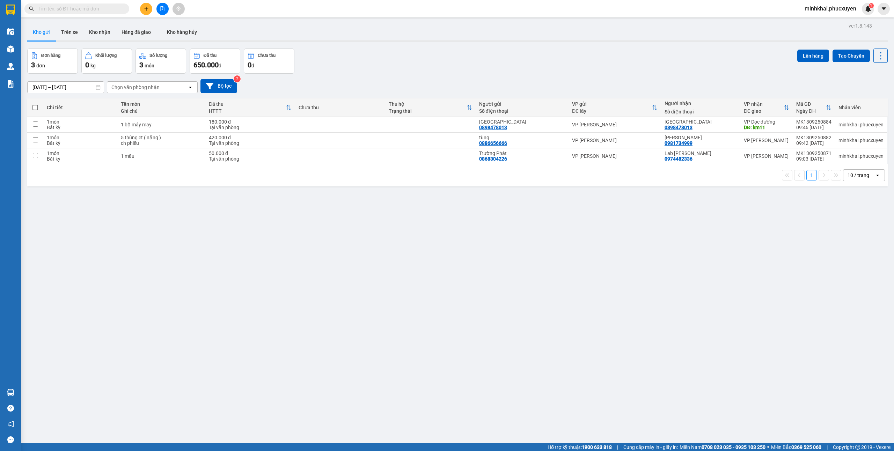
click at [147, 6] on icon "plus" at bounding box center [146, 8] width 5 height 5
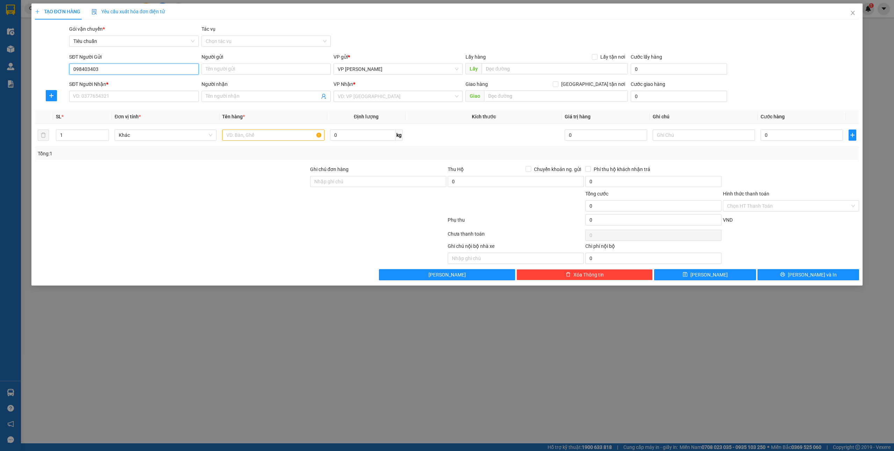
type input "0984034035"
click at [116, 82] on div "0984034035 - Anh Sơn" at bounding box center [133, 84] width 121 height 8
type input "Anh Sơn"
type input "0984034035"
click at [112, 98] on input "SĐT Người Nhận *" at bounding box center [133, 96] width 129 height 11
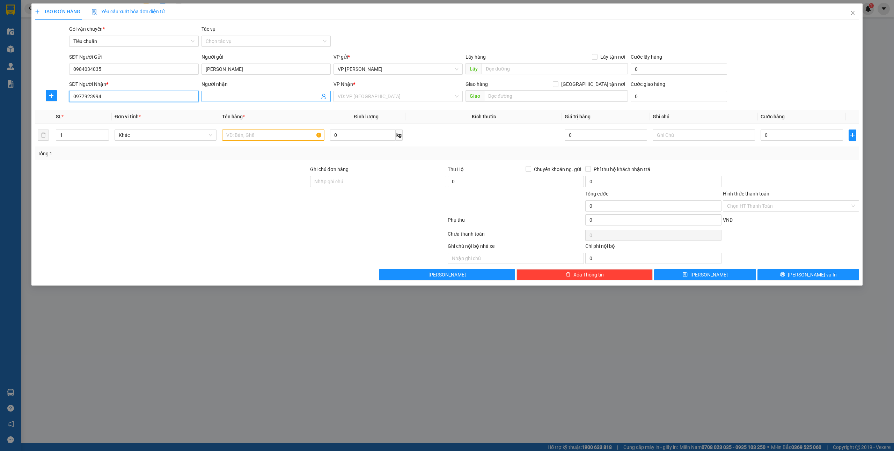
type input "0977923994"
click at [251, 96] on input "Người nhận" at bounding box center [263, 97] width 114 height 8
click at [385, 97] on input "search" at bounding box center [396, 96] width 116 height 10
drag, startPoint x: 371, startPoint y: 189, endPoint x: 307, endPoint y: 157, distance: 71.7
click at [371, 219] on div "VP [PERSON_NAME]" at bounding box center [398, 223] width 121 height 8
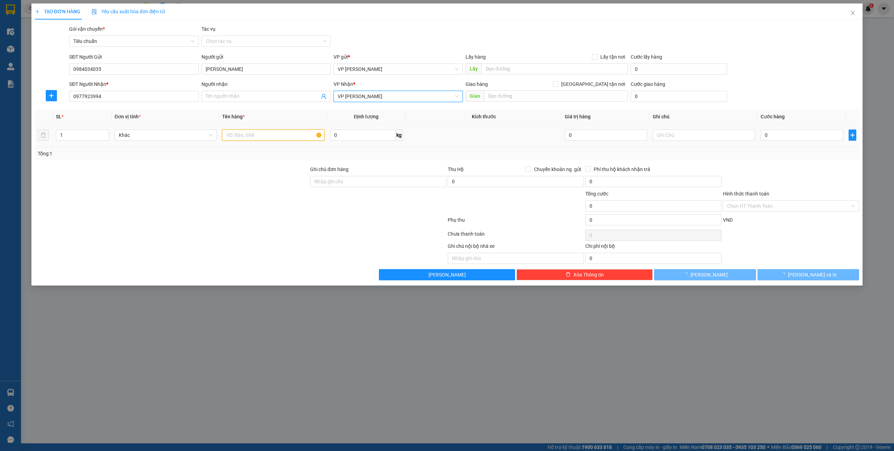
click at [248, 137] on input "text" at bounding box center [273, 135] width 102 height 11
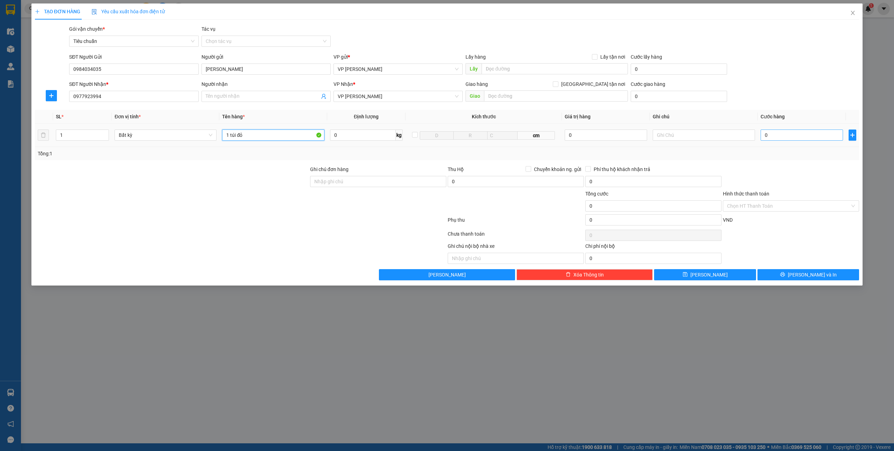
type input "1 túi đỏ"
click at [782, 133] on input "0" at bounding box center [802, 135] width 82 height 11
type input "3"
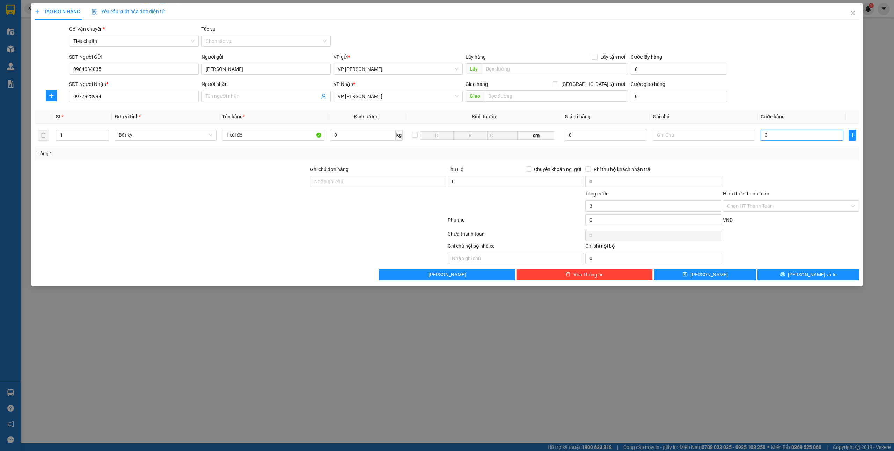
type input "30"
click at [745, 209] on input "Hình thức thanh toán" at bounding box center [788, 206] width 123 height 10
type input "30.000"
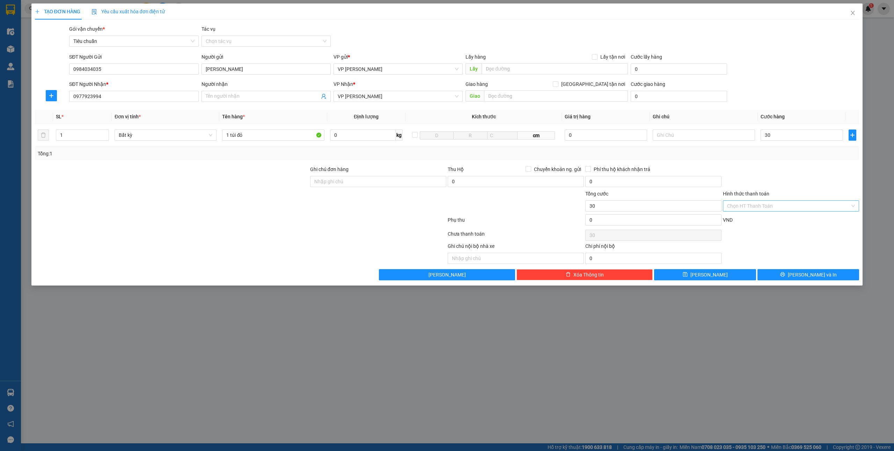
type input "30.000"
click at [745, 218] on div "Tại văn phòng" at bounding box center [791, 221] width 128 height 8
type input "0"
click at [809, 273] on span "[PERSON_NAME] và In" at bounding box center [812, 275] width 49 height 8
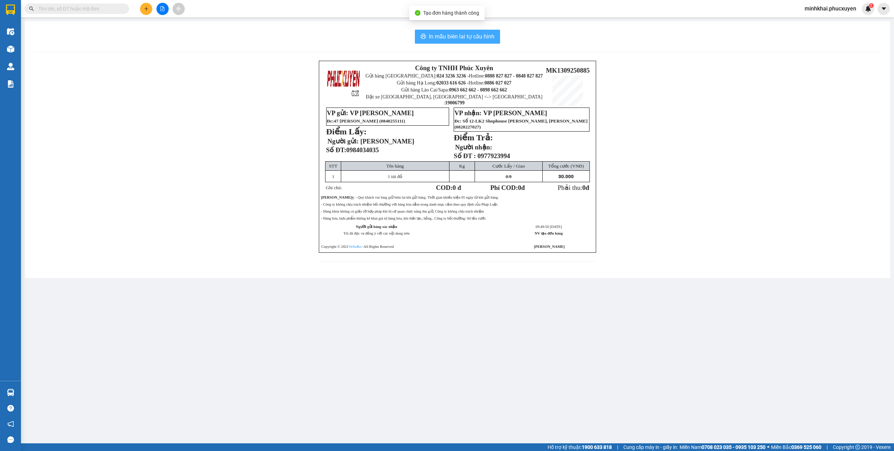
click at [455, 30] on button "In mẫu biên lai tự cấu hình" at bounding box center [457, 37] width 85 height 14
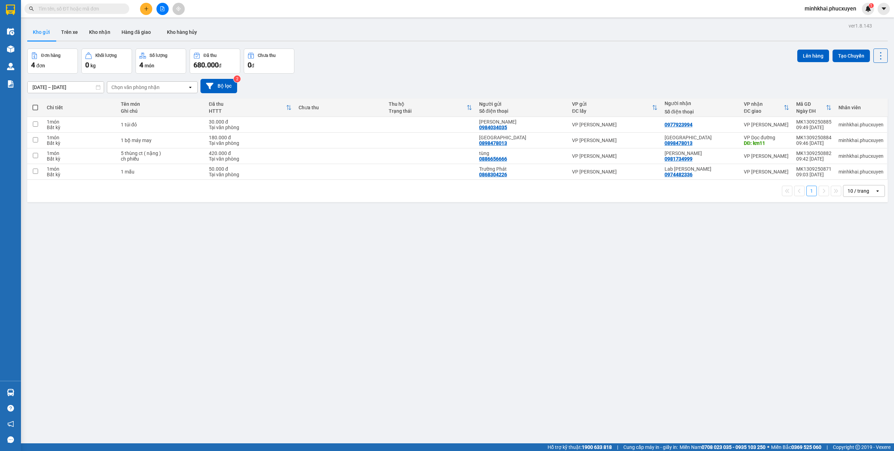
click at [265, 278] on div "ver 1.8.143 Kho gửi Trên xe Kho nhận Hàng đã giao Kho hàng hủy Đơn hàng 4 đơn K…" at bounding box center [457, 246] width 866 height 451
click at [37, 109] on span at bounding box center [35, 108] width 6 height 6
click at [35, 104] on input "checkbox" at bounding box center [35, 104] width 0 height 0
checkbox input "true"
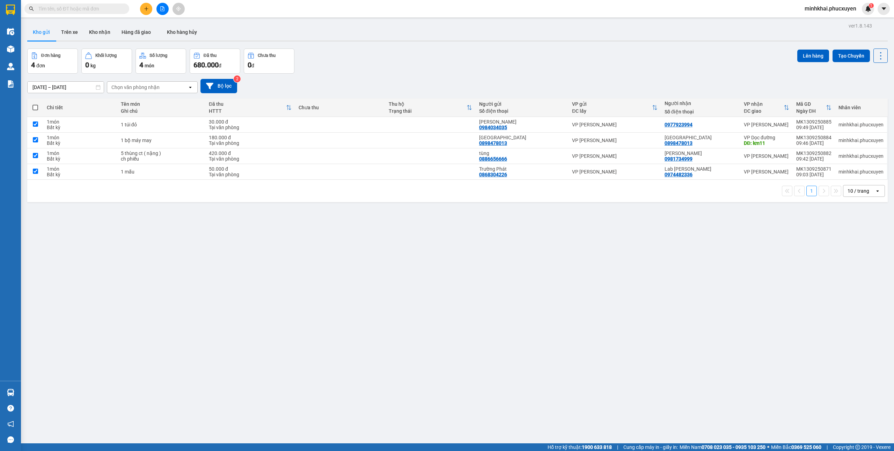
checkbox input "true"
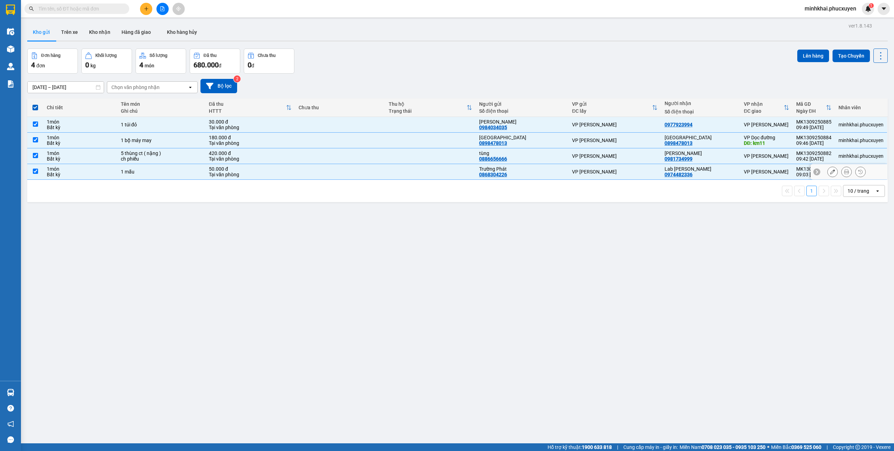
click at [32, 172] on td at bounding box center [35, 172] width 16 height 16
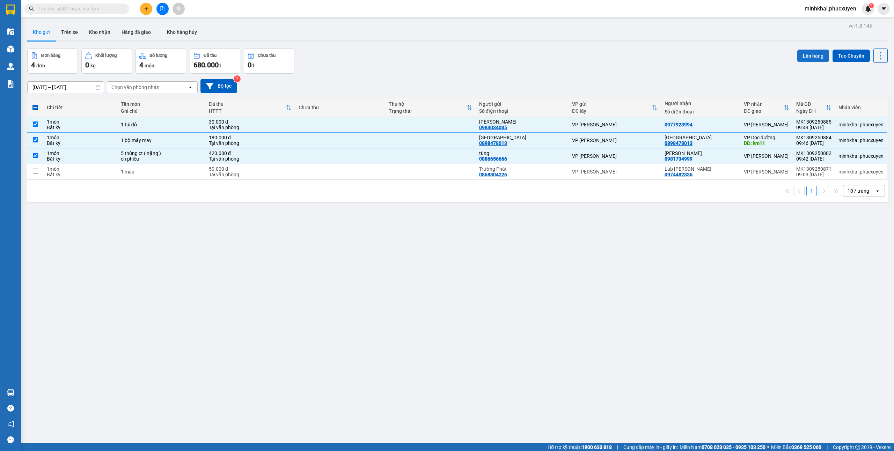
click at [797, 56] on button "Lên hàng" at bounding box center [813, 56] width 32 height 13
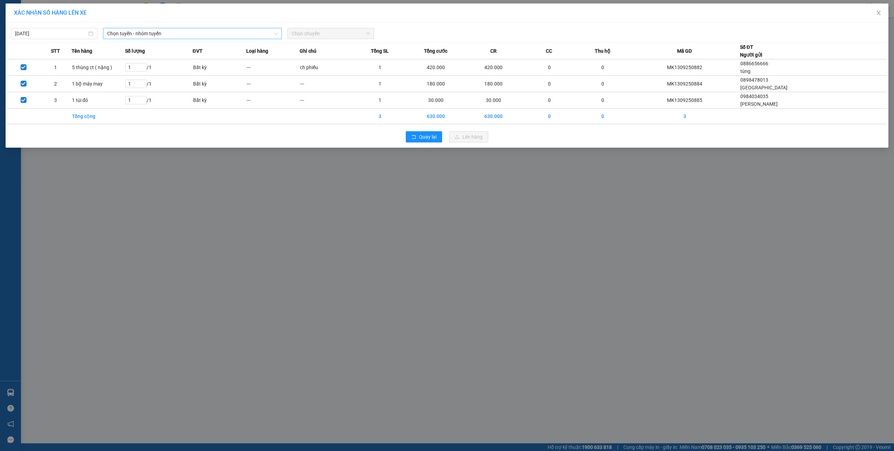
click at [159, 34] on span "Chọn tuyến - nhóm tuyến" at bounding box center [192, 33] width 170 height 10
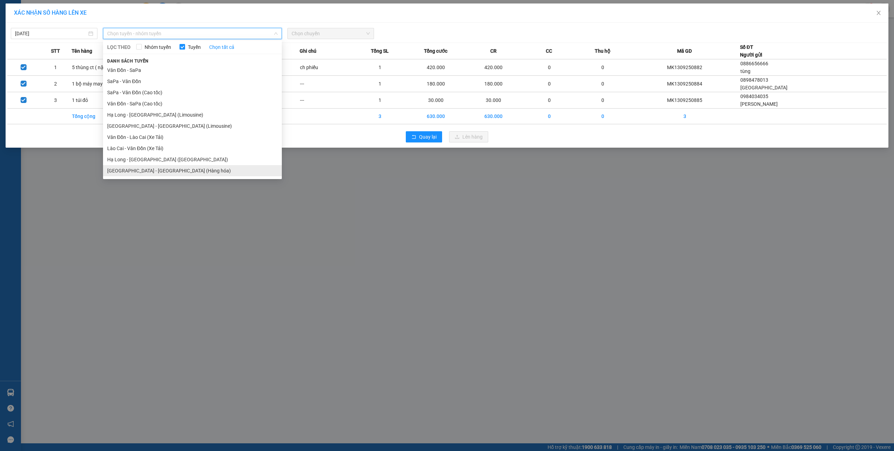
click at [162, 169] on li "[GEOGRAPHIC_DATA] - [GEOGRAPHIC_DATA] (Hàng hóa)" at bounding box center [192, 170] width 179 height 11
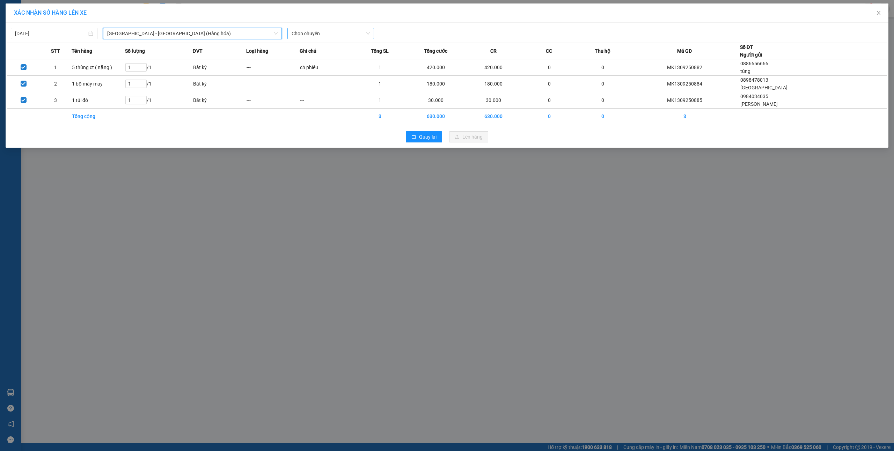
click at [337, 31] on span "Chọn chuyến" at bounding box center [331, 33] width 78 height 10
click at [315, 56] on div "10:00" at bounding box center [319, 59] width 54 height 8
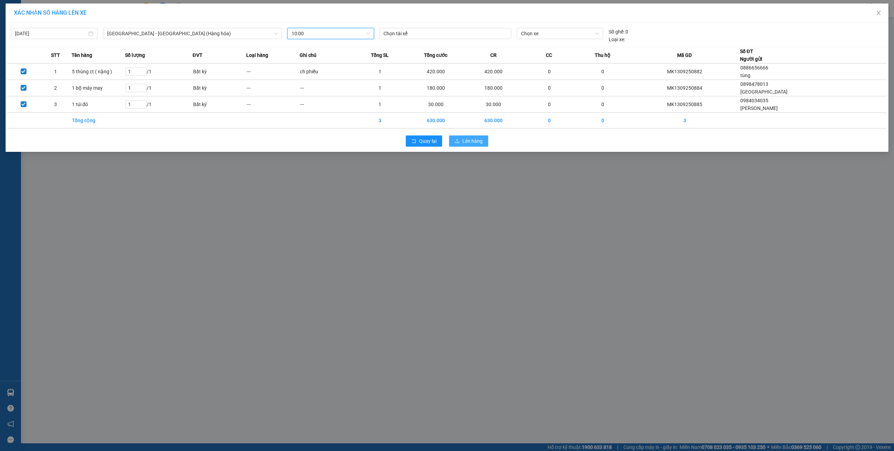
click at [468, 145] on span "Lên hàng" at bounding box center [472, 141] width 20 height 8
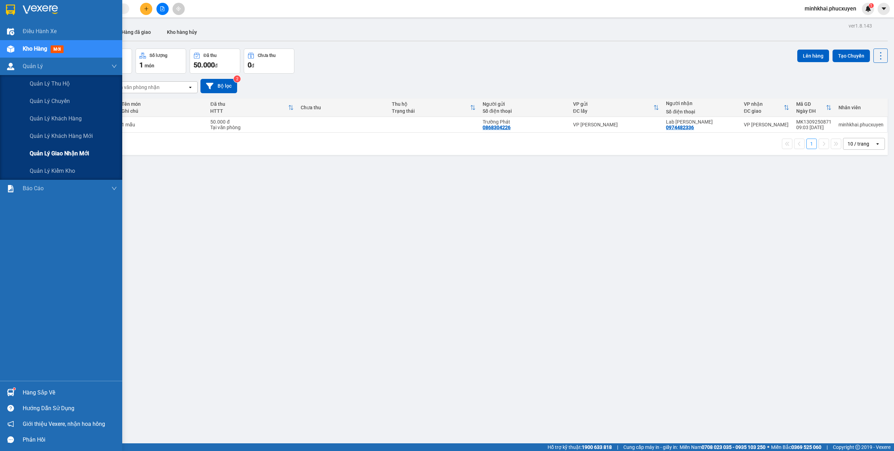
click at [62, 154] on span "Quản lý giao nhận mới" at bounding box center [59, 153] width 59 height 9
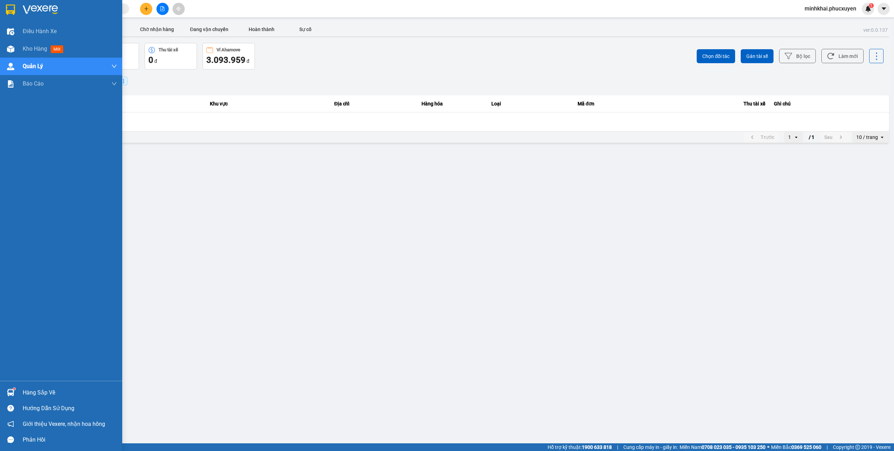
click at [15, 396] on div at bounding box center [11, 393] width 12 height 12
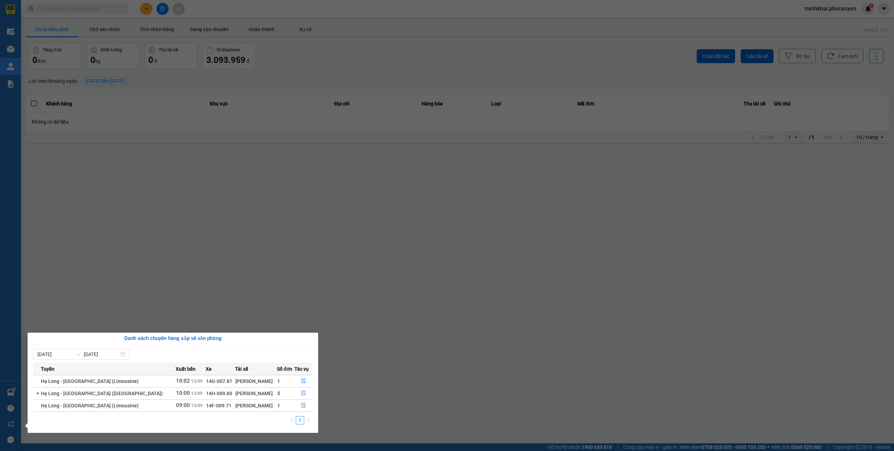
click at [587, 320] on section "Kết quả tìm kiếm ( 0 ) Bộ lọc No Data minhkhai.phucxuyen 1 Điều hành xe Kho hàn…" at bounding box center [447, 225] width 894 height 451
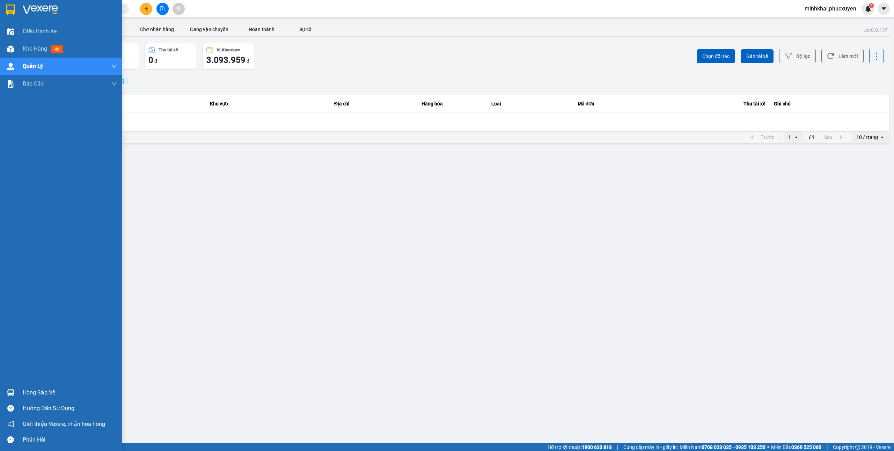
click at [13, 399] on div "Hàng sắp về" at bounding box center [61, 393] width 122 height 16
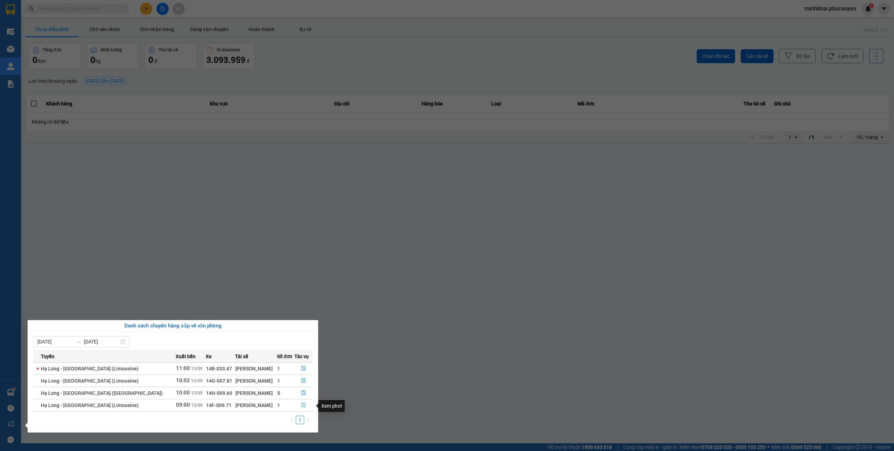
click at [297, 409] on button "button" at bounding box center [304, 405] width 18 height 11
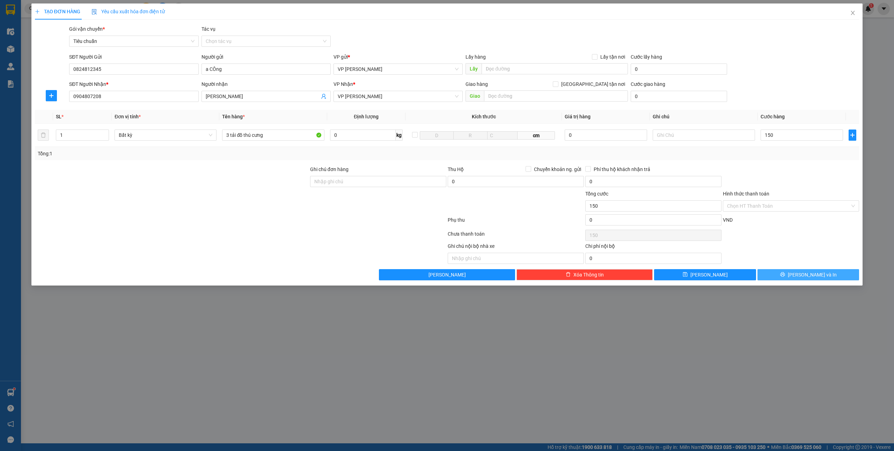
click at [785, 274] on icon "printer" at bounding box center [782, 274] width 5 height 5
type input "150.000"
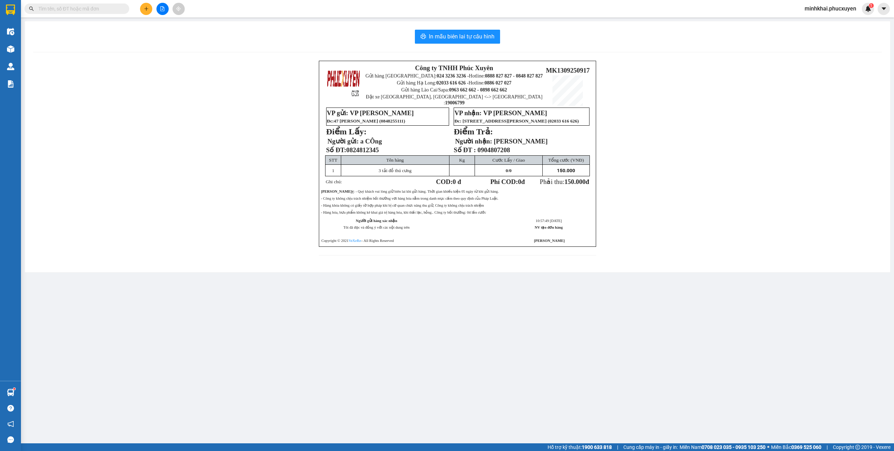
drag, startPoint x: 141, startPoint y: 79, endPoint x: 102, endPoint y: 66, distance: 40.8
click at [143, 79] on div "Công ty TNHH Phúc Xuyên Gửi hàng Hà Nội: 024 3236 3236 - Hotline: 0888 827 827 …" at bounding box center [457, 162] width 849 height 203
click at [5, 49] on div at bounding box center [11, 49] width 12 height 12
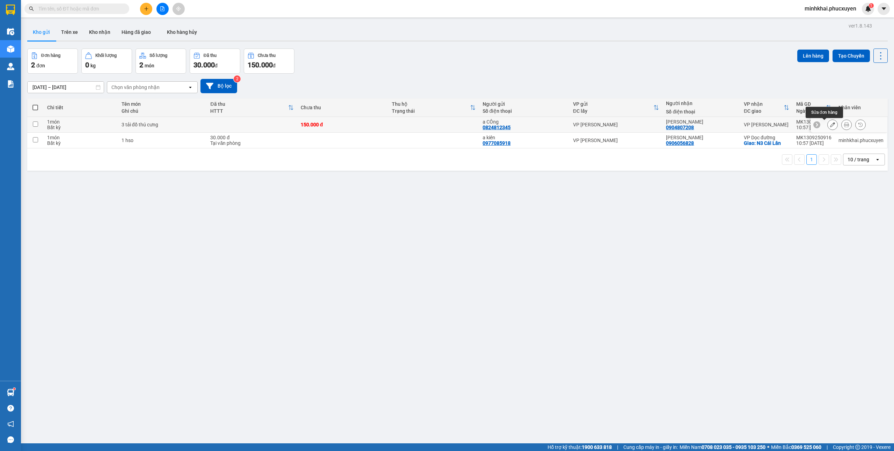
click at [828, 125] on button at bounding box center [833, 125] width 10 height 12
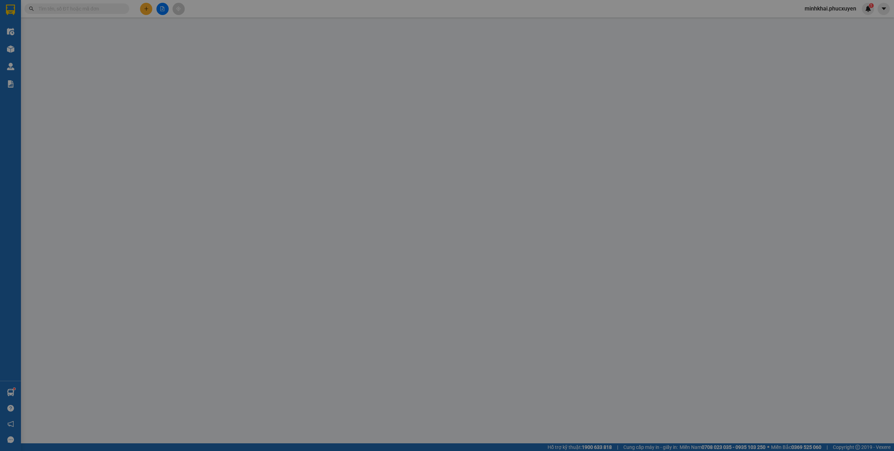
type input "0824812345"
type input "a CÔng"
type input "0904807208"
type input "manh Tuấn"
type input "150.000"
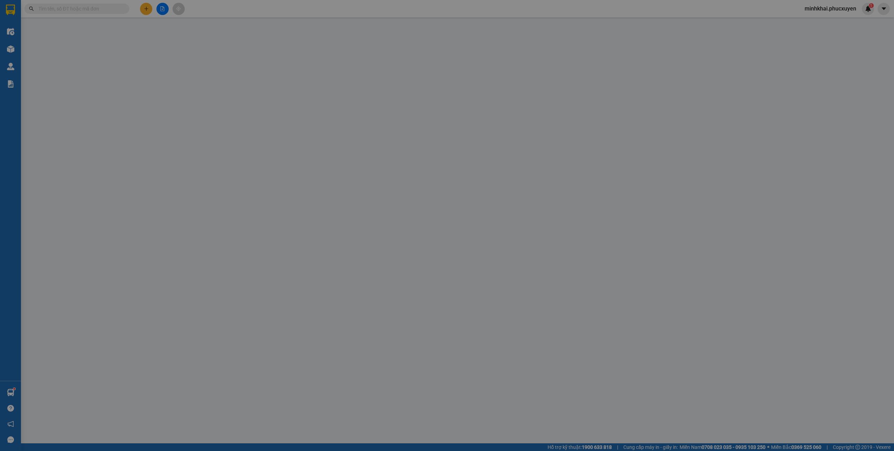
type input "150.000"
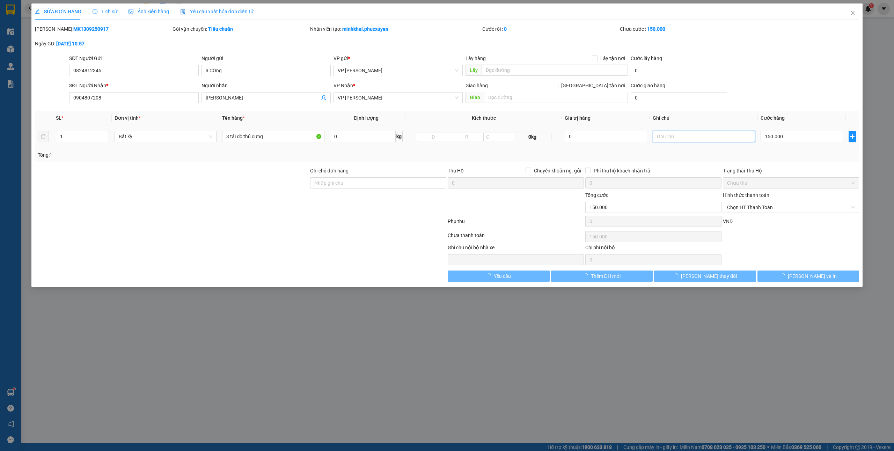
click at [678, 140] on input "text" at bounding box center [704, 136] width 102 height 11
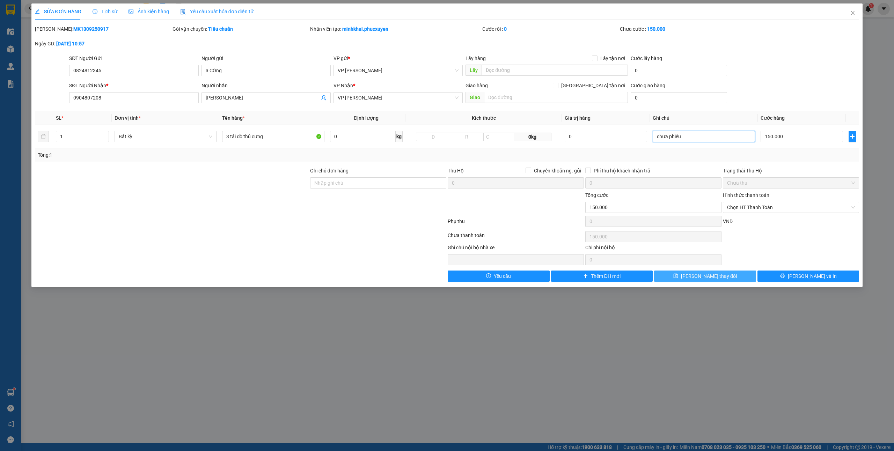
type input "chưa phiếu"
click at [707, 275] on span "[PERSON_NAME] thay đổi" at bounding box center [709, 276] width 56 height 8
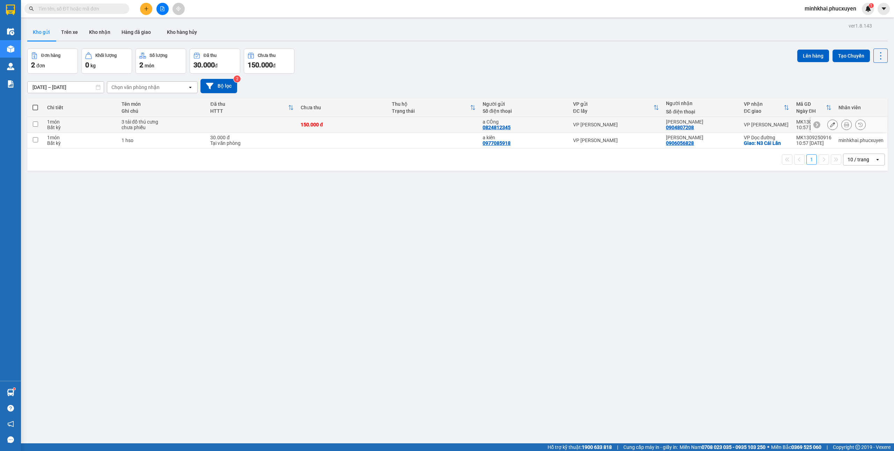
click at [32, 122] on td at bounding box center [35, 125] width 16 height 16
checkbox input "true"
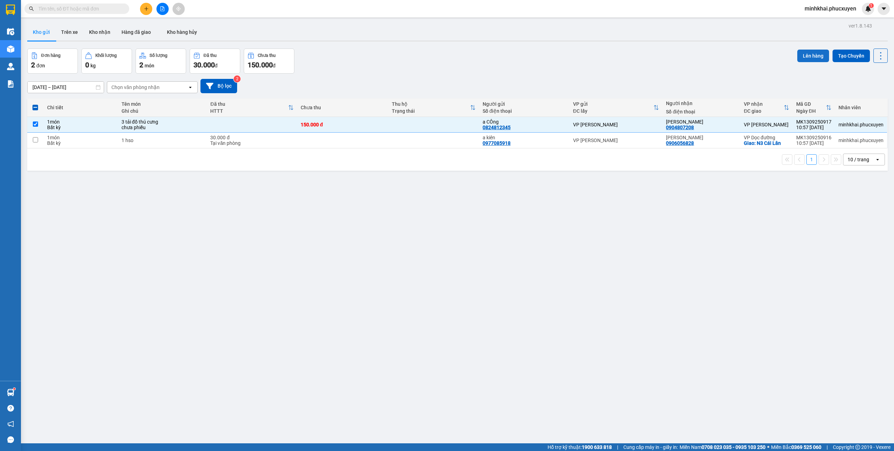
click at [797, 54] on button "Lên hàng" at bounding box center [813, 56] width 32 height 13
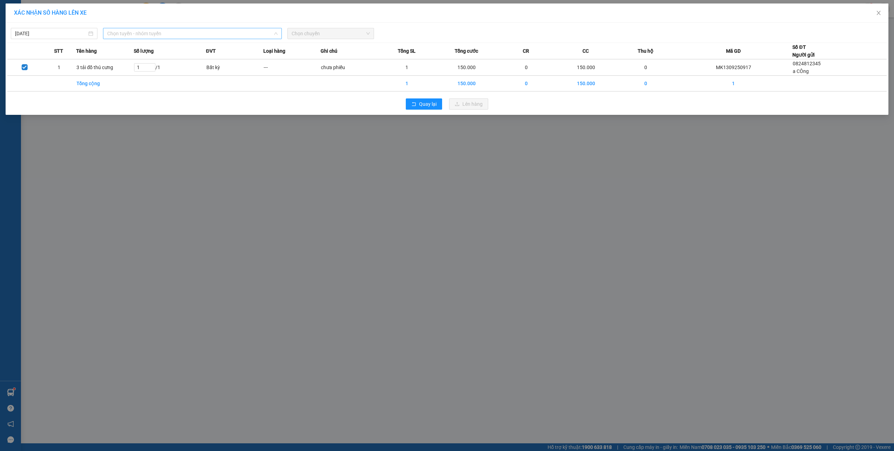
click at [175, 34] on span "Chọn tuyến - nhóm tuyến" at bounding box center [192, 33] width 170 height 10
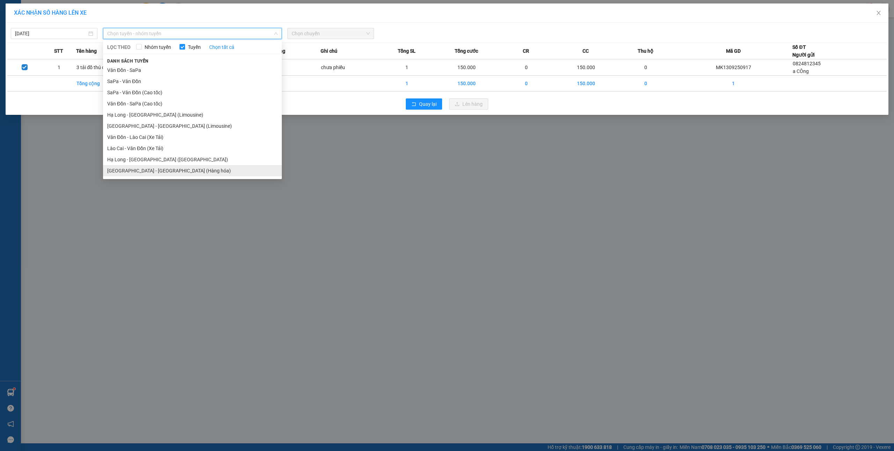
click at [168, 170] on li "Hà Nội - Hạ Long (Hàng hóa)" at bounding box center [192, 170] width 179 height 11
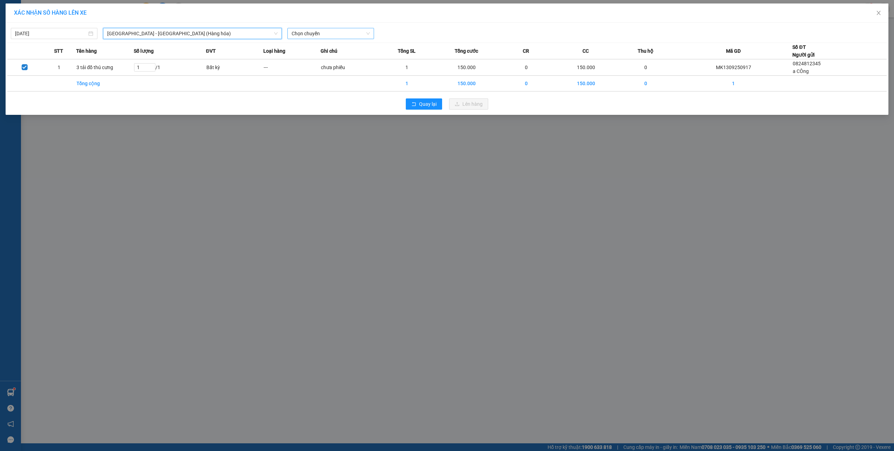
click at [315, 38] on span "Chọn chuyến" at bounding box center [331, 33] width 78 height 10
click at [321, 57] on div "10:00 - 14H-009.42" at bounding box center [319, 59] width 54 height 8
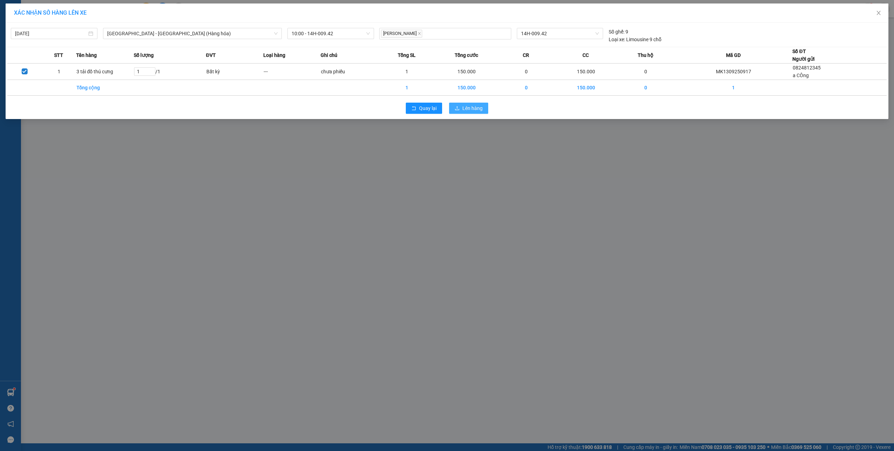
click at [462, 104] on button "Lên hàng" at bounding box center [468, 108] width 39 height 11
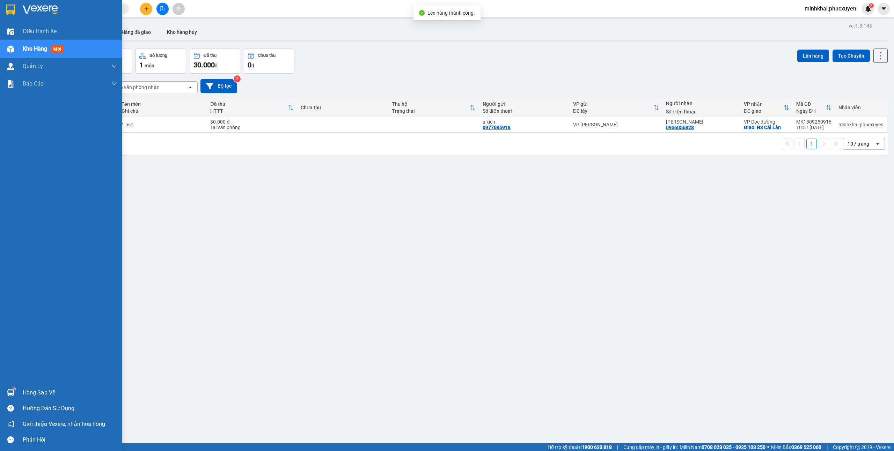
click at [2, 386] on div "Hàng sắp về" at bounding box center [61, 393] width 122 height 16
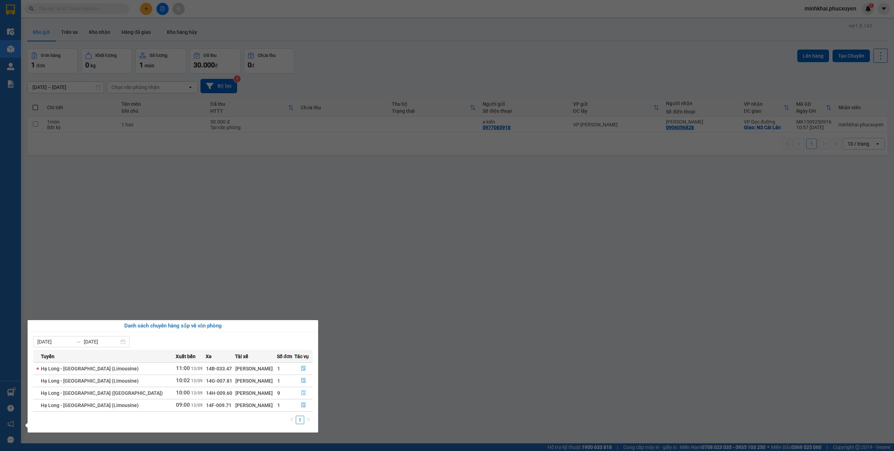
click at [303, 395] on button "button" at bounding box center [304, 393] width 18 height 11
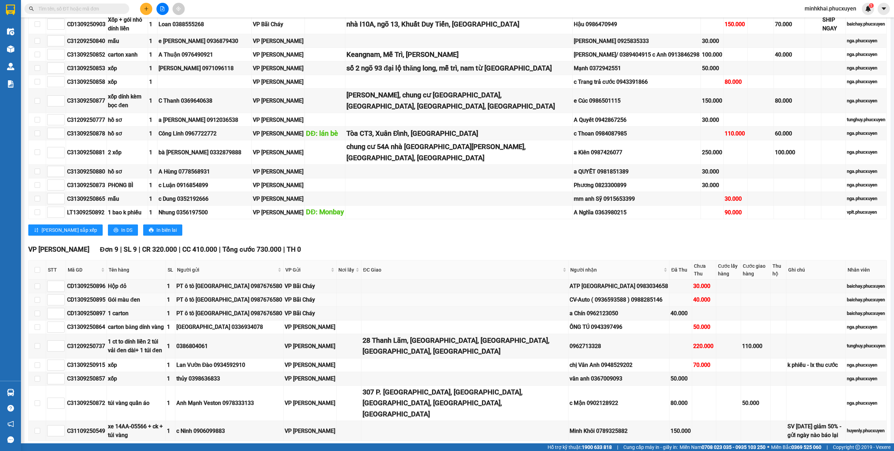
scroll to position [349, 0]
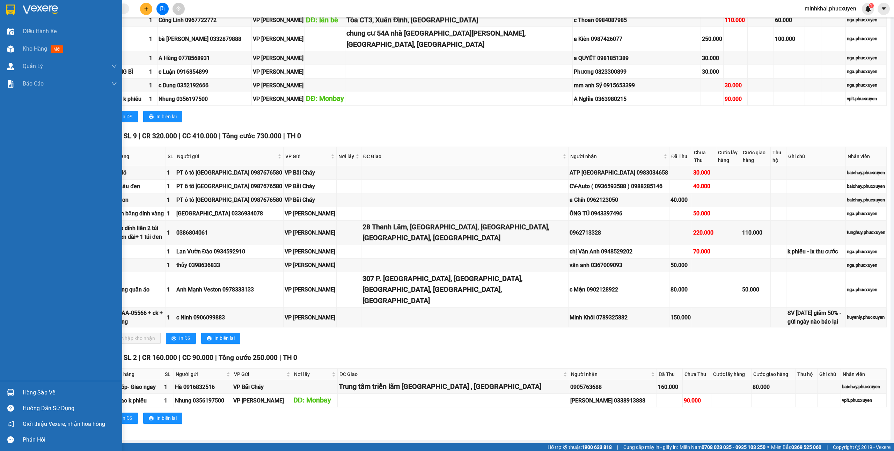
click at [6, 384] on div "Hàng sắp về Hướng dẫn sử dụng Giới thiệu Vexere, nhận hoa hồng Phản hồi" at bounding box center [61, 414] width 122 height 67
click at [0, 389] on div "Hàng sắp về" at bounding box center [61, 393] width 122 height 16
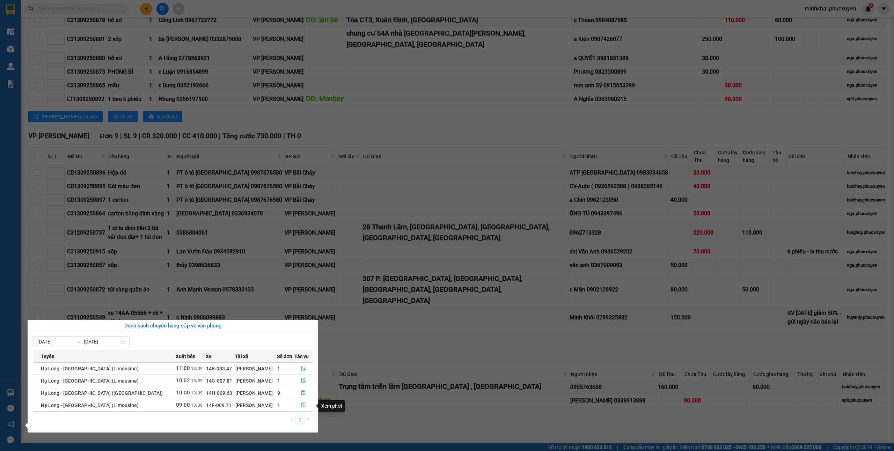
click at [300, 411] on button "button" at bounding box center [304, 405] width 18 height 11
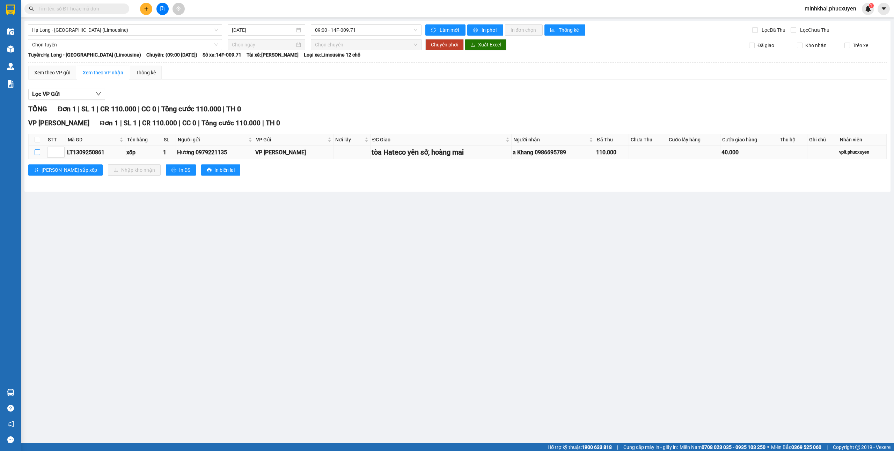
click at [39, 154] on input "checkbox" at bounding box center [38, 152] width 6 height 6
checkbox input "true"
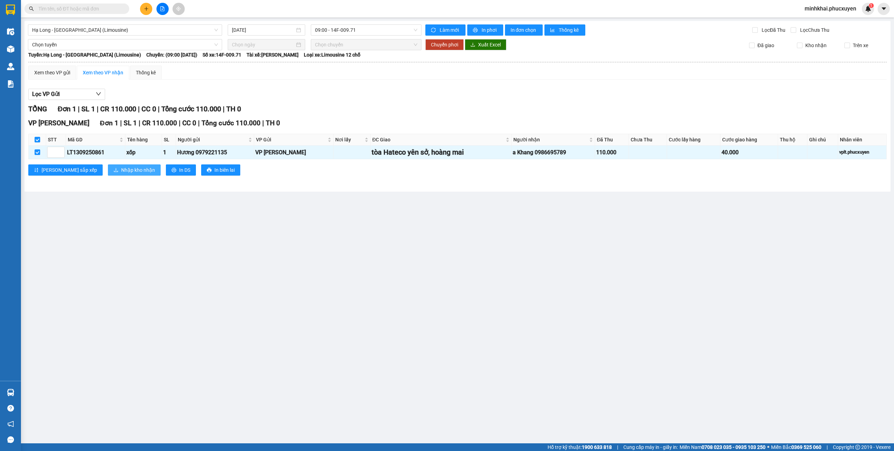
click at [121, 173] on span "Nhập kho nhận" at bounding box center [138, 170] width 34 height 8
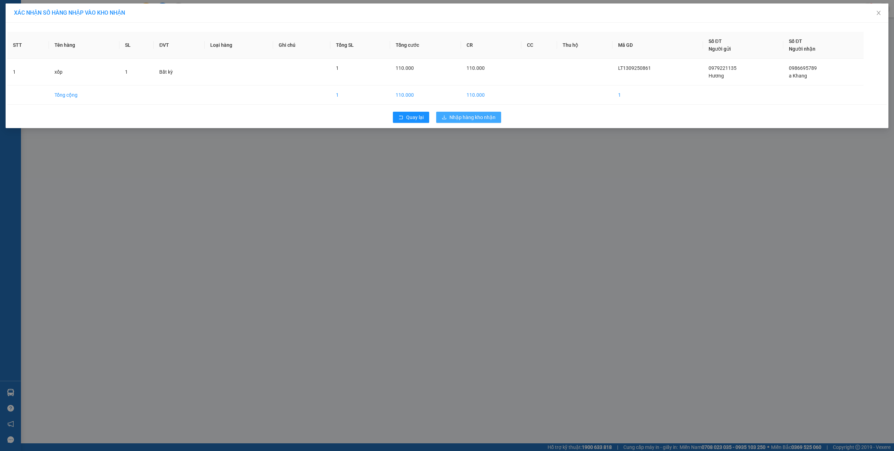
click at [478, 115] on span "Nhập hàng kho nhận" at bounding box center [472, 118] width 46 height 8
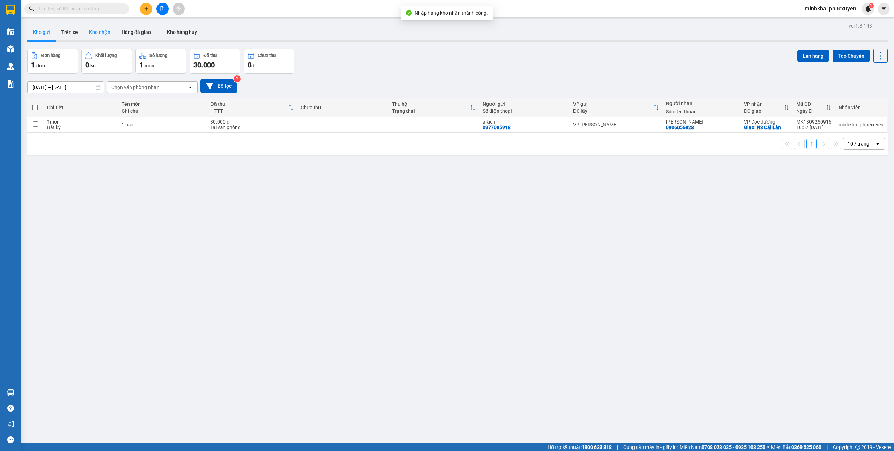
click at [108, 33] on button "Kho nhận" at bounding box center [99, 32] width 32 height 17
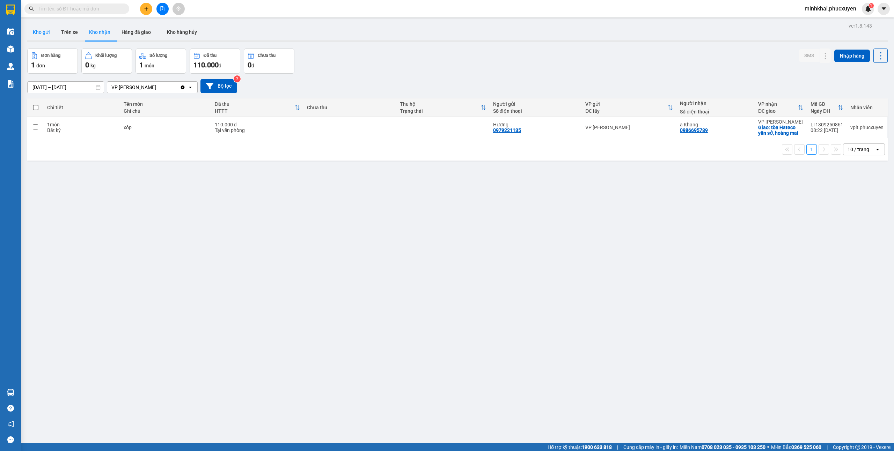
click at [42, 31] on button "Kho gửi" at bounding box center [41, 32] width 28 height 17
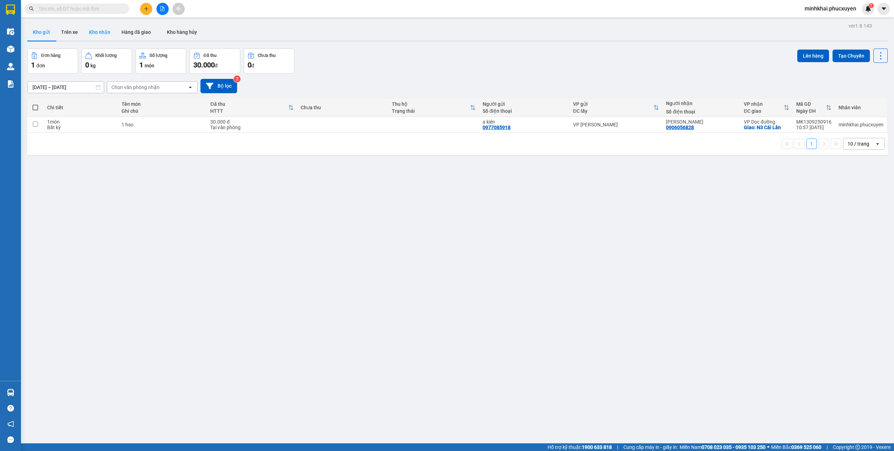
click at [105, 35] on button "Kho nhận" at bounding box center [99, 32] width 32 height 17
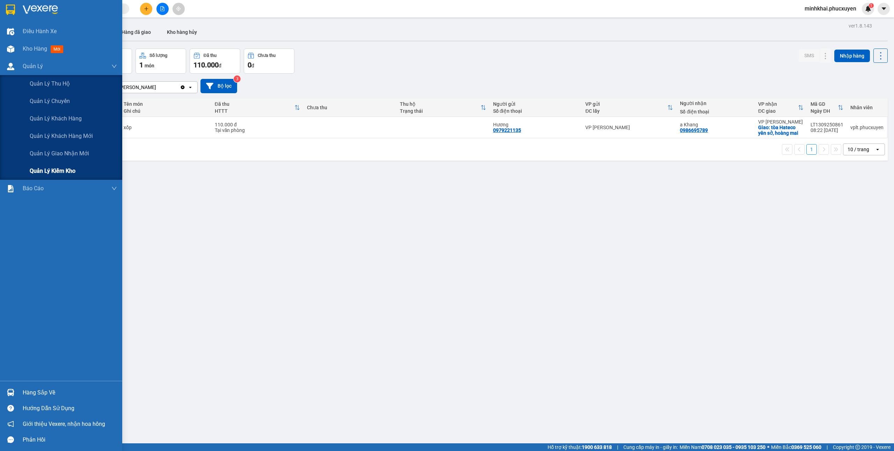
click at [65, 151] on span "Quản lý giao nhận mới" at bounding box center [59, 153] width 59 height 9
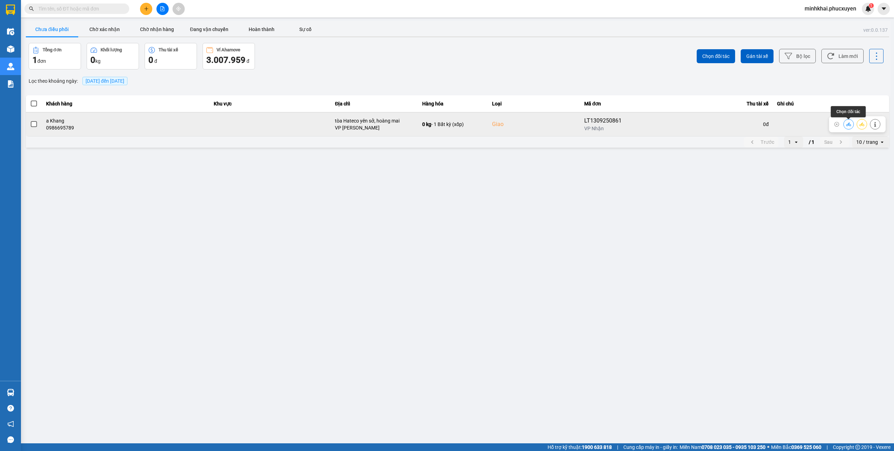
click at [847, 127] on button at bounding box center [849, 124] width 10 height 12
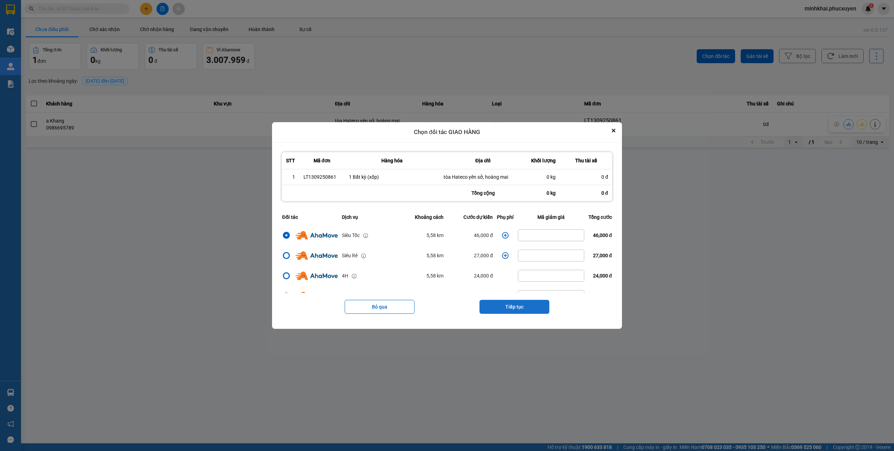
click at [503, 307] on button "Tiếp tục" at bounding box center [515, 307] width 70 height 14
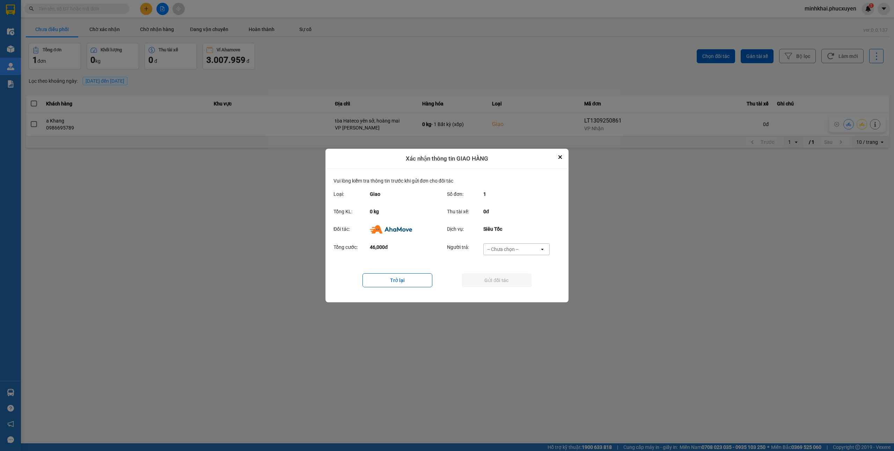
click at [517, 250] on div "-- Chưa chọn --" at bounding box center [502, 249] width 31 height 7
click at [509, 287] on span "Ví Ahamove" at bounding box center [503, 289] width 28 height 7
click at [488, 278] on button "Gửi đối tác" at bounding box center [497, 280] width 70 height 14
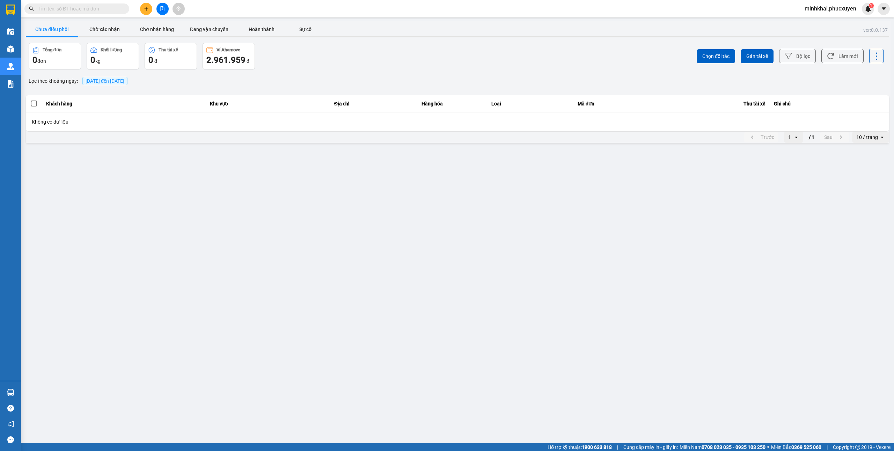
click at [108, 242] on main "ver: 0.0.137 Chưa điều phối Chờ xác nhận Chờ nhận hàng Đang vận chuyển Hoàn thà…" at bounding box center [447, 222] width 894 height 444
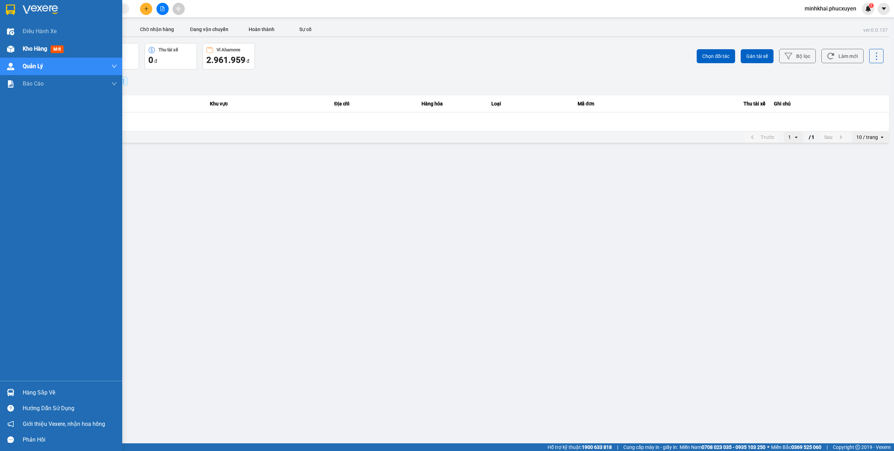
click at [23, 46] on span "Kho hàng" at bounding box center [35, 48] width 24 height 7
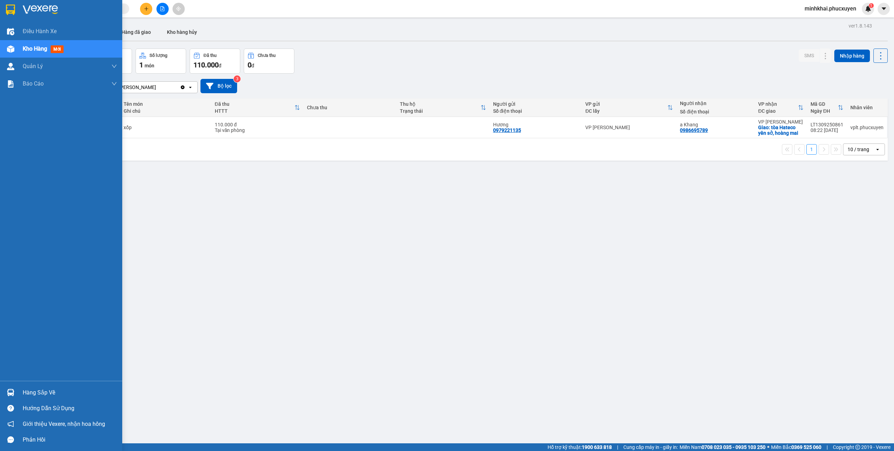
click at [7, 395] on img at bounding box center [10, 392] width 7 height 7
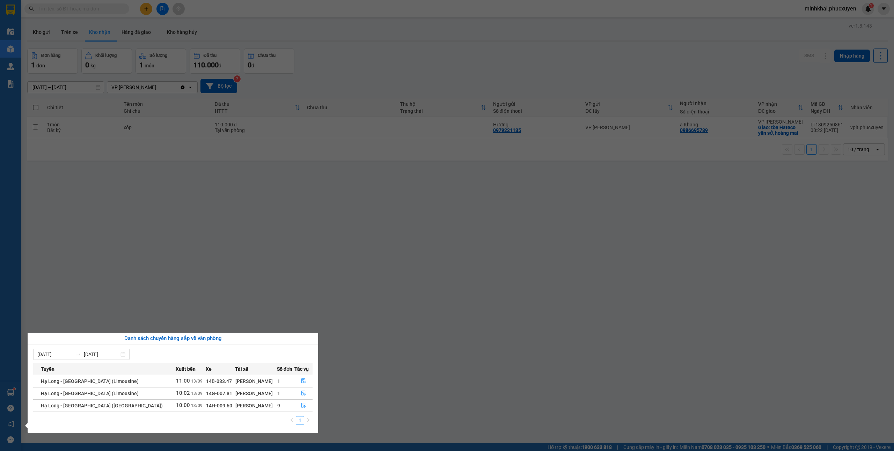
click at [402, 385] on section "Kết quả tìm kiếm ( 0 ) Bộ lọc No Data minhkhai.phucxuyen 1 Điều hành xe Kho hàn…" at bounding box center [447, 225] width 894 height 451
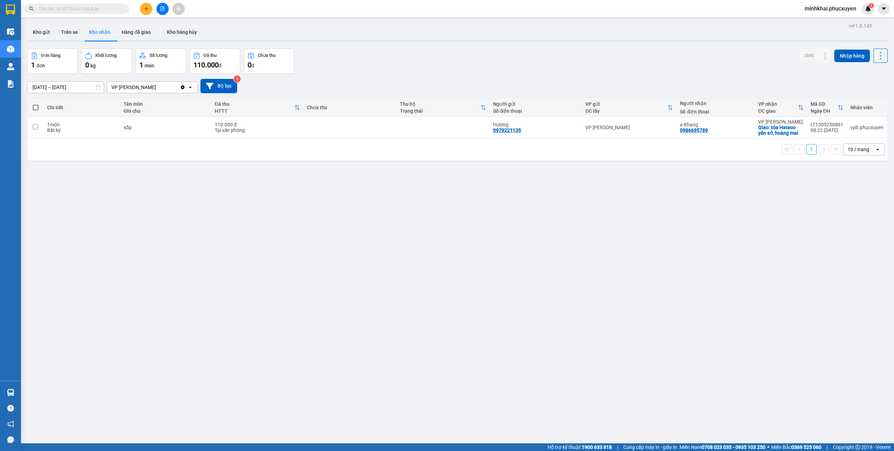
click at [103, 239] on div "ver 1.8.143 Kho gửi Trên xe Kho nhận Hàng đã giao Kho hàng hủy Đơn hàng 1 đơn K…" at bounding box center [457, 246] width 866 height 451
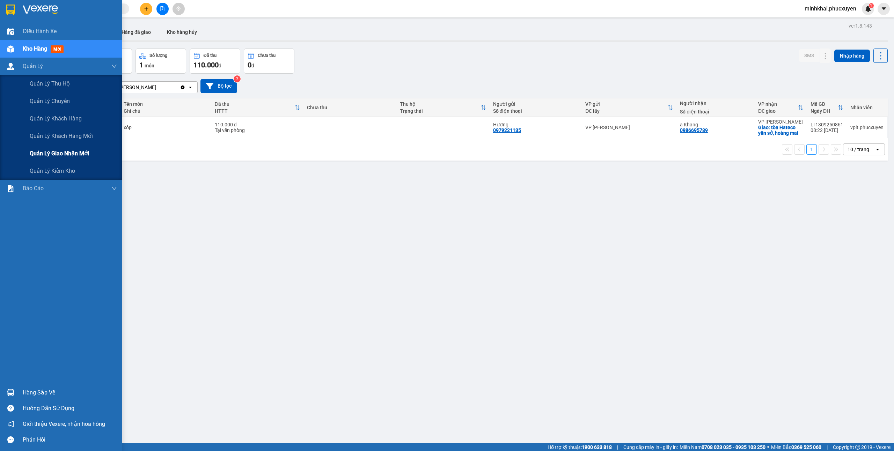
click at [60, 154] on span "Quản lý giao nhận mới" at bounding box center [59, 153] width 59 height 9
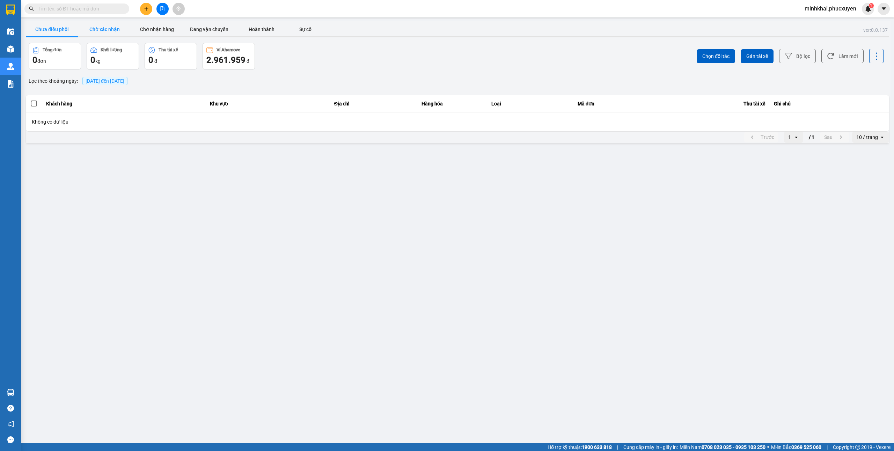
click at [102, 30] on button "Chờ xác nhận" at bounding box center [104, 29] width 52 height 14
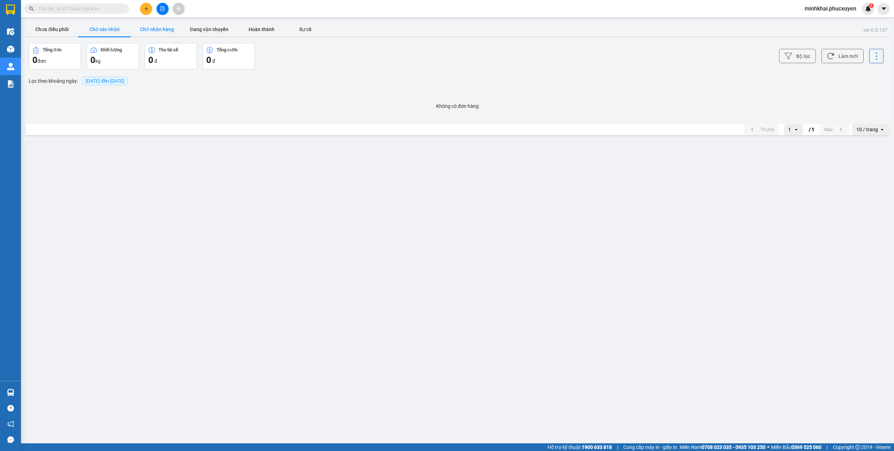
click at [167, 24] on button "Chờ nhận hàng" at bounding box center [157, 29] width 52 height 14
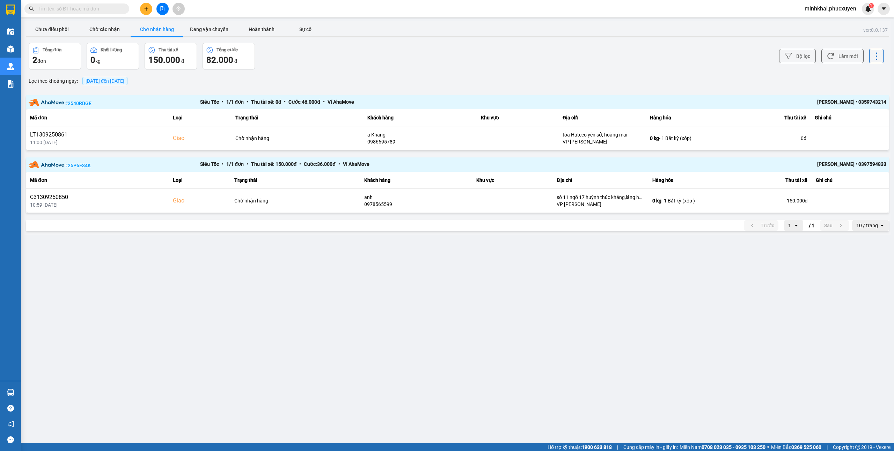
click at [62, 29] on button "Chưa điều phối" at bounding box center [52, 29] width 52 height 14
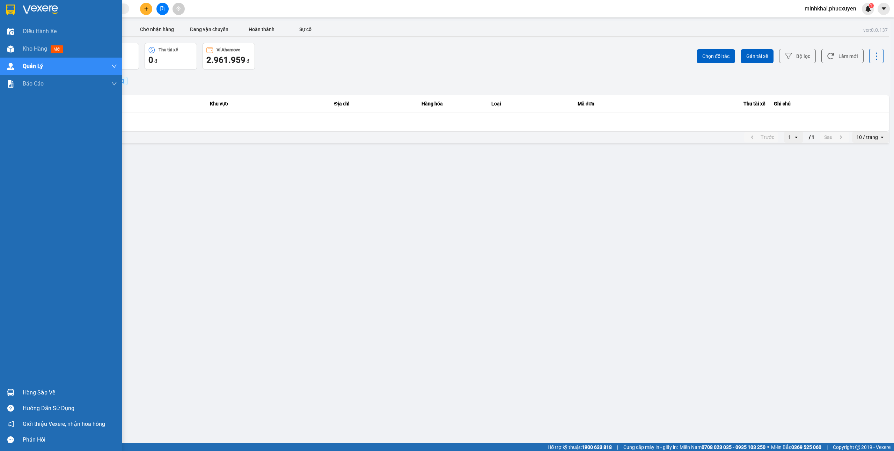
click at [22, 390] on div "Hàng sắp về" at bounding box center [61, 393] width 122 height 16
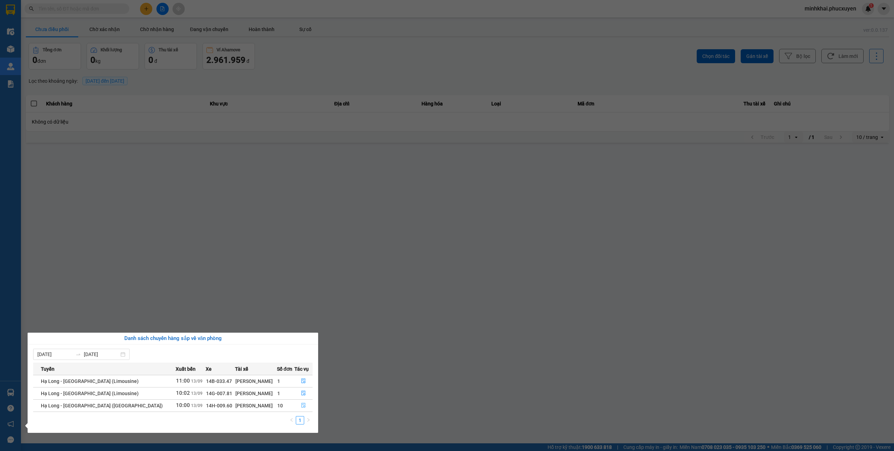
click at [301, 406] on icon "file-done" at bounding box center [303, 405] width 5 height 5
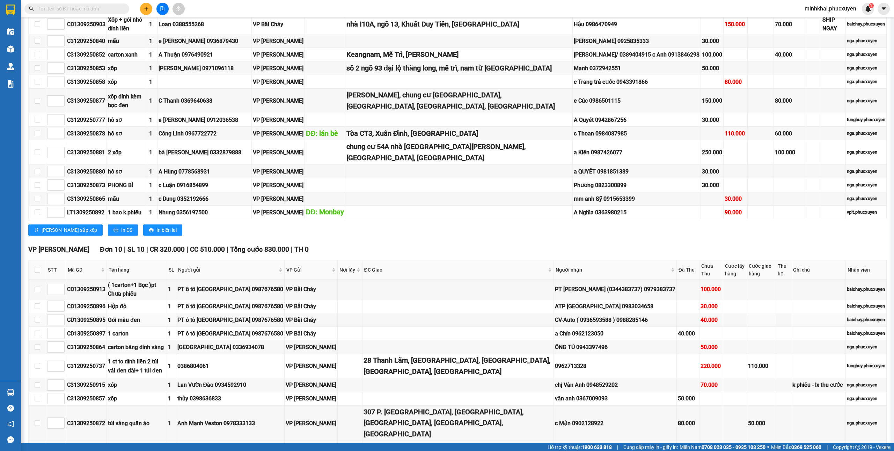
scroll to position [363, 0]
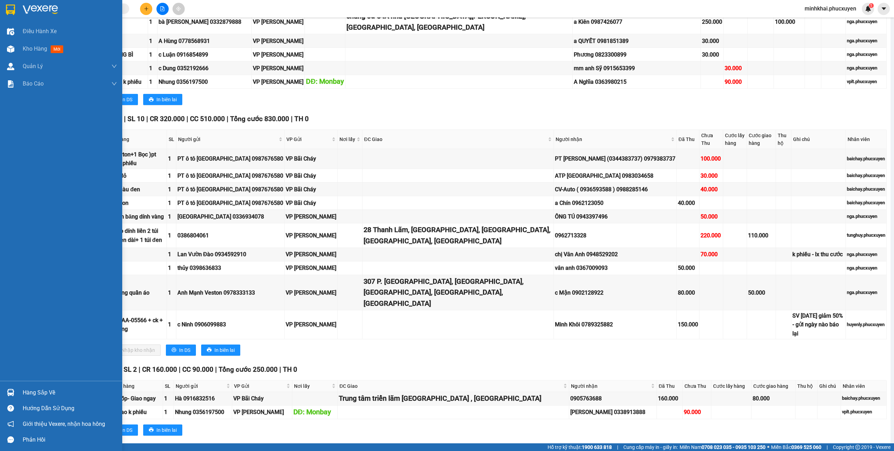
click at [45, 390] on div "Hàng sắp về" at bounding box center [70, 393] width 94 height 10
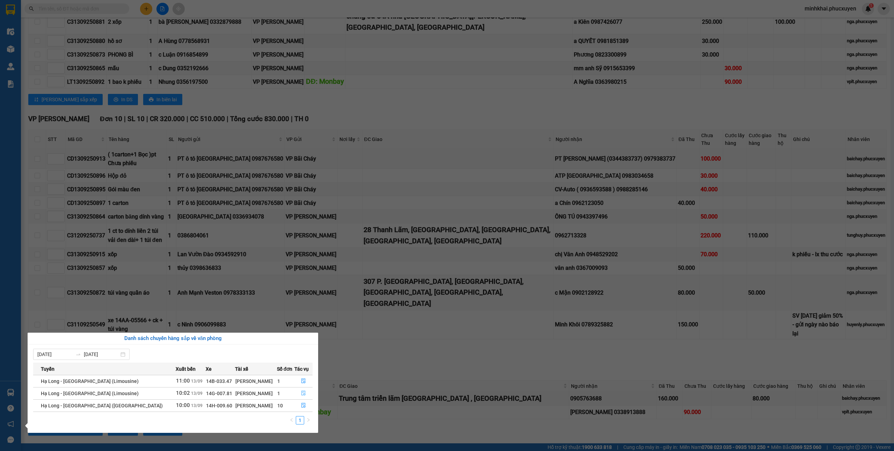
click at [298, 397] on button "button" at bounding box center [304, 393] width 18 height 11
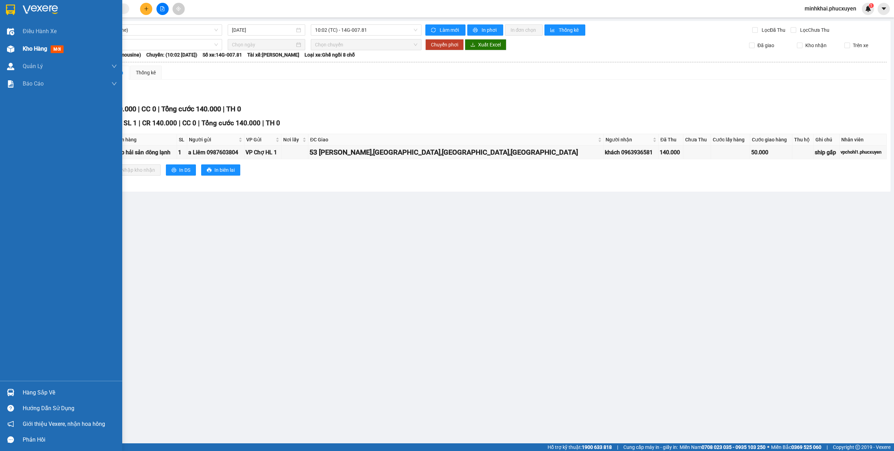
click at [21, 52] on div "Kho hàng mới" at bounding box center [61, 48] width 122 height 17
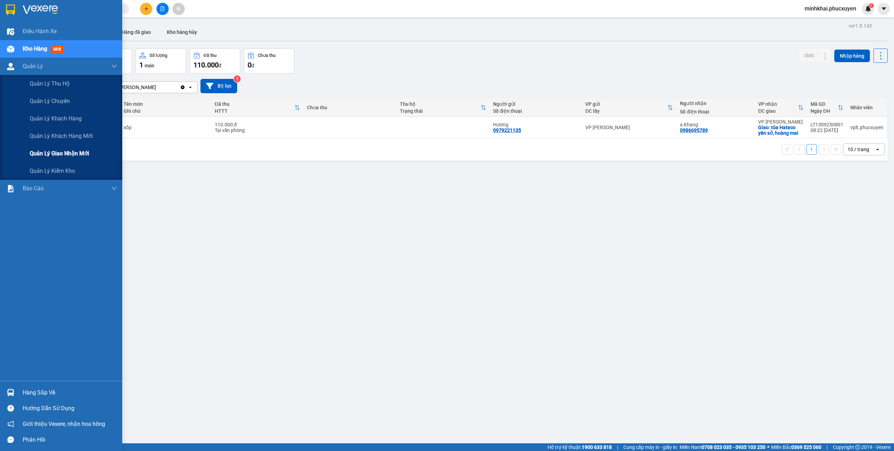
click at [69, 156] on span "Quản lý giao nhận mới" at bounding box center [59, 153] width 59 height 9
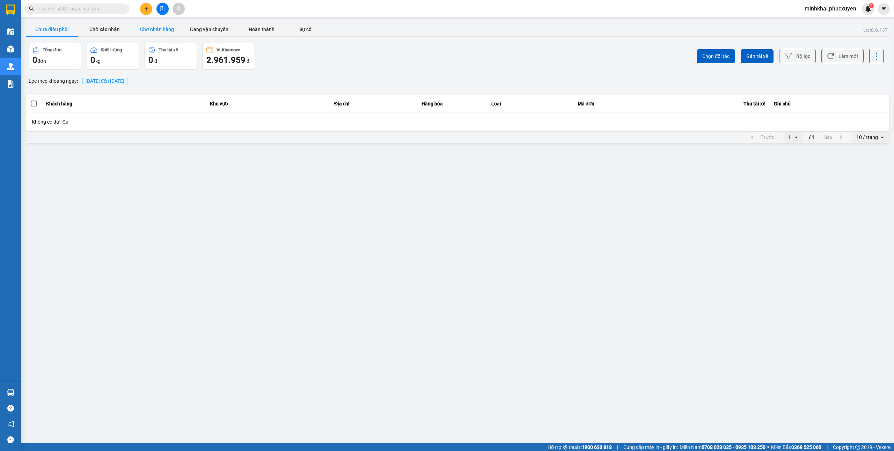
click at [158, 34] on button "Chờ nhận hàng" at bounding box center [157, 29] width 52 height 14
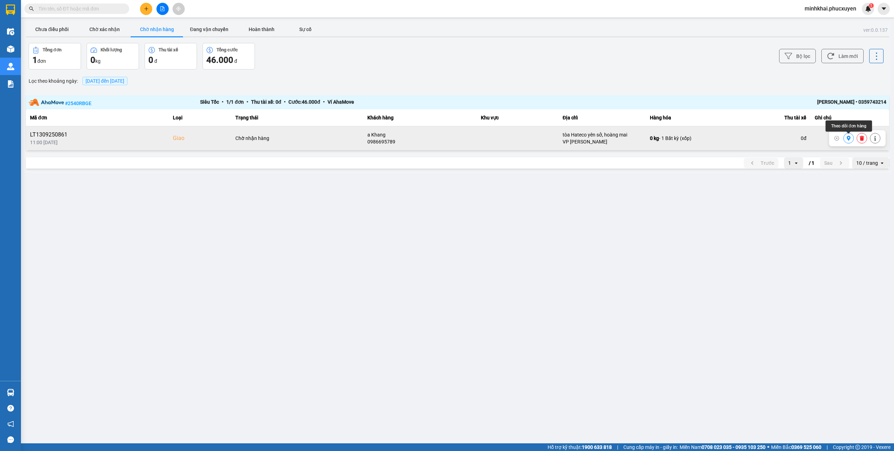
click at [849, 139] on icon at bounding box center [849, 138] width 4 height 5
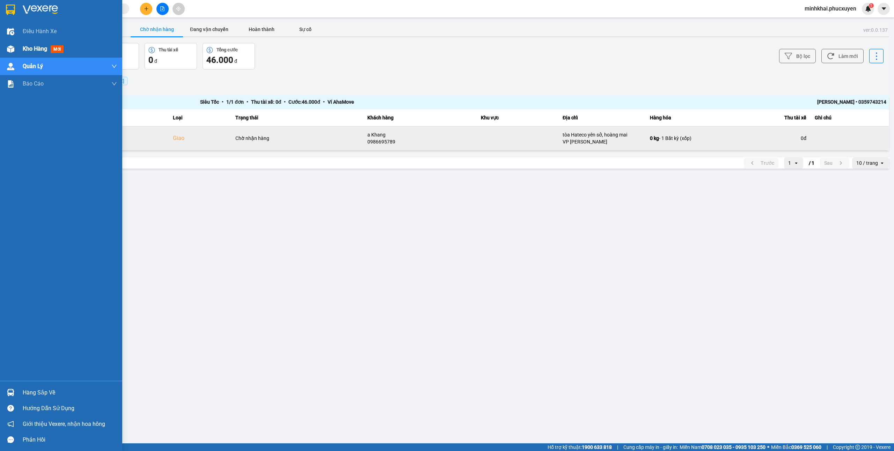
click at [5, 45] on div at bounding box center [11, 49] width 12 height 12
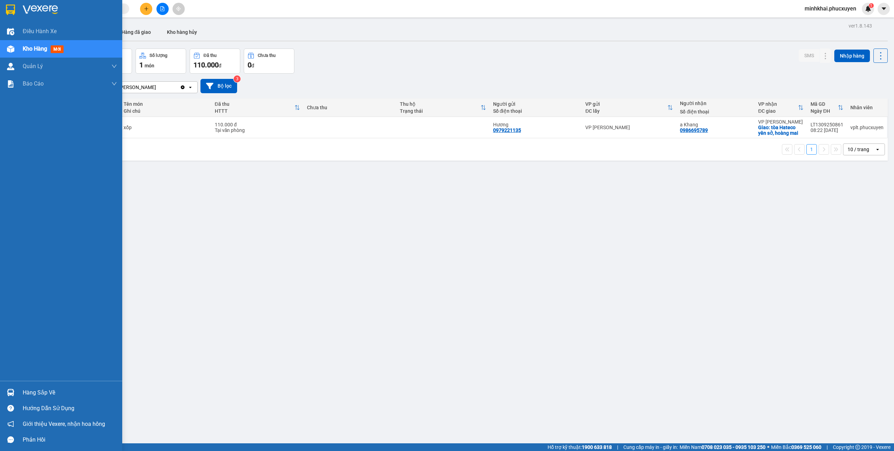
click at [7, 392] on img at bounding box center [10, 392] width 7 height 7
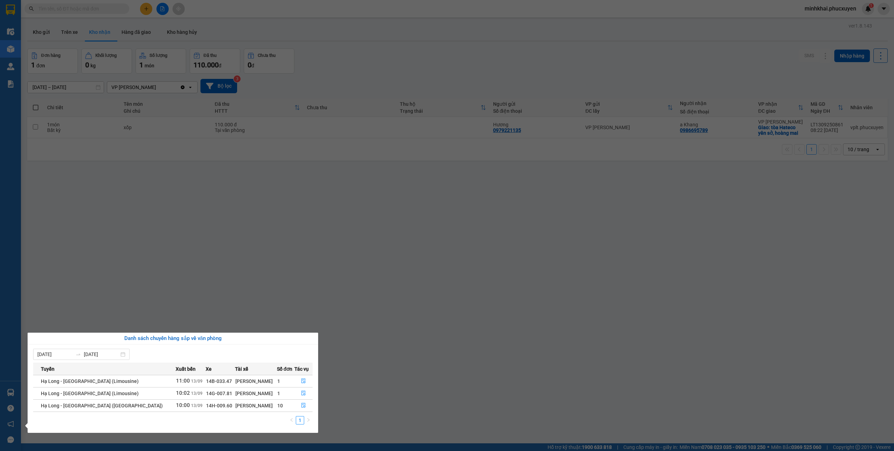
click at [484, 370] on section "Kết quả tìm kiếm ( 0 ) Bộ lọc No Data minhkhai.phucxuyen 1 Điều hành xe Kho hàn…" at bounding box center [447, 225] width 894 height 451
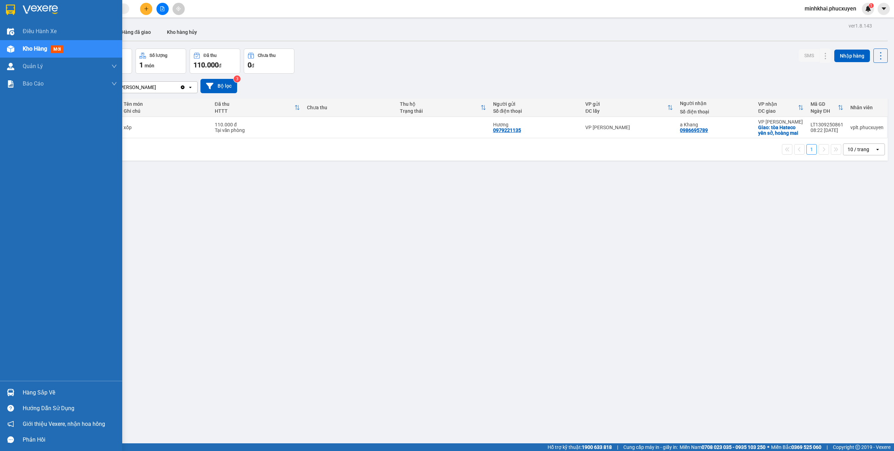
click at [10, 387] on div at bounding box center [11, 393] width 12 height 12
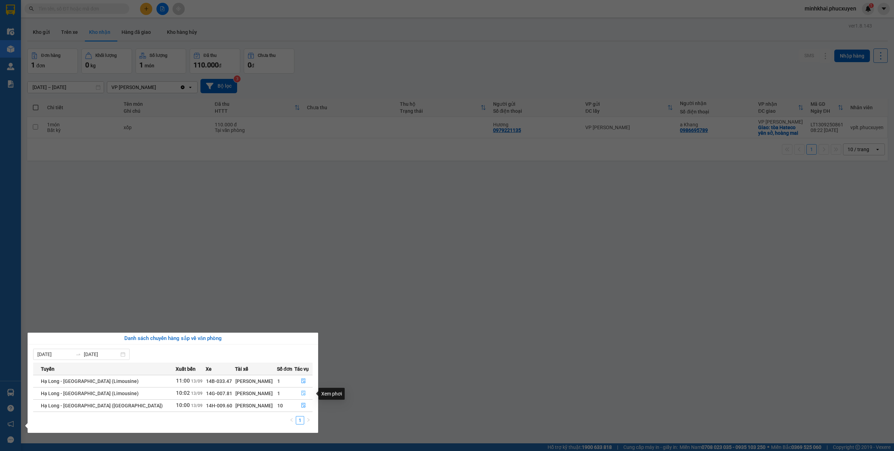
click at [301, 396] on icon "file-done" at bounding box center [303, 393] width 5 height 5
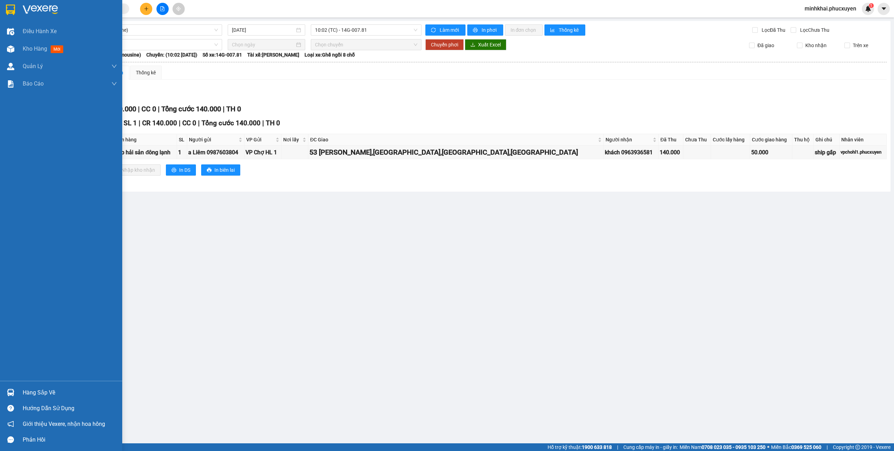
click at [11, 387] on div at bounding box center [11, 393] width 12 height 12
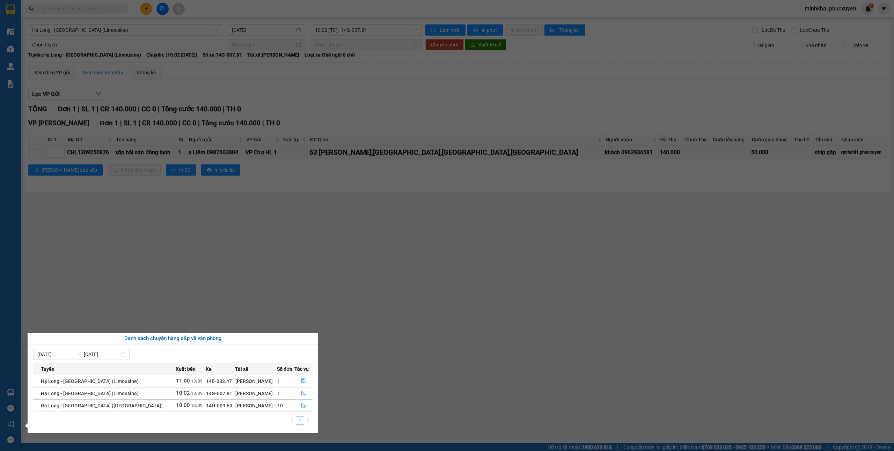
click at [418, 396] on section "Kết quả tìm kiếm ( 0 ) Bộ lọc No Data minhkhai.phucxuyen 1 Điều hành xe Kho hàn…" at bounding box center [447, 225] width 894 height 451
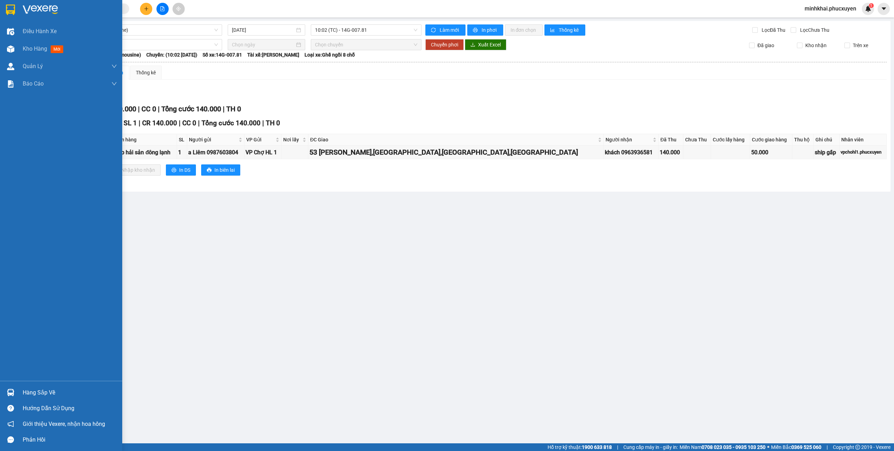
click at [7, 395] on img at bounding box center [10, 392] width 7 height 7
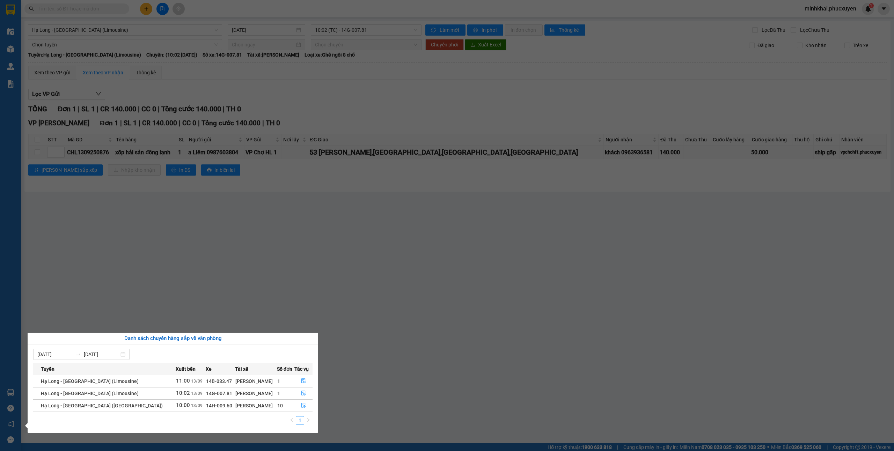
click at [380, 373] on section "Kết quả tìm kiếm ( 0 ) Bộ lọc No Data minhkhai.phucxuyen 1 Điều hành xe Kho hàn…" at bounding box center [447, 225] width 894 height 451
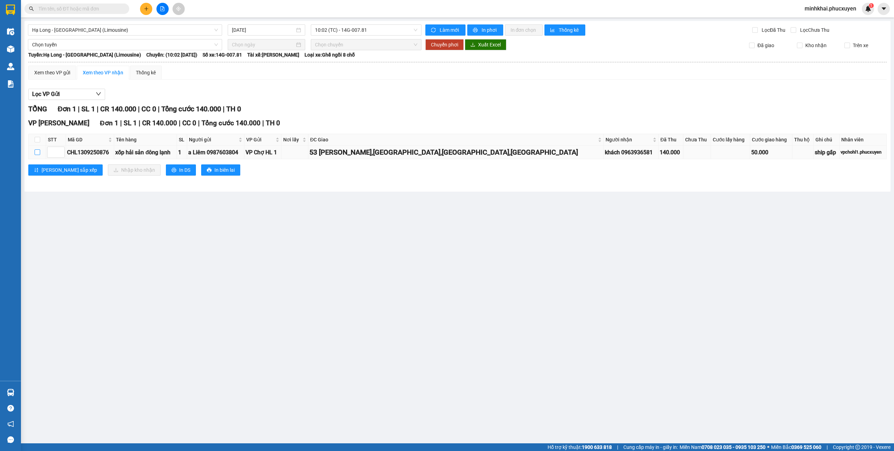
click at [34, 150] on td at bounding box center [37, 153] width 17 height 14
click at [39, 153] on input "checkbox" at bounding box center [38, 152] width 6 height 6
checkbox input "true"
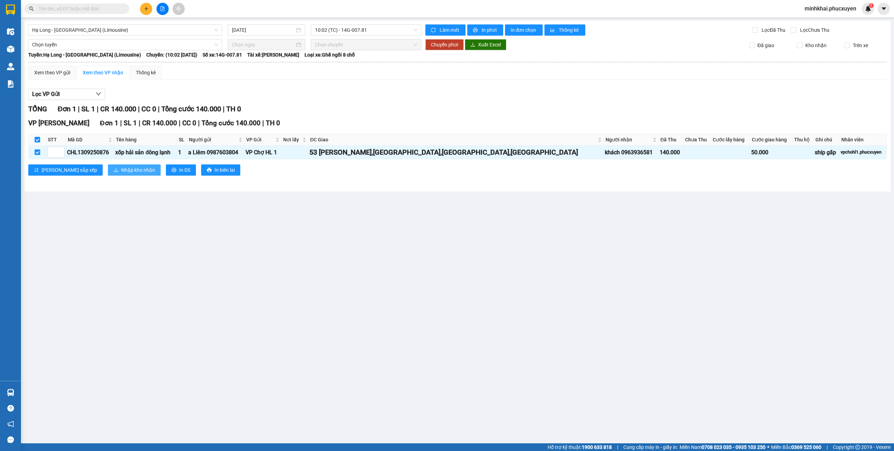
click at [108, 172] on button "Nhập kho nhận" at bounding box center [134, 169] width 53 height 11
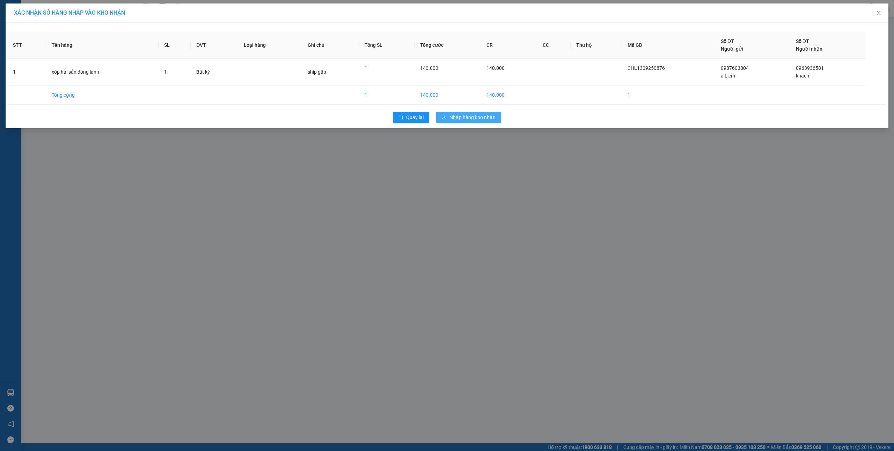
click at [483, 112] on button "Nhập hàng kho nhận" at bounding box center [468, 117] width 65 height 11
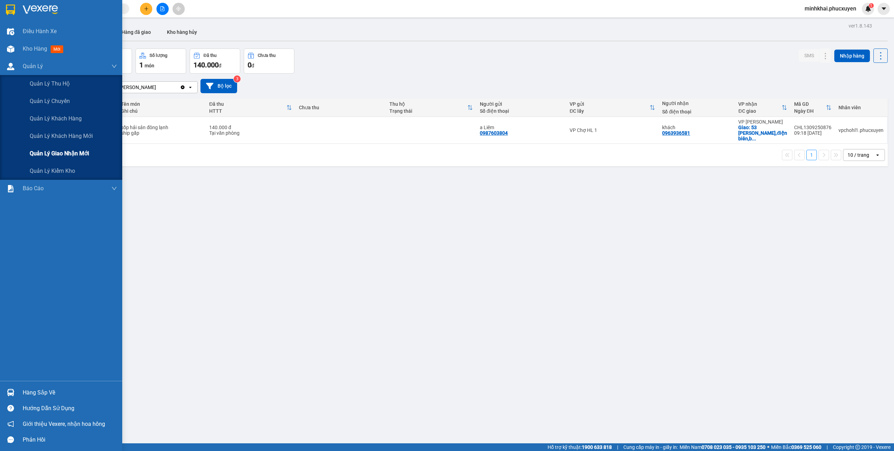
click at [63, 147] on div "Quản lý giao nhận mới" at bounding box center [73, 153] width 87 height 17
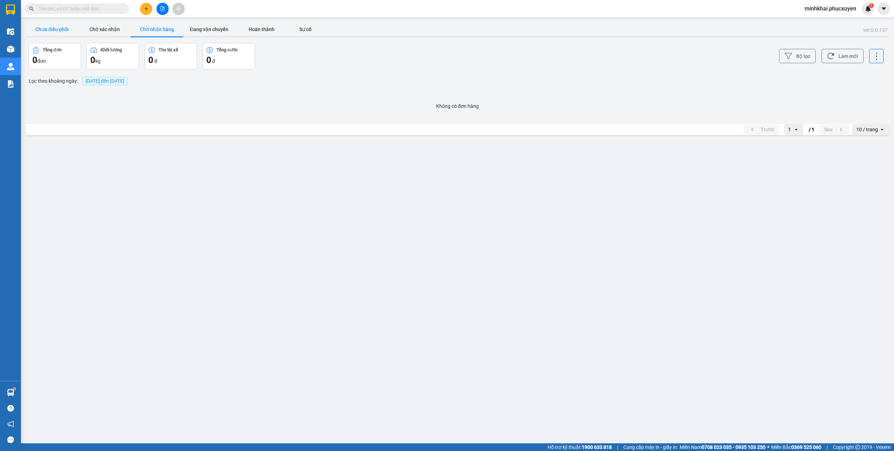
click at [45, 31] on button "Chưa điều phối" at bounding box center [52, 29] width 52 height 14
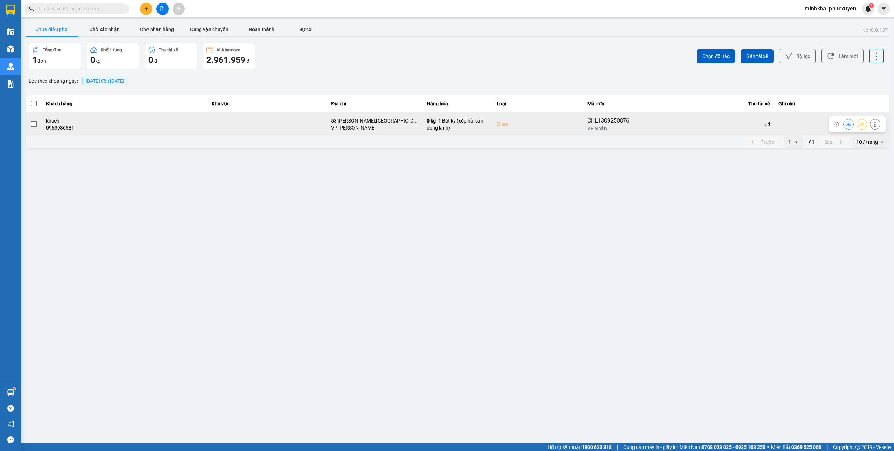
click at [840, 126] on div at bounding box center [857, 124] width 57 height 16
click at [844, 126] on button at bounding box center [849, 124] width 10 height 12
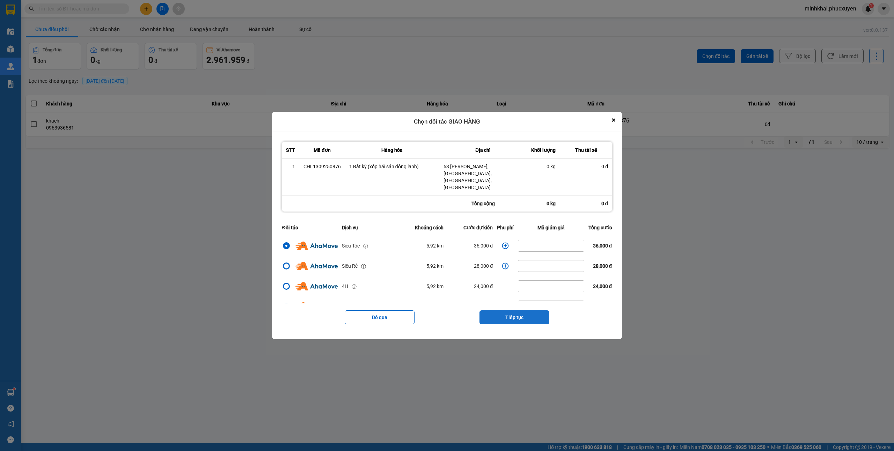
click at [519, 313] on button "Tiếp tục" at bounding box center [515, 317] width 70 height 14
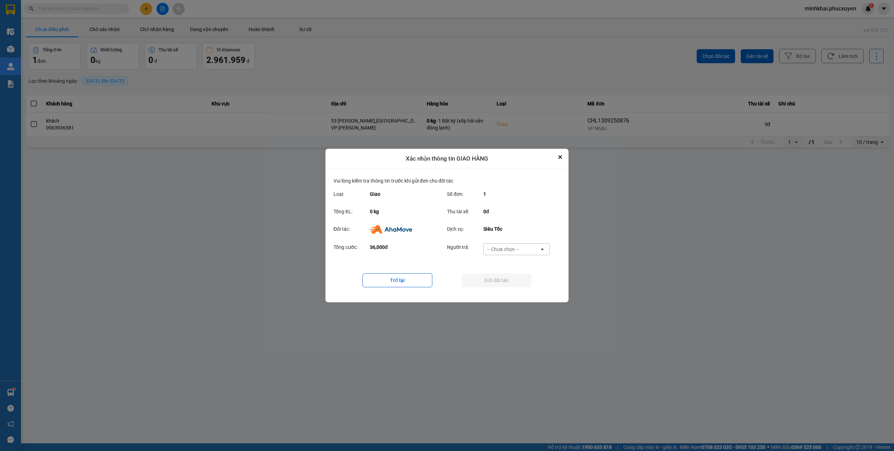
click at [511, 242] on div "Tổng cước: 36,000đ Người trả: -- Chưa chọn -- open" at bounding box center [447, 252] width 227 height 22
click at [511, 249] on div "-- Chưa chọn --" at bounding box center [502, 249] width 31 height 7
click at [513, 293] on span "Ví Ahamove" at bounding box center [503, 289] width 28 height 7
click at [402, 278] on button "Trở lại" at bounding box center [398, 280] width 70 height 14
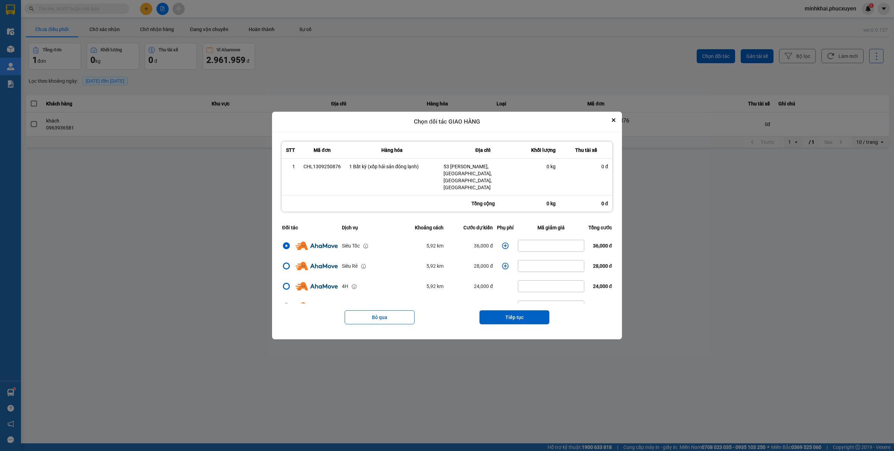
click at [502, 242] on icon "dialog" at bounding box center [505, 245] width 7 height 7
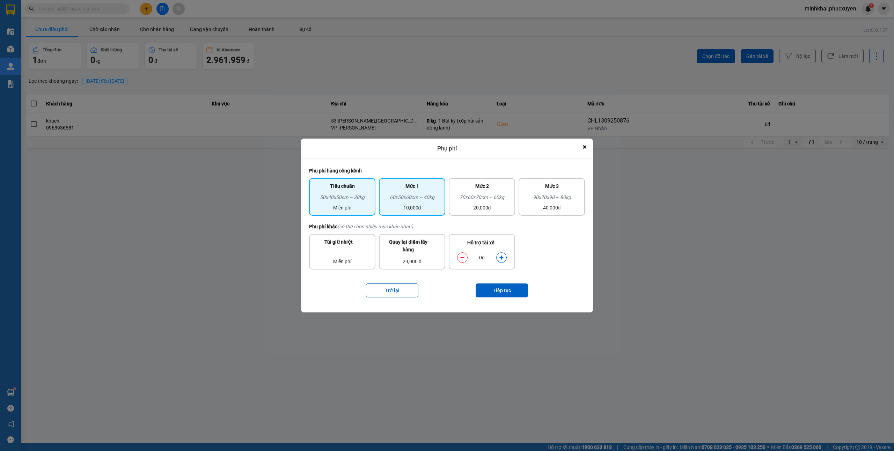
click at [413, 212] on div "Mức 1 60x50x60cm ~ 40kg 10,000đ" at bounding box center [412, 197] width 66 height 38
click at [493, 291] on button "Tiếp tục" at bounding box center [502, 291] width 52 height 14
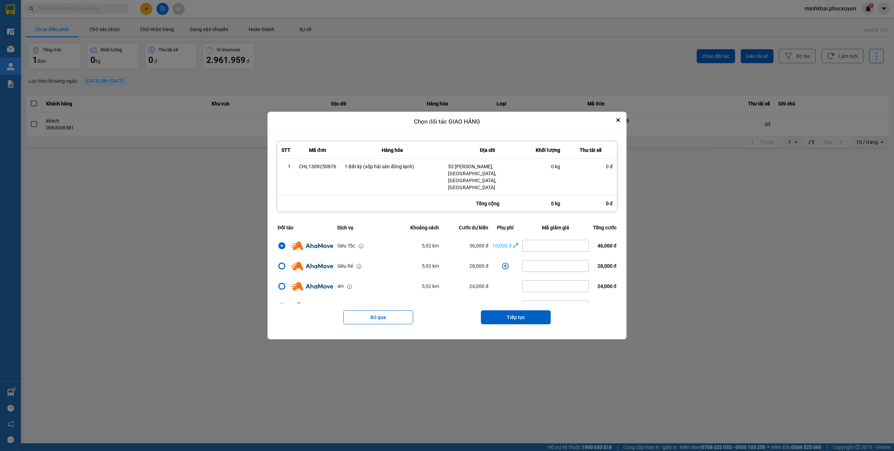
click at [516, 303] on div "Bỏ qua Tiếp tục" at bounding box center [447, 317] width 343 height 28
click at [513, 310] on button "Tiếp tục" at bounding box center [516, 317] width 70 height 14
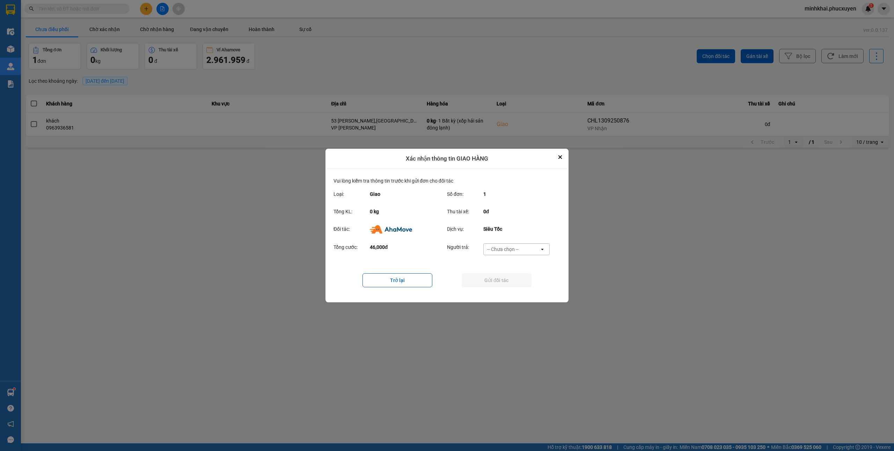
click at [528, 245] on div "-- Chưa chọn --" at bounding box center [512, 249] width 56 height 11
click at [509, 286] on span "Ví Ahamove" at bounding box center [503, 289] width 28 height 7
click at [463, 277] on button "Gửi đối tác" at bounding box center [497, 280] width 70 height 14
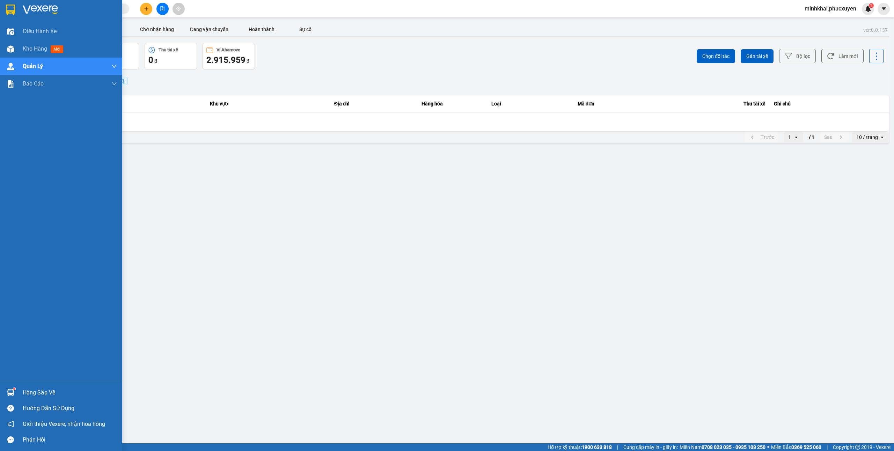
click at [2, 390] on div "Hàng sắp về" at bounding box center [61, 393] width 122 height 16
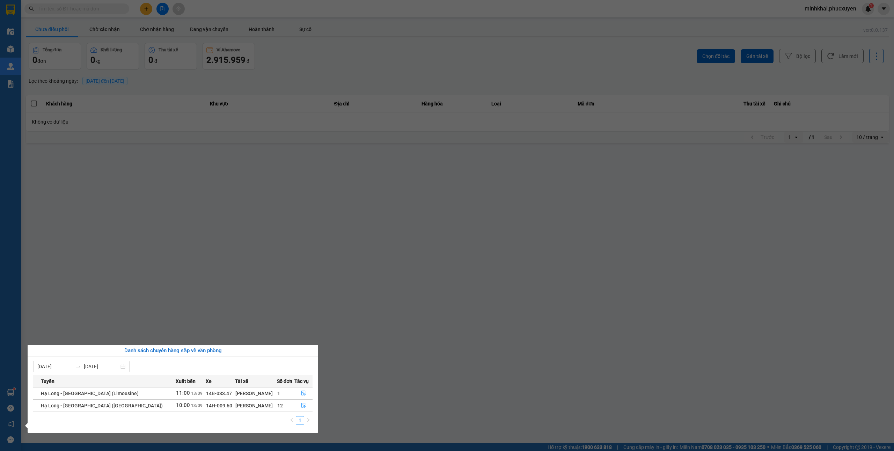
click at [375, 390] on section "Kết quả tìm kiếm ( 0 ) Bộ lọc No Data minhkhai.phucxuyen 1 Điều hành xe Kho hàn…" at bounding box center [447, 225] width 894 height 451
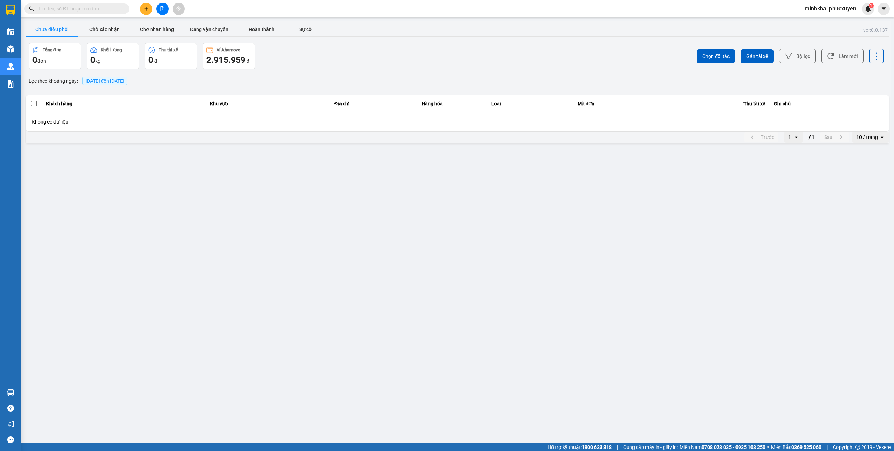
click at [50, 12] on input "text" at bounding box center [79, 9] width 82 height 8
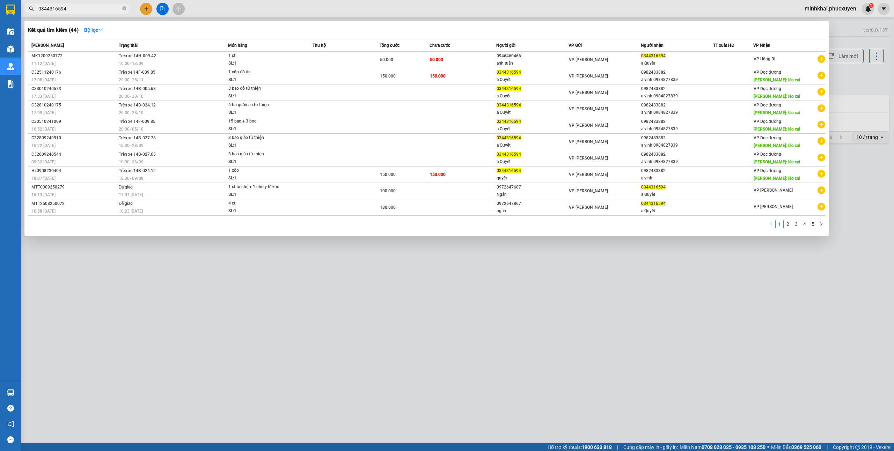
type input "0344316594"
click at [126, 9] on icon "close-circle" at bounding box center [124, 8] width 4 height 4
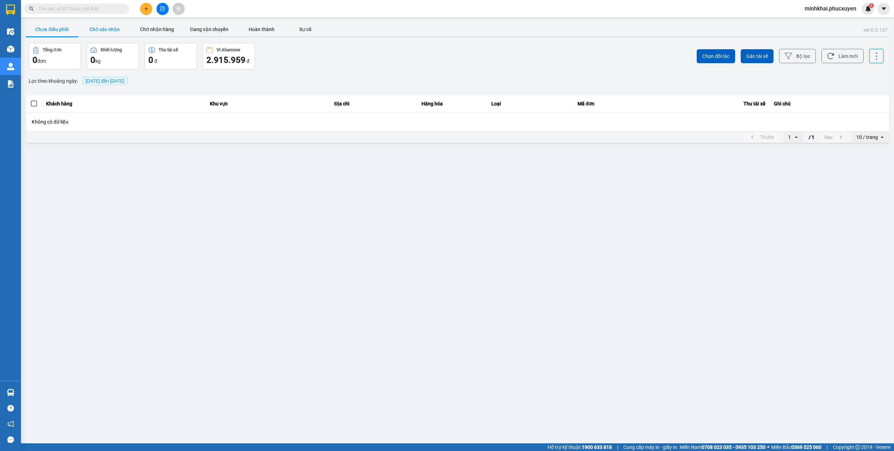
click at [110, 34] on button "Chờ xác nhận" at bounding box center [104, 29] width 52 height 14
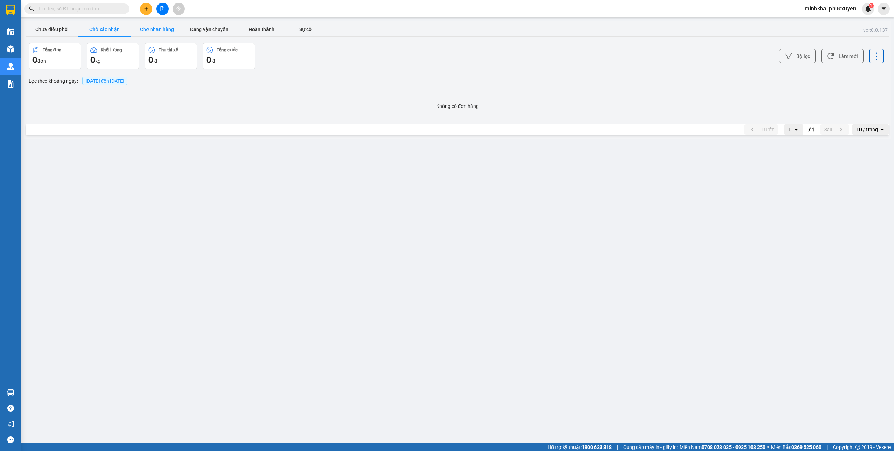
click at [147, 31] on button "Chờ nhận hàng" at bounding box center [157, 29] width 52 height 14
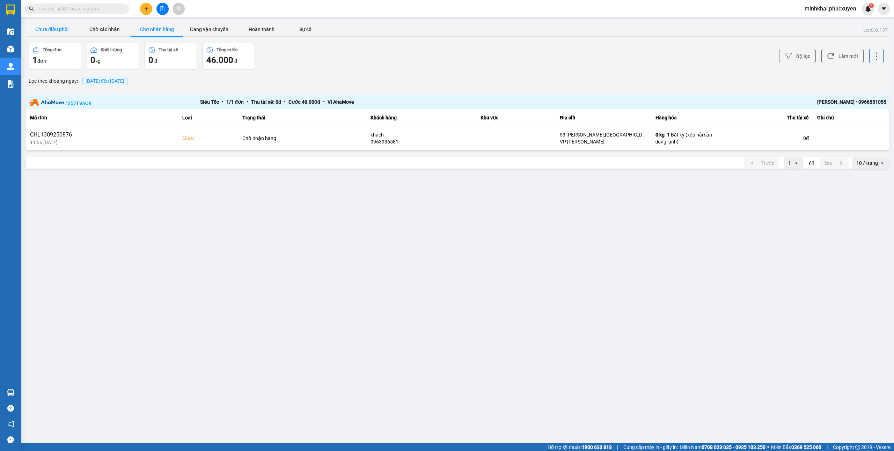
click at [59, 30] on button "Chưa điều phối" at bounding box center [52, 29] width 52 height 14
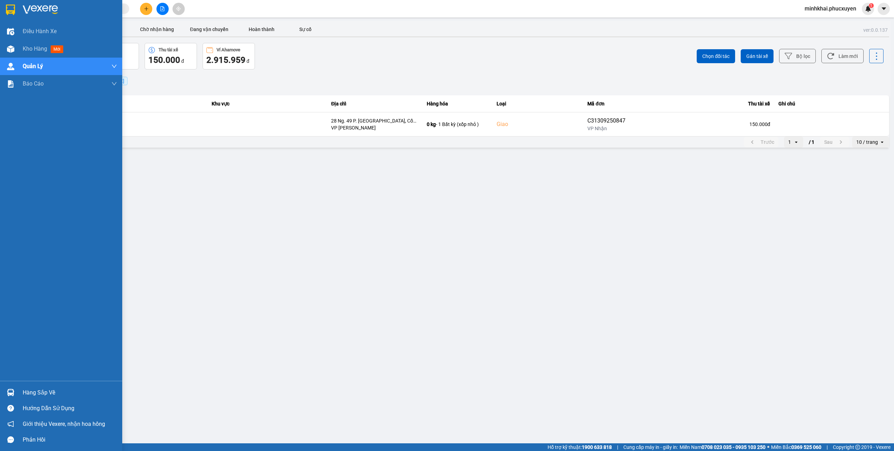
click at [3, 393] on div "Hàng sắp về" at bounding box center [61, 393] width 122 height 16
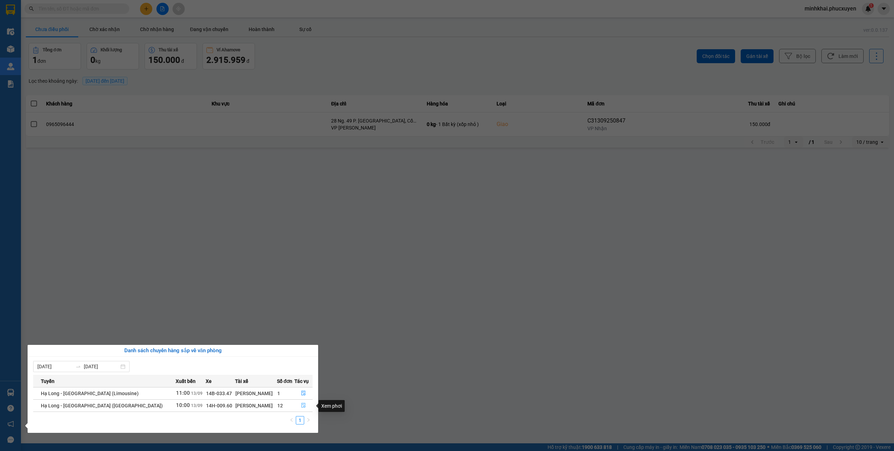
click at [303, 407] on button "button" at bounding box center [304, 405] width 18 height 11
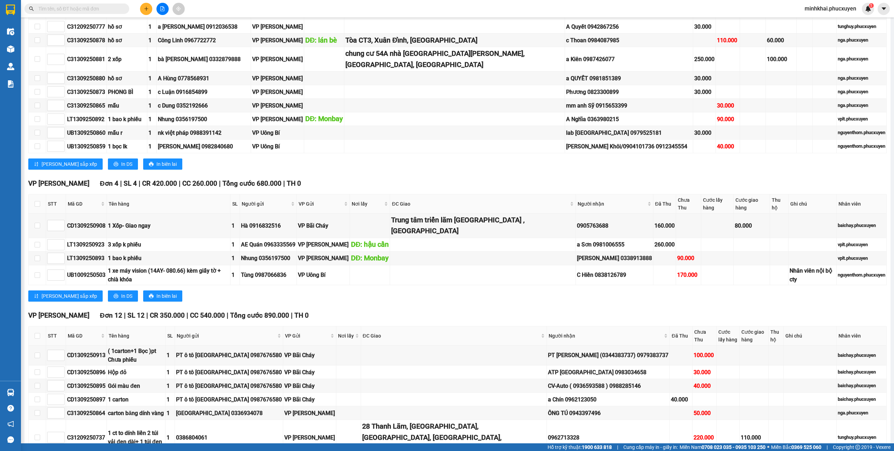
scroll to position [471, 0]
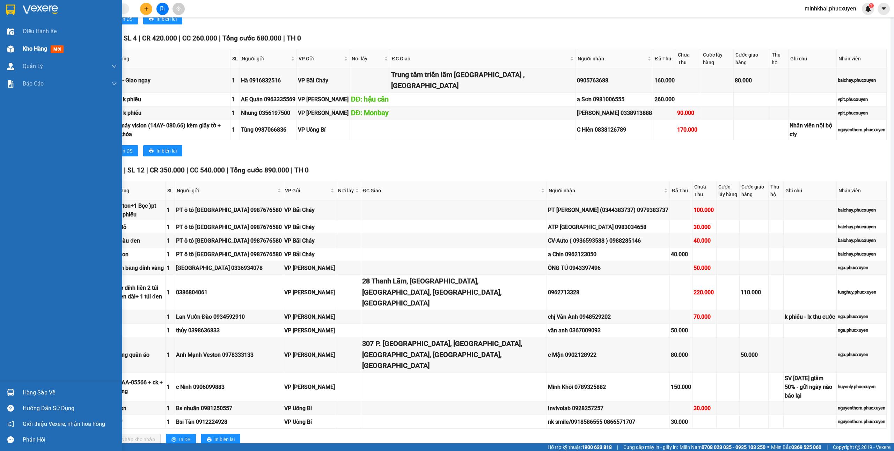
click at [0, 49] on div "Kho hàng mới" at bounding box center [61, 48] width 122 height 17
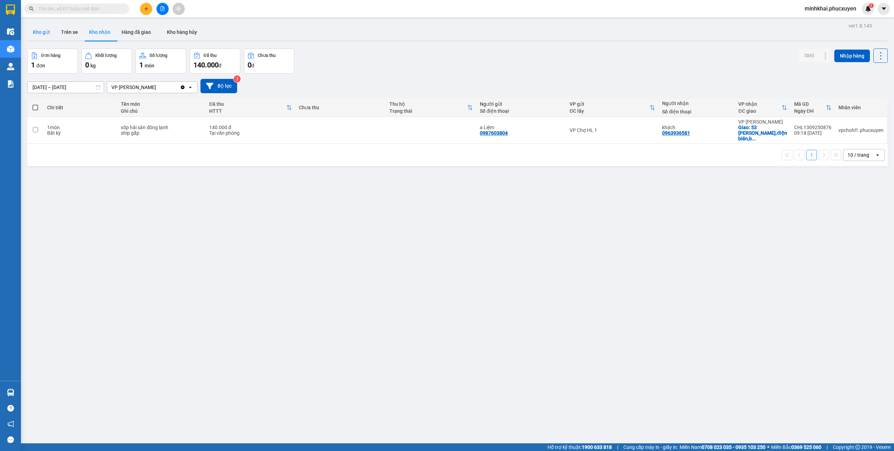
click at [42, 34] on button "Kho gửi" at bounding box center [41, 32] width 28 height 17
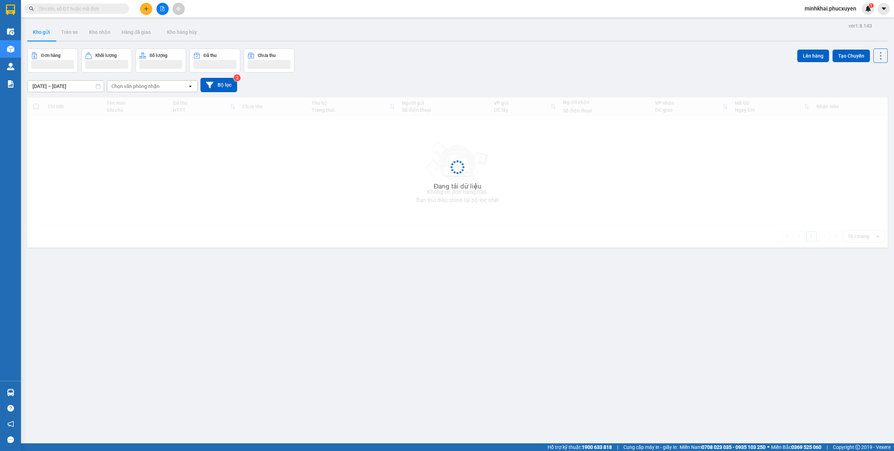
click at [147, 13] on button at bounding box center [146, 9] width 12 height 12
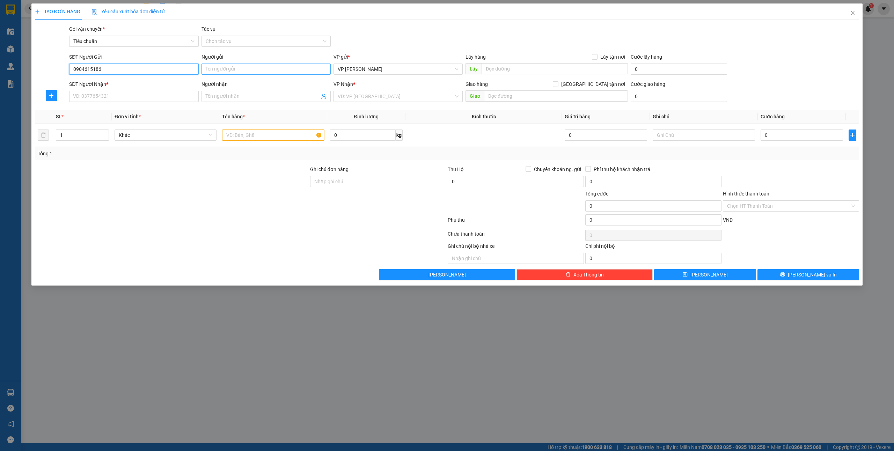
type input "0904615186"
click at [226, 74] on input "Người gửi" at bounding box center [266, 69] width 129 height 11
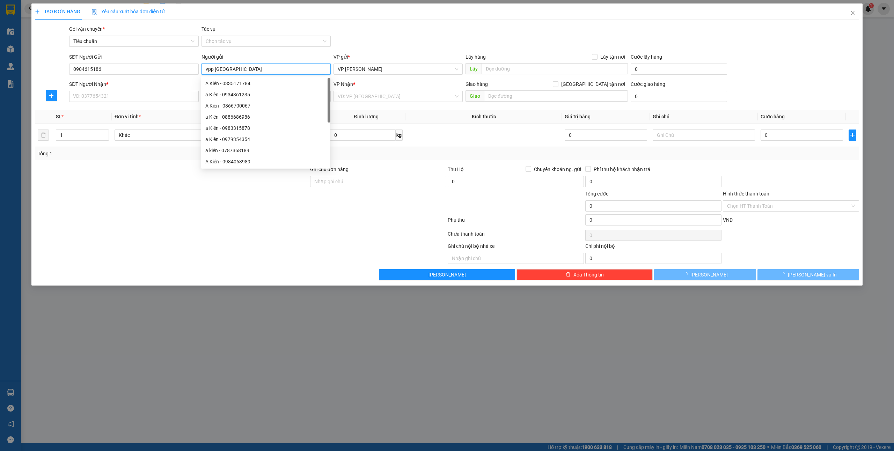
type input "vpp [GEOGRAPHIC_DATA]"
click at [112, 103] on div "SĐT Người Nhận * VD: 0377654321" at bounding box center [133, 92] width 129 height 24
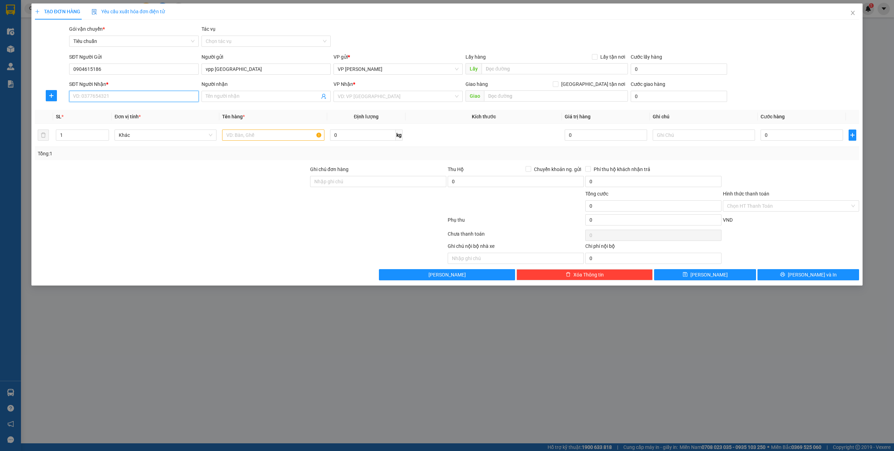
click at [79, 101] on input "SĐT Người Nhận *" at bounding box center [133, 96] width 129 height 11
type input "0988999"
drag, startPoint x: 41, startPoint y: 97, endPoint x: 0, endPoint y: 88, distance: 41.8
click at [6, 94] on div "TẠO ĐƠN HÀNG Yêu cầu xuất hóa đơn điện tử Transit Pickup Surcharge Ids Transit …" at bounding box center [447, 225] width 894 height 451
click at [146, 224] on div at bounding box center [240, 221] width 413 height 14
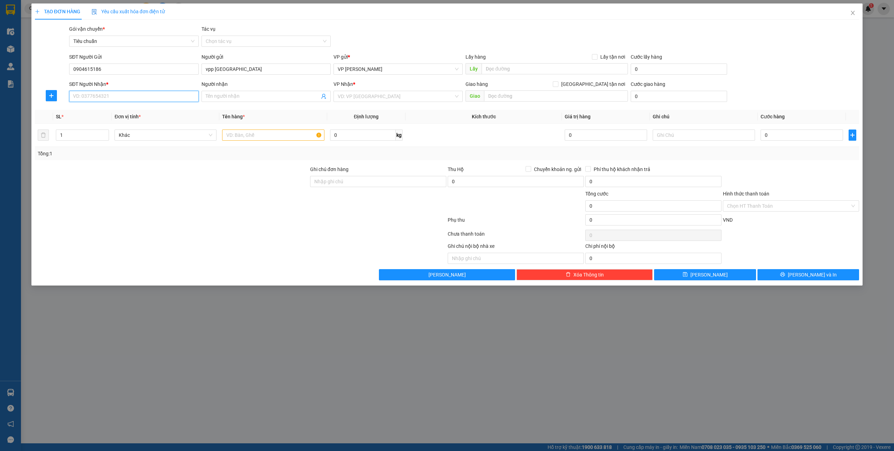
click at [103, 96] on input "SĐT Người Nhận *" at bounding box center [133, 96] width 129 height 11
paste input "0987570089"
type input "0987570089"
click at [114, 107] on div "0987570089 - A Mạnh" at bounding box center [133, 111] width 121 height 8
type input "A Mạnh"
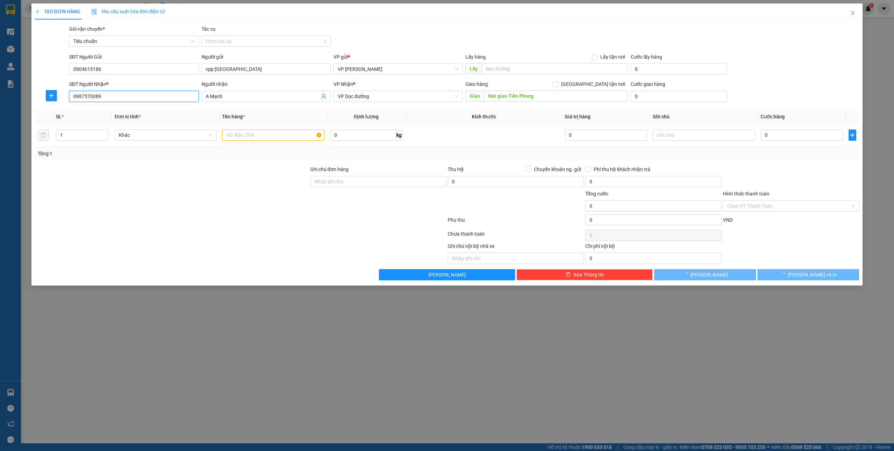
type input "Nút giao Tiền Phong"
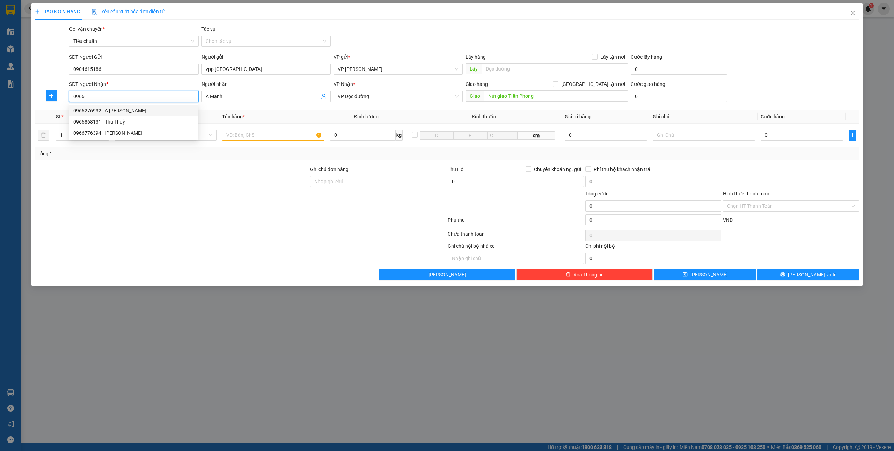
click at [87, 114] on div "0966276932 - A Toàn Ngọc Hà" at bounding box center [133, 111] width 121 height 8
type input "0966276932"
type input "A [PERSON_NAME]"
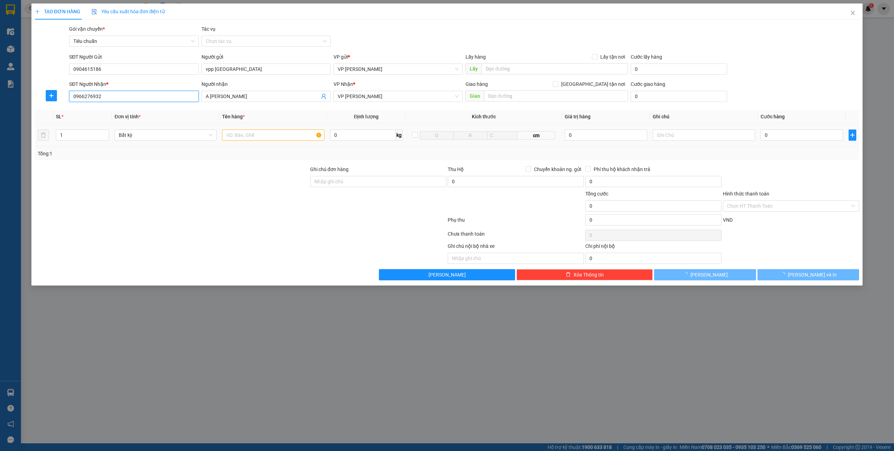
type input "0966276932"
click at [263, 140] on input "text" at bounding box center [273, 135] width 102 height 11
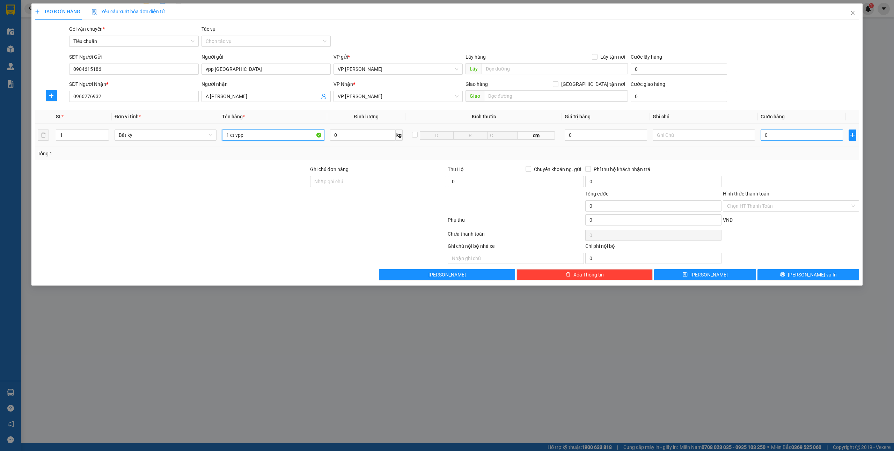
type input "1 ct vpp"
click at [784, 134] on input "0" at bounding box center [802, 135] width 82 height 11
type input "3"
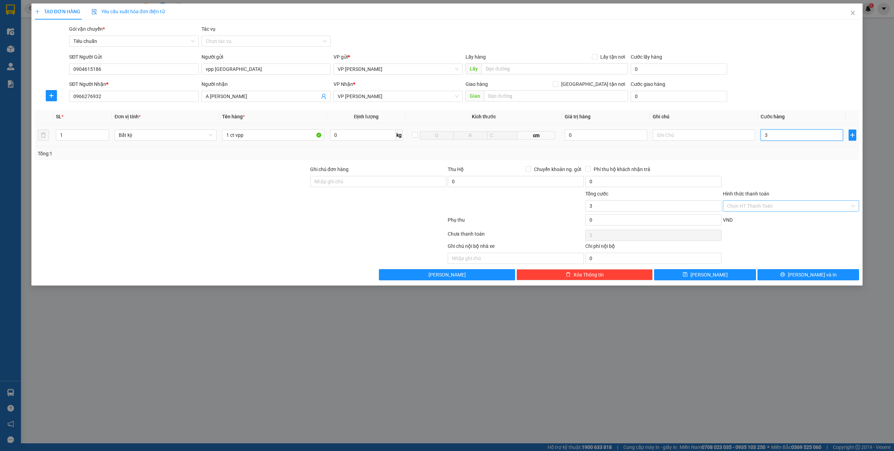
type input "30"
click at [763, 205] on input "Hình thức thanh toán" at bounding box center [788, 206] width 123 height 10
type input "30.000"
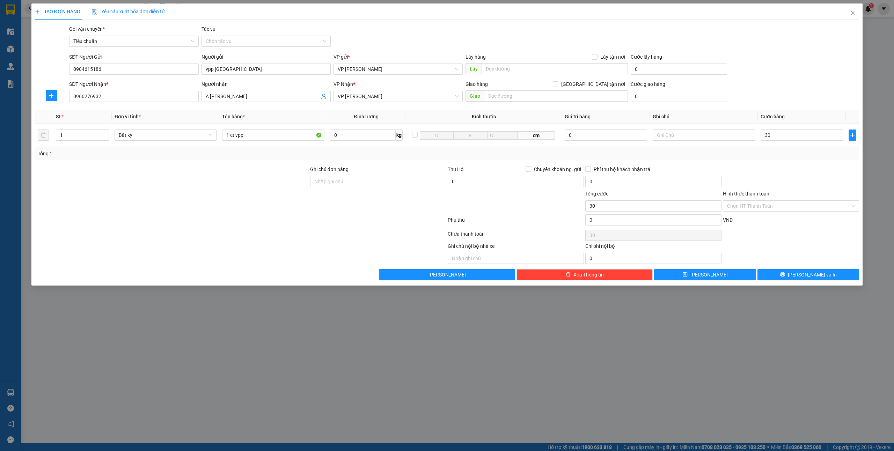
type input "30.000"
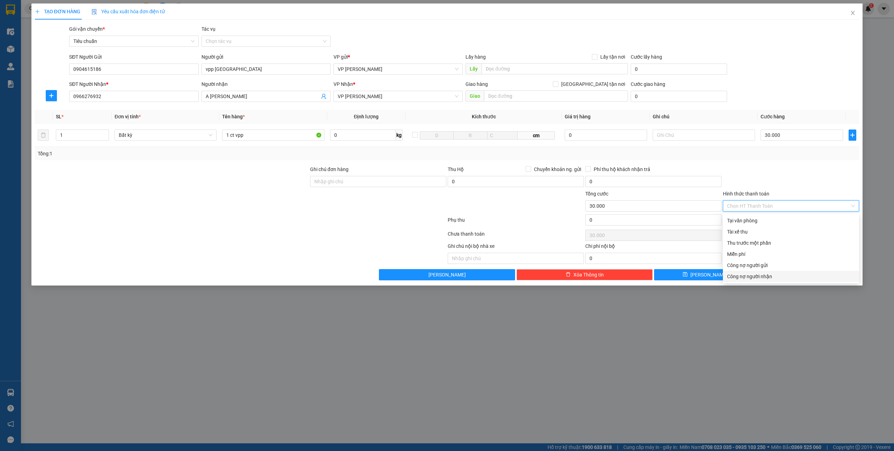
click at [753, 274] on div "Công nợ người nhận" at bounding box center [791, 277] width 128 height 8
type input "0"
click at [785, 278] on span "printer" at bounding box center [782, 275] width 5 height 6
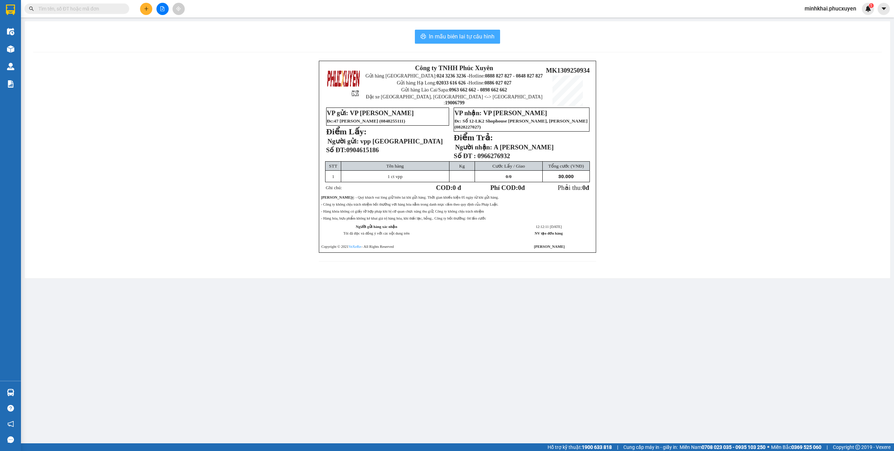
click at [485, 40] on span "In mẫu biên lai tự cấu hình" at bounding box center [462, 36] width 66 height 9
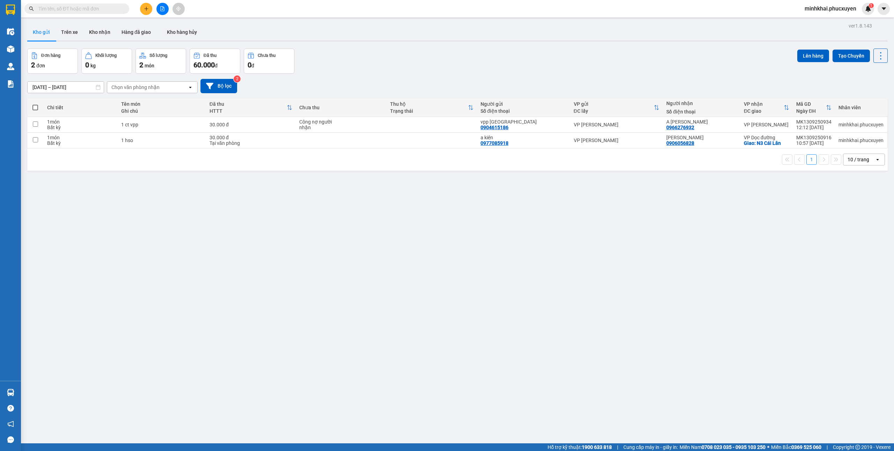
click at [140, 11] on button at bounding box center [146, 9] width 12 height 12
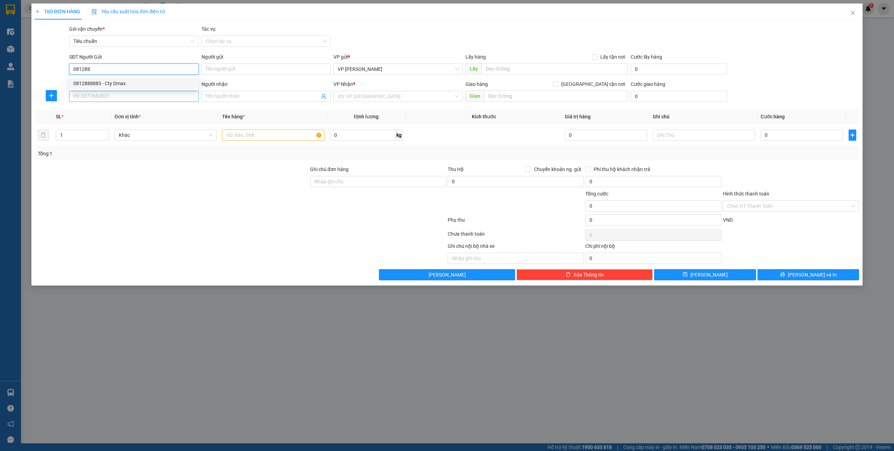
click at [115, 80] on div "0812888883 - Cty Dmax" at bounding box center [133, 84] width 121 height 8
type input "0812888883"
type input "Cty Dmax"
type input "0812888883"
click at [108, 98] on input "SĐT Người Nhận *" at bounding box center [133, 96] width 129 height 11
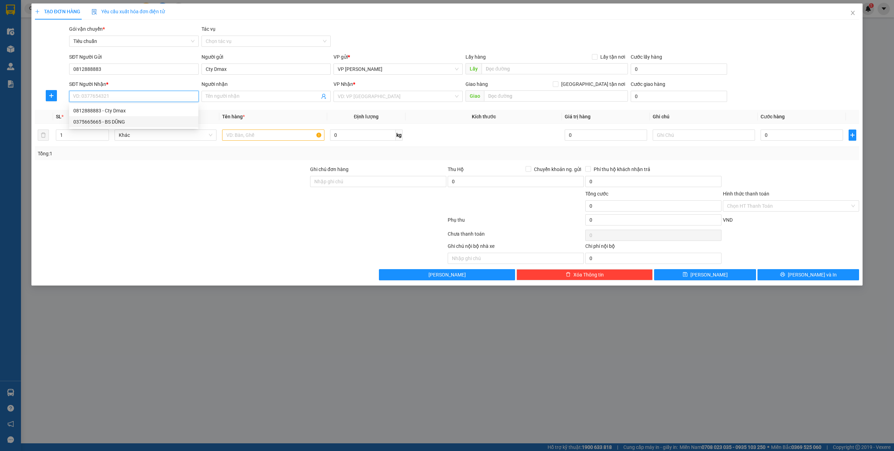
click at [125, 121] on div "0375665665 - BS DŨNG" at bounding box center [133, 122] width 121 height 8
type input "0375665665"
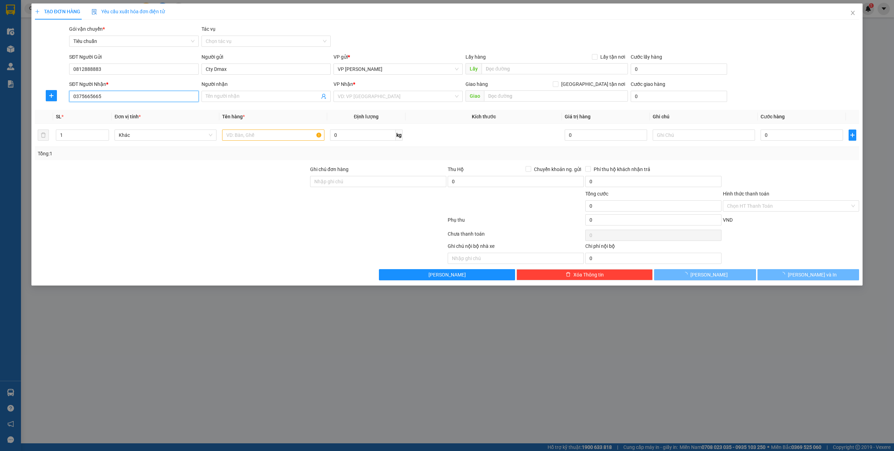
type input "BS DŨNG"
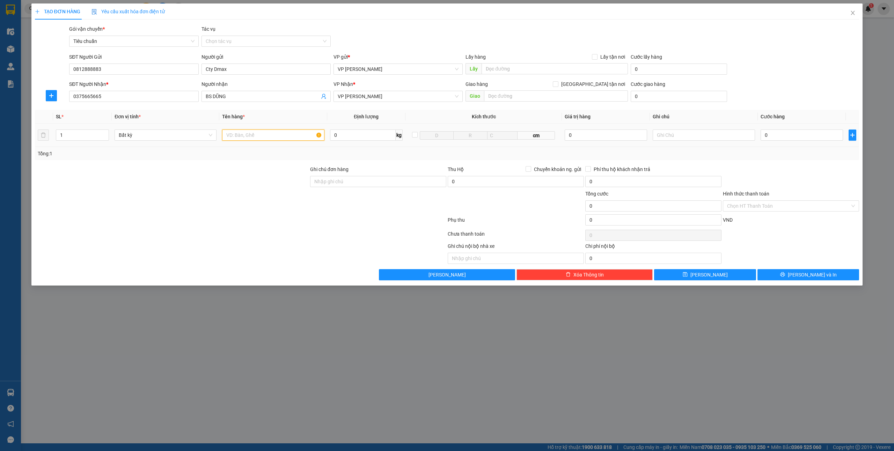
click at [264, 133] on input "text" at bounding box center [273, 135] width 102 height 11
type input "1 mẫu"
click at [791, 134] on input "0" at bounding box center [802, 135] width 82 height 11
type input "3"
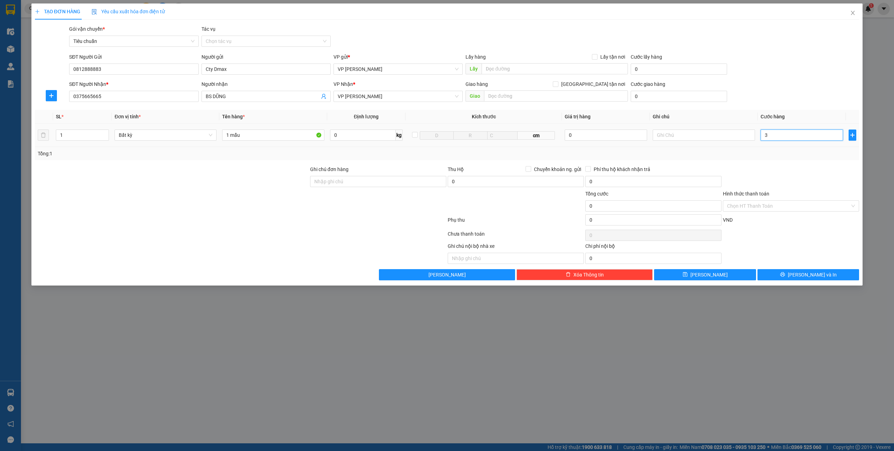
type input "3"
type input "30"
click at [753, 209] on input "Hình thức thanh toán" at bounding box center [788, 206] width 123 height 10
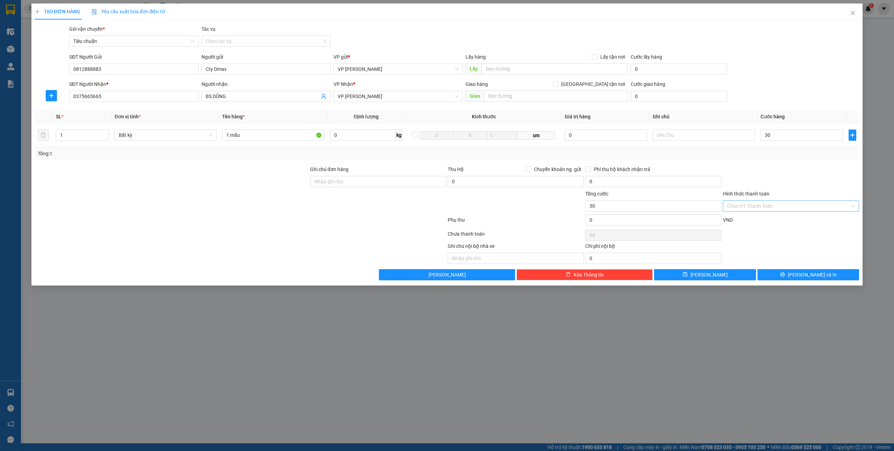
type input "30.000"
click at [745, 220] on div "Tại văn phòng" at bounding box center [791, 221] width 128 height 8
type input "0"
click at [810, 276] on span "[PERSON_NAME] và In" at bounding box center [812, 275] width 49 height 8
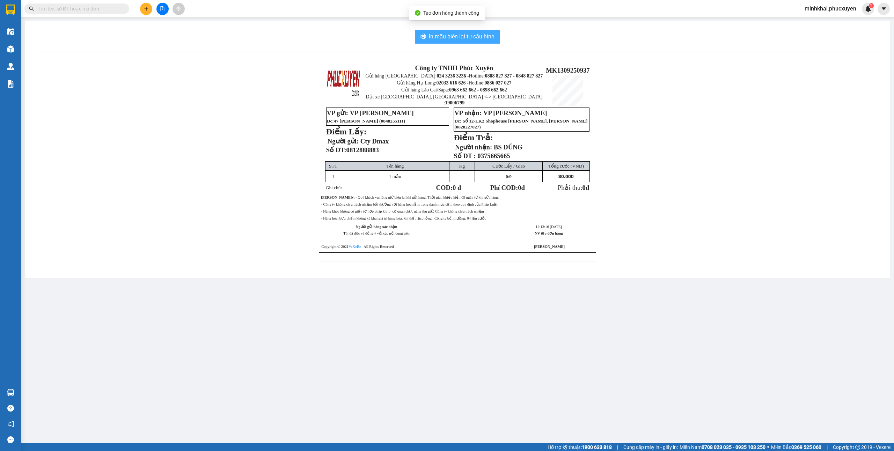
click at [431, 37] on span "In mẫu biên lai tự cấu hình" at bounding box center [462, 36] width 66 height 9
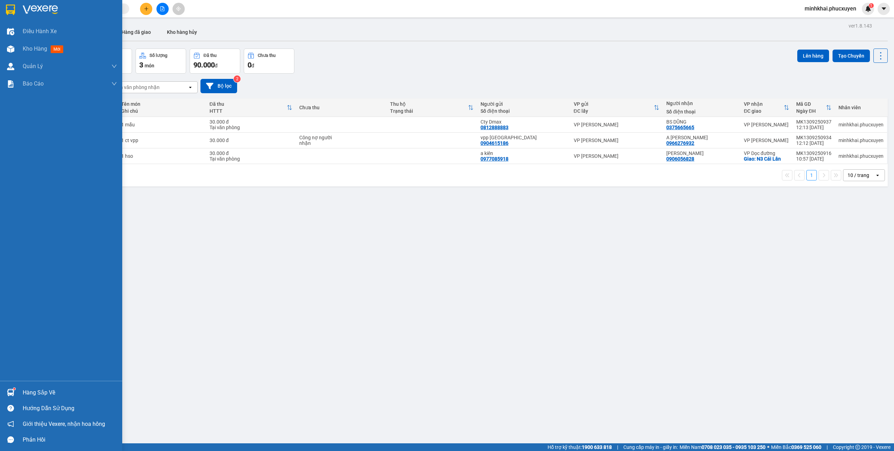
click at [0, 397] on div "Hàng sắp về" at bounding box center [61, 393] width 122 height 16
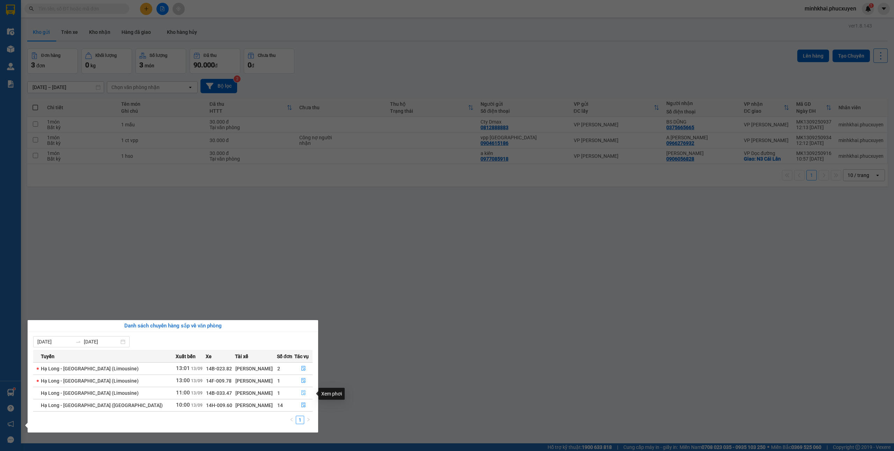
click at [298, 394] on button "button" at bounding box center [304, 393] width 18 height 11
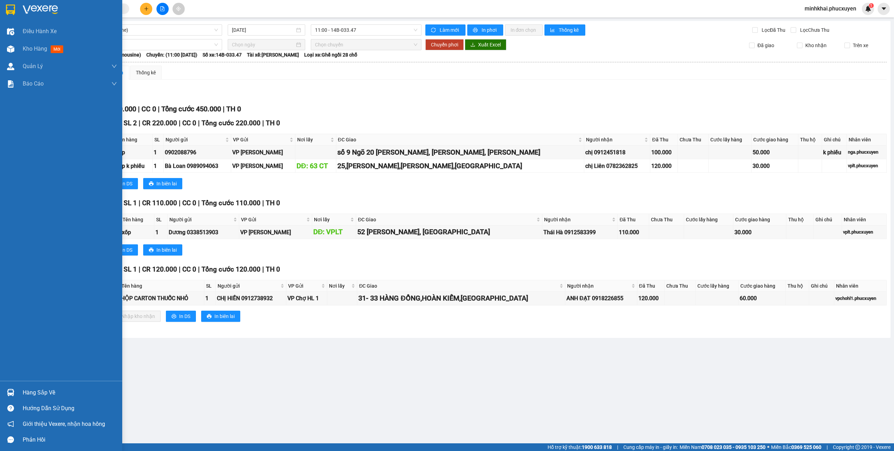
click at [0, 389] on div "Hàng sắp về" at bounding box center [61, 393] width 122 height 16
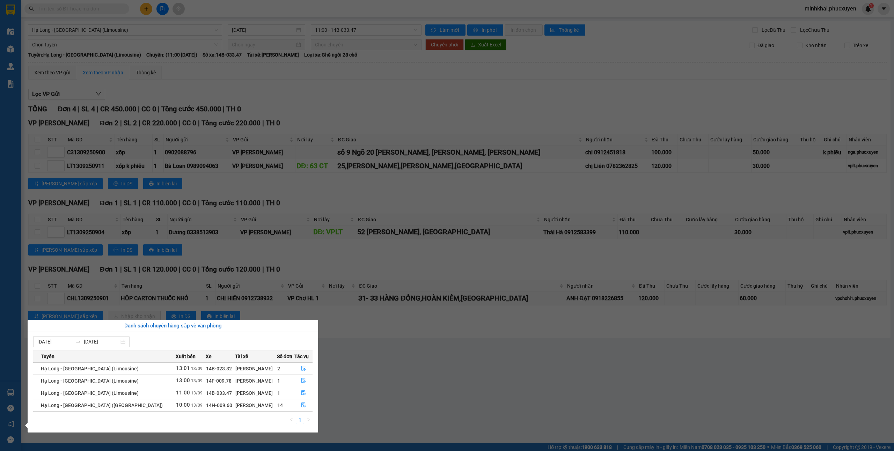
click at [447, 390] on section "Kết quả tìm kiếm ( 44 ) Bộ lọc Mã ĐH Trạng thái Món hàng Thu hộ Tổng cước Chưa …" at bounding box center [447, 225] width 894 height 451
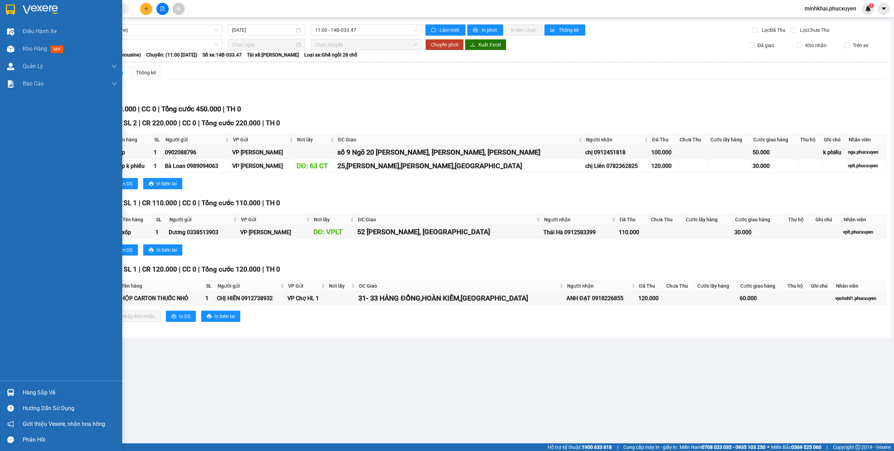
click at [24, 388] on div "Hàng sắp về" at bounding box center [70, 393] width 94 height 10
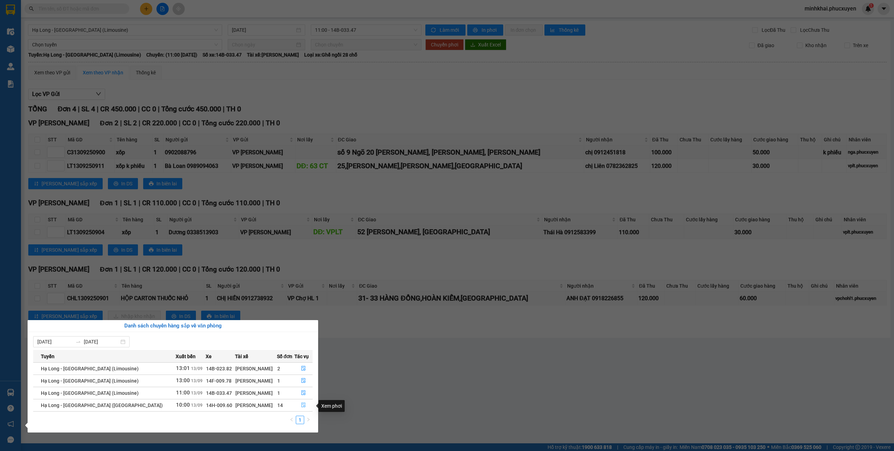
click at [297, 407] on button "button" at bounding box center [304, 405] width 18 height 11
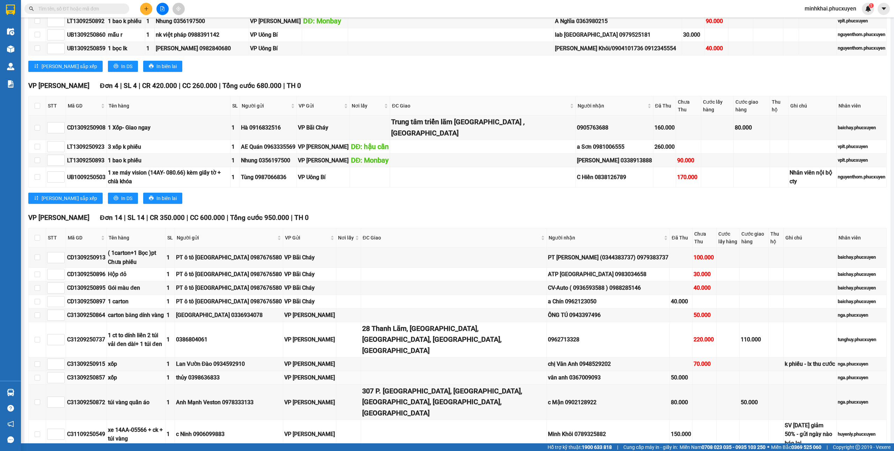
scroll to position [530, 0]
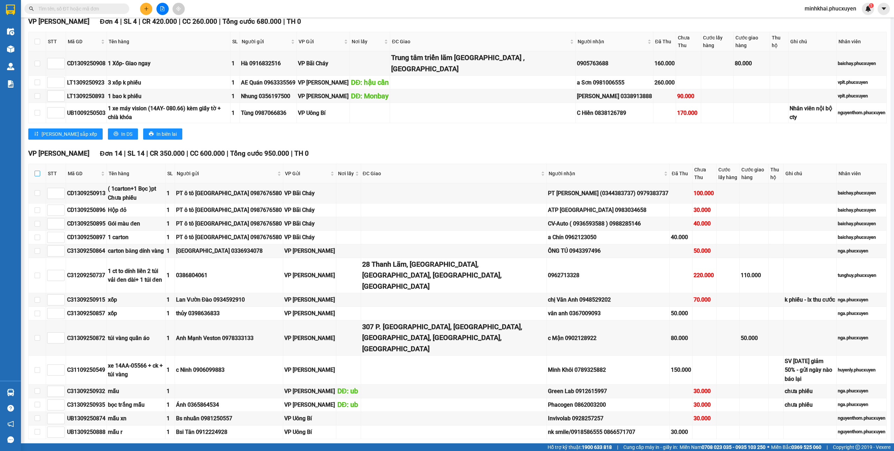
click at [37, 175] on input "checkbox" at bounding box center [38, 174] width 6 height 6
checkbox input "true"
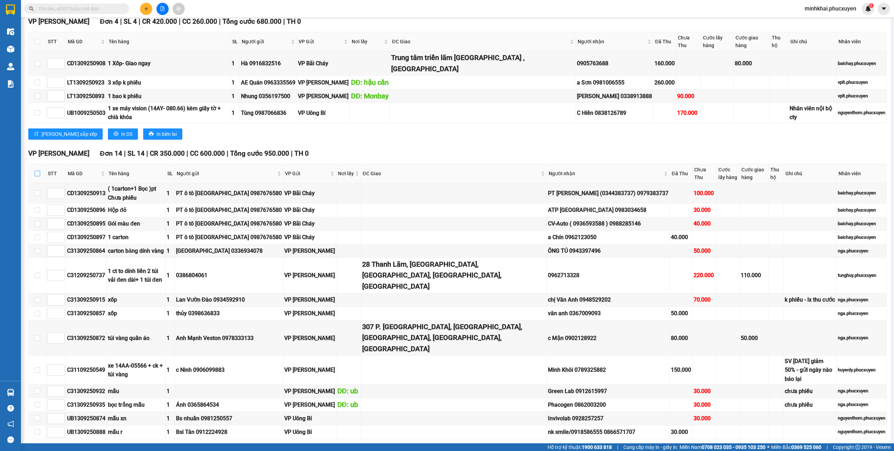
checkbox input "true"
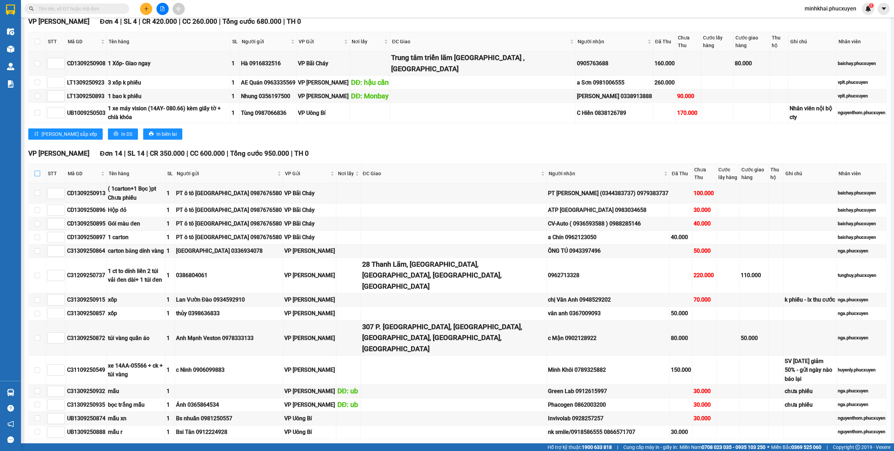
checkbox input "true"
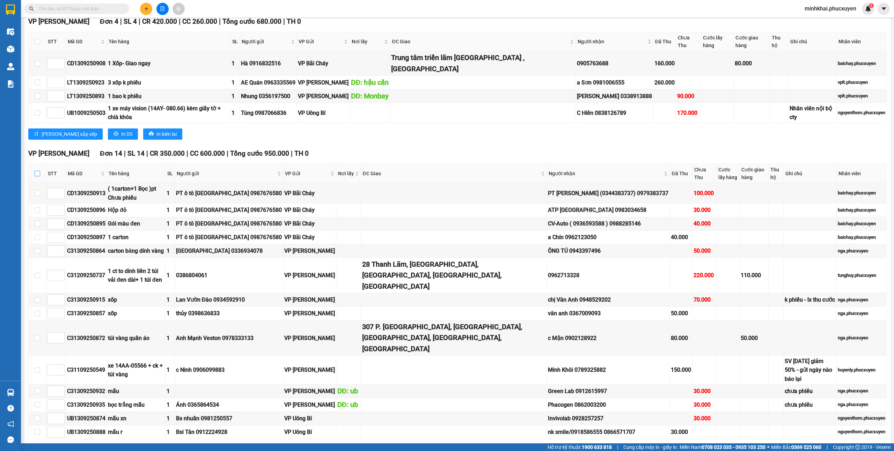
checkbox input "true"
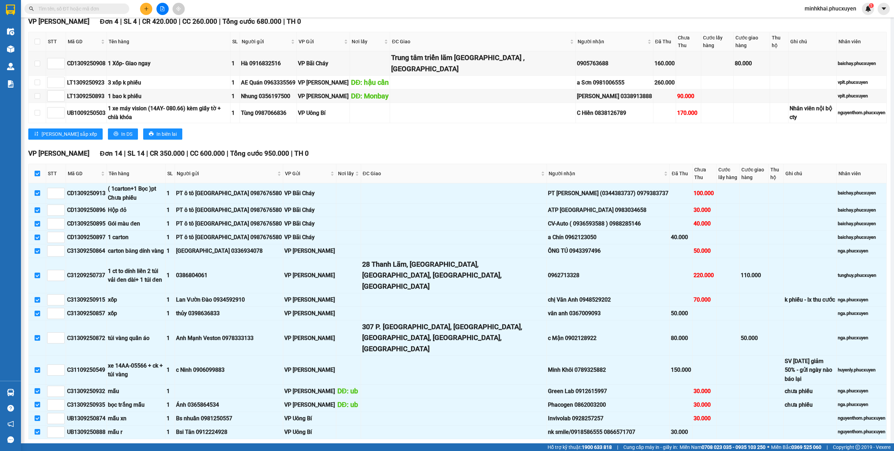
click at [37, 175] on input "checkbox" at bounding box center [38, 174] width 6 height 6
checkbox input "false"
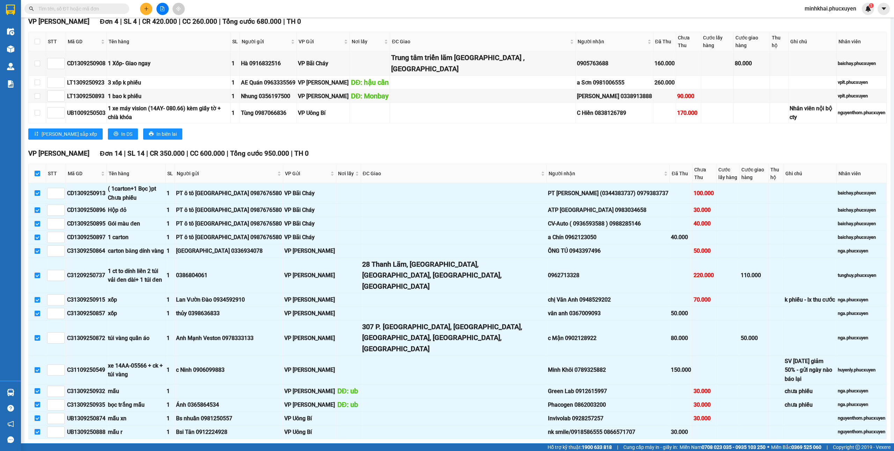
checkbox input "false"
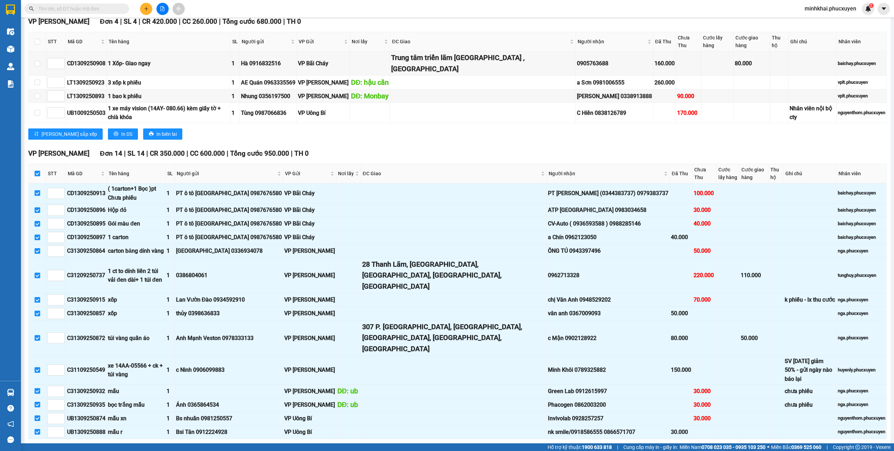
checkbox input "false"
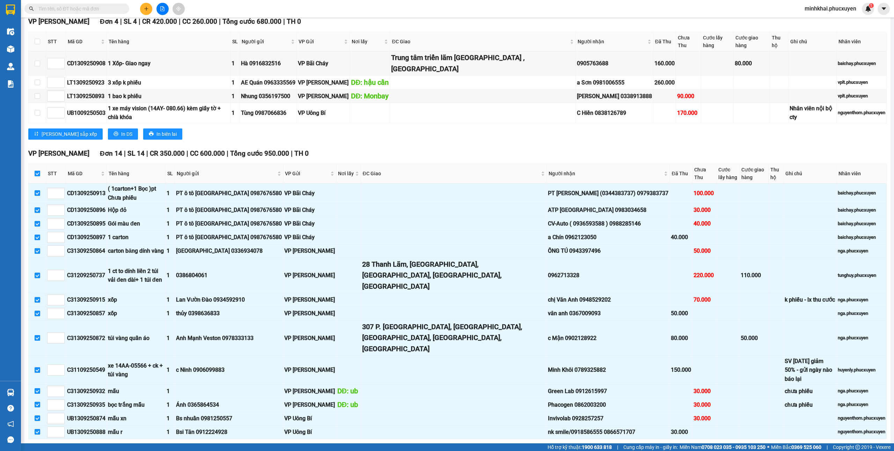
checkbox input "false"
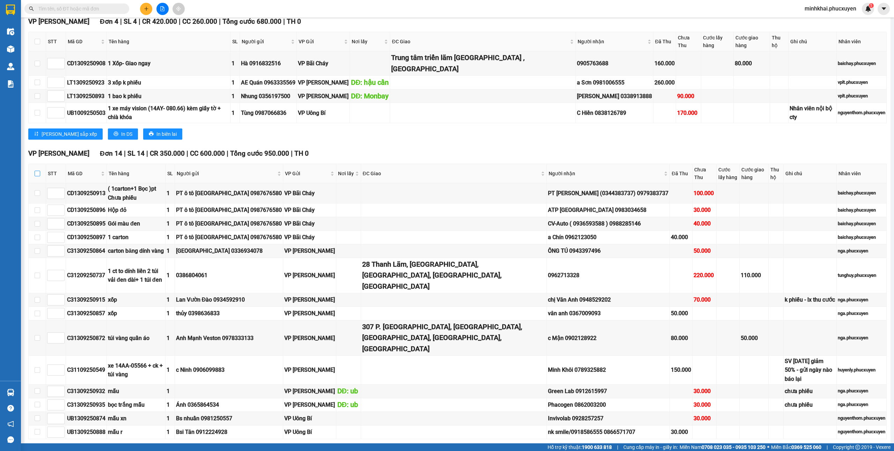
click at [37, 175] on input "checkbox" at bounding box center [38, 174] width 6 height 6
checkbox input "true"
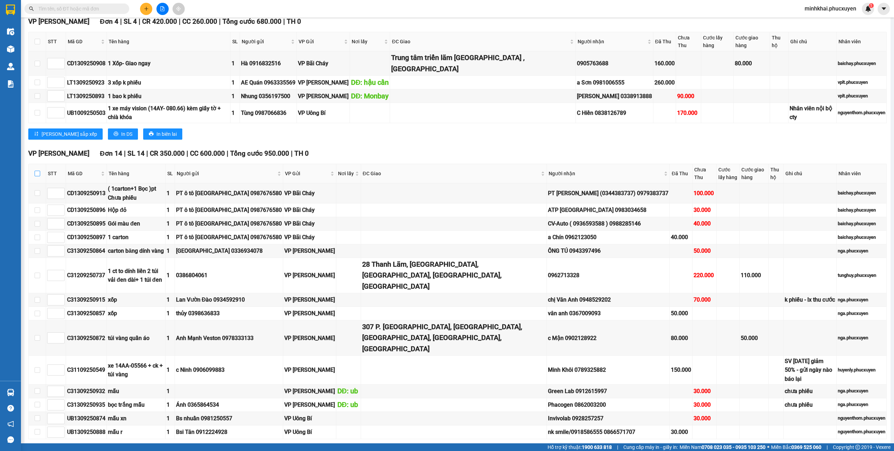
checkbox input "true"
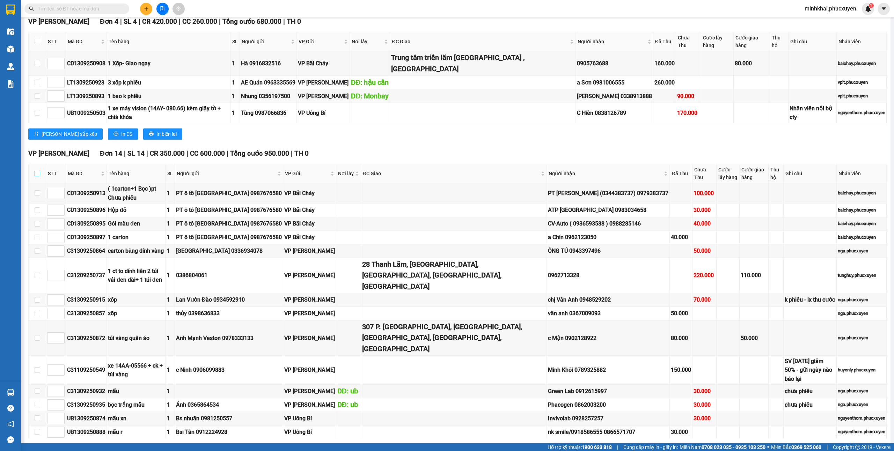
checkbox input "true"
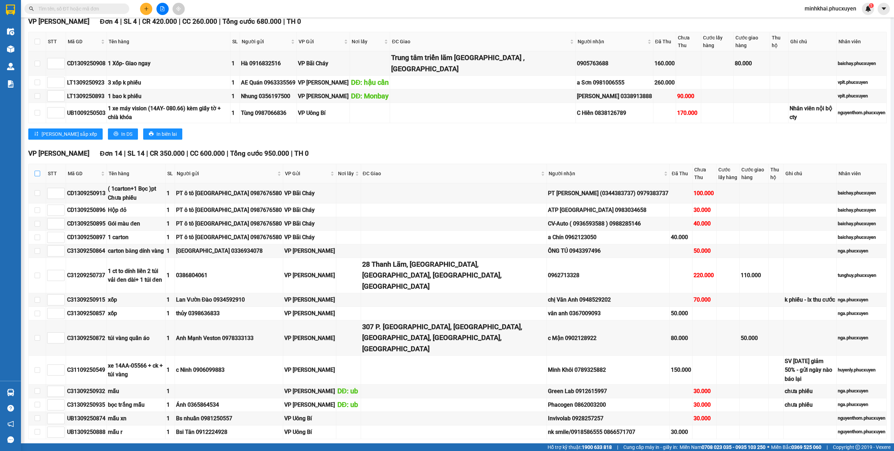
checkbox input "true"
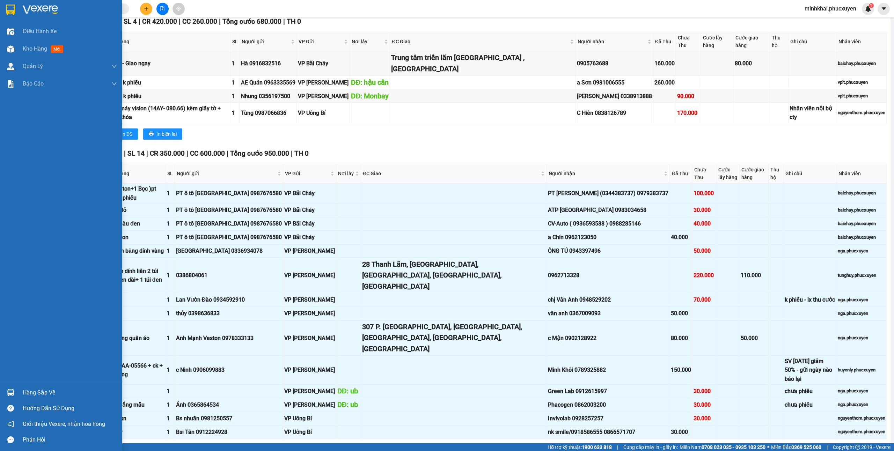
click at [14, 393] on img at bounding box center [10, 392] width 7 height 7
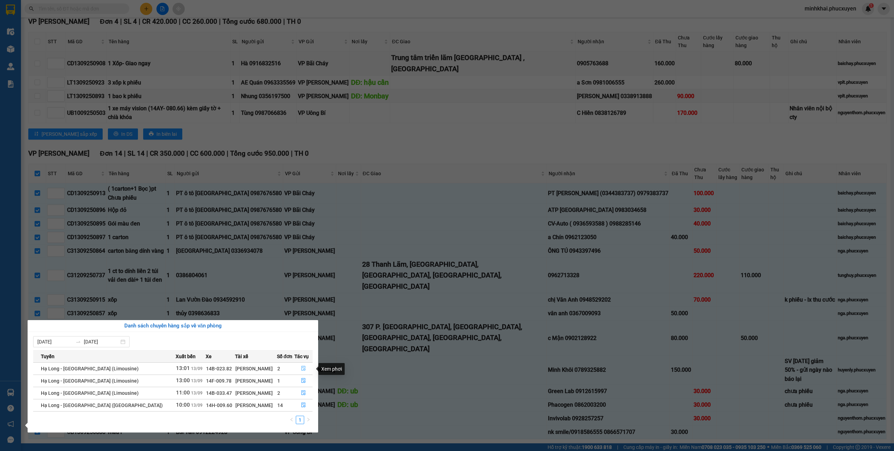
click at [298, 364] on button "button" at bounding box center [304, 368] width 18 height 11
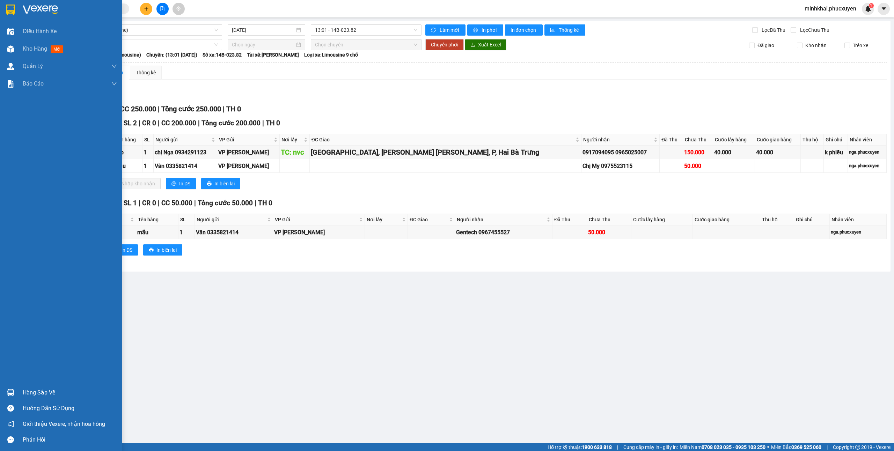
click at [6, 392] on div at bounding box center [11, 393] width 12 height 12
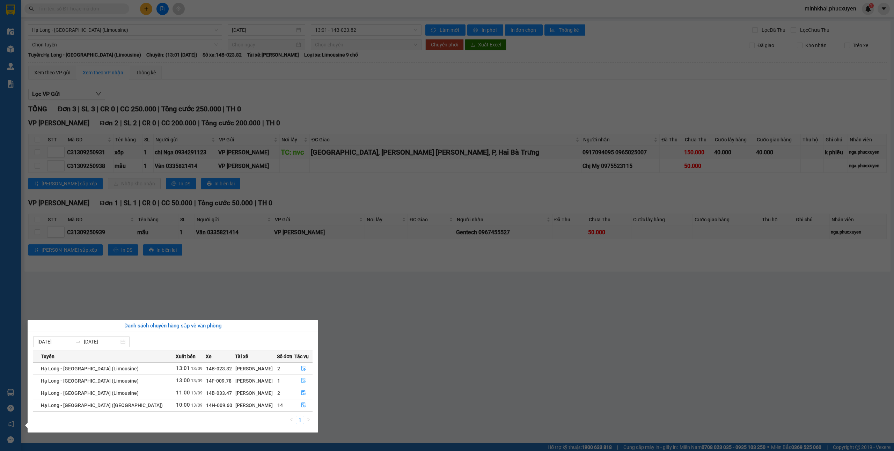
click at [302, 381] on icon "file-done" at bounding box center [303, 380] width 5 height 5
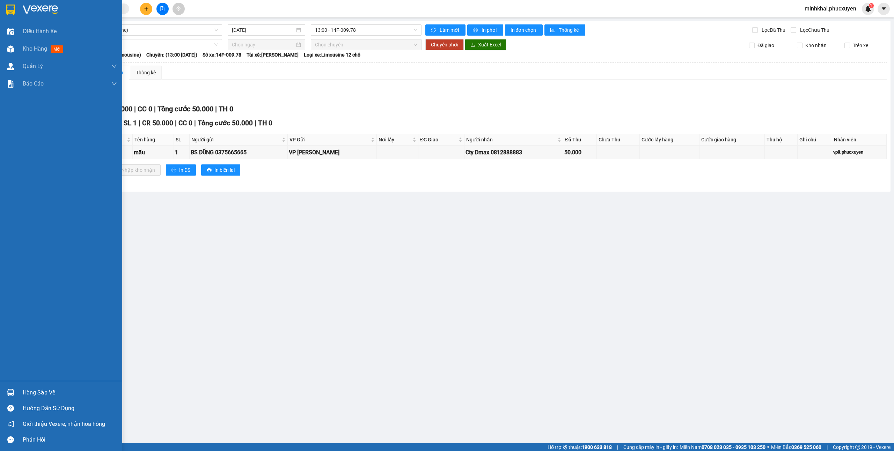
click at [17, 390] on div "Hàng sắp về" at bounding box center [61, 393] width 122 height 16
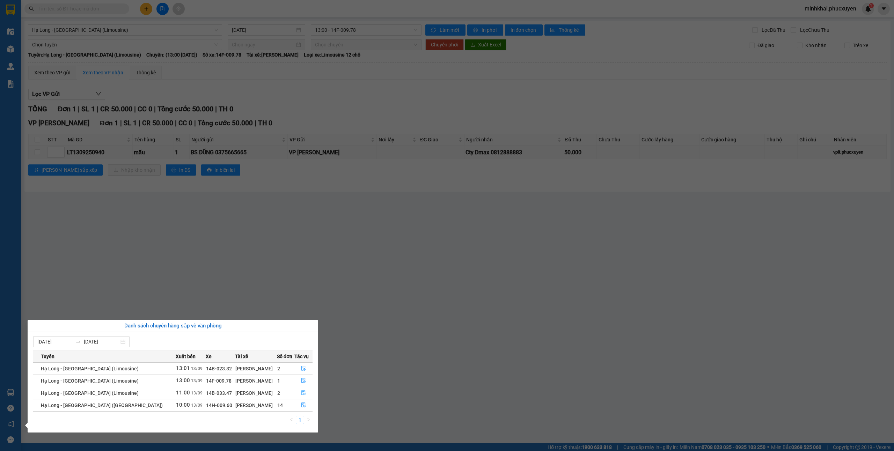
click at [301, 394] on icon "file-done" at bounding box center [303, 392] width 5 height 5
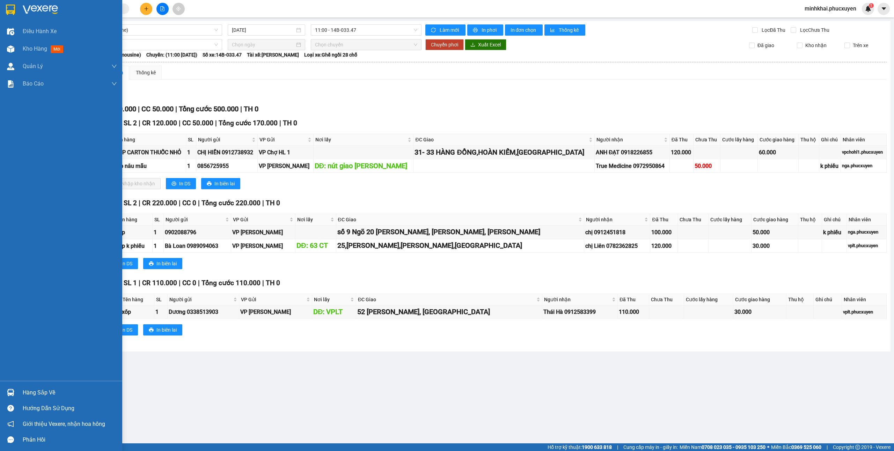
drag, startPoint x: 38, startPoint y: 383, endPoint x: 45, endPoint y: 386, distance: 7.3
click at [38, 385] on div "Hàng sắp về Hướng dẫn sử dụng Giới thiệu Vexere, nhận hoa hồng Phản hồi" at bounding box center [61, 414] width 122 height 67
click at [28, 397] on div "Hàng sắp về" at bounding box center [70, 393] width 94 height 10
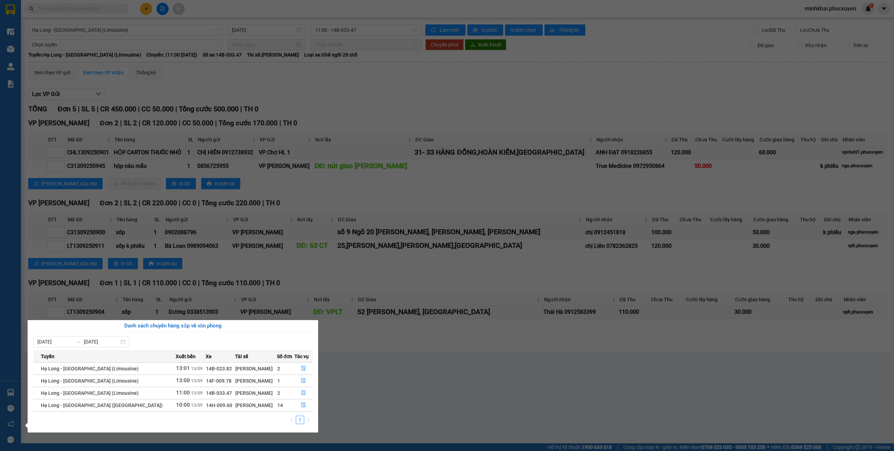
click at [418, 397] on section "Kết quả tìm kiếm ( 44 ) Bộ lọc Mã ĐH Trạng thái Món hàng Thu hộ Tổng cước Chưa …" at bounding box center [447, 225] width 894 height 451
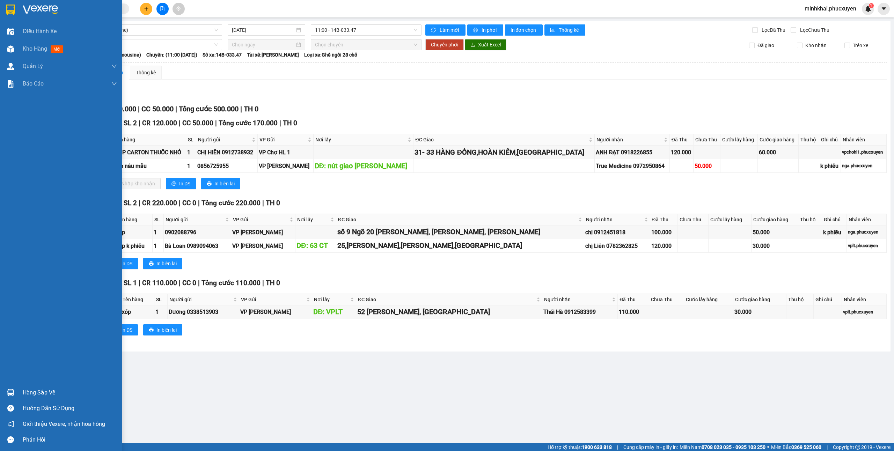
click at [3, 394] on div "Hàng sắp về" at bounding box center [61, 393] width 122 height 16
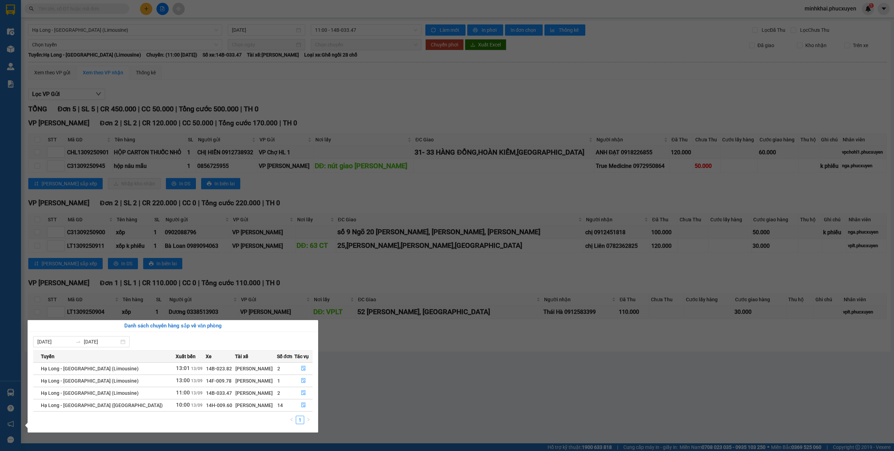
click at [507, 418] on section "Kết quả tìm kiếm ( 44 ) Bộ lọc Mã ĐH Trạng thái Món hàng Thu hộ Tổng cước Chưa …" at bounding box center [447, 225] width 894 height 451
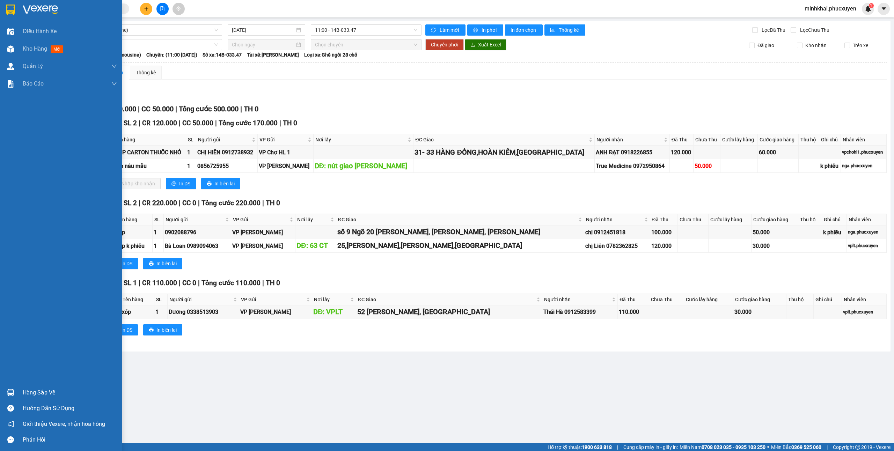
click at [52, 390] on div "Hàng sắp về" at bounding box center [70, 393] width 94 height 10
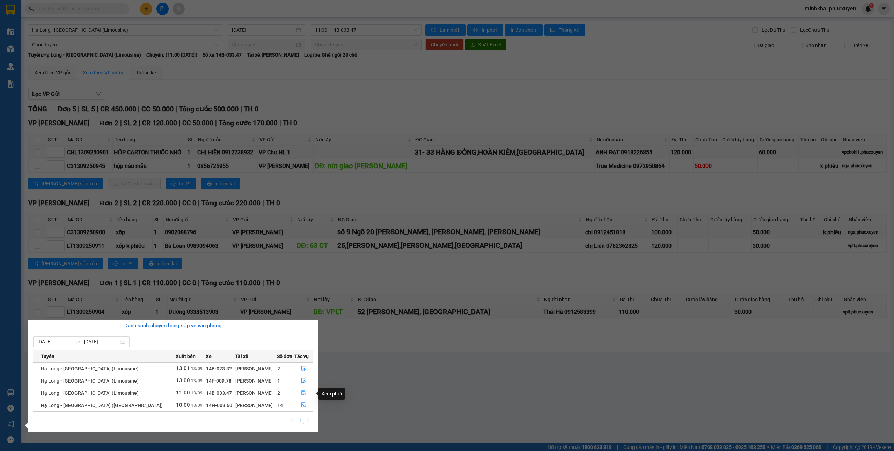
click at [299, 397] on button "button" at bounding box center [304, 393] width 18 height 11
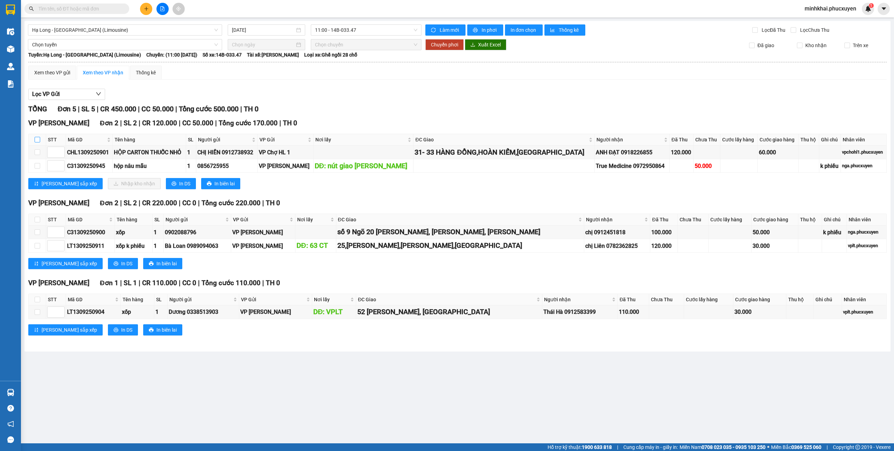
click at [36, 142] on input "checkbox" at bounding box center [38, 140] width 6 height 6
checkbox input "true"
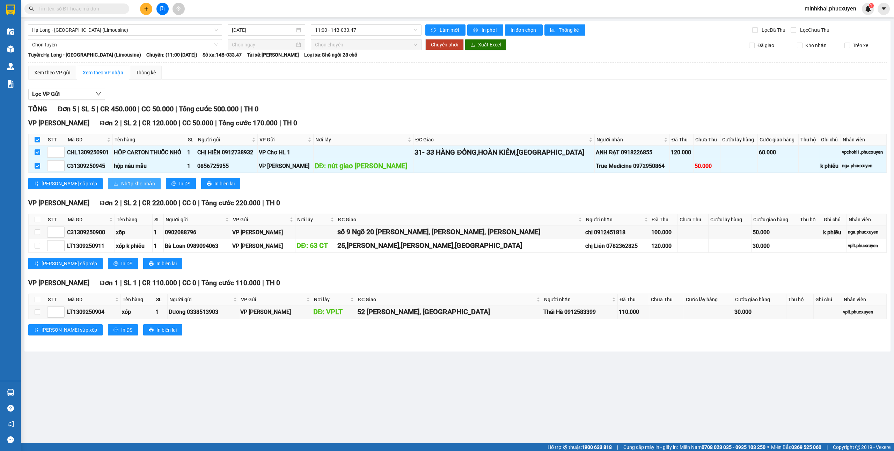
click at [121, 183] on span "Nhập kho nhận" at bounding box center [138, 184] width 34 height 8
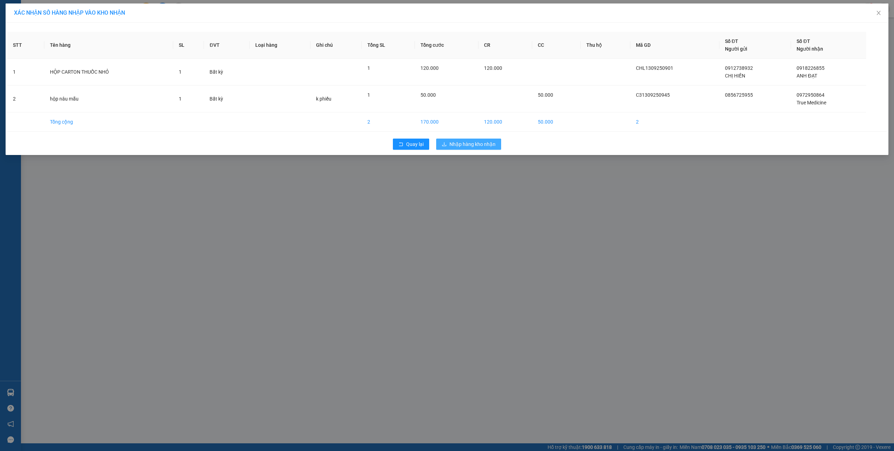
click at [487, 146] on span "Nhập hàng kho nhận" at bounding box center [472, 144] width 46 height 8
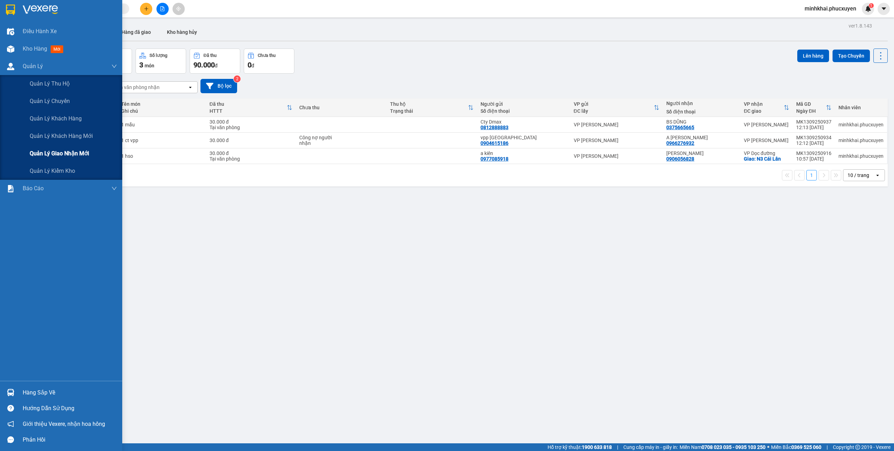
click at [44, 149] on span "Quản lý giao nhận mới" at bounding box center [59, 153] width 59 height 9
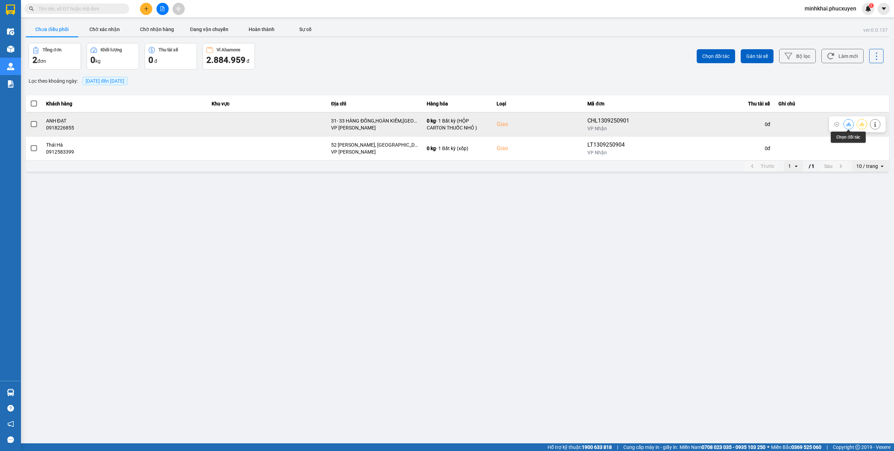
click at [848, 126] on icon at bounding box center [848, 124] width 5 height 4
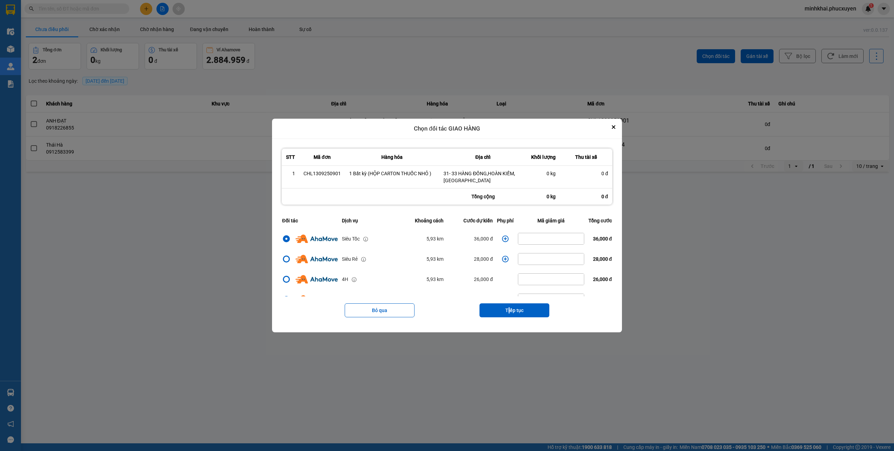
drag, startPoint x: 510, startPoint y: 312, endPoint x: 510, endPoint y: 308, distance: 3.8
click at [512, 312] on button "Tiếp tục" at bounding box center [515, 310] width 70 height 14
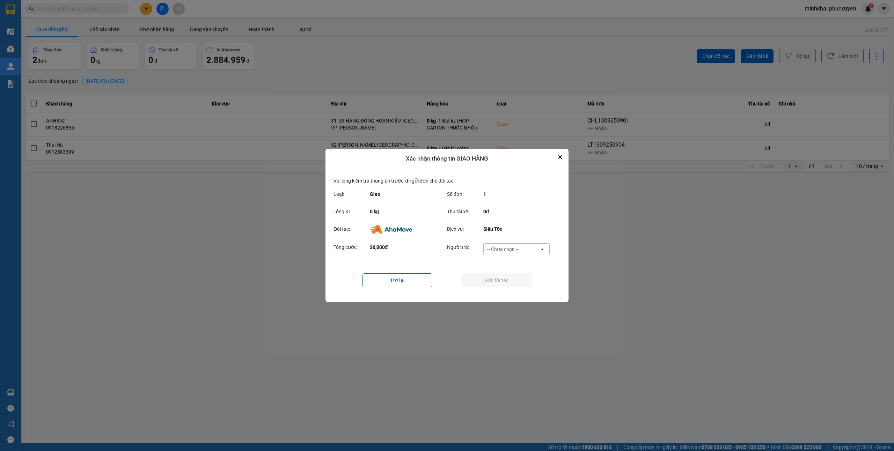
click at [509, 244] on div "-- Chưa chọn --" at bounding box center [512, 249] width 56 height 11
click at [505, 286] on span "Ví Ahamove" at bounding box center [503, 289] width 28 height 7
click at [482, 282] on button "Gửi đối tác" at bounding box center [497, 280] width 70 height 14
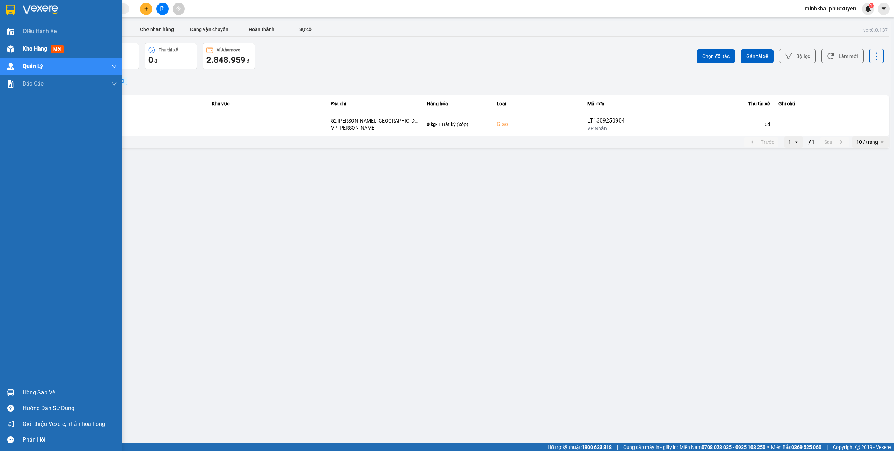
click at [1, 51] on div "Kho hàng mới" at bounding box center [61, 48] width 122 height 17
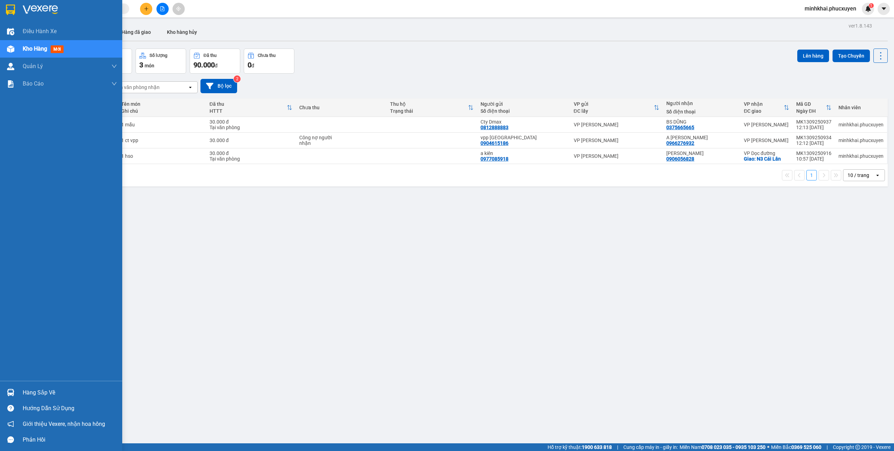
click at [0, 392] on div "Hàng sắp về" at bounding box center [61, 393] width 122 height 16
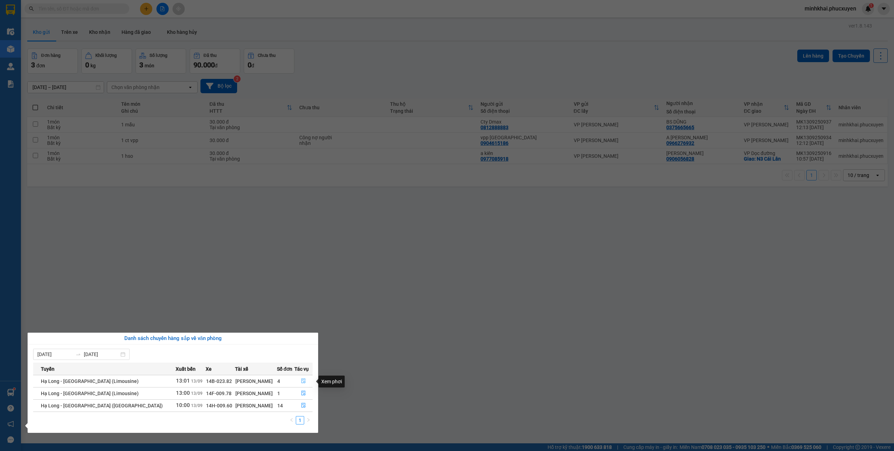
click at [301, 383] on icon "file-done" at bounding box center [303, 381] width 4 height 5
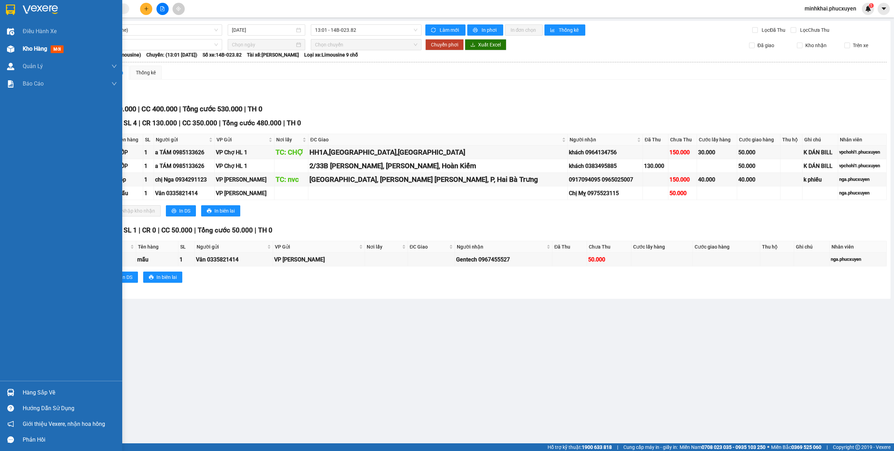
click at [1, 53] on div "Kho hàng mới" at bounding box center [61, 48] width 122 height 17
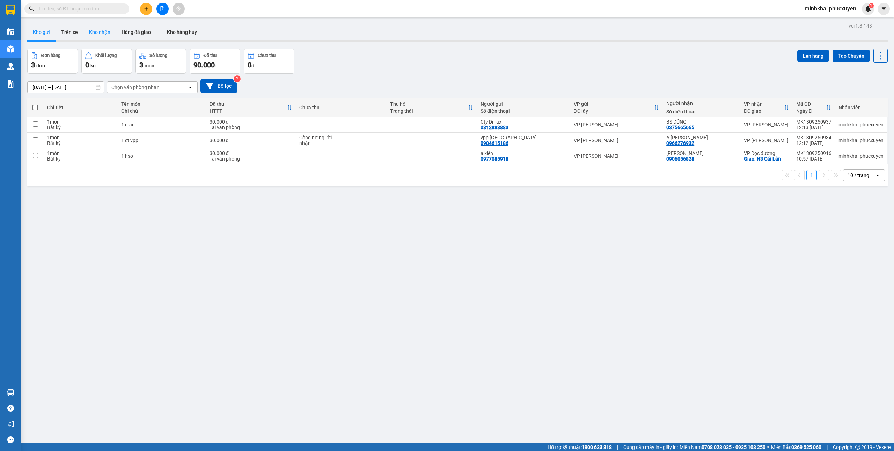
click at [96, 35] on button "Kho nhận" at bounding box center [99, 32] width 32 height 17
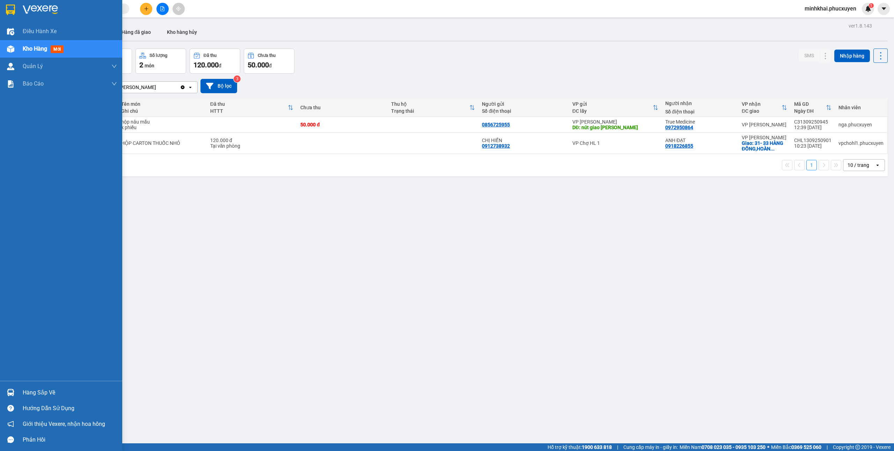
click at [13, 387] on div at bounding box center [11, 393] width 12 height 12
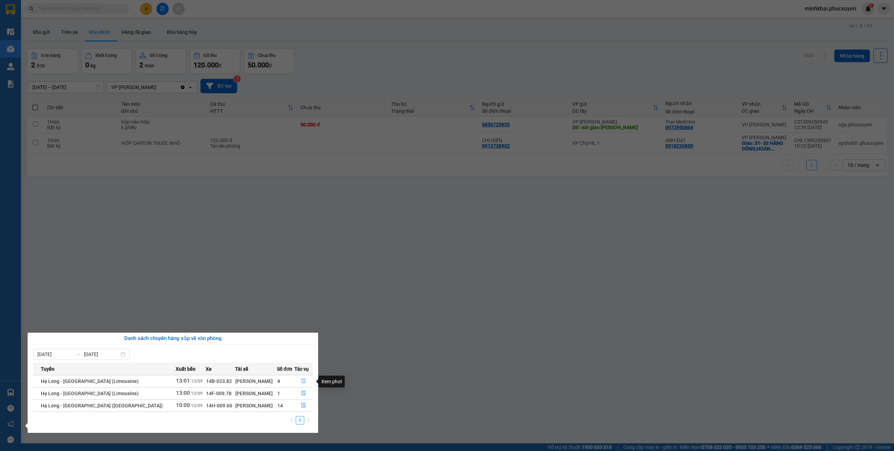
click at [301, 377] on button "button" at bounding box center [304, 381] width 18 height 11
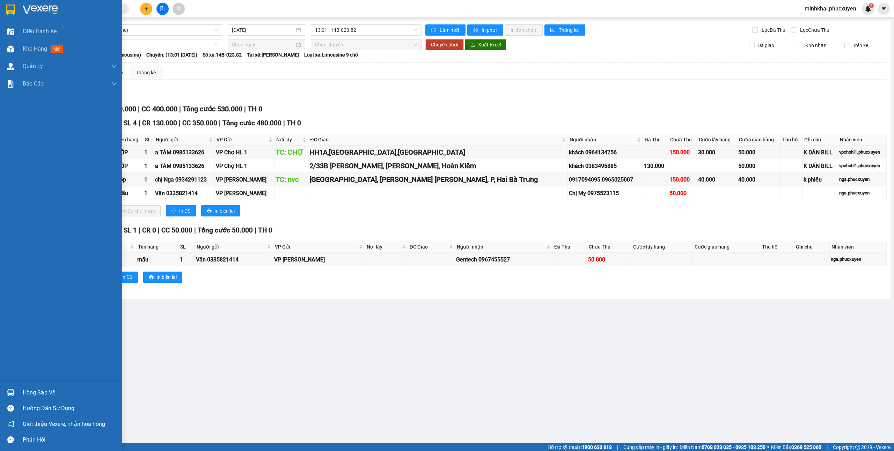
click at [2, 389] on div "Hàng sắp về" at bounding box center [61, 393] width 122 height 16
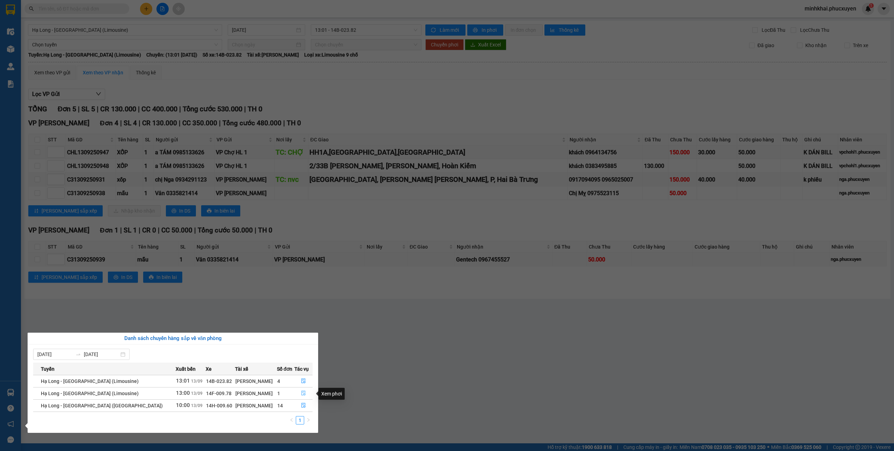
click at [302, 393] on icon "file-done" at bounding box center [303, 393] width 5 height 5
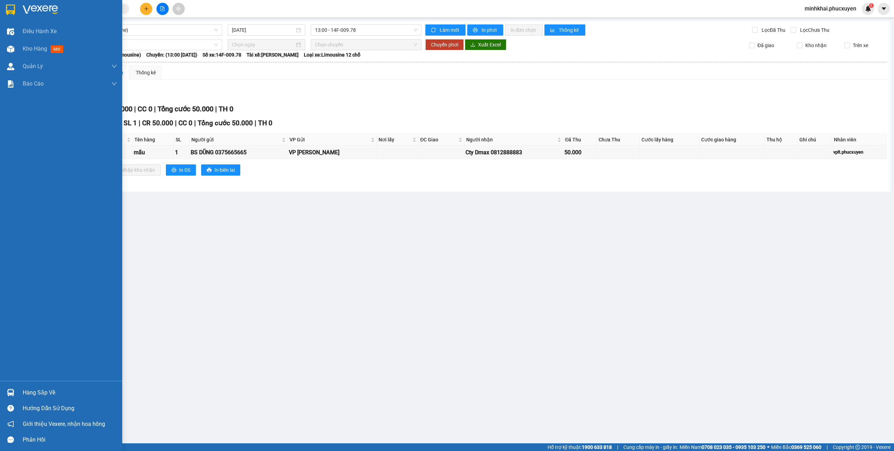
click at [20, 394] on div "Hàng sắp về" at bounding box center [61, 393] width 122 height 16
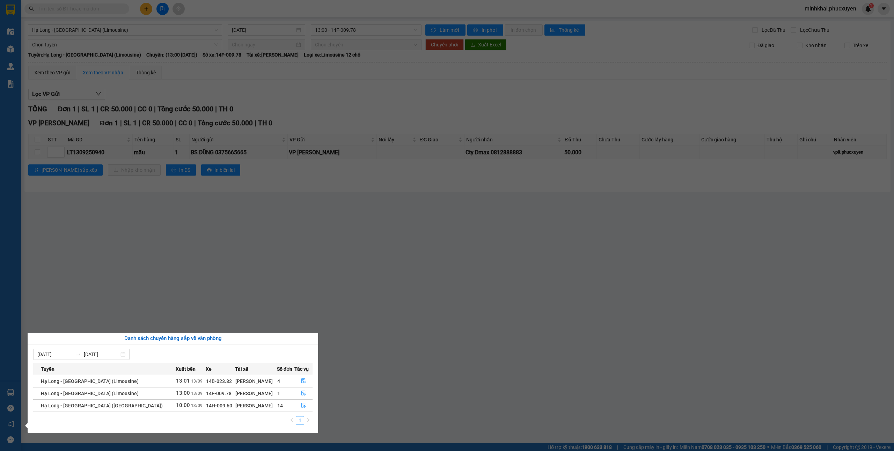
click at [337, 231] on section "Kết quả tìm kiếm ( 44 ) Bộ lọc Mã ĐH Trạng thái Món hàng Thu hộ Tổng cước Chưa …" at bounding box center [447, 225] width 894 height 451
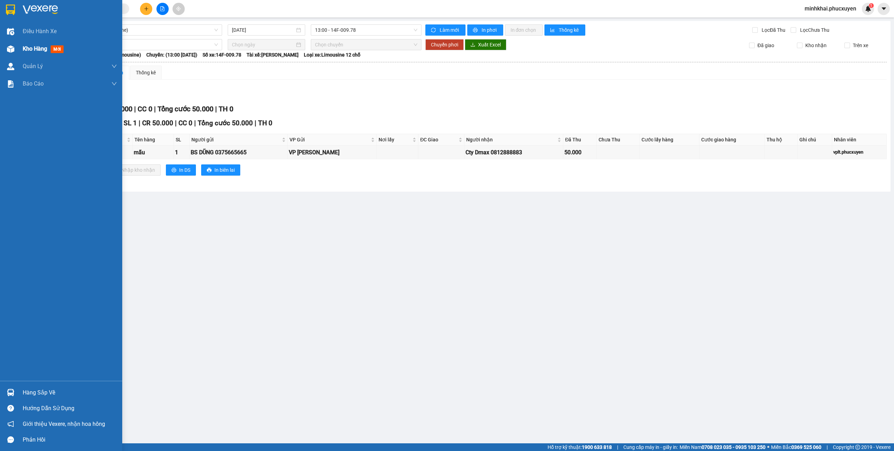
click at [12, 47] on img at bounding box center [10, 48] width 7 height 7
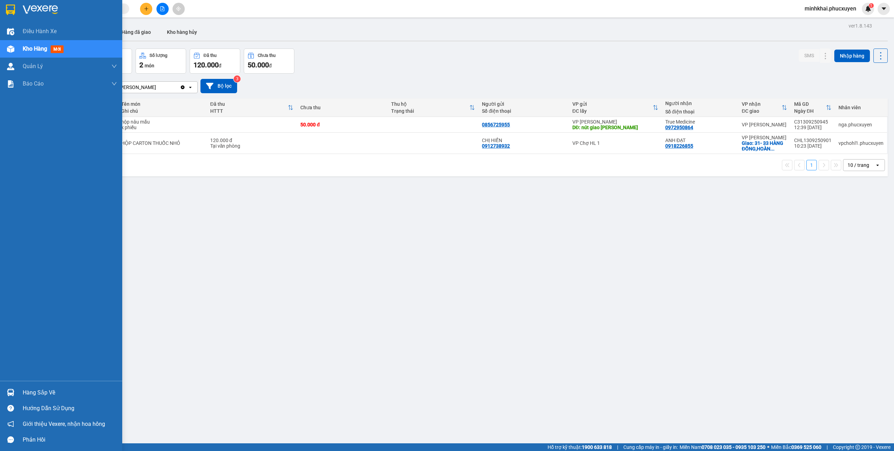
click at [9, 392] on img at bounding box center [10, 392] width 7 height 7
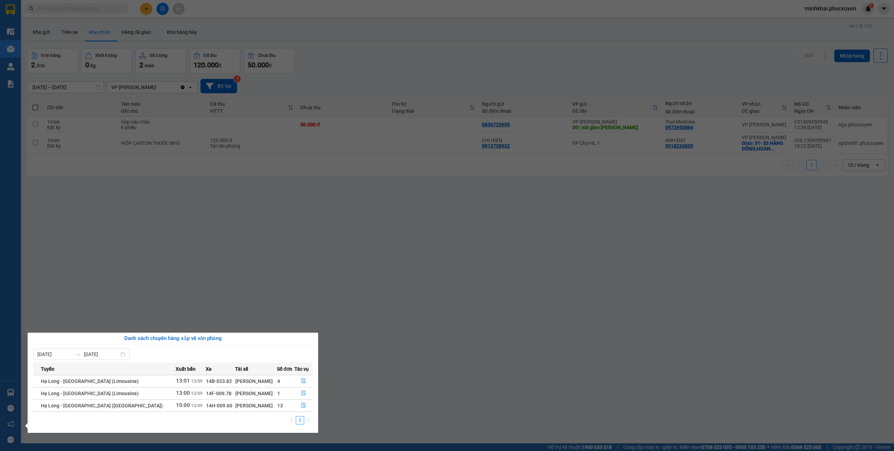
click at [404, 370] on section "Kết quả tìm kiếm ( 44 ) Bộ lọc Mã ĐH Trạng thái Món hàng Thu hộ Tổng cước Chưa …" at bounding box center [447, 225] width 894 height 451
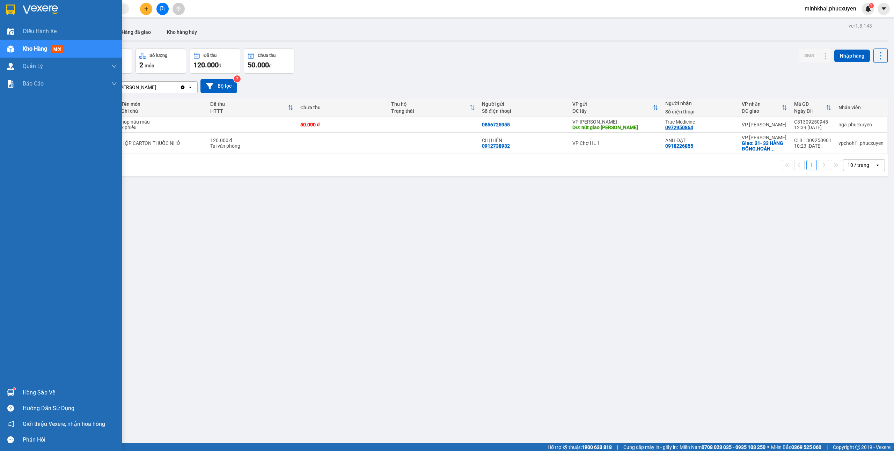
click at [6, 396] on div at bounding box center [11, 393] width 12 height 12
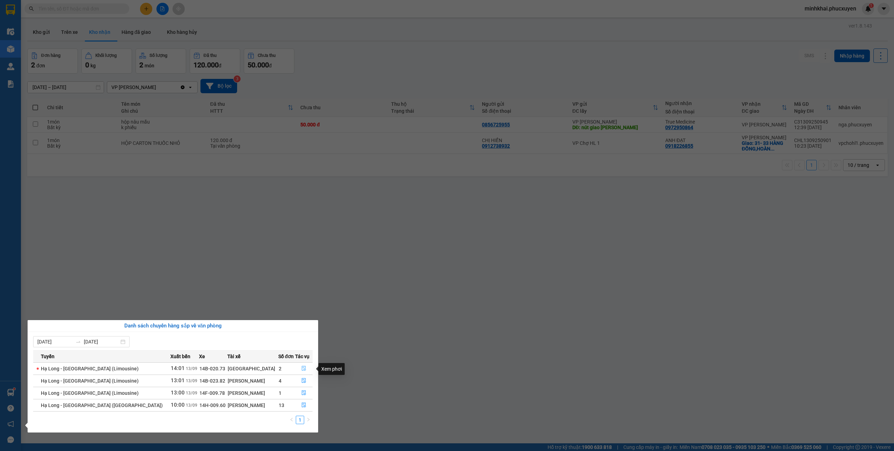
click at [301, 369] on icon "file-done" at bounding box center [303, 368] width 5 height 5
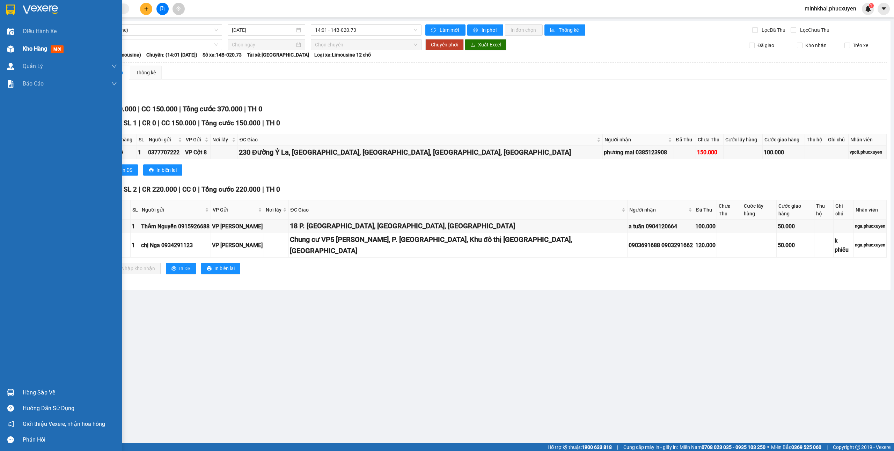
click at [8, 49] on img at bounding box center [10, 48] width 7 height 7
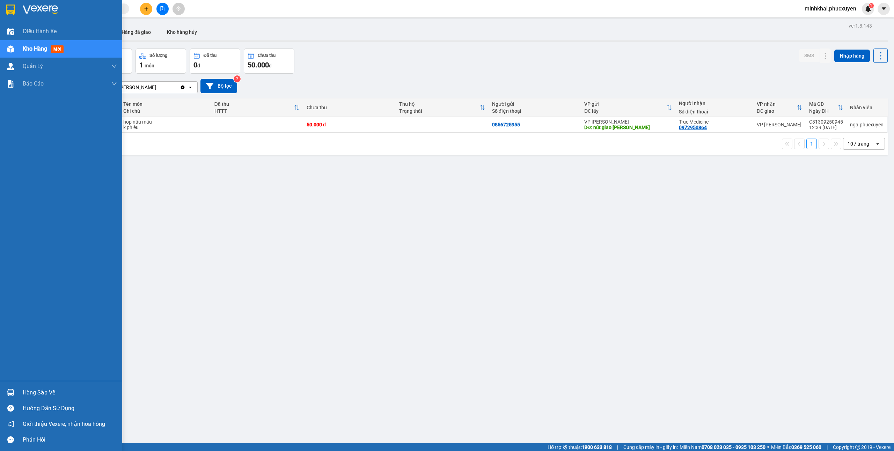
click at [31, 390] on div "Hàng sắp về" at bounding box center [70, 393] width 94 height 10
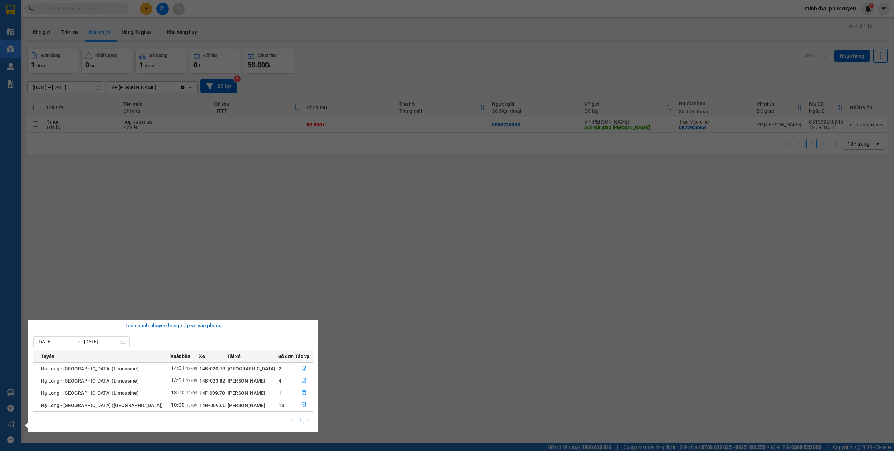
click at [167, 237] on section "Kết quả tìm kiếm ( 44 ) Bộ lọc Mã ĐH Trạng thái Món hàng Thu hộ Tổng cước Chưa …" at bounding box center [447, 225] width 894 height 451
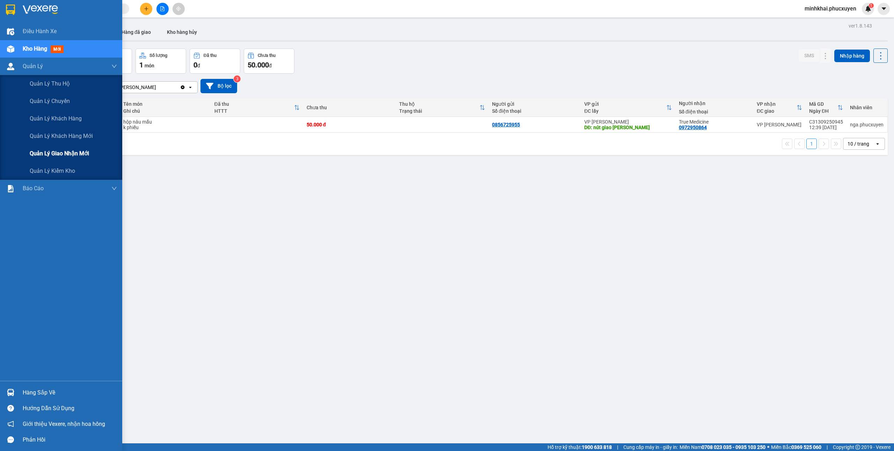
click at [62, 158] on div "Quản lý giao nhận mới" at bounding box center [73, 153] width 87 height 17
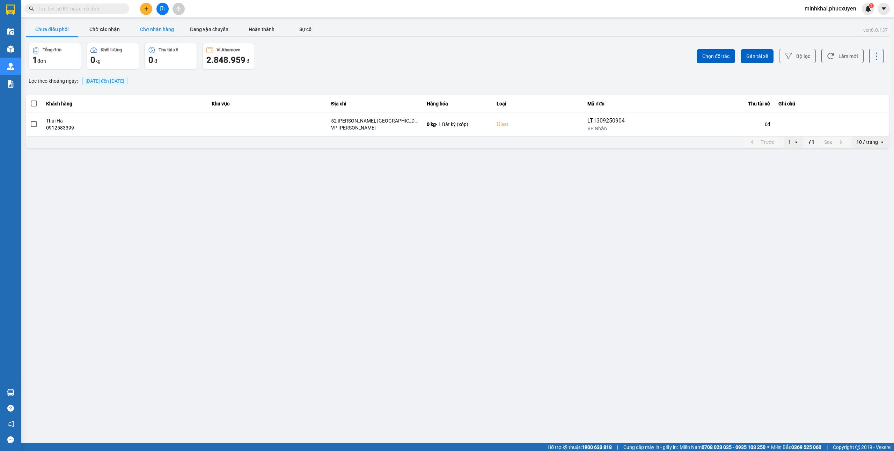
click at [156, 26] on button "Chờ nhận hàng" at bounding box center [157, 29] width 52 height 14
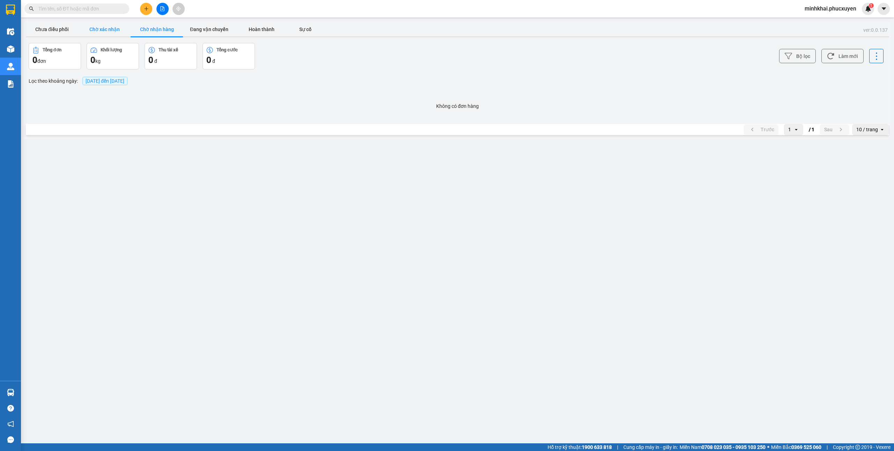
click at [102, 33] on button "Chờ xác nhận" at bounding box center [104, 29] width 52 height 14
click at [58, 30] on button "Chưa điều phối" at bounding box center [52, 29] width 52 height 14
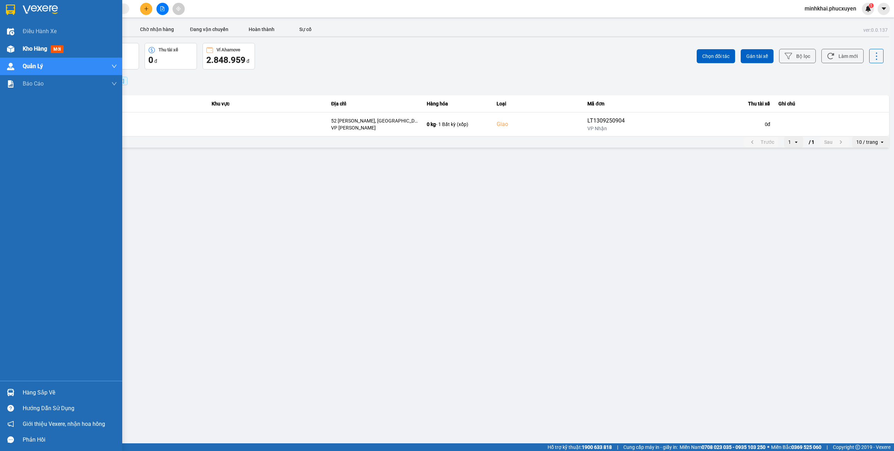
click at [48, 48] on div "Kho hàng mới" at bounding box center [45, 48] width 44 height 9
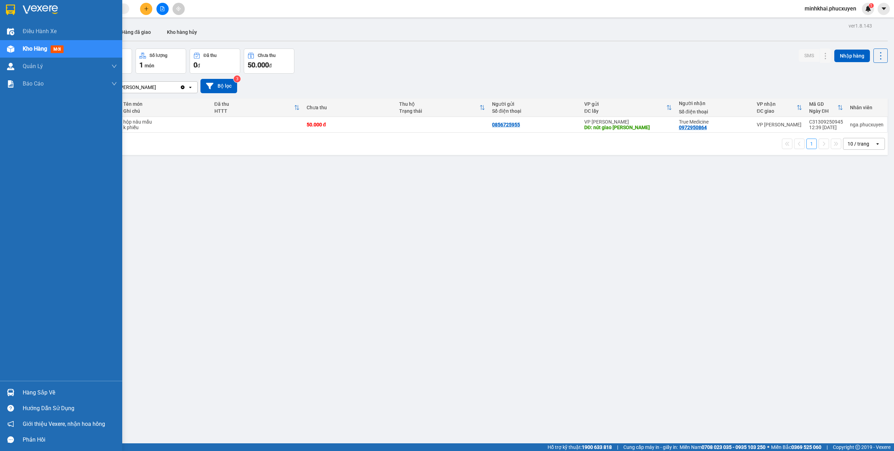
click at [1, 396] on div "Hàng sắp về" at bounding box center [61, 393] width 122 height 16
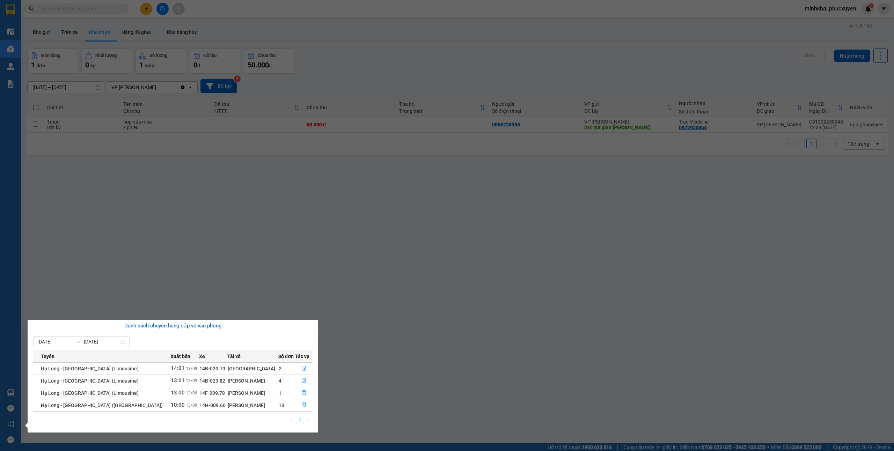
click at [468, 373] on section "Kết quả tìm kiếm ( 44 ) Bộ lọc Mã ĐH Trạng thái Món hàng Thu hộ Tổng cước Chưa …" at bounding box center [447, 225] width 894 height 451
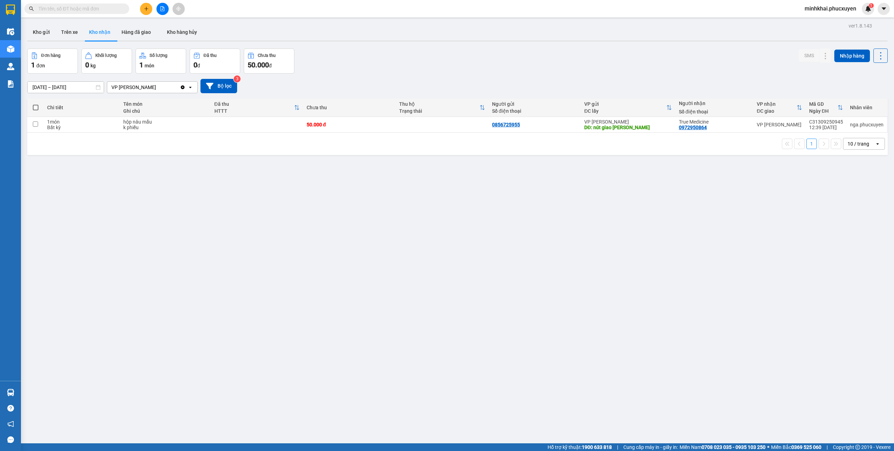
drag, startPoint x: 37, startPoint y: 31, endPoint x: 210, endPoint y: 14, distance: 173.7
click at [36, 31] on button "Kho gửi" at bounding box center [41, 32] width 28 height 17
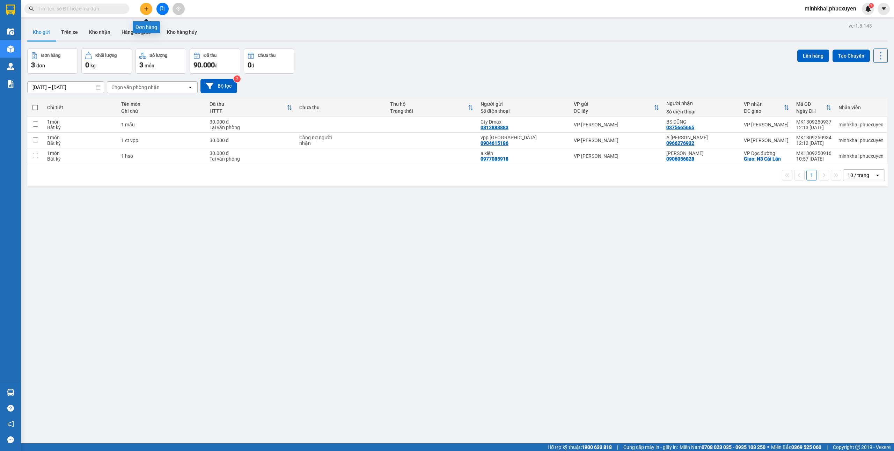
click at [142, 10] on button at bounding box center [146, 9] width 12 height 12
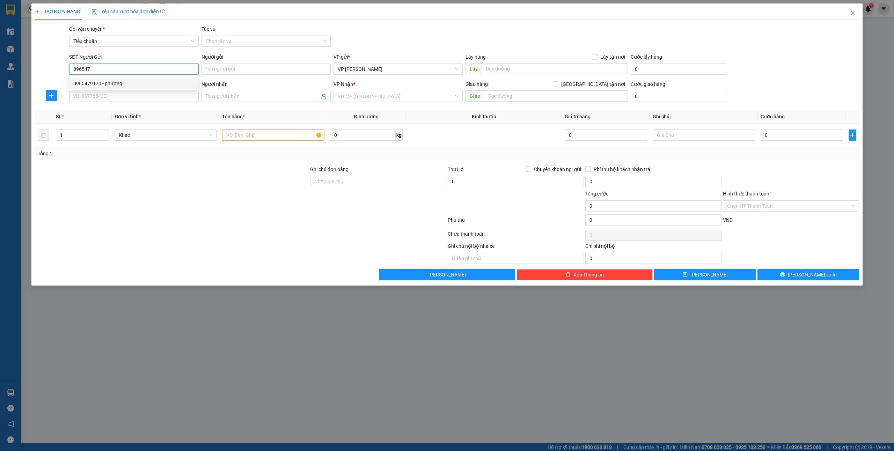
click at [126, 85] on div "0965479170 - phương" at bounding box center [133, 84] width 121 height 8
type input "0965479170"
type input "phương"
type input "0965479170"
click at [122, 102] on input "SĐT Người Nhận *" at bounding box center [133, 96] width 129 height 11
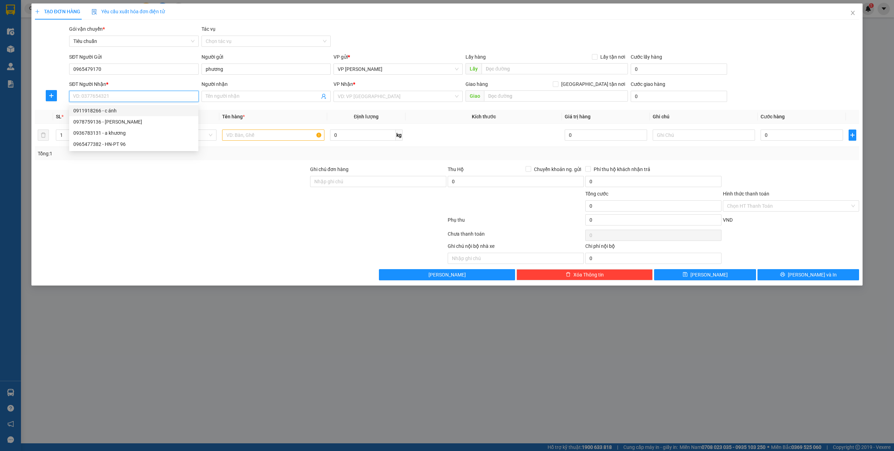
click at [135, 113] on div "0911918266 - c ánh" at bounding box center [133, 111] width 121 height 8
type input "0911918266"
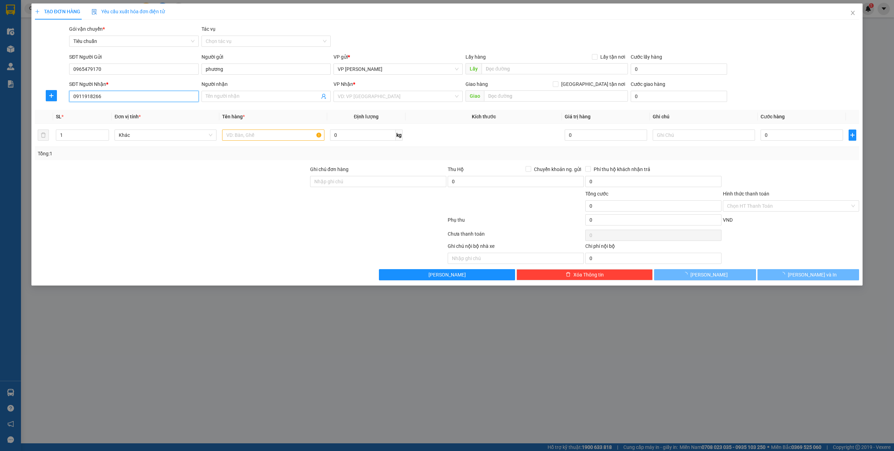
type input "c ánh"
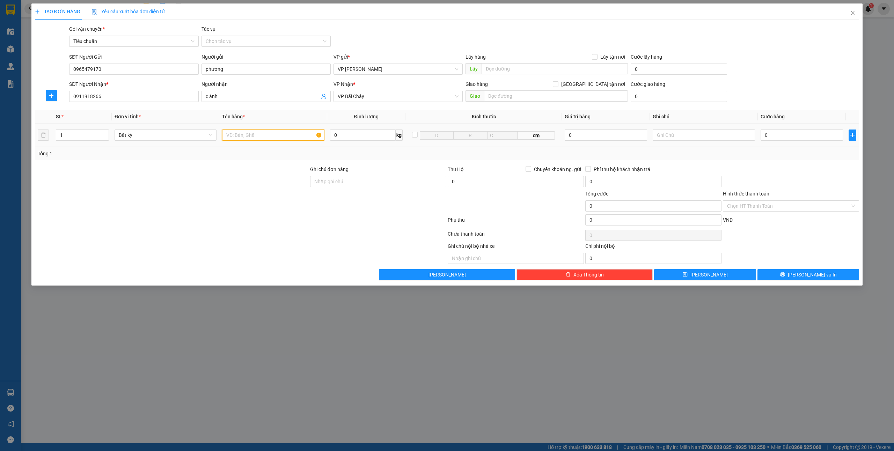
click at [249, 131] on input "text" at bounding box center [273, 135] width 102 height 11
type input "1 hso"
click at [785, 130] on input "0" at bounding box center [802, 135] width 82 height 11
type input "3"
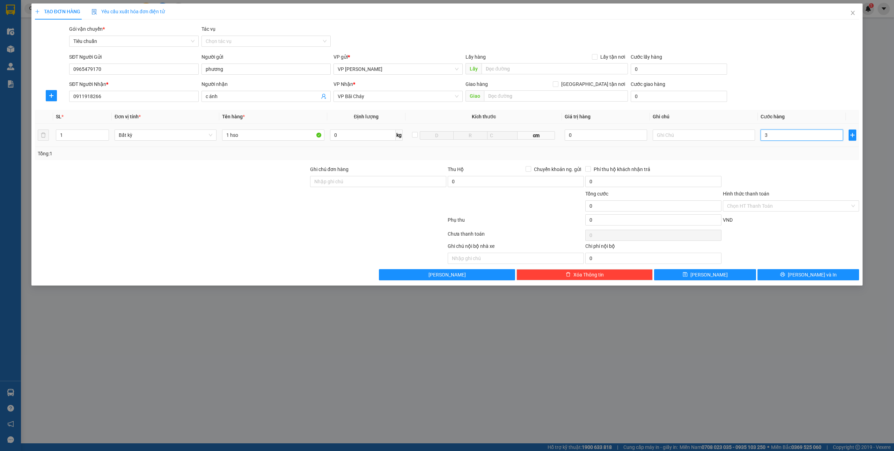
type input "3"
type input "30"
click at [816, 277] on span "Lưu và In" at bounding box center [812, 275] width 49 height 8
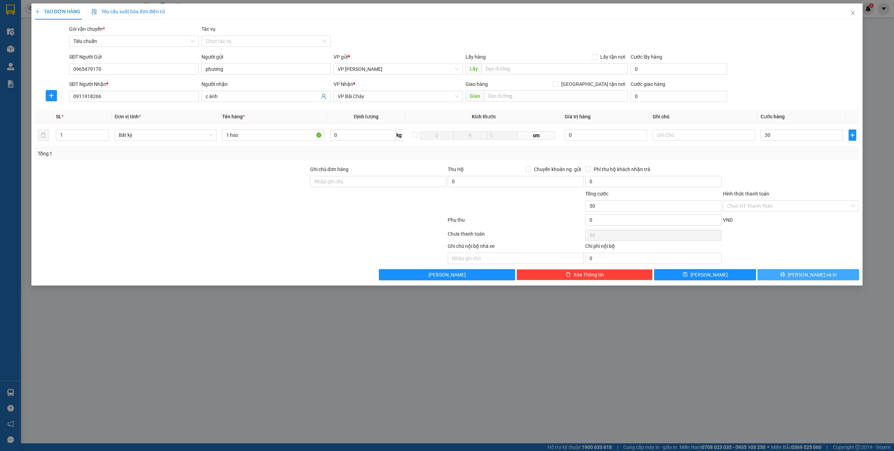
type input "30.000"
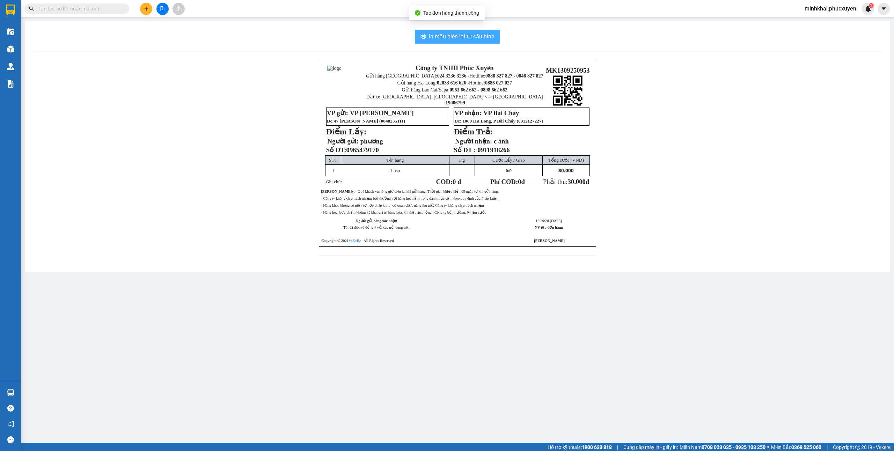
click at [424, 31] on button "In mẫu biên lai tự cấu hình" at bounding box center [457, 37] width 85 height 14
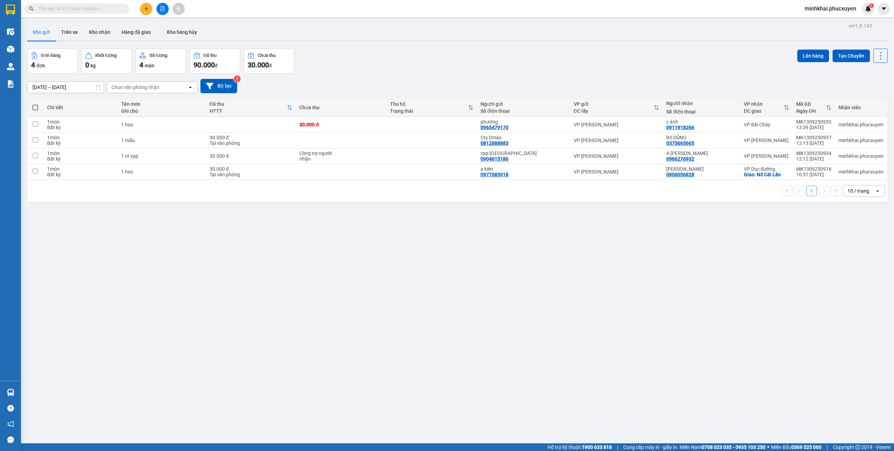
click at [145, 3] on div at bounding box center [162, 9] width 52 height 12
click at [144, 8] on icon "plus" at bounding box center [146, 8] width 5 height 5
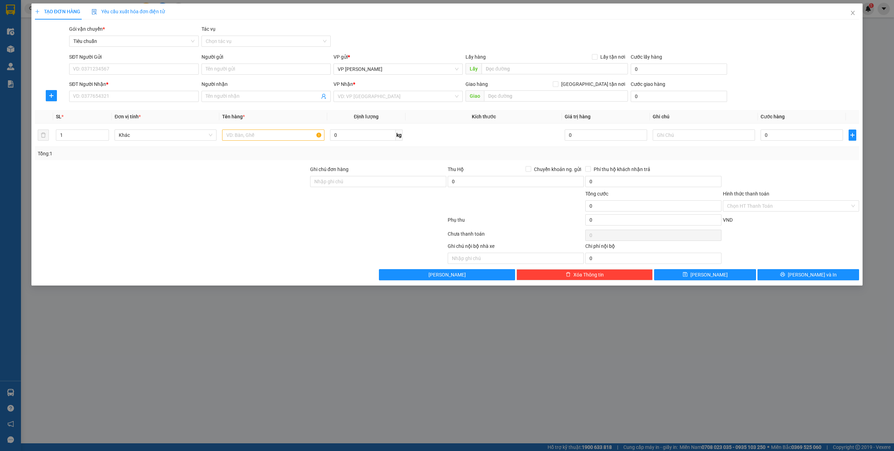
click at [102, 60] on div "SĐT Người Gửi" at bounding box center [133, 57] width 129 height 8
click at [102, 64] on input "SĐT Người Gửi" at bounding box center [133, 69] width 129 height 11
click at [102, 71] on input "SĐT Người Gửi" at bounding box center [133, 69] width 129 height 11
click at [127, 81] on div "0967746486 - Lab Nguyễn Huân" at bounding box center [133, 84] width 121 height 8
type input "0967746486"
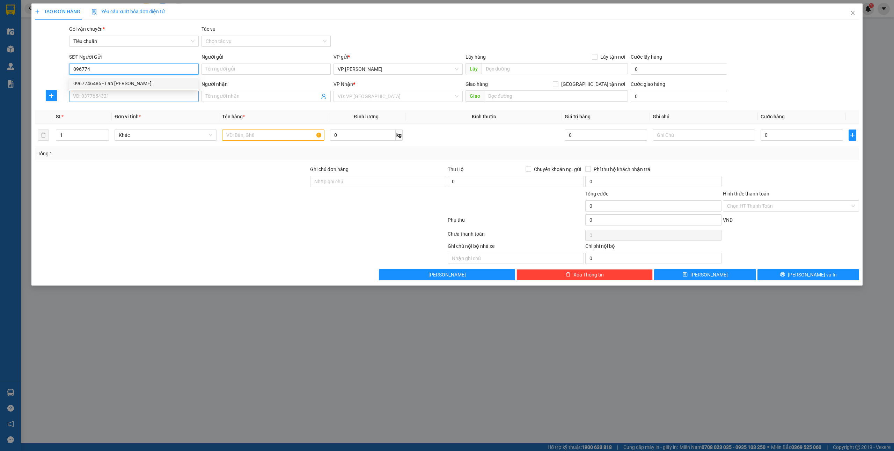
type input "Lab [PERSON_NAME]"
type input "0967746486"
click at [124, 94] on input "SĐT Người Nhận *" at bounding box center [133, 96] width 129 height 11
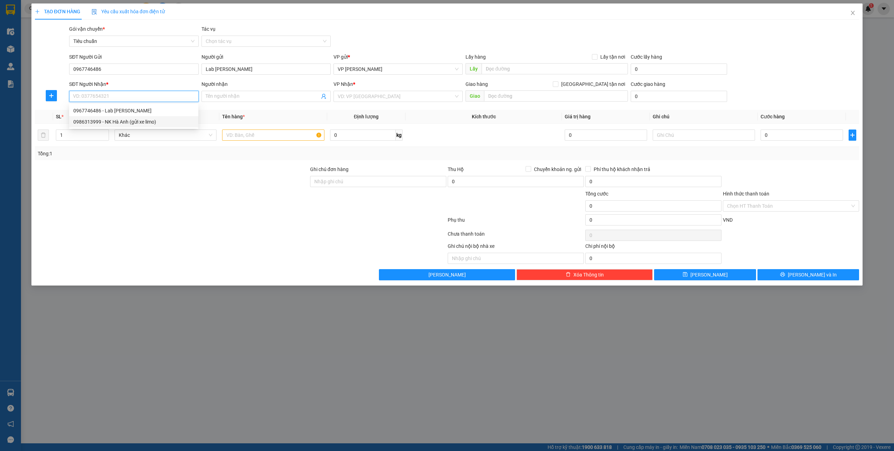
click at [146, 125] on div "0986313999 - NK Hà Anh (gửi xe limo)" at bounding box center [133, 122] width 121 height 8
type input "0986313999"
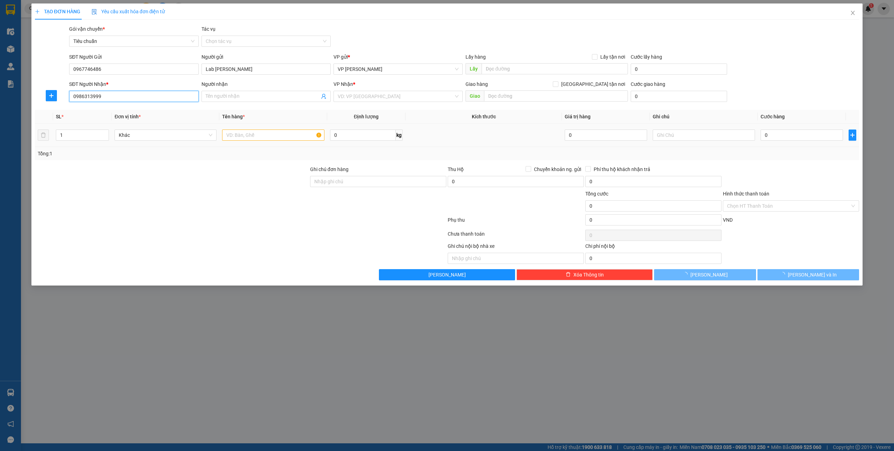
type input "NK Hà Anh (gửi xe limo)"
click at [261, 138] on input "text" at bounding box center [273, 135] width 102 height 11
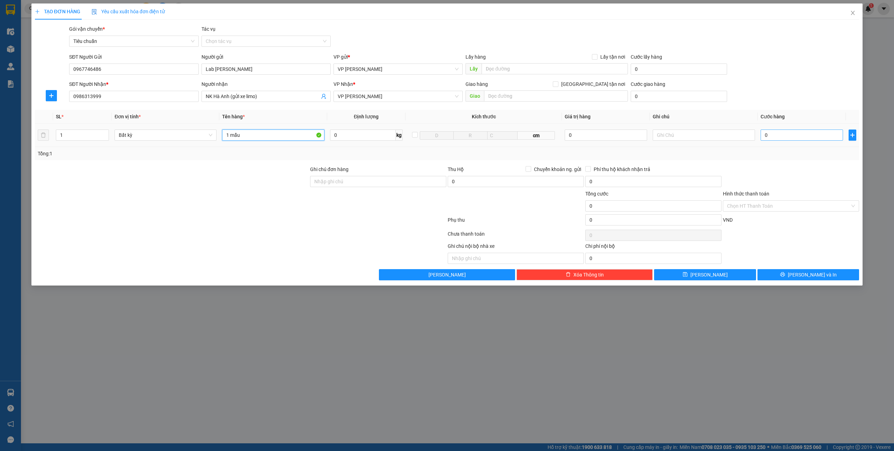
type input "1 mẫu"
click at [784, 130] on input "0" at bounding box center [802, 135] width 82 height 11
type input "5"
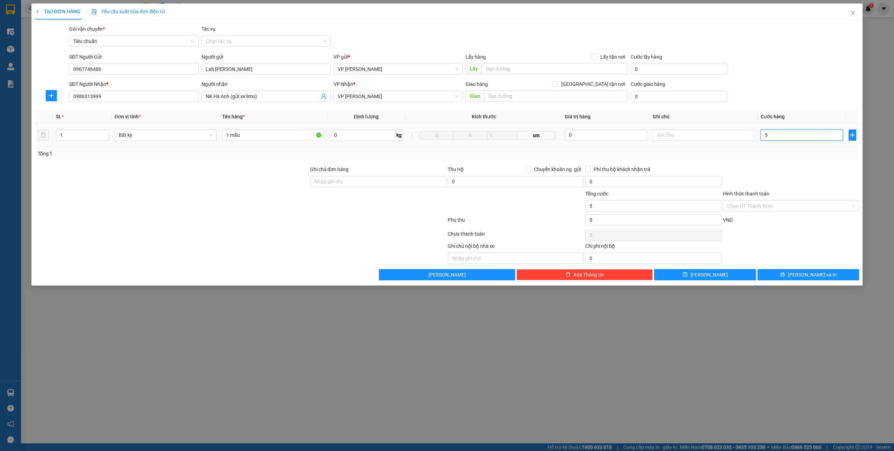
type input "50"
click at [751, 204] on input "Hình thức thanh toán" at bounding box center [788, 206] width 123 height 10
type input "50.000"
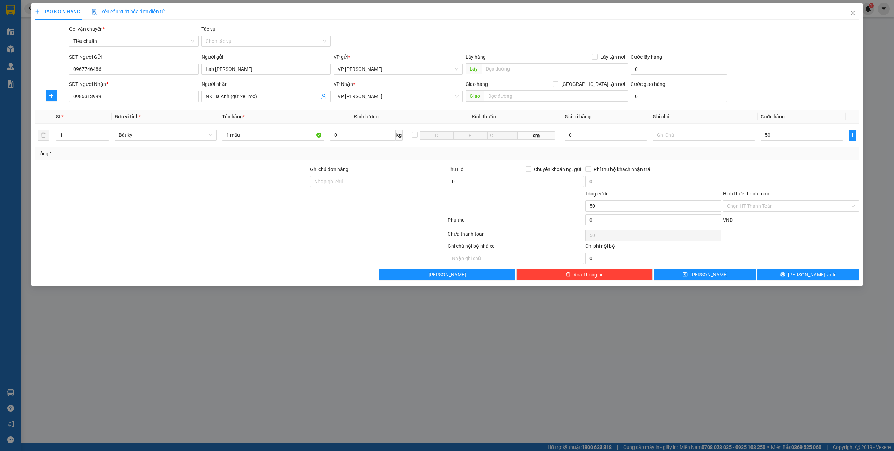
type input "50.000"
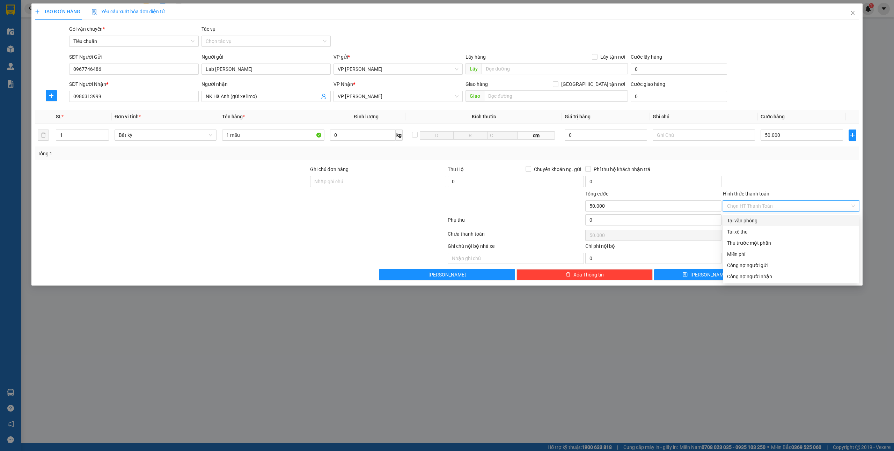
click at [740, 219] on div "Tại văn phòng" at bounding box center [791, 221] width 128 height 8
type input "0"
click at [816, 276] on span "Lưu và In" at bounding box center [812, 275] width 49 height 8
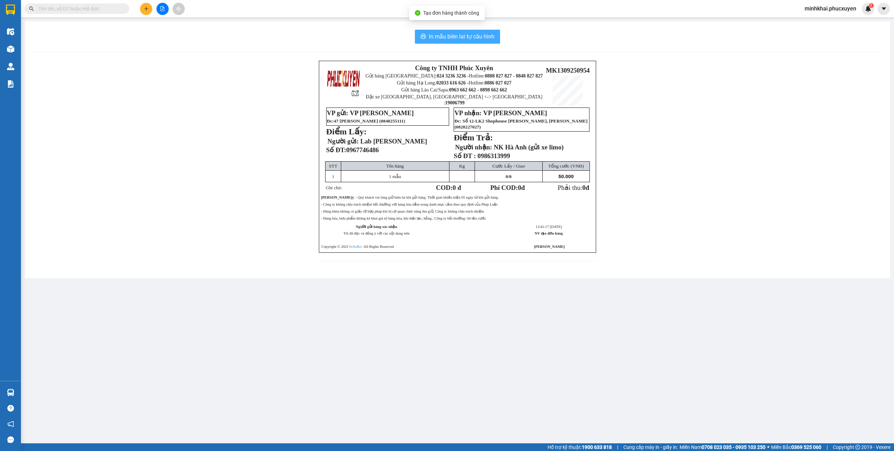
click at [460, 32] on span "In mẫu biên lai tự cấu hình" at bounding box center [462, 36] width 66 height 9
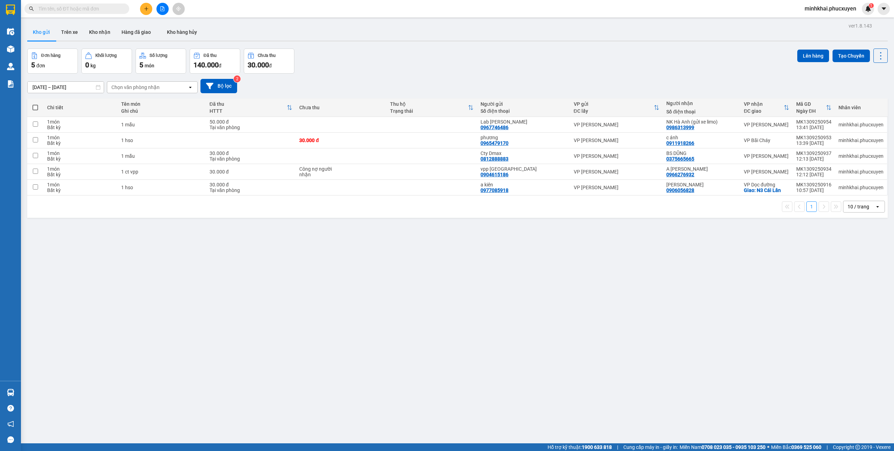
click at [701, 355] on div "ver 1.8.143 Kho gửi Trên xe Kho nhận Hàng đã giao Kho hàng hủy Đơn hàng 5 đơn K…" at bounding box center [457, 246] width 866 height 451
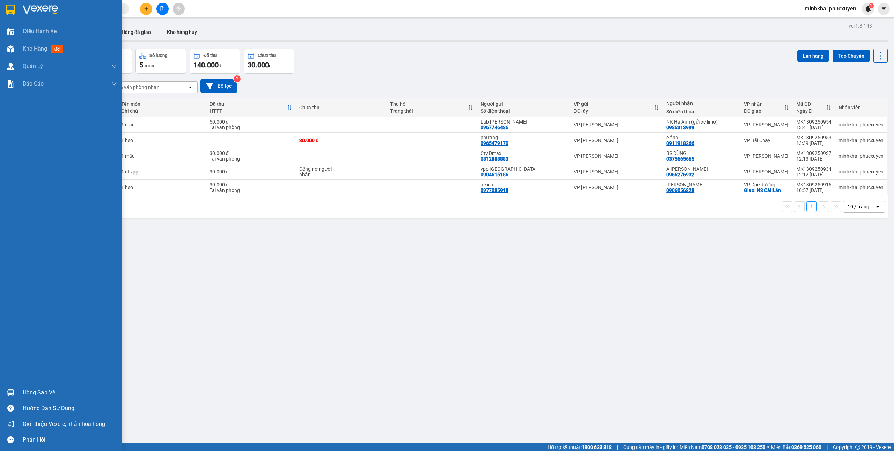
click at [1, 396] on div "Hàng sắp về" at bounding box center [61, 393] width 122 height 16
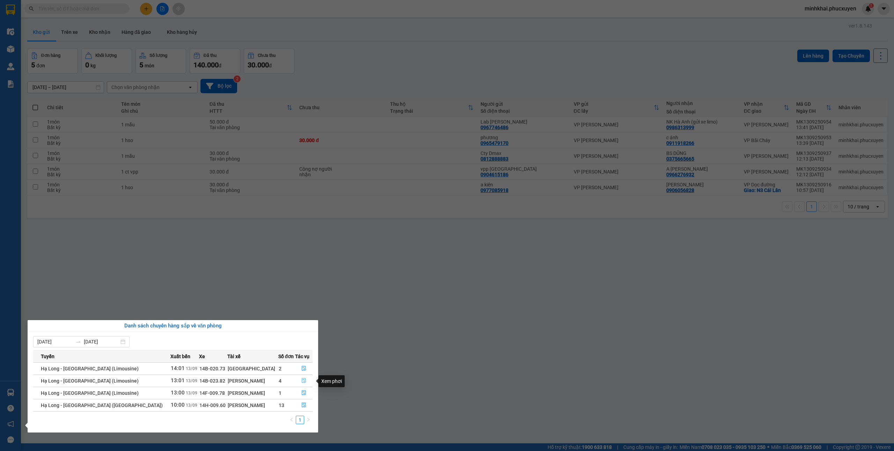
click at [301, 381] on icon "file-done" at bounding box center [303, 380] width 5 height 5
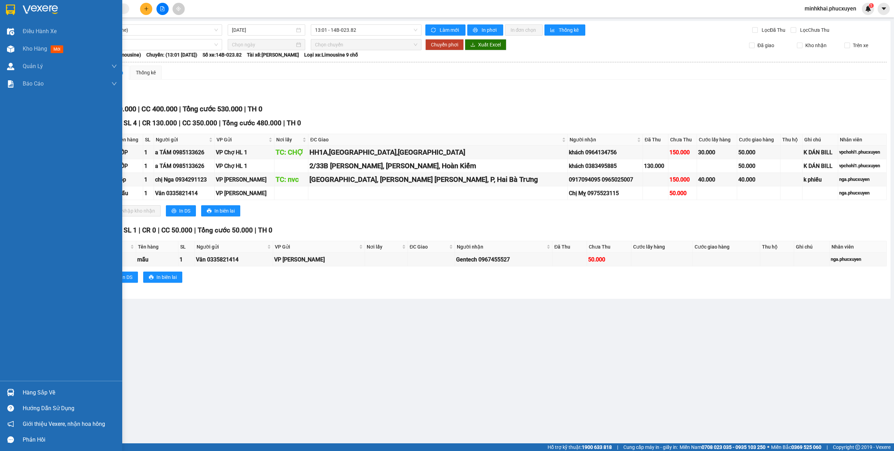
click at [14, 388] on div at bounding box center [11, 393] width 12 height 12
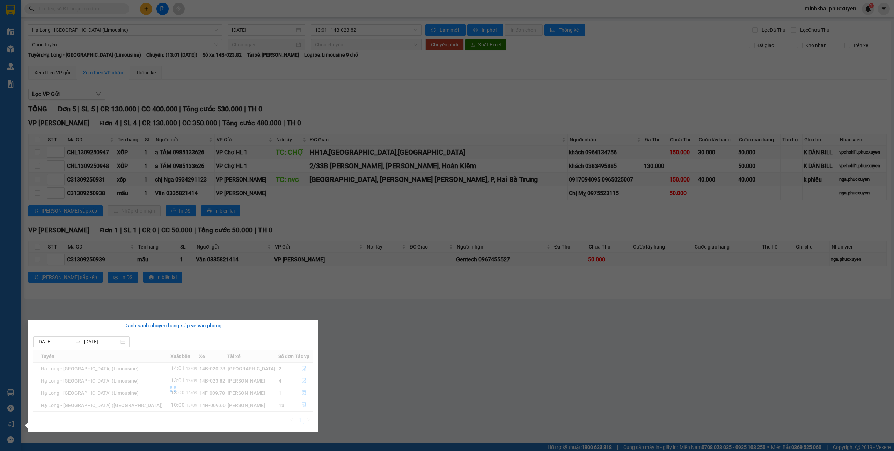
click at [400, 407] on section "Kết quả tìm kiếm ( 44 ) Bộ lọc Mã ĐH Trạng thái Món hàng Thu hộ Tổng cước Chưa …" at bounding box center [447, 225] width 894 height 451
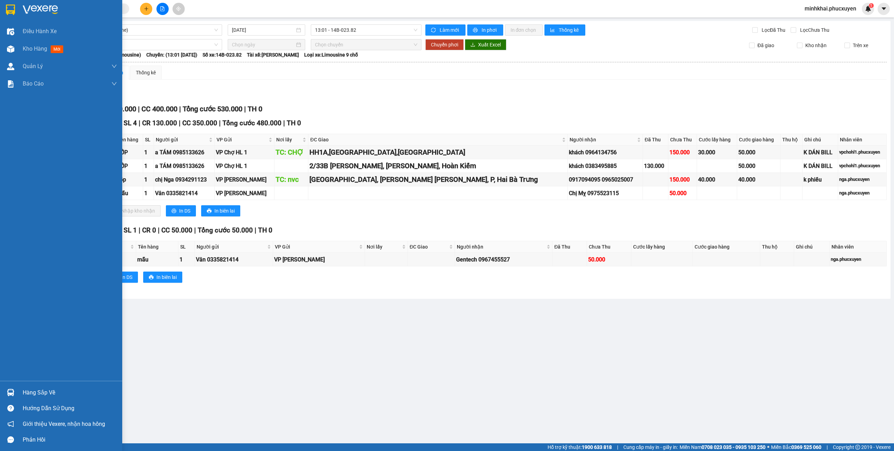
click at [13, 391] on img at bounding box center [10, 392] width 7 height 7
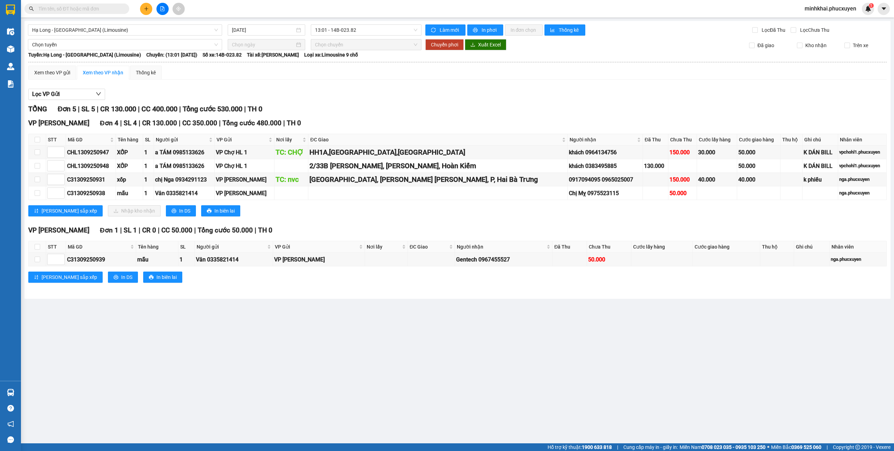
click at [472, 373] on section "Kết quả tìm kiếm ( 44 ) Bộ lọc Mã ĐH Trạng thái Món hàng Thu hộ Tổng cước Chưa …" at bounding box center [447, 225] width 894 height 451
click at [35, 141] on input "checkbox" at bounding box center [38, 140] width 6 height 6
checkbox input "true"
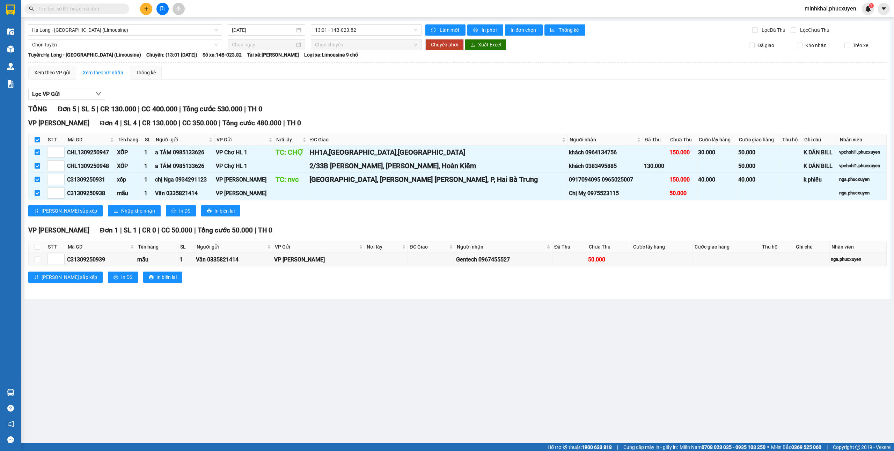
checkbox input "true"
click at [39, 141] on input "checkbox" at bounding box center [38, 140] width 6 height 6
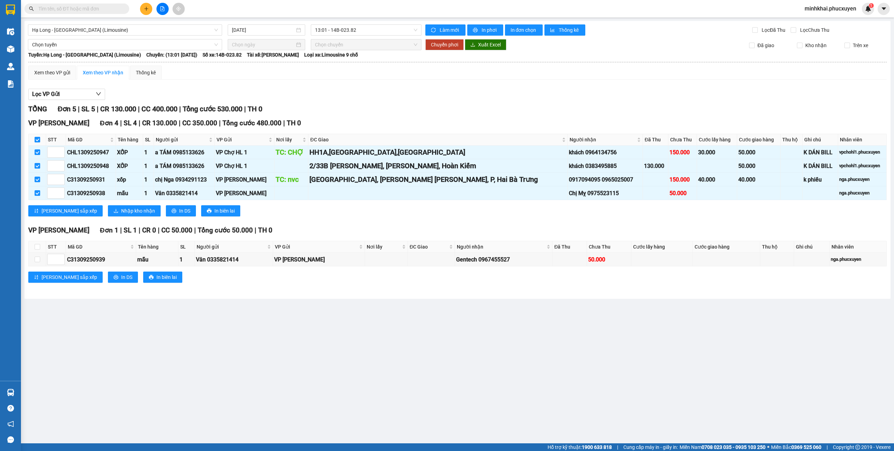
checkbox input "false"
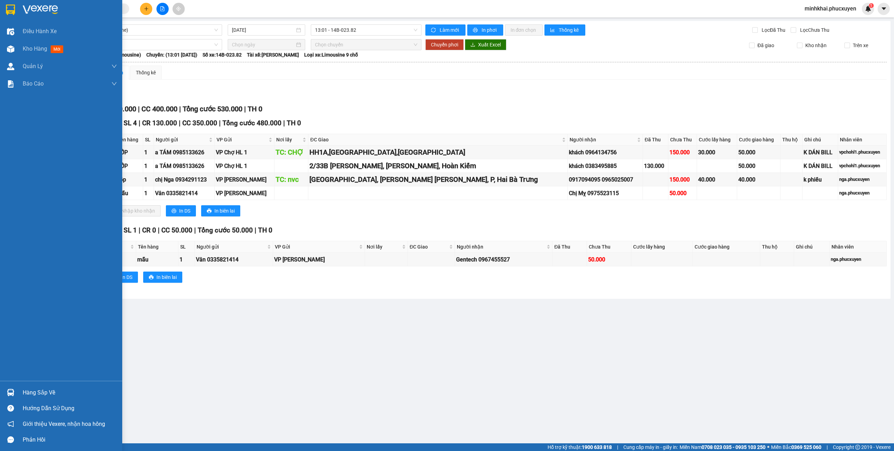
click at [8, 392] on img at bounding box center [10, 392] width 7 height 7
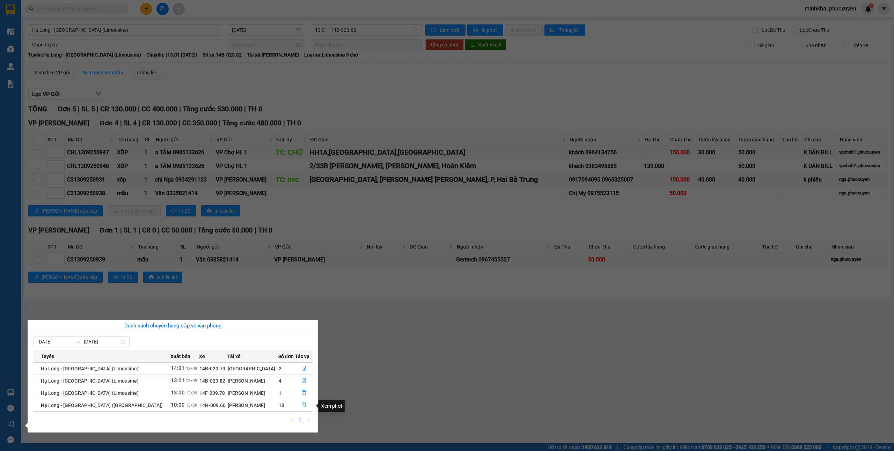
click at [301, 407] on icon "file-done" at bounding box center [303, 405] width 5 height 5
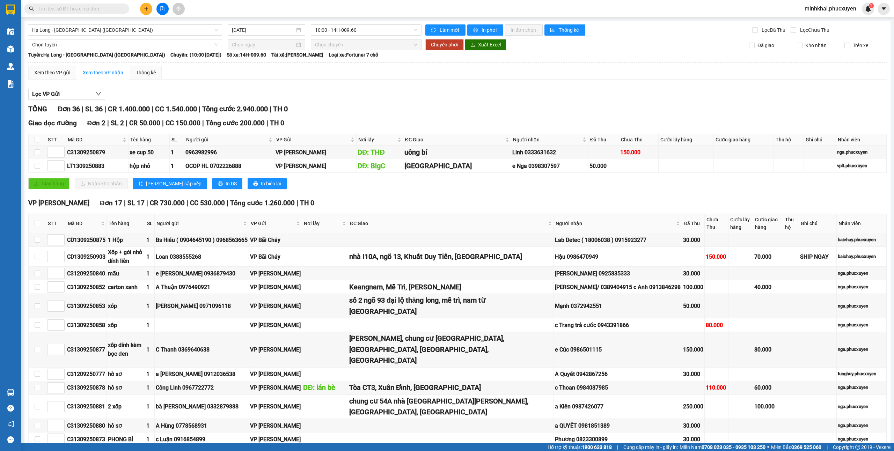
drag, startPoint x: 389, startPoint y: 287, endPoint x: 355, endPoint y: 277, distance: 35.3
drag, startPoint x: 106, startPoint y: 275, endPoint x: 161, endPoint y: 286, distance: 56.0
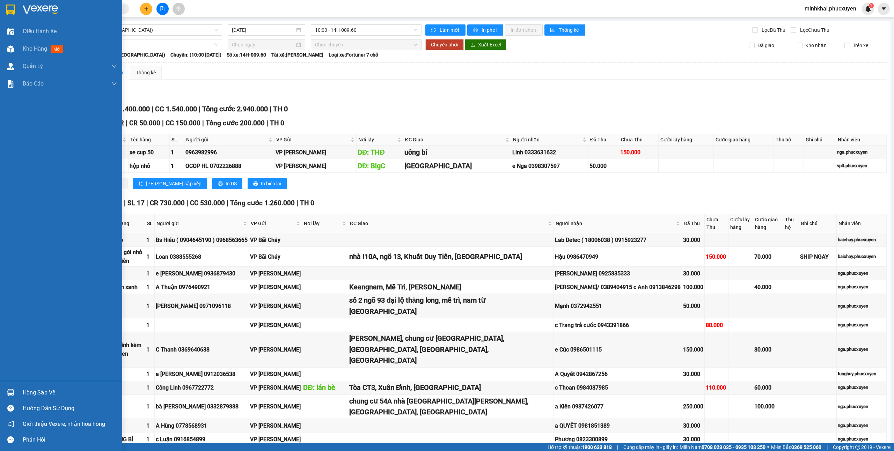
click at [2, 390] on div "Hàng sắp về" at bounding box center [61, 393] width 122 height 16
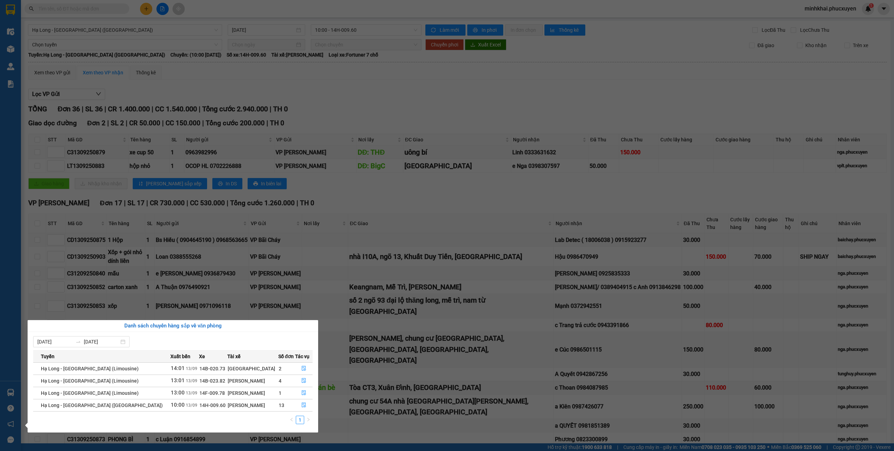
click at [481, 158] on section "Kết quả tìm kiếm ( 44 ) Bộ lọc Mã ĐH Trạng thái Món hàng Thu hộ Tổng cước Chưa …" at bounding box center [447, 225] width 894 height 451
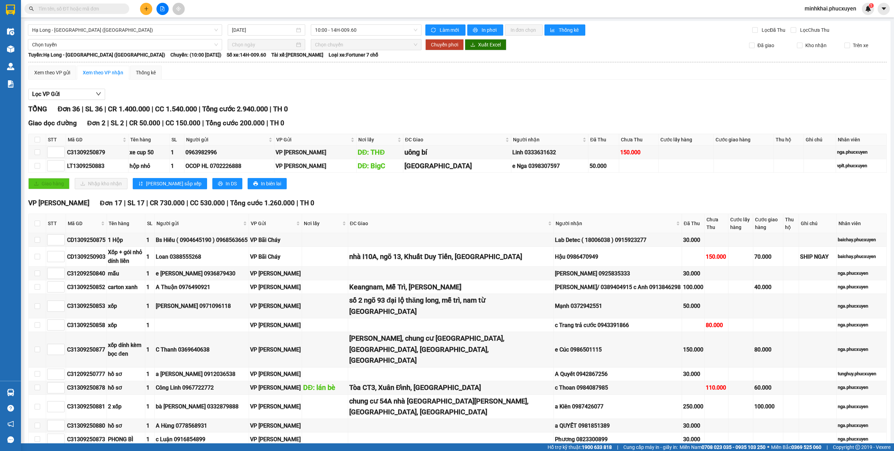
scroll to position [516, 0]
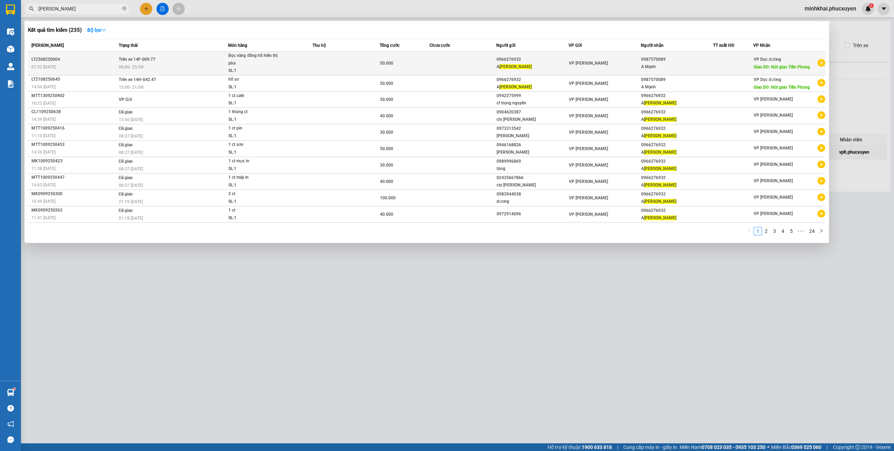
type input "[PERSON_NAME]"
click at [506, 61] on div "0966276932" at bounding box center [533, 59] width 72 height 7
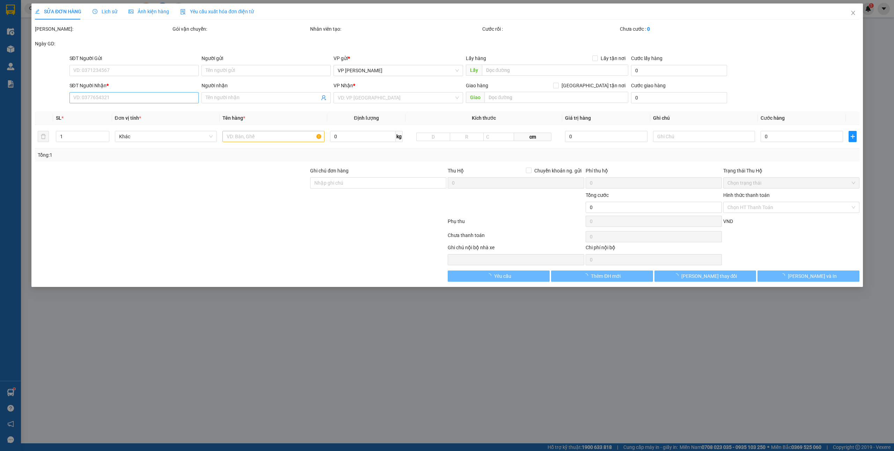
type input "0966276932"
type input "A [PERSON_NAME]"
type input "0987570089"
type input "A Mạnh"
type input "Nút giao Tiền Phong"
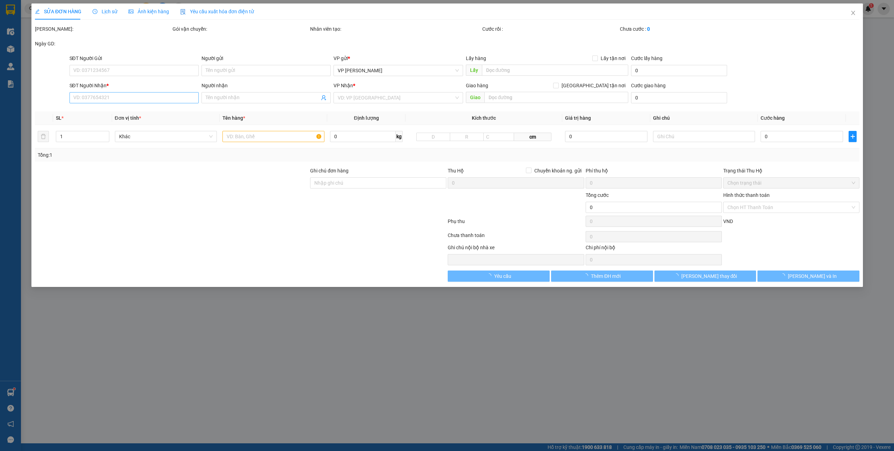
type input "50.000"
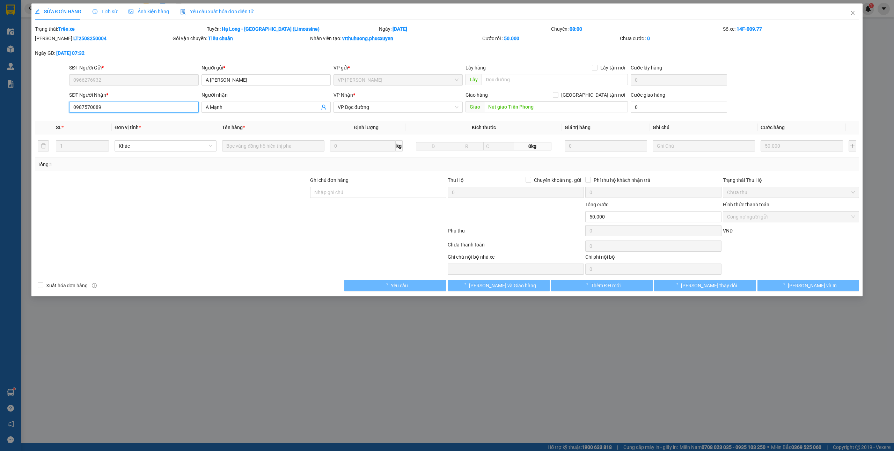
click at [126, 102] on input "0987570089" at bounding box center [133, 107] width 129 height 11
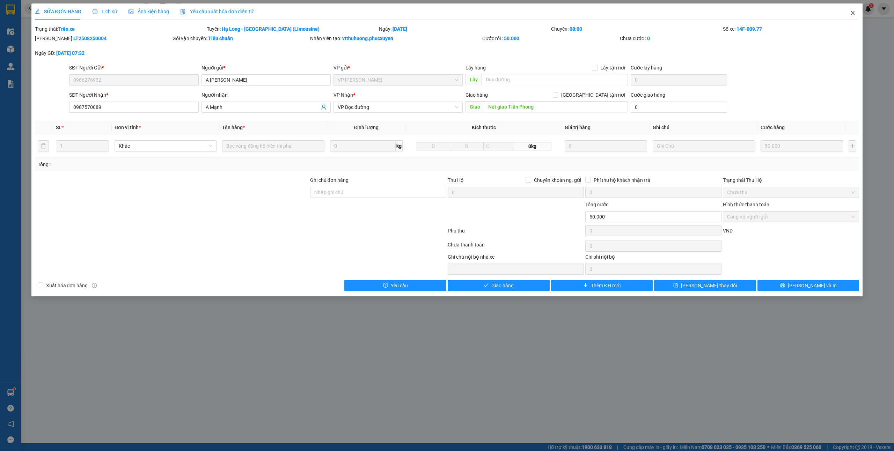
click at [851, 12] on icon "close" at bounding box center [853, 13] width 4 height 4
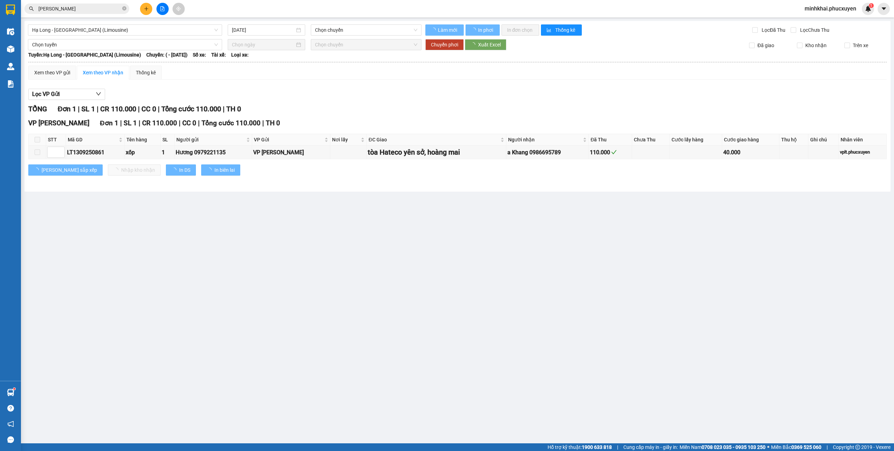
click at [84, 10] on input "[PERSON_NAME]" at bounding box center [79, 9] width 82 height 8
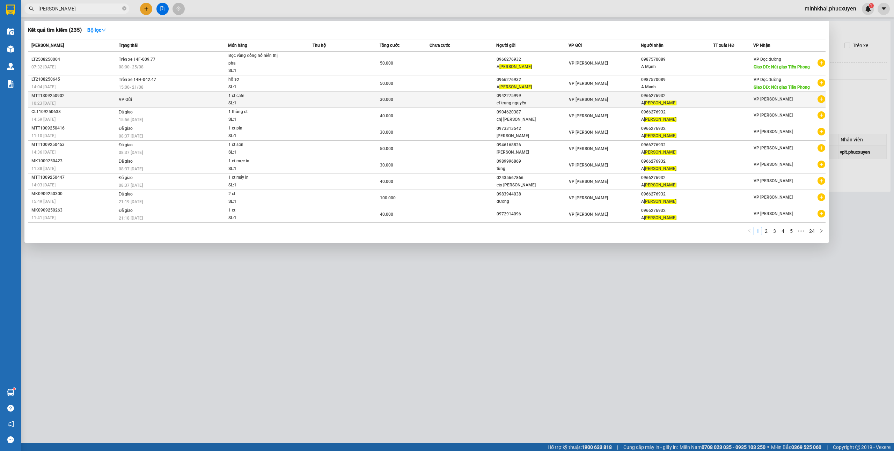
click at [698, 102] on div "A [PERSON_NAME]" at bounding box center [677, 103] width 72 height 7
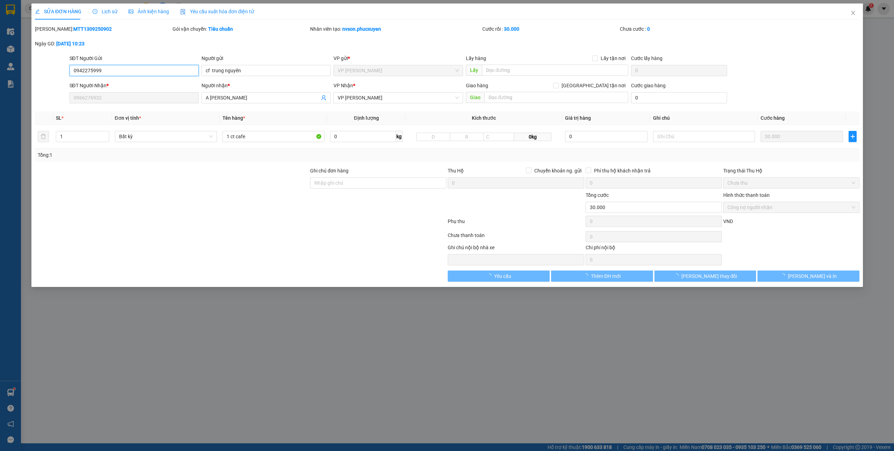
type input "0942275999"
type input "cf trung nguyên"
type input "0966276932"
type input "A [PERSON_NAME]"
type input "30.000"
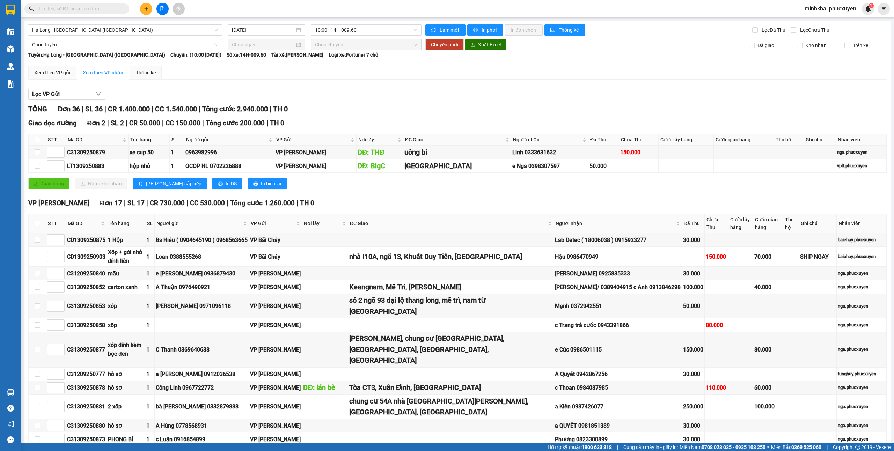
scroll to position [516, 0]
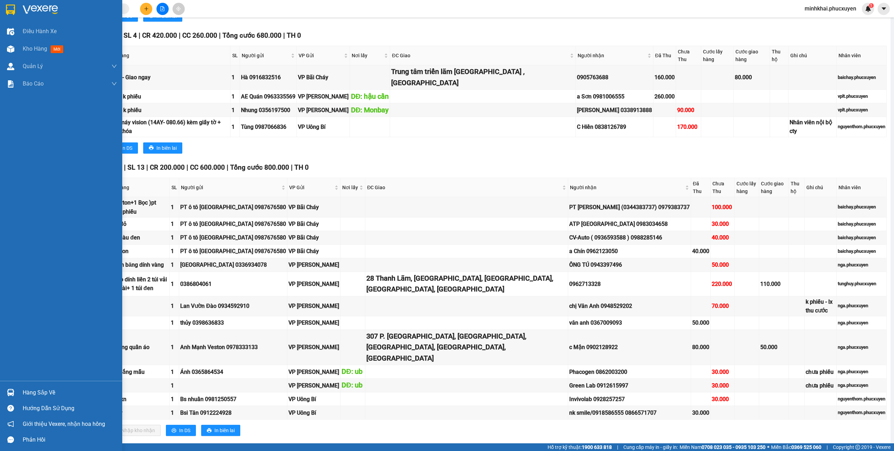
click at [5, 390] on div at bounding box center [11, 393] width 12 height 12
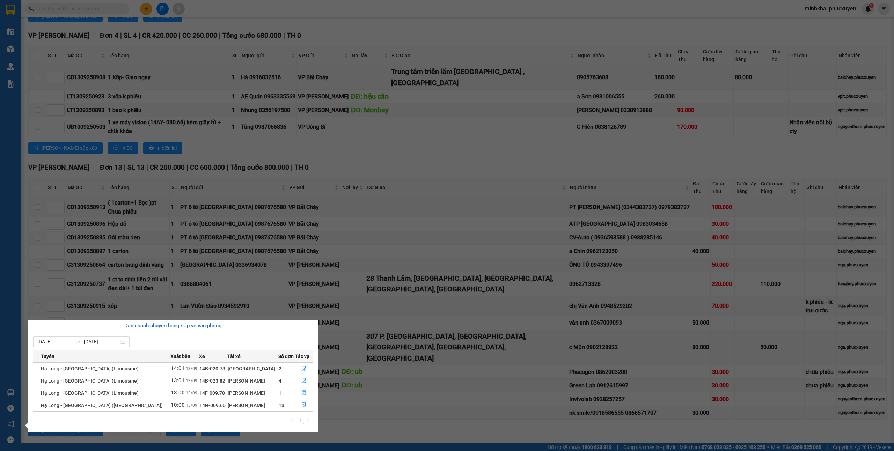
click at [300, 390] on button "button" at bounding box center [303, 393] width 17 height 11
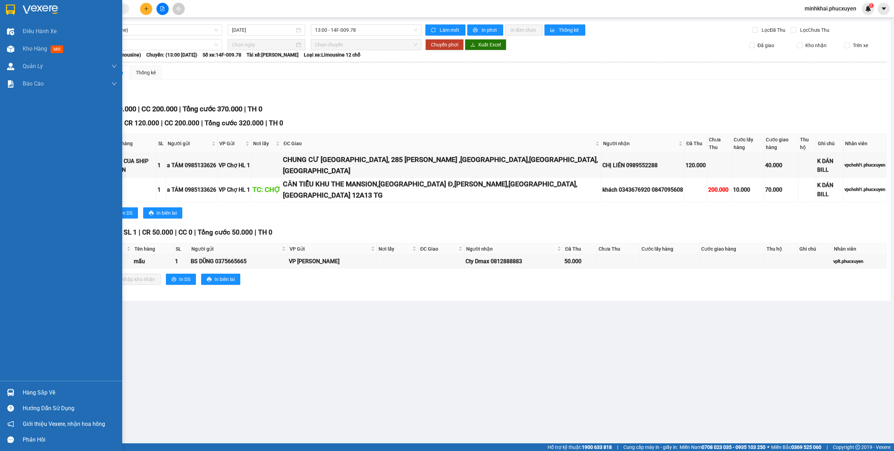
click at [16, 393] on div at bounding box center [11, 393] width 12 height 12
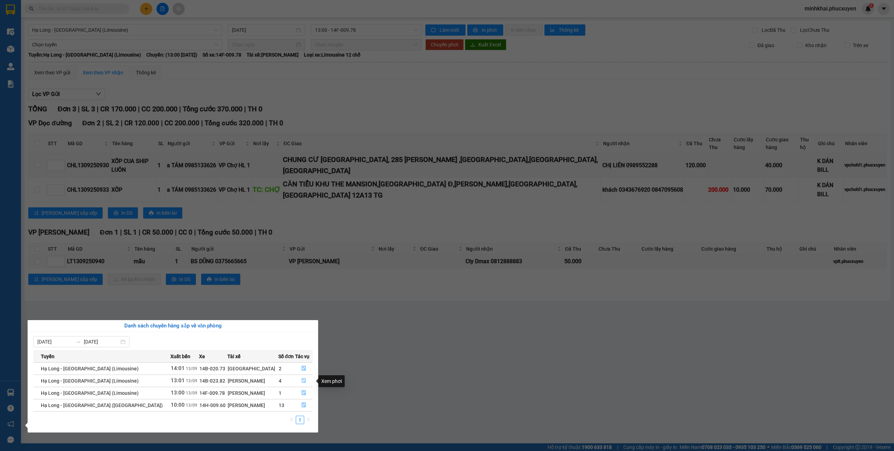
click at [301, 382] on icon "file-done" at bounding box center [303, 380] width 5 height 5
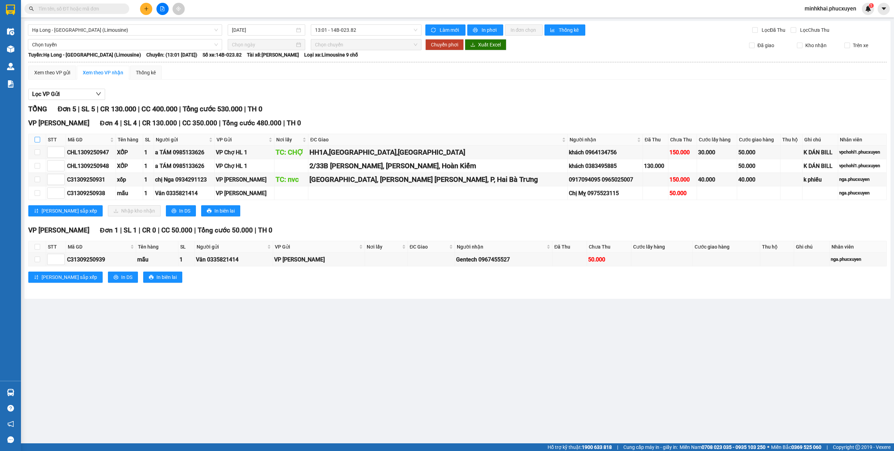
click at [36, 142] on input "checkbox" at bounding box center [38, 140] width 6 height 6
checkbox input "true"
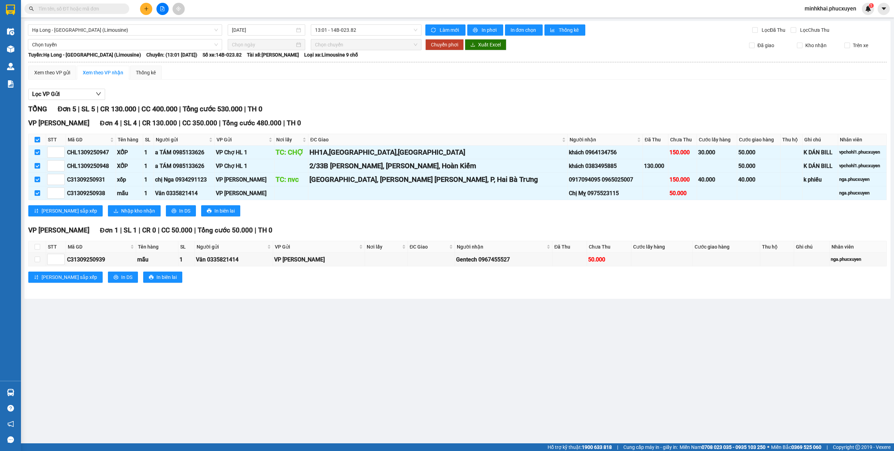
checkbox input "true"
click at [36, 142] on input "checkbox" at bounding box center [38, 140] width 6 height 6
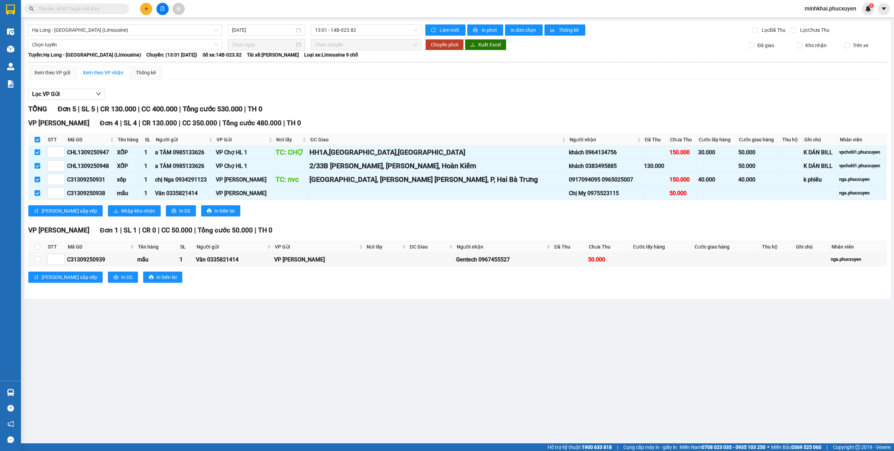
checkbox input "false"
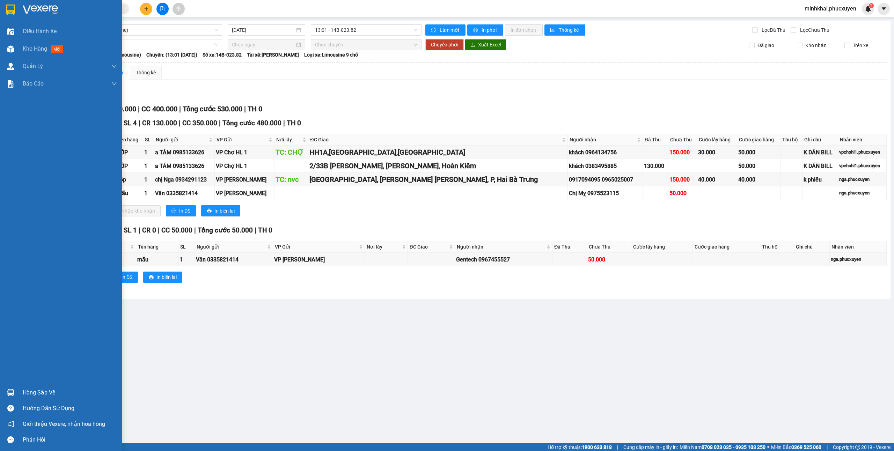
click at [43, 392] on div "Hàng sắp về" at bounding box center [70, 393] width 94 height 10
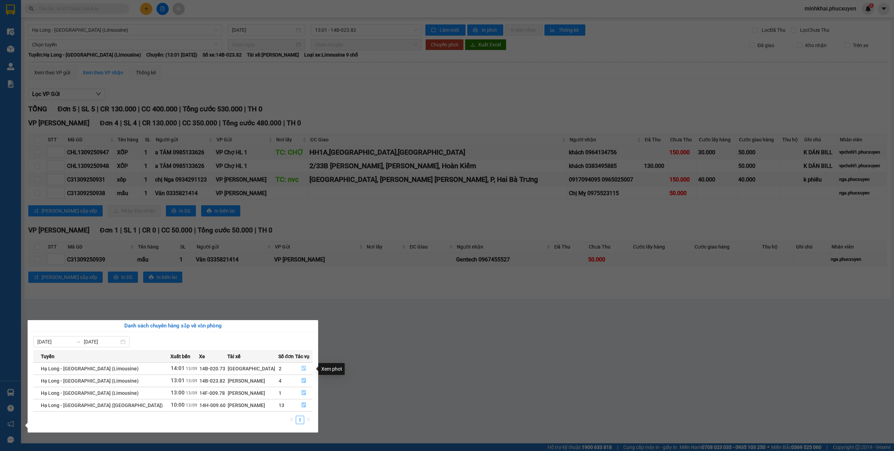
click at [301, 369] on icon "file-done" at bounding box center [303, 368] width 5 height 5
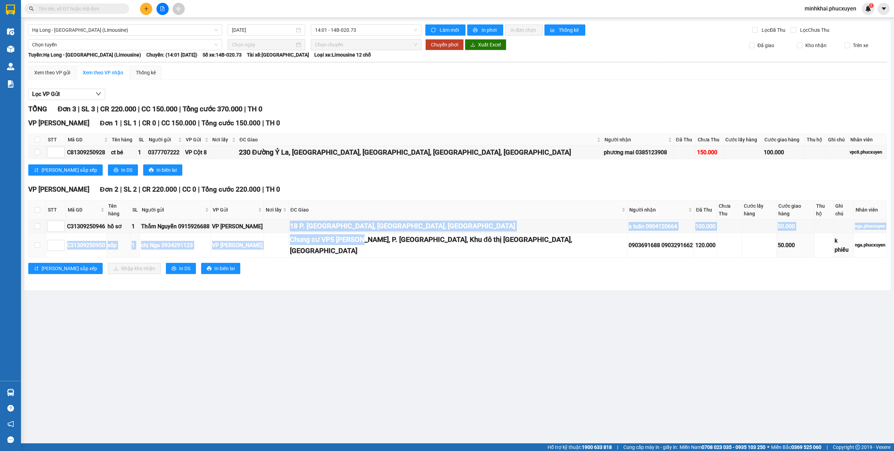
drag, startPoint x: 292, startPoint y: 218, endPoint x: 349, endPoint y: 245, distance: 62.3
click at [368, 235] on tbody "C31309250946 hồ sơ 1 Thắm Nguyễn 0915926688 VP Hạ Long 18 P. [GEOGRAPHIC_DATA]…" at bounding box center [458, 239] width 858 height 38
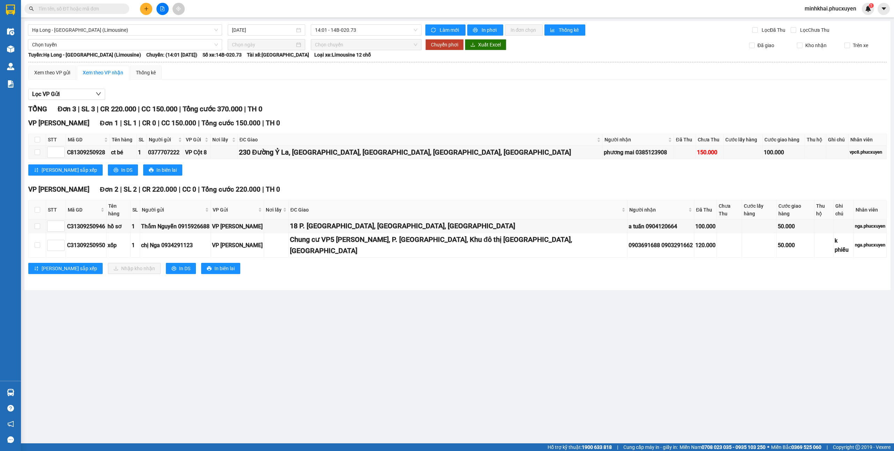
click at [369, 260] on div "VP [PERSON_NAME] Đơn 2 | SL 2 | CR 220.000 | CC 0 | Tổng cước 220.000 | TH 0 ST…" at bounding box center [457, 231] width 858 height 95
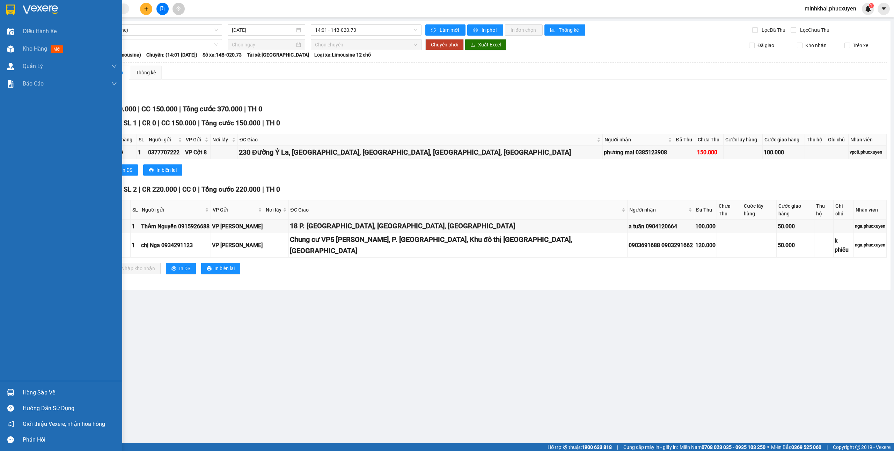
click at [20, 387] on div "Hàng sắp về" at bounding box center [61, 393] width 122 height 16
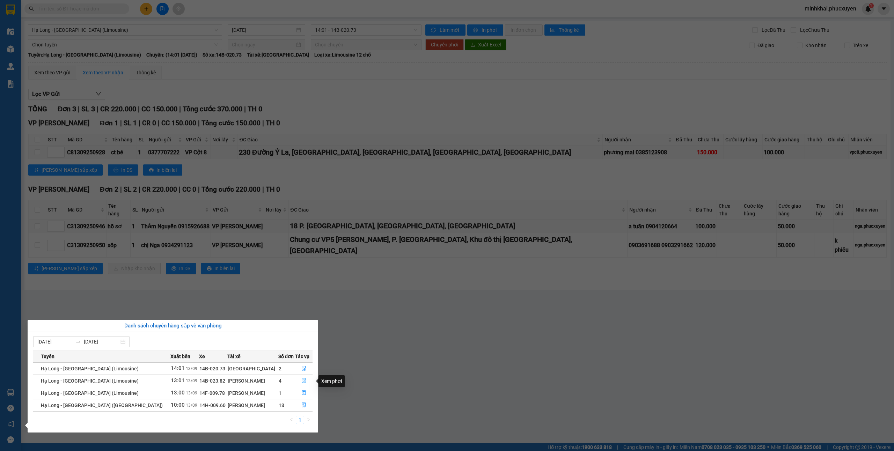
click at [301, 380] on icon "file-done" at bounding box center [303, 380] width 5 height 5
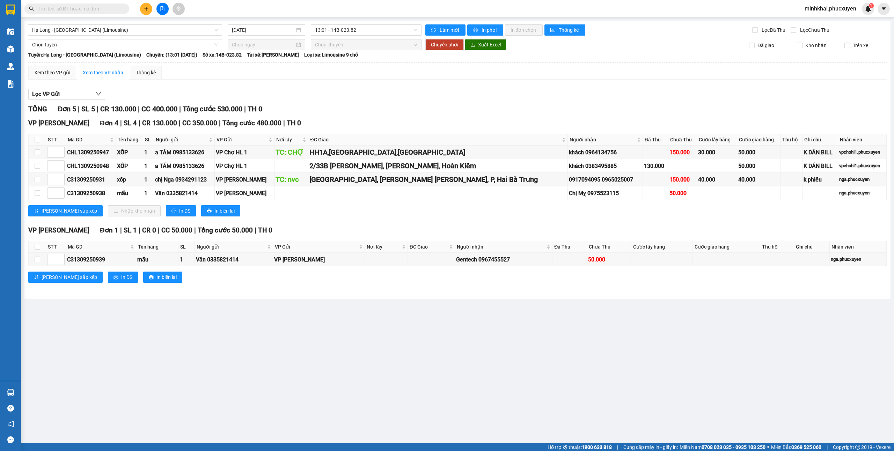
click at [98, 8] on input "text" at bounding box center [79, 9] width 82 height 8
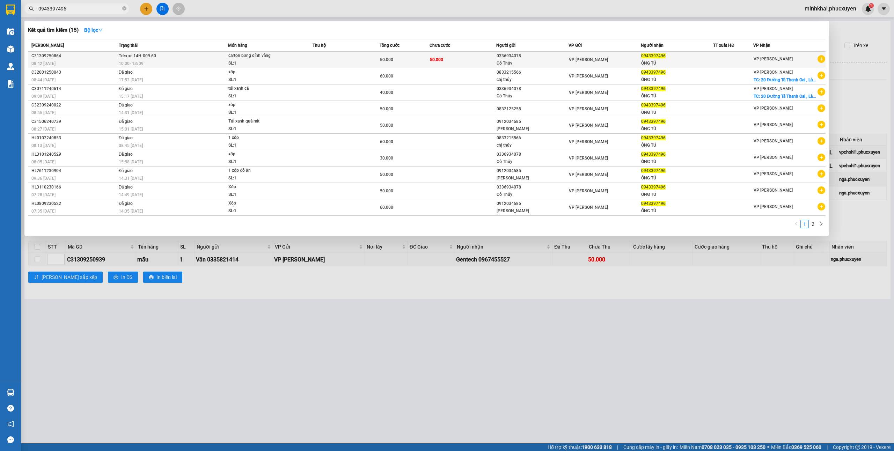
type input "0943397496"
click at [735, 57] on div at bounding box center [733, 59] width 39 height 7
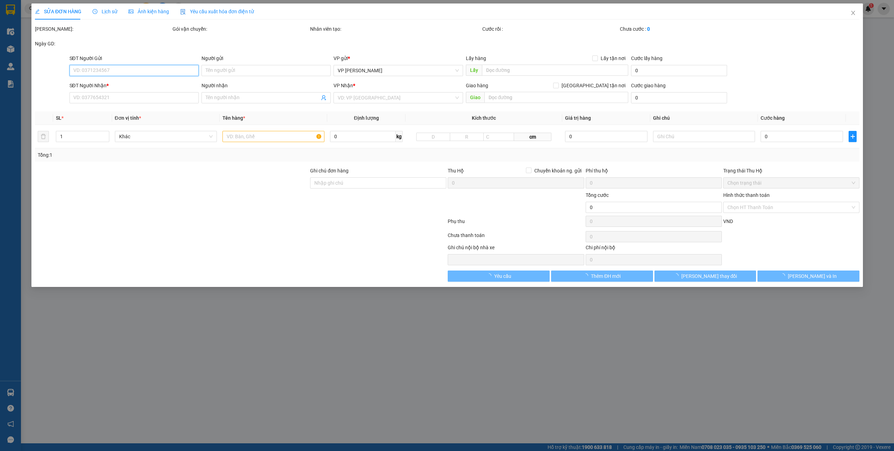
type input "0336934078"
type input "Cô Thủy"
type input "0943397496"
type input "ÔNG TÚ"
type input "50.000"
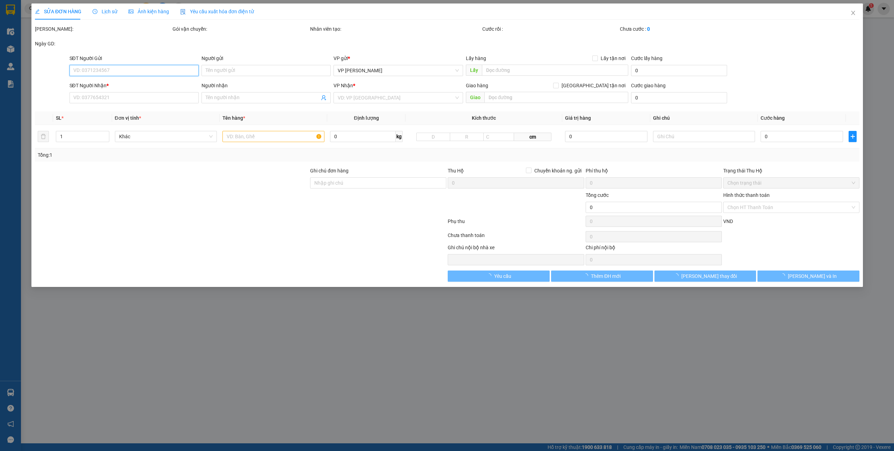
type input "50.000"
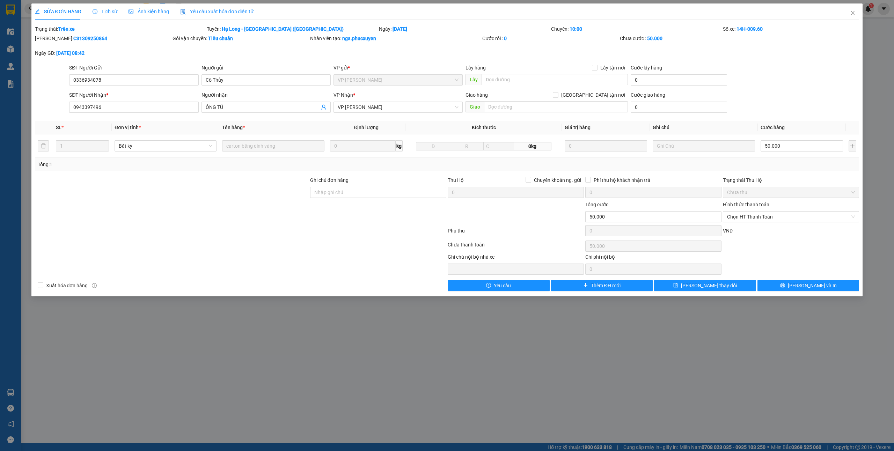
click at [98, 13] on span "Lịch sử" at bounding box center [105, 12] width 25 height 6
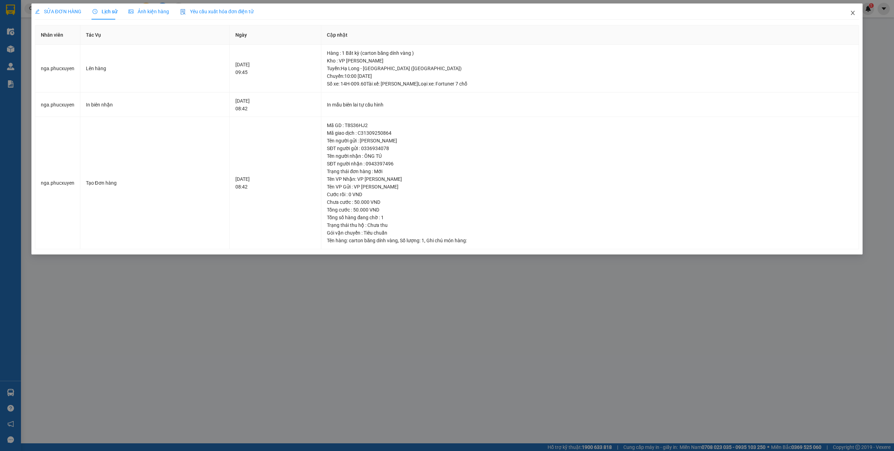
click at [851, 16] on icon "close" at bounding box center [853, 13] width 6 height 6
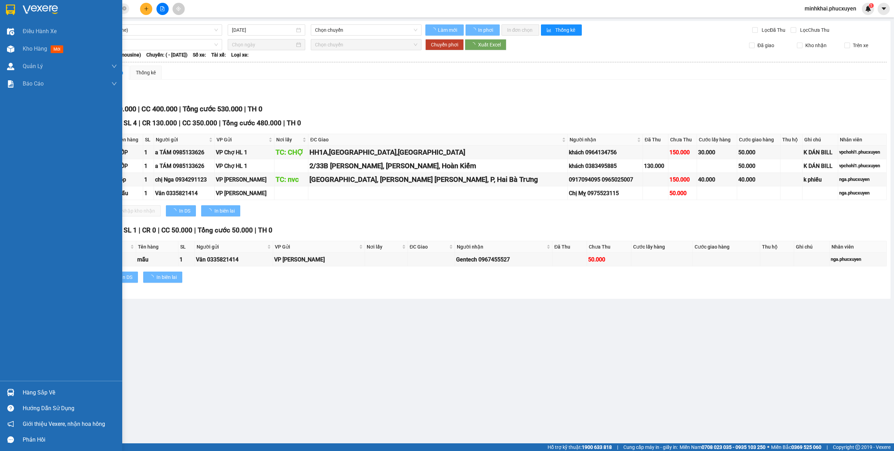
click at [17, 49] on div "Kho hàng mới" at bounding box center [61, 48] width 122 height 17
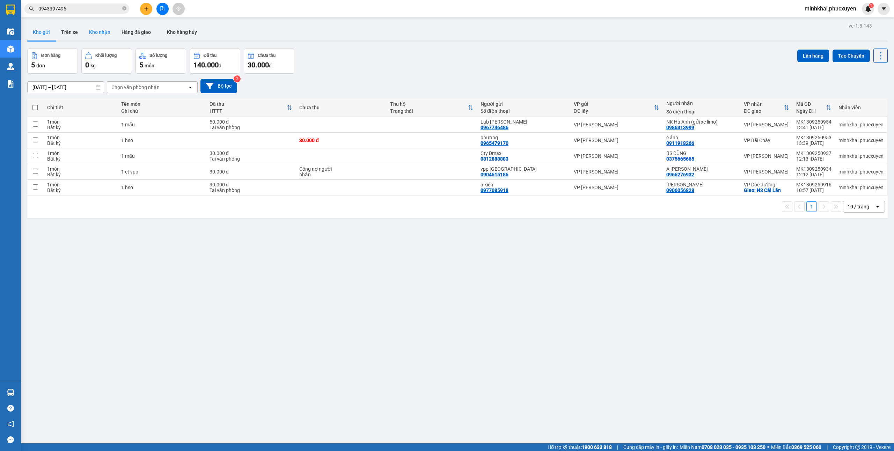
click at [105, 34] on button "Kho nhận" at bounding box center [99, 32] width 32 height 17
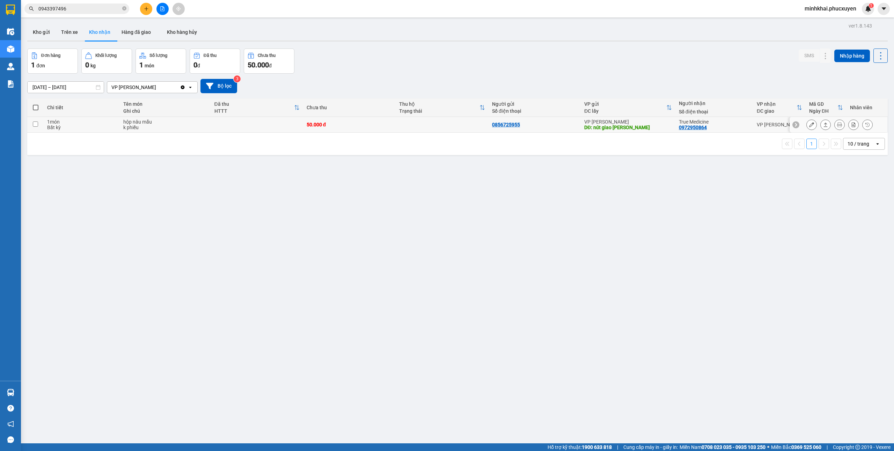
click at [821, 127] on button at bounding box center [826, 125] width 10 height 12
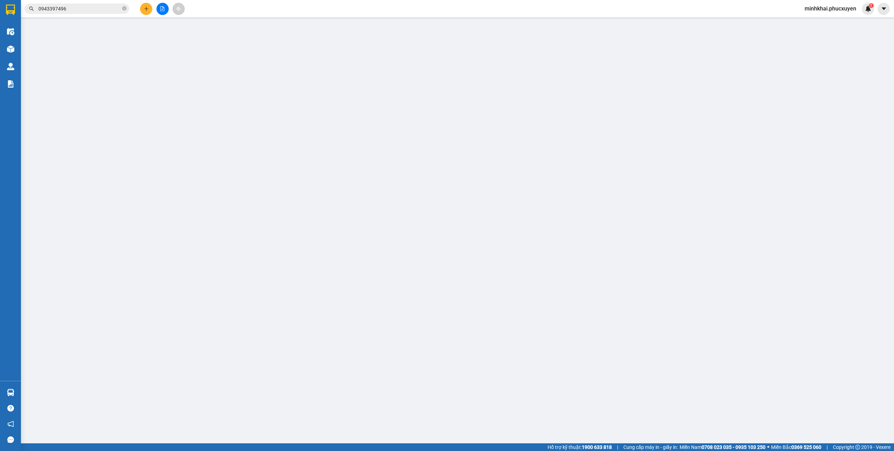
type input "0856725955"
type input "nút giao [PERSON_NAME]"
type input "0972950864"
type input "True Medicine"
type input "50.000"
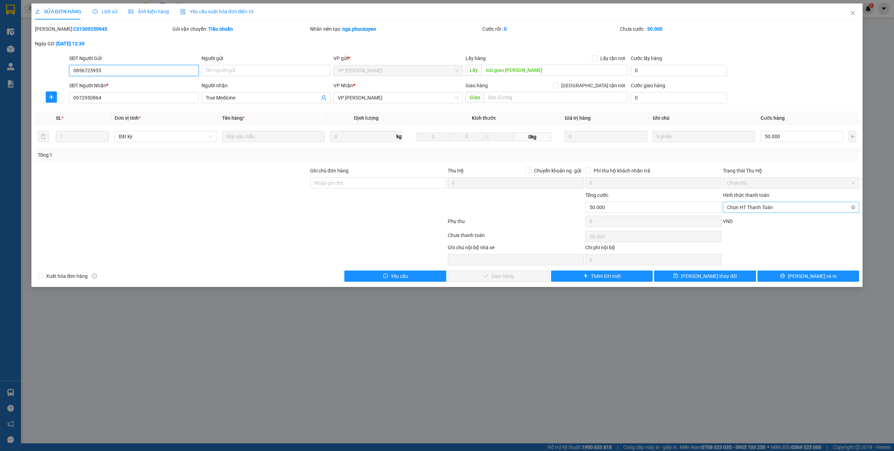
click at [745, 210] on span "Chọn HT Thanh Toán" at bounding box center [791, 207] width 128 height 10
click at [739, 219] on div "Tại văn phòng" at bounding box center [791, 222] width 128 height 8
type input "0"
click at [517, 277] on span "[PERSON_NAME] và Giao hàng" at bounding box center [502, 276] width 67 height 8
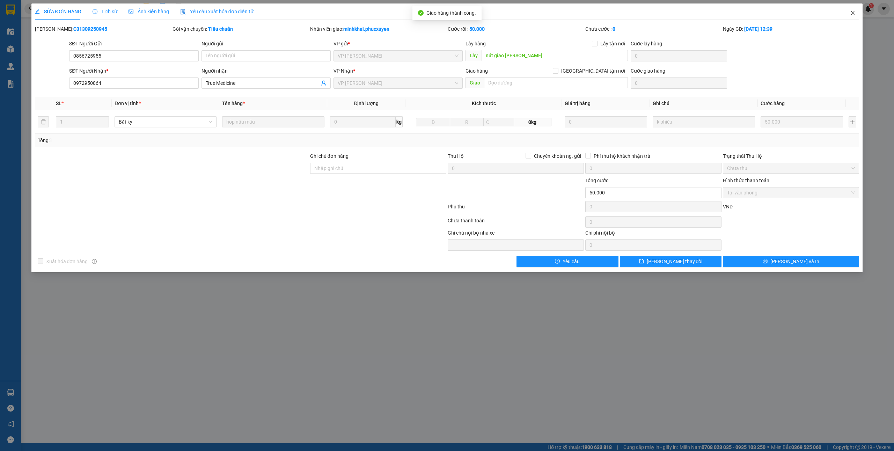
click at [851, 16] on icon "close" at bounding box center [853, 13] width 6 height 6
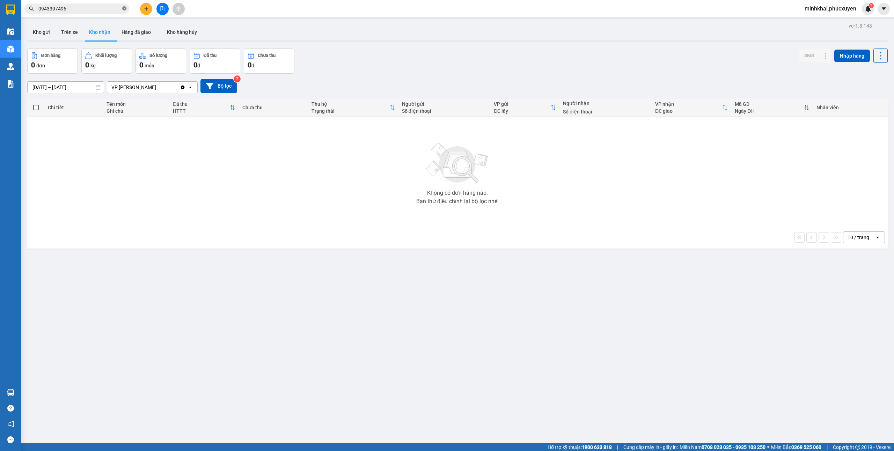
click at [124, 10] on icon "close-circle" at bounding box center [124, 8] width 4 height 4
click at [163, 12] on button at bounding box center [162, 9] width 12 height 12
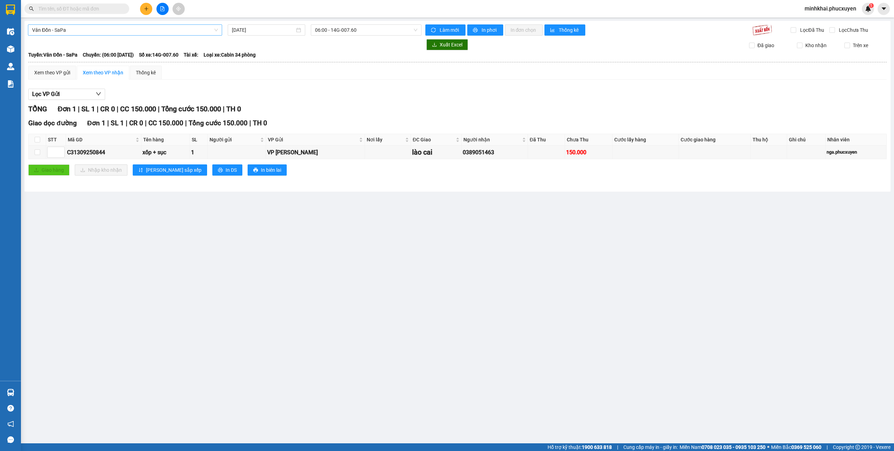
click at [91, 34] on span "Vân Đồn - SaPa" at bounding box center [125, 30] width 186 height 10
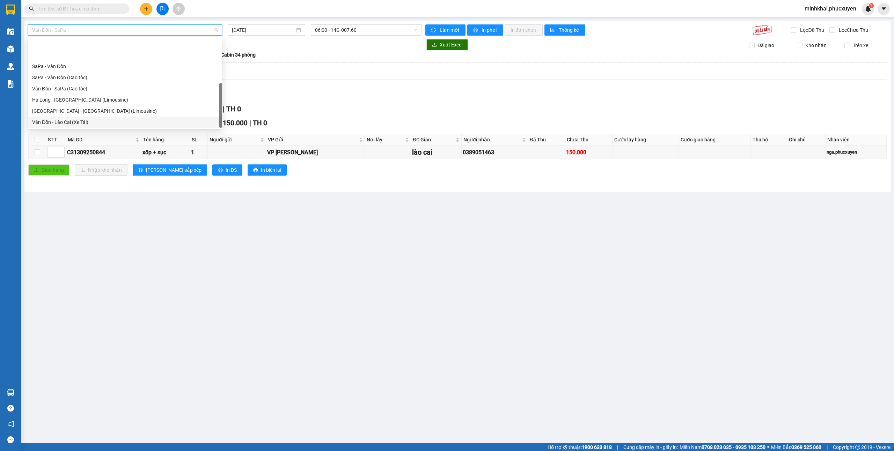
scroll to position [34, 0]
click at [79, 124] on div "[GEOGRAPHIC_DATA] - [GEOGRAPHIC_DATA] (Hàng hóa)" at bounding box center [125, 122] width 186 height 8
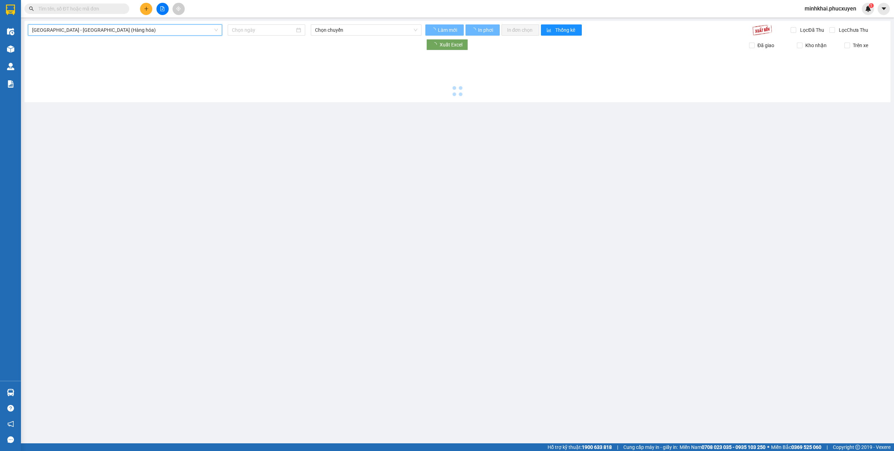
type input "[DATE]"
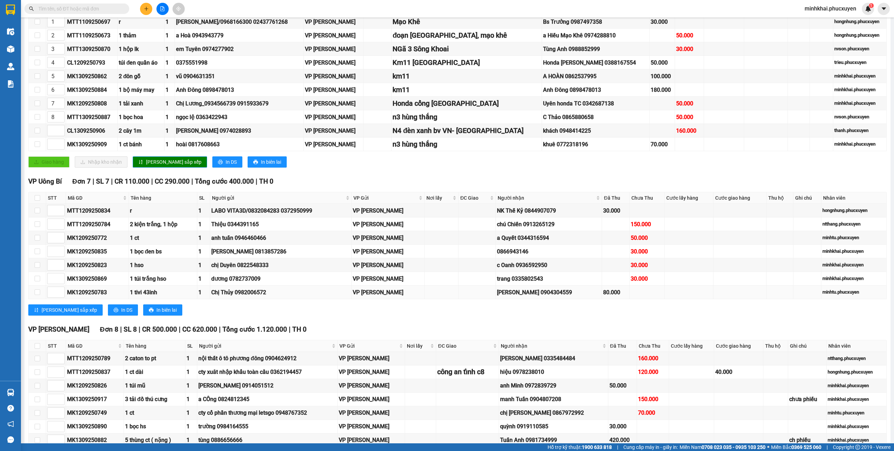
scroll to position [90, 0]
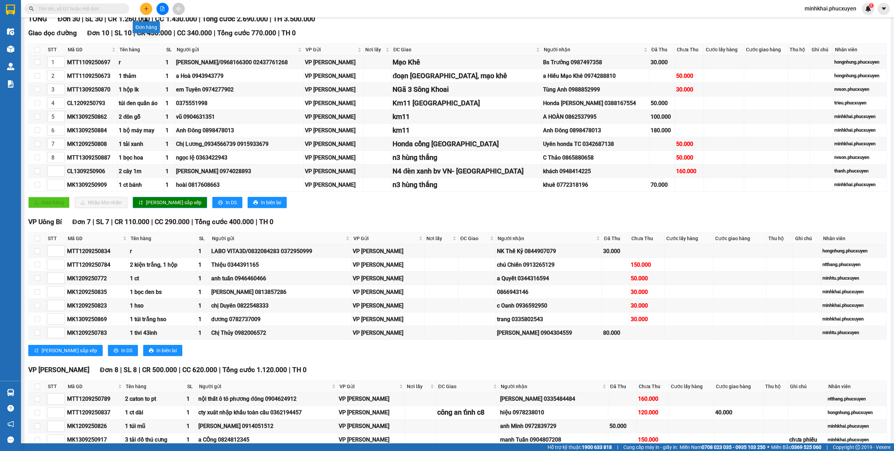
click at [147, 10] on icon "plus" at bounding box center [146, 8] width 5 height 5
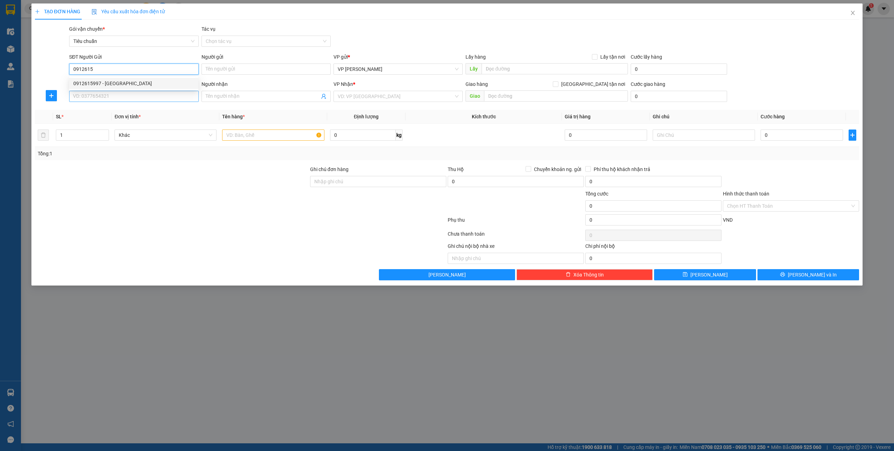
click at [104, 82] on div "0912615997 - [GEOGRAPHIC_DATA]" at bounding box center [133, 84] width 121 height 8
type input "0912615997"
type input "Green Lab"
type input "0912615997"
click at [109, 97] on input "SĐT Người Nhận *" at bounding box center [133, 96] width 129 height 11
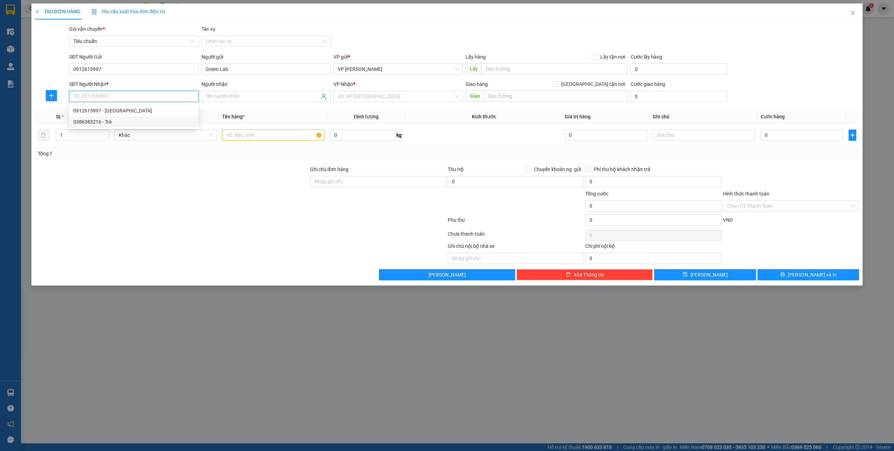
click at [124, 126] on div "0386383216 - Trà" at bounding box center [133, 121] width 129 height 11
type input "0386383216"
click at [257, 139] on input "text" at bounding box center [273, 135] width 102 height 11
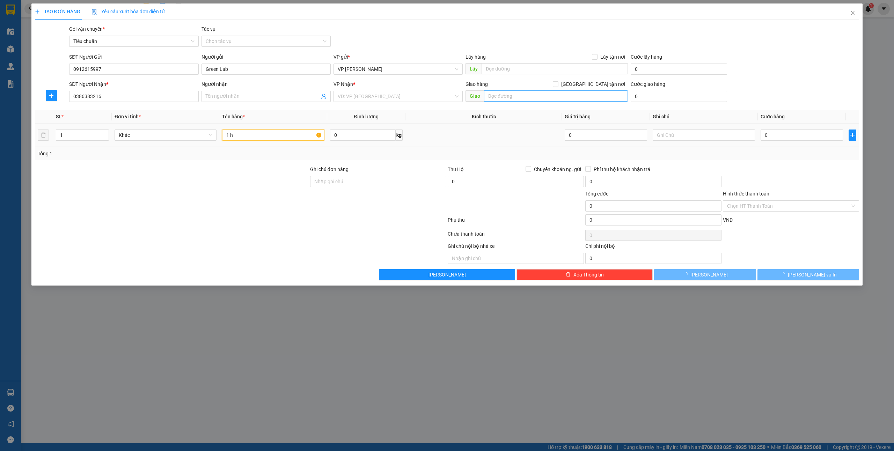
type input "1 hô"
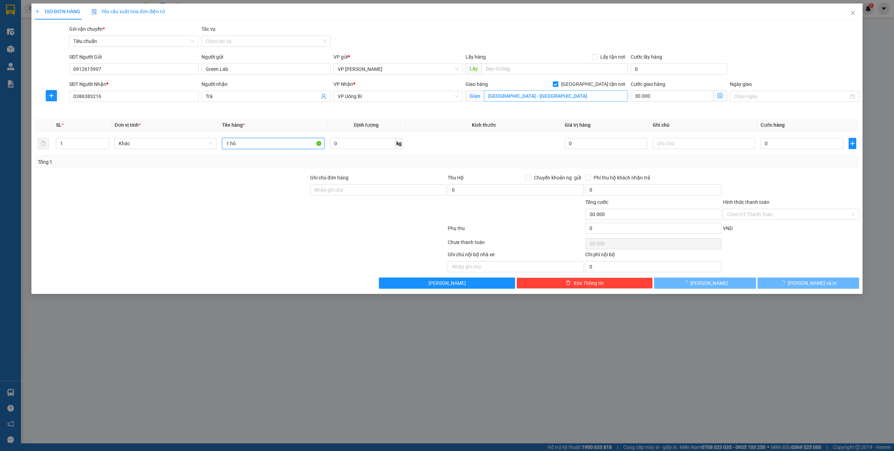
type input "Trà"
checkbox input "true"
type input "Bệnh viện quốc tế Hà Nội - Quảng Ninh"
type input "30.000"
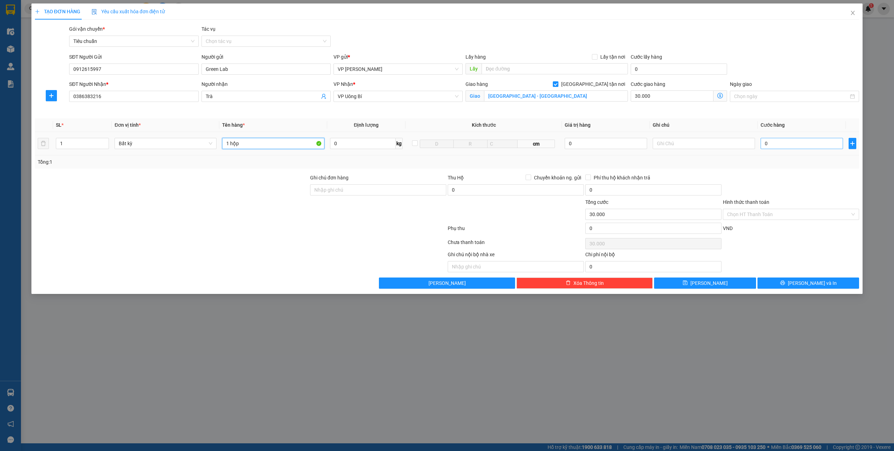
type input "1 hộp"
click at [796, 145] on input "0" at bounding box center [802, 143] width 82 height 11
type input "3"
type input "30.003"
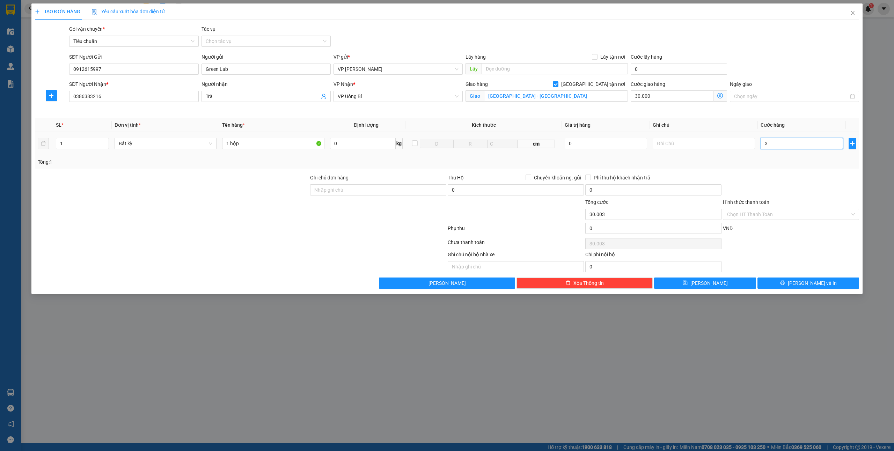
type input "30"
type input "30.030"
click at [753, 216] on input "Hình thức thanh toán" at bounding box center [788, 214] width 123 height 10
type input "30.000"
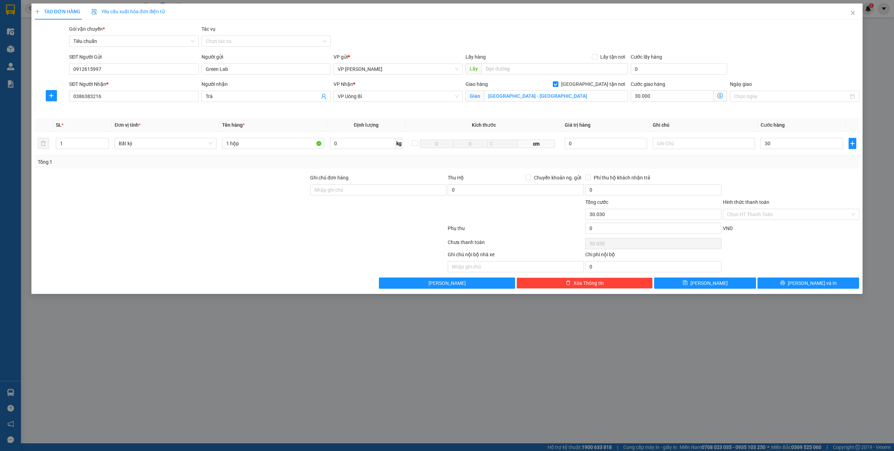
type input "60.000"
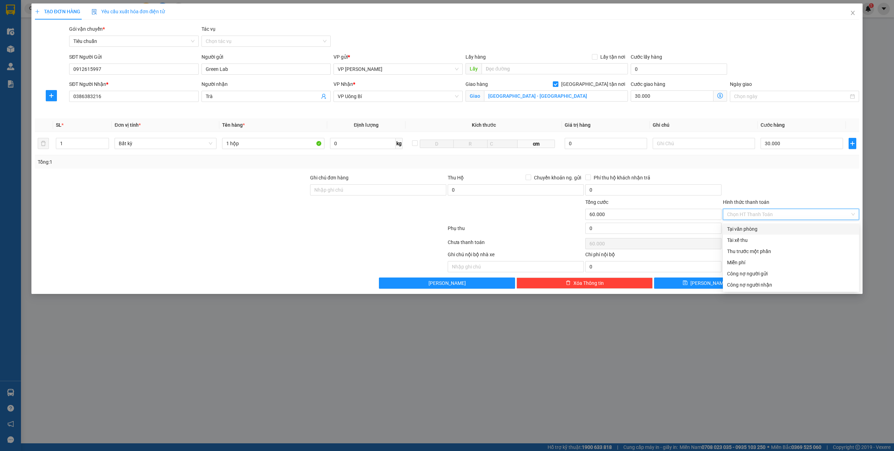
click at [746, 233] on div "Tại văn phòng" at bounding box center [791, 229] width 136 height 11
type input "0"
click at [731, 286] on button "[PERSON_NAME]" at bounding box center [705, 283] width 102 height 11
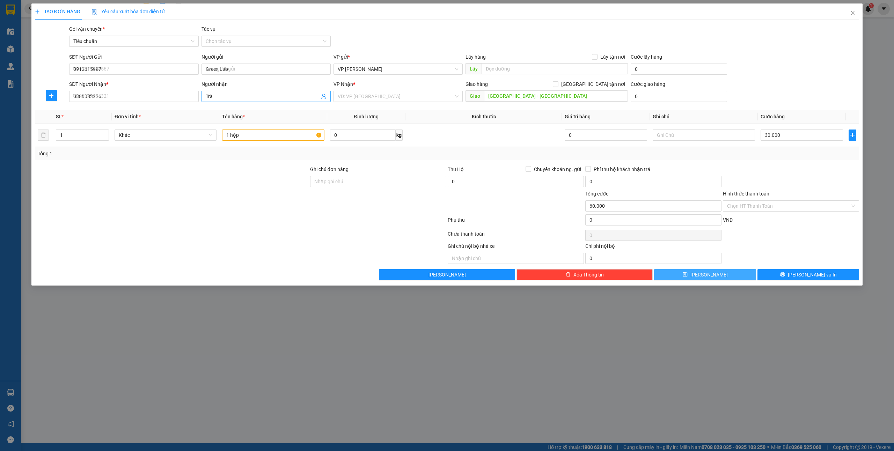
checkbox input "false"
type input "0"
click at [853, 14] on icon "close" at bounding box center [853, 13] width 4 height 4
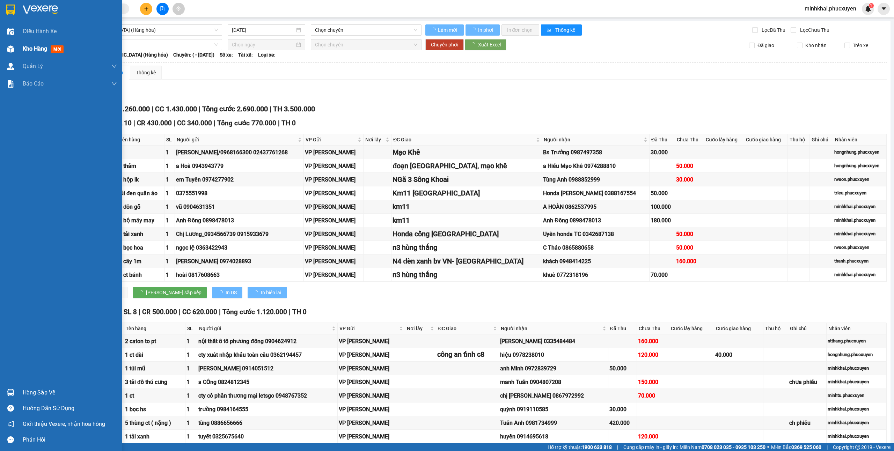
click at [10, 51] on img at bounding box center [10, 48] width 7 height 7
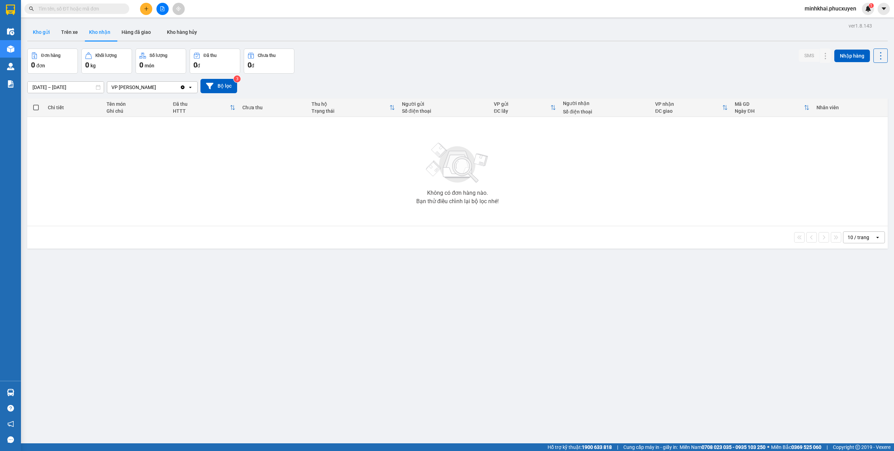
click at [44, 28] on button "Kho gửi" at bounding box center [41, 32] width 28 height 17
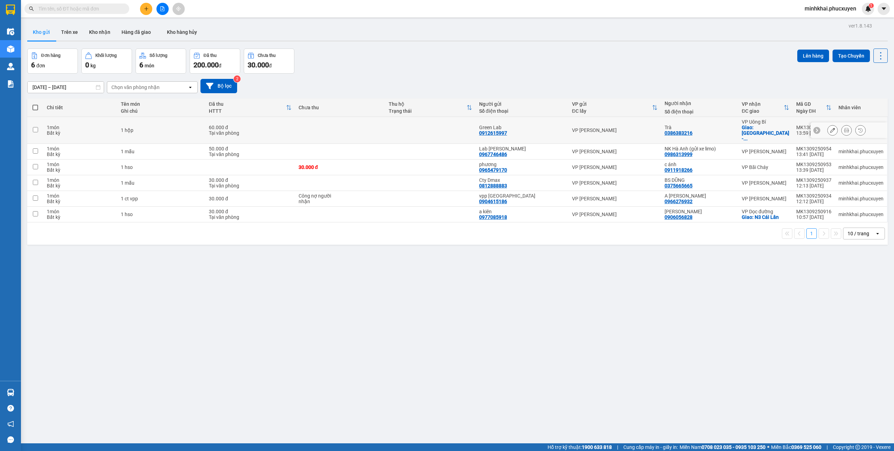
click at [36, 127] on input "checkbox" at bounding box center [35, 129] width 5 height 5
checkbox input "true"
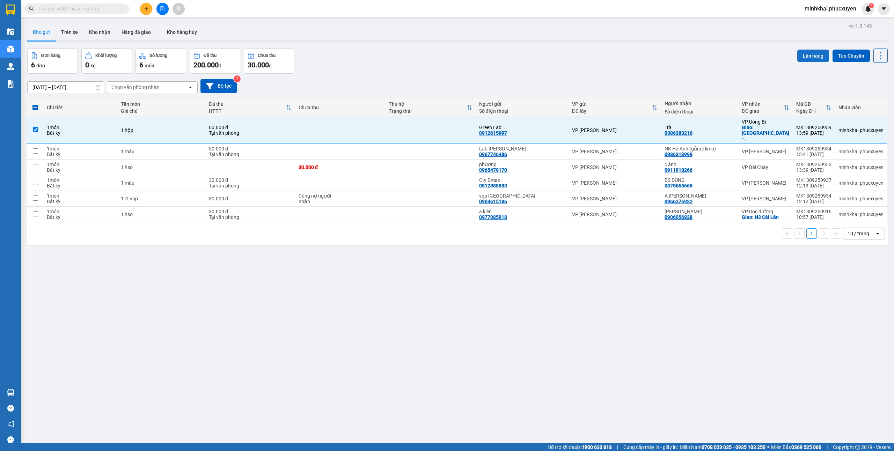
click at [803, 55] on button "Lên hàng" at bounding box center [813, 56] width 32 height 13
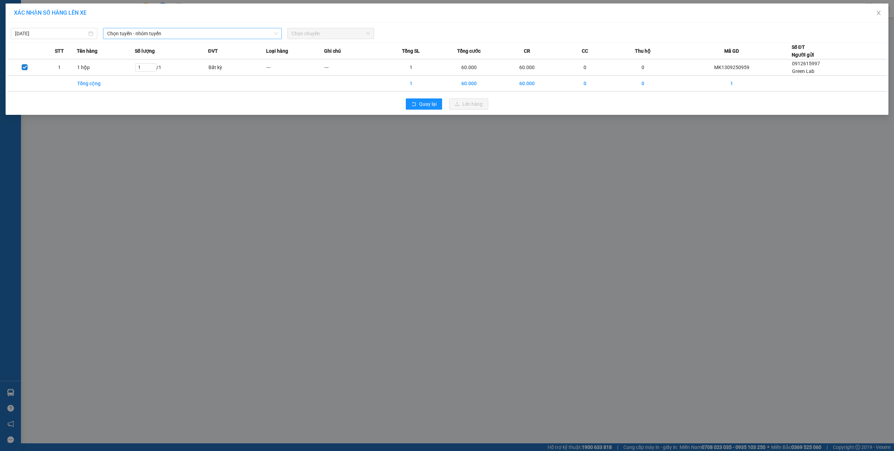
click at [136, 37] on span "Chọn tuyến - nhóm tuyến" at bounding box center [192, 33] width 170 height 10
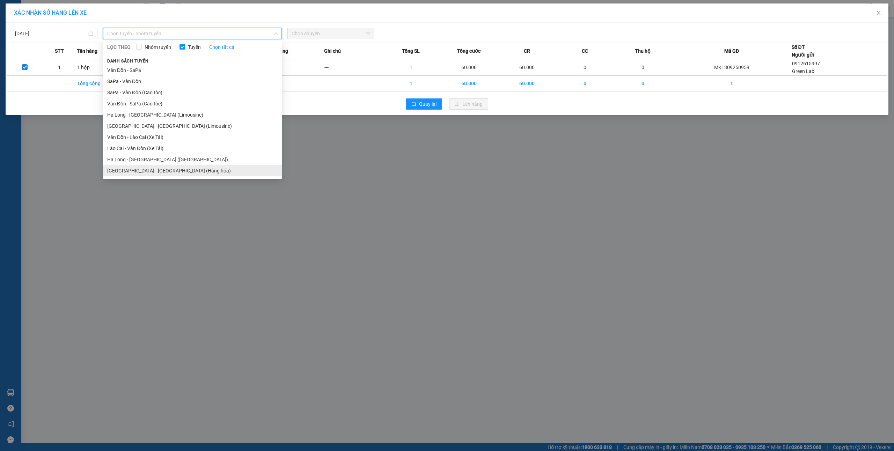
click at [161, 172] on li "Hà Nội - Hạ Long (Hàng hóa)" at bounding box center [192, 170] width 179 height 11
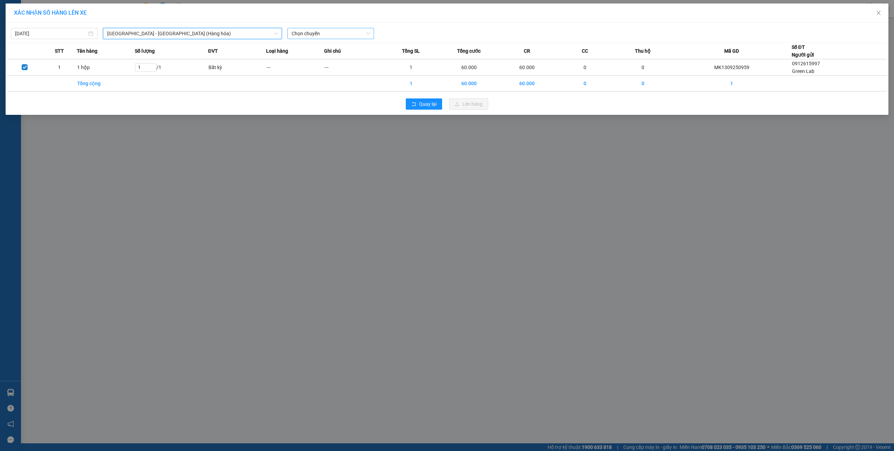
click at [345, 31] on span "Chọn chuyến" at bounding box center [331, 33] width 78 height 10
click at [333, 55] on div "10:00 - 14H-009.42" at bounding box center [319, 59] width 54 height 8
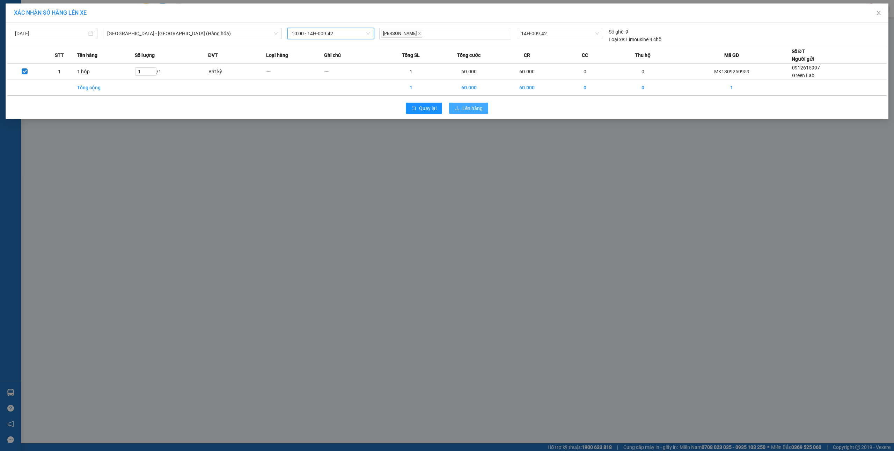
click at [471, 104] on button "Lên hàng" at bounding box center [468, 108] width 39 height 11
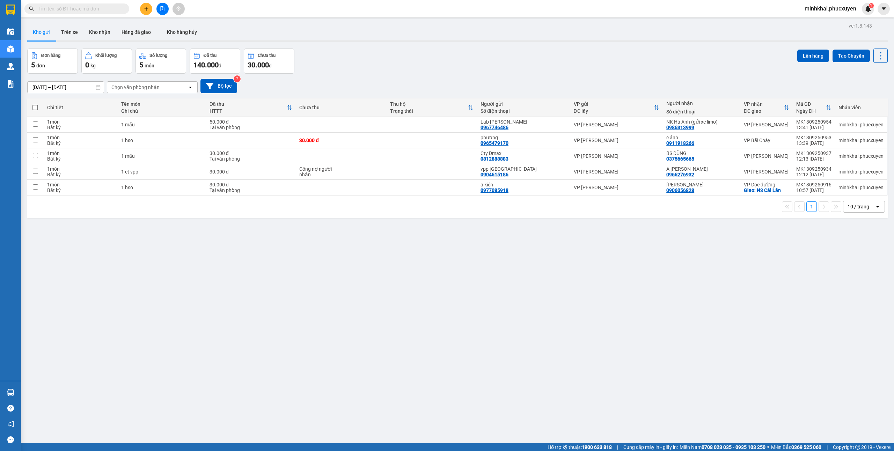
click at [77, 9] on input "text" at bounding box center [79, 9] width 82 height 8
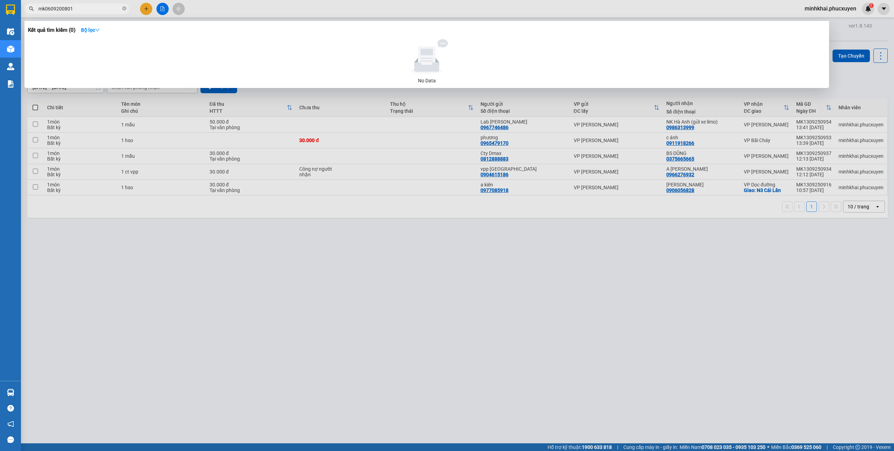
click at [60, 9] on input "mk0609200801" at bounding box center [79, 9] width 82 height 8
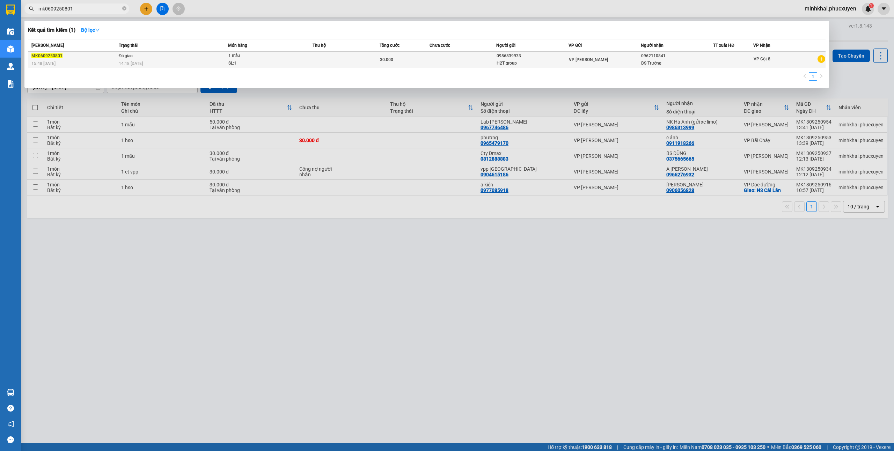
type input "mk0609250801"
click at [703, 65] on div "BS Trường" at bounding box center [677, 63] width 72 height 7
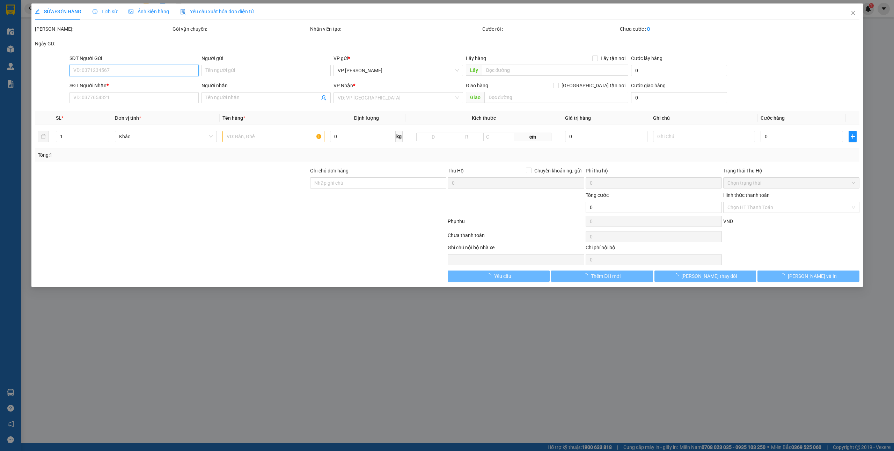
type input "0986839933"
type input "H2T group"
type input "0962110841"
type input "BS Trường"
type input "30.000"
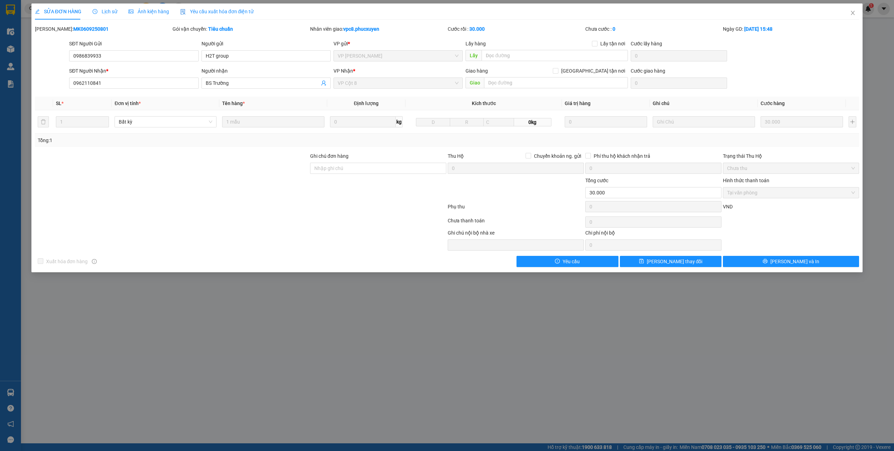
click at [108, 8] on div "Lịch sử" at bounding box center [105, 12] width 25 height 8
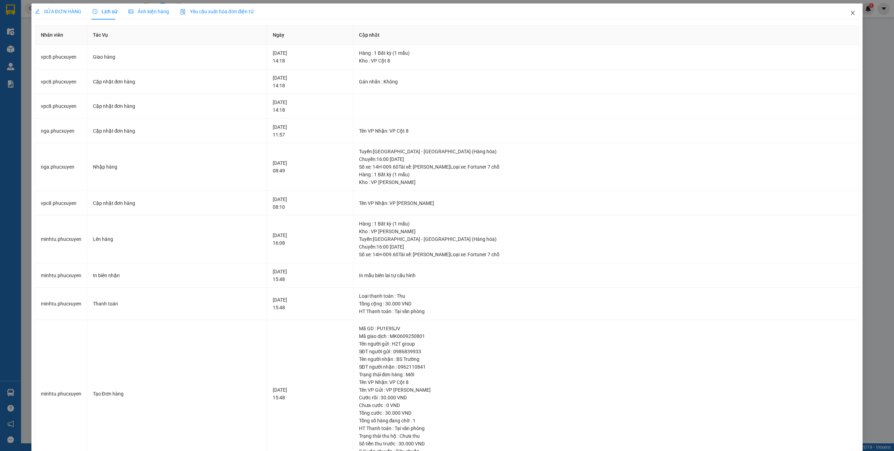
click at [850, 14] on icon "close" at bounding box center [853, 13] width 6 height 6
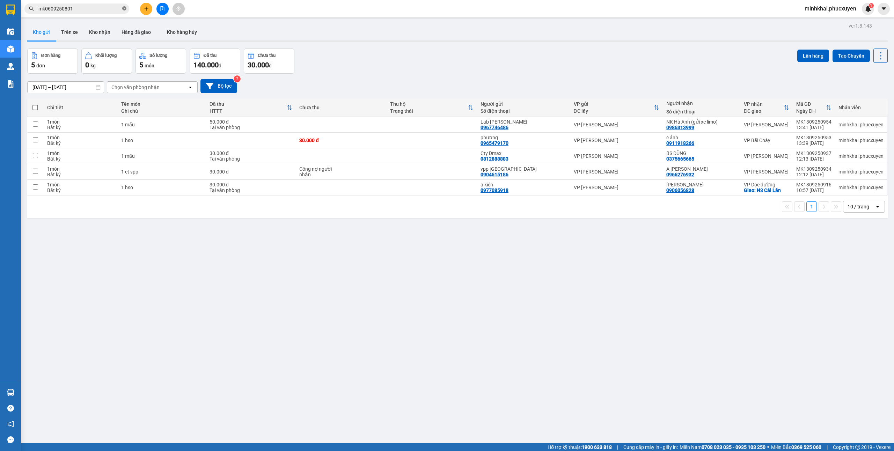
click at [126, 8] on icon "close-circle" at bounding box center [124, 8] width 4 height 4
click at [98, 35] on button "Kho nhận" at bounding box center [99, 32] width 32 height 17
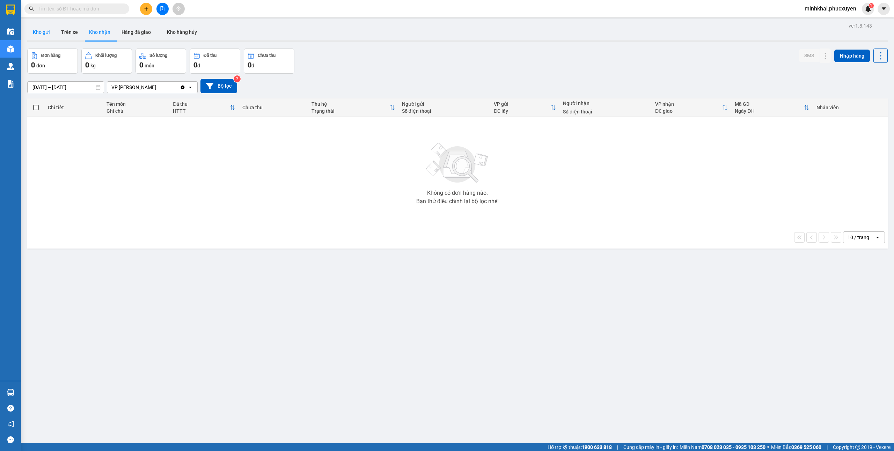
click at [38, 36] on button "Kho gửi" at bounding box center [41, 32] width 28 height 17
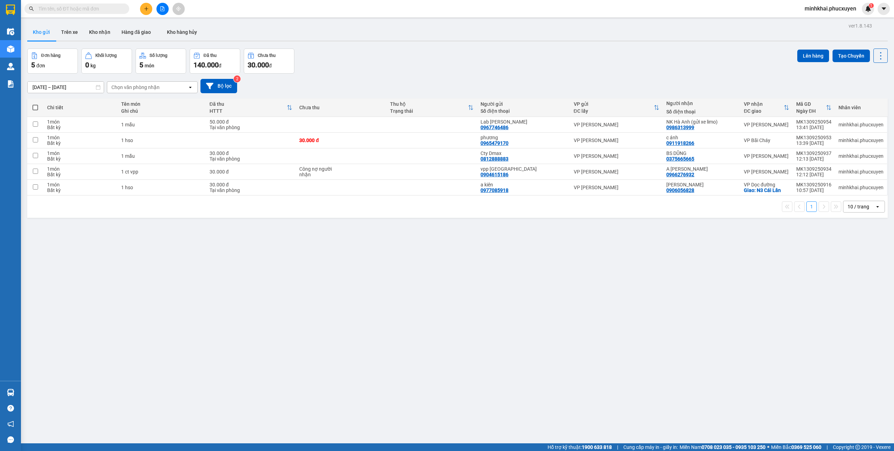
click at [159, 10] on button at bounding box center [162, 9] width 12 height 12
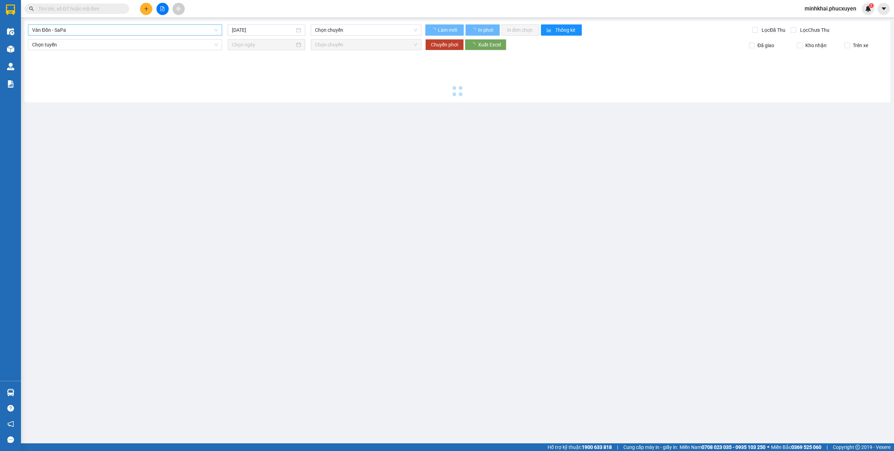
click at [90, 31] on span "Vân Đồn - SaPa" at bounding box center [125, 30] width 186 height 10
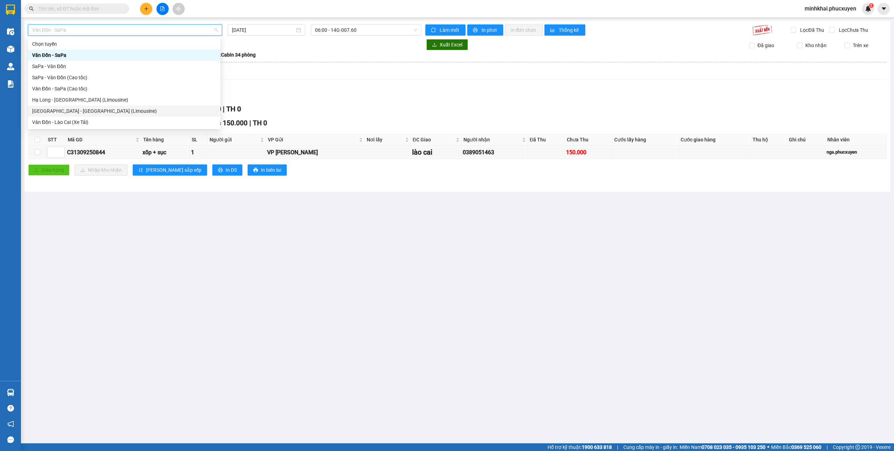
click at [74, 111] on div "Hà Nội - Hạ Long (Limousine)" at bounding box center [124, 111] width 184 height 8
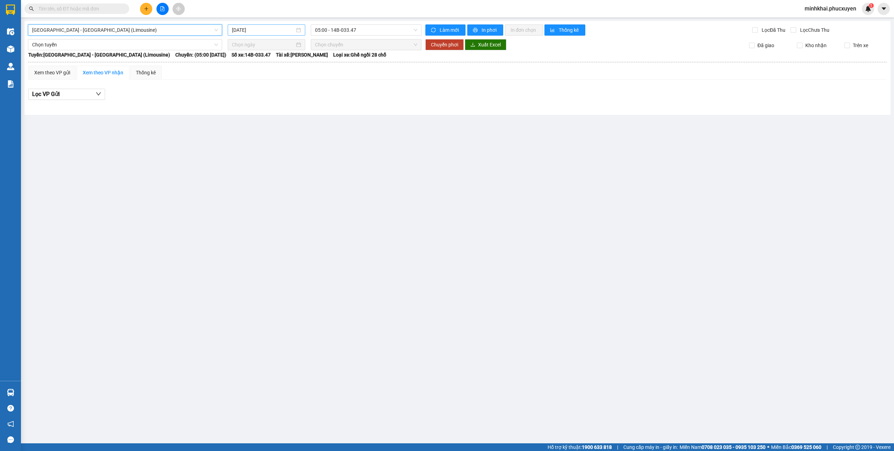
click at [244, 29] on input "[DATE]" at bounding box center [263, 30] width 63 height 8
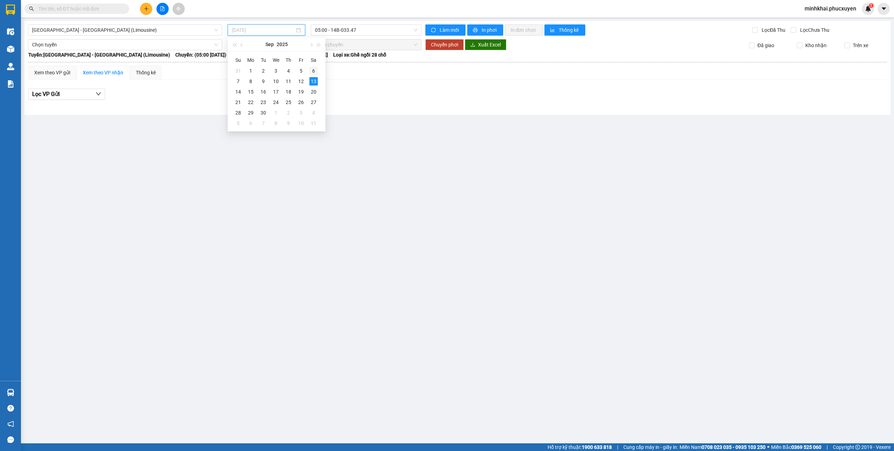
click at [313, 71] on div "6" at bounding box center [313, 71] width 8 height 8
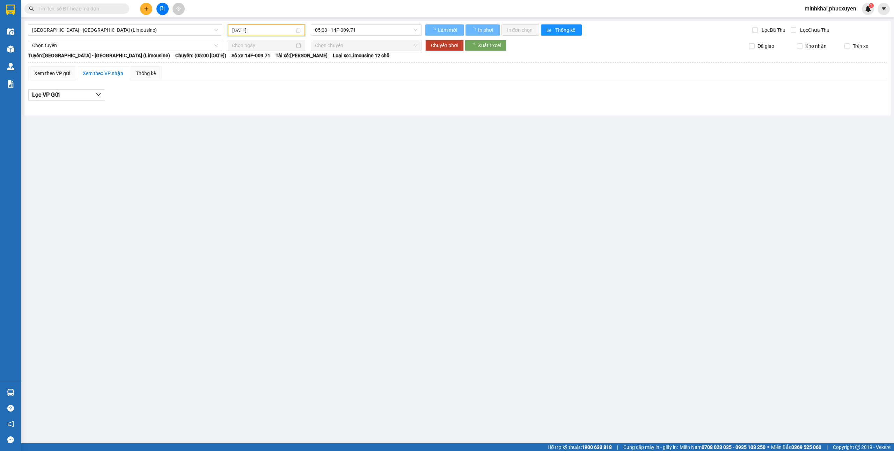
type input "06/09/2025"
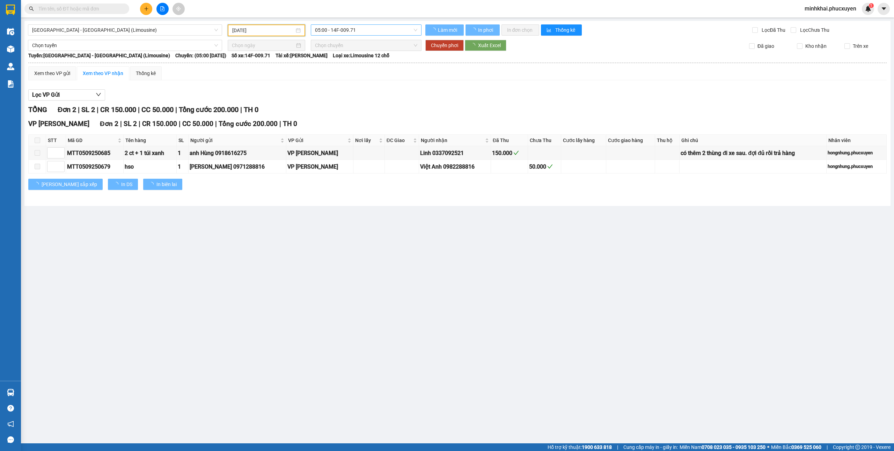
click at [340, 27] on span "05:00 - 14F-009.71" at bounding box center [366, 30] width 103 height 10
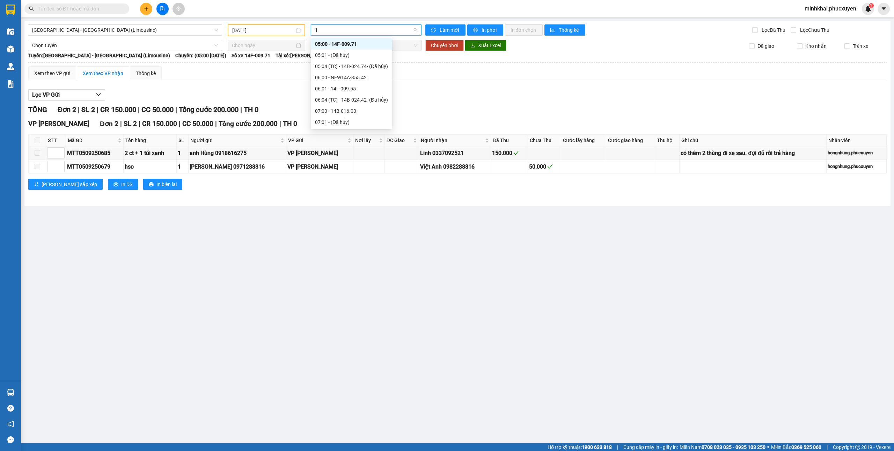
type input "13"
click at [362, 66] on div "13:01 - NEW14A-355.27" at bounding box center [342, 67] width 54 height 8
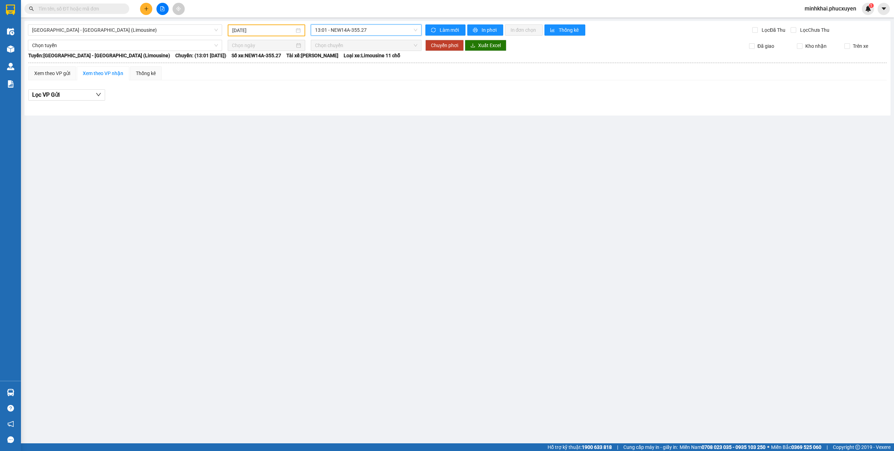
click at [337, 29] on span "13:01 - NEW14A-355.27" at bounding box center [366, 30] width 103 height 10
click at [354, 76] on div "14:00 - 14B-012.37" at bounding box center [351, 74] width 73 height 8
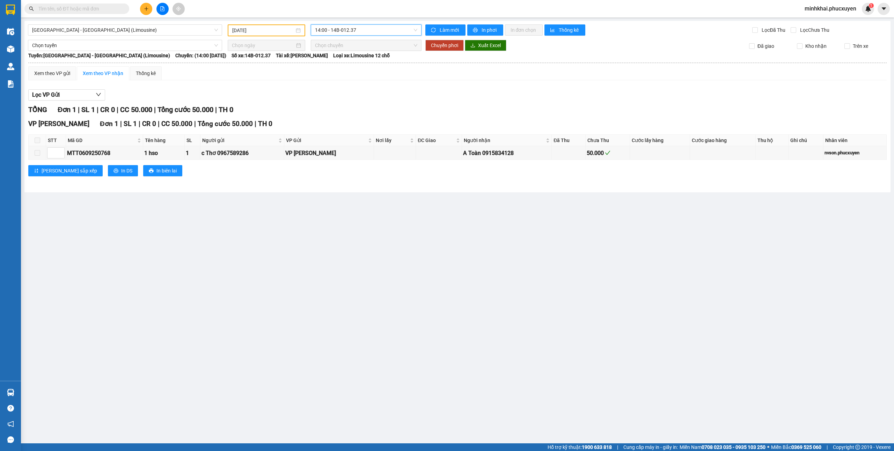
click at [329, 32] on span "14:00 - 14B-012.37" at bounding box center [366, 30] width 103 height 10
click at [344, 81] on div "14:01 - 14F-009.55" at bounding box center [351, 85] width 73 height 8
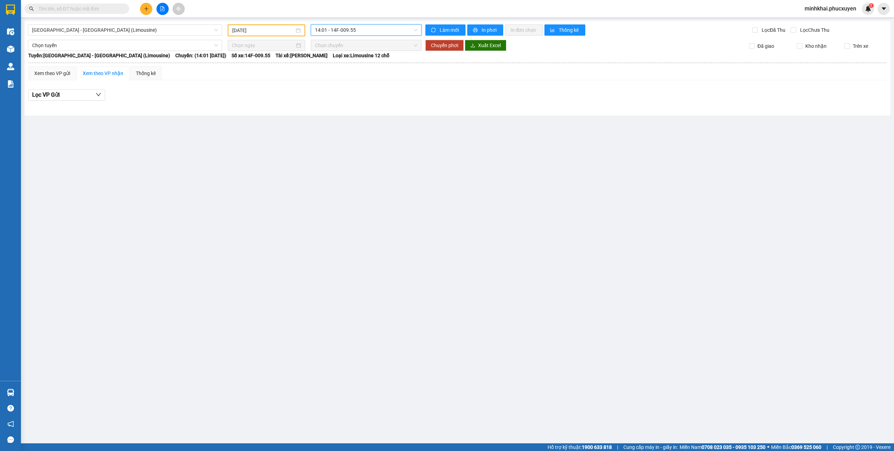
click at [351, 30] on span "14:01 - 14F-009.55" at bounding box center [366, 30] width 103 height 10
click at [355, 94] on div "14:04 (TC) - 14B-024.42 - (Đã hủy)" at bounding box center [351, 97] width 73 height 8
click at [348, 30] on span "14:04 (TC) - 14B-024.42 - (Đã hủy)" at bounding box center [366, 30] width 103 height 10
click at [358, 114] on div "15:00 - 14F-009.53" at bounding box center [352, 118] width 83 height 11
click at [352, 34] on span "15:00 - 14F-009.53" at bounding box center [366, 30] width 103 height 10
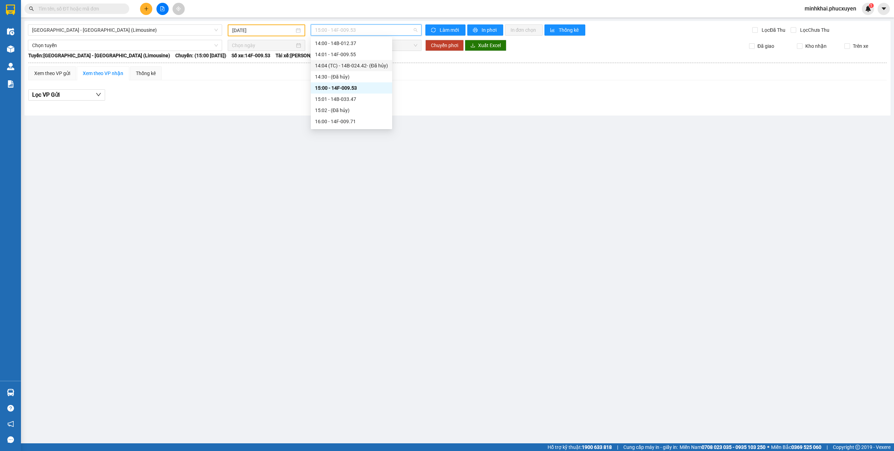
scroll to position [408, 0]
click at [359, 82] on div "15:01 - 14B-033.47" at bounding box center [351, 83] width 73 height 8
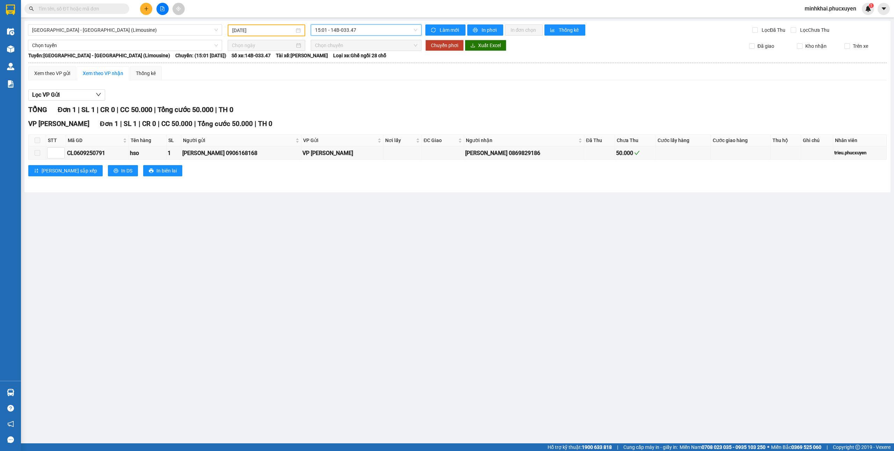
click at [344, 28] on span "15:01 - 14B-033.47" at bounding box center [366, 30] width 103 height 10
click at [353, 61] on div "13:00 - 14B-023.82" at bounding box center [351, 65] width 73 height 8
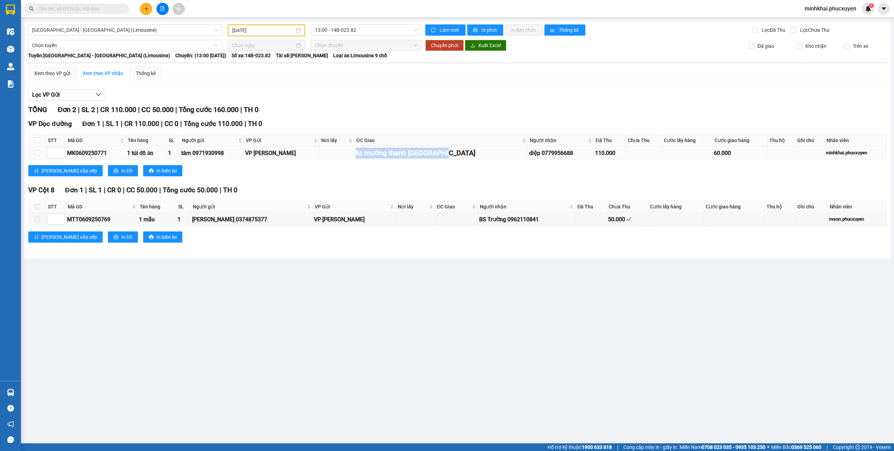
drag, startPoint x: 458, startPoint y: 151, endPoint x: 351, endPoint y: 148, distance: 106.9
click at [351, 148] on tr "MK0609250771 1 túi đồ ăn 1 tâm 0971930998 VP Minh Khai ks mường thanh quảng nin…" at bounding box center [458, 153] width 858 height 14
click at [512, 183] on div "TỔNG Đơn 2 | SL 2 | CR 110.000 | CC 50.000 | Tổng cước 160.000 | TH 0 VP Dọc đư…" at bounding box center [457, 177] width 858 height 147
drag, startPoint x: 461, startPoint y: 153, endPoint x: 330, endPoint y: 154, distance: 131.3
click at [330, 154] on tr "MK0609250771 1 túi đồ ăn 1 tâm 0971930998 VP Minh Khai ks mường thanh quảng nin…" at bounding box center [458, 153] width 858 height 14
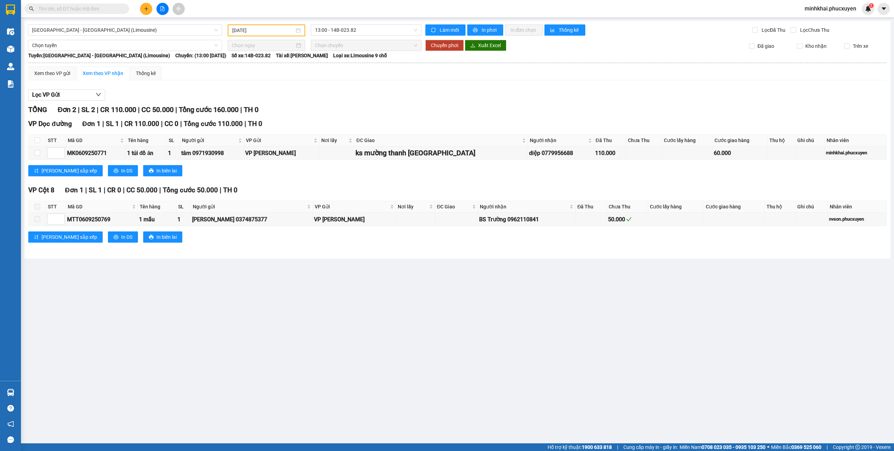
click at [380, 195] on div "VP Cột 8 Đơn 1 | SL 1 | CR 0 | CC 50.000 | Tổng cước 50.000 | TH 0" at bounding box center [457, 190] width 858 height 10
click at [61, 72] on div "Xem theo VP gửi" at bounding box center [52, 74] width 36 height 8
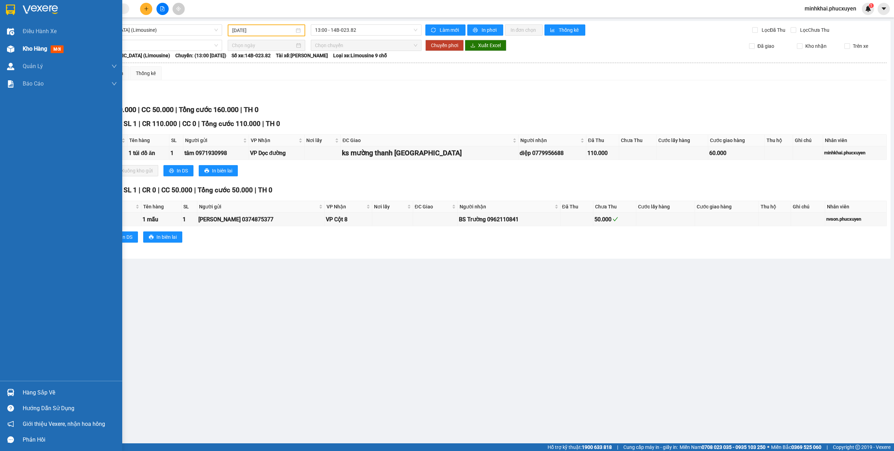
click at [12, 48] on img at bounding box center [10, 48] width 7 height 7
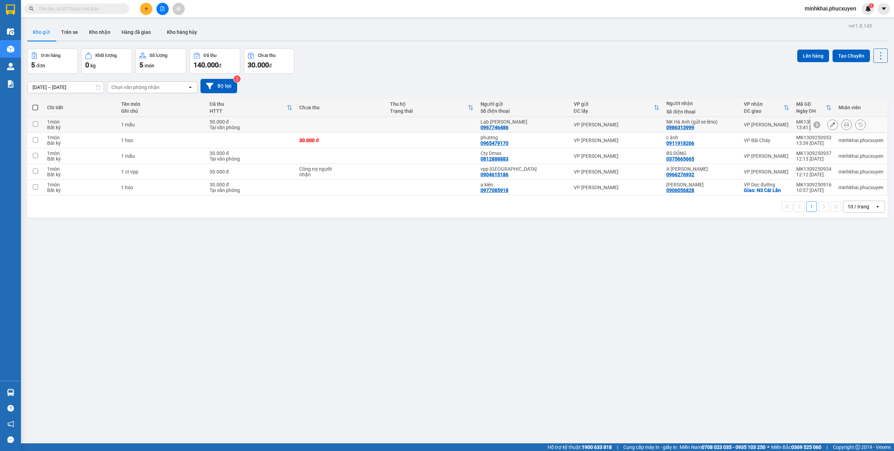
click at [38, 121] on td at bounding box center [35, 125] width 16 height 16
checkbox input "true"
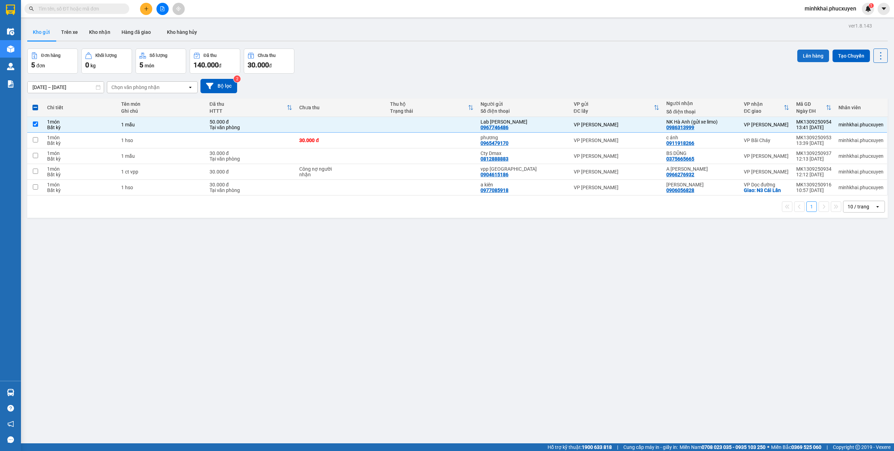
click at [812, 54] on button "Lên hàng" at bounding box center [813, 56] width 32 height 13
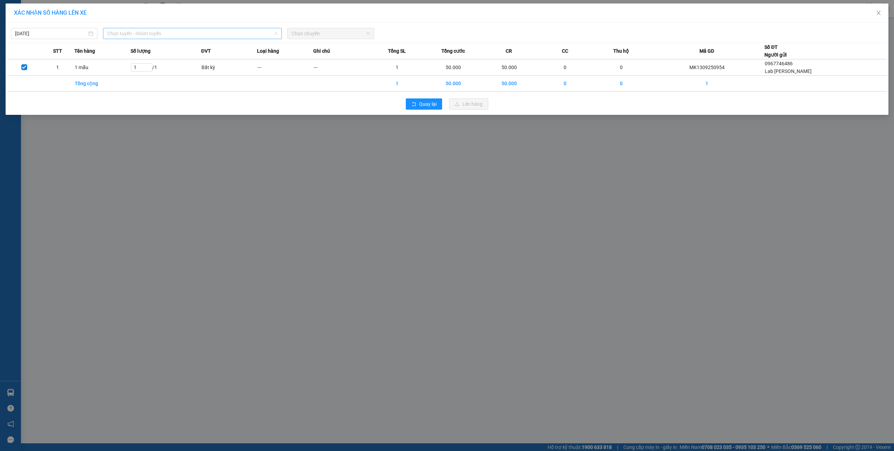
click at [137, 37] on span "Chọn tuyến - nhóm tuyến" at bounding box center [192, 33] width 170 height 10
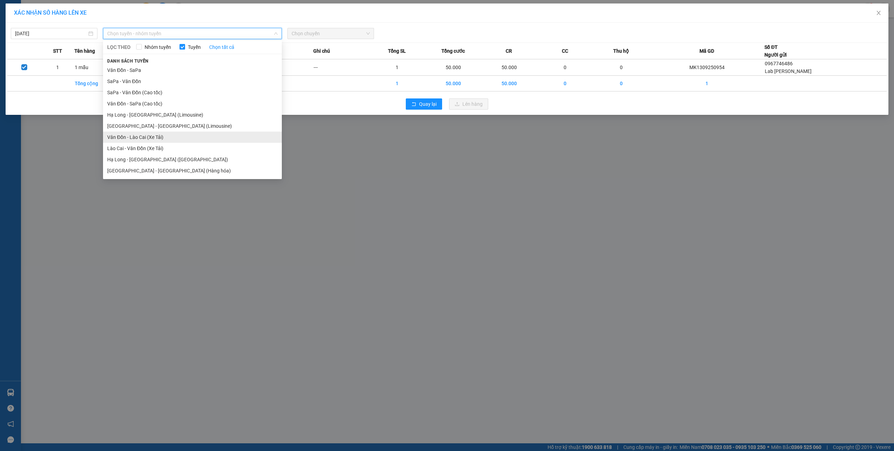
click at [163, 132] on li "Vân Đồn - Lào Cai (Xe Tải)" at bounding box center [192, 137] width 179 height 11
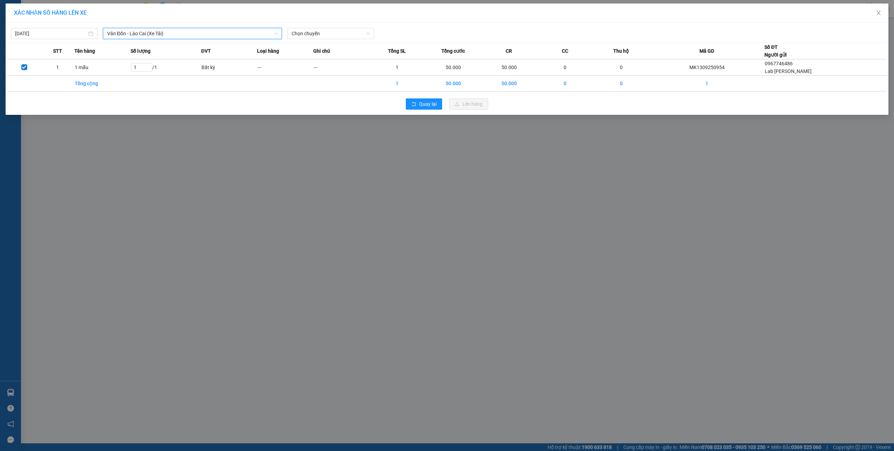
drag, startPoint x: 165, startPoint y: 36, endPoint x: 165, endPoint y: 73, distance: 37.0
click at [165, 35] on span "Vân Đồn - Lào Cai (Xe Tải)" at bounding box center [192, 33] width 170 height 10
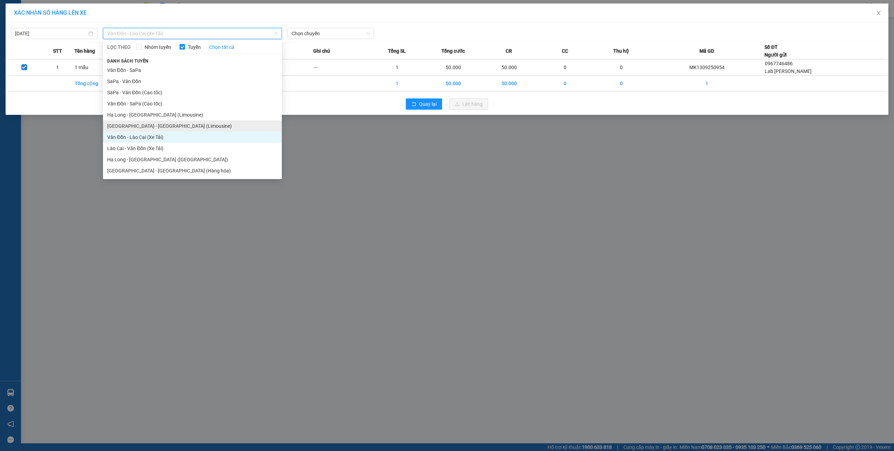
click at [166, 124] on li "Hà Nội - Hạ Long (Limousine)" at bounding box center [192, 125] width 179 height 11
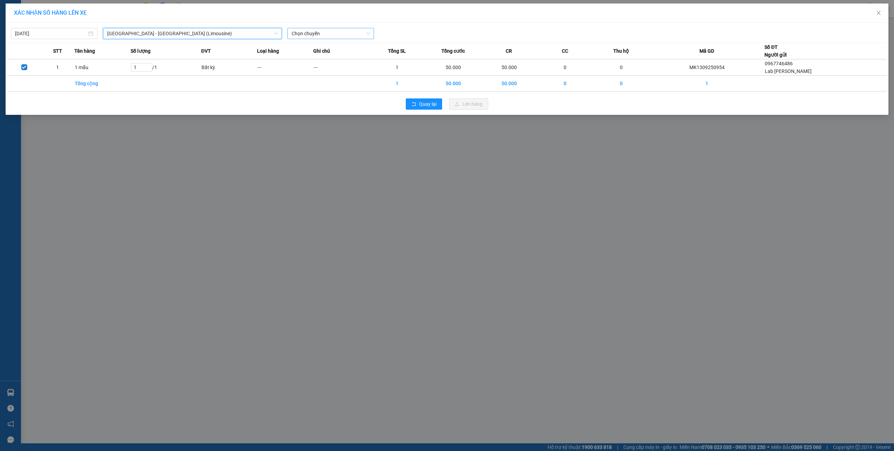
click at [302, 33] on span "Chọn chuyến" at bounding box center [331, 33] width 78 height 10
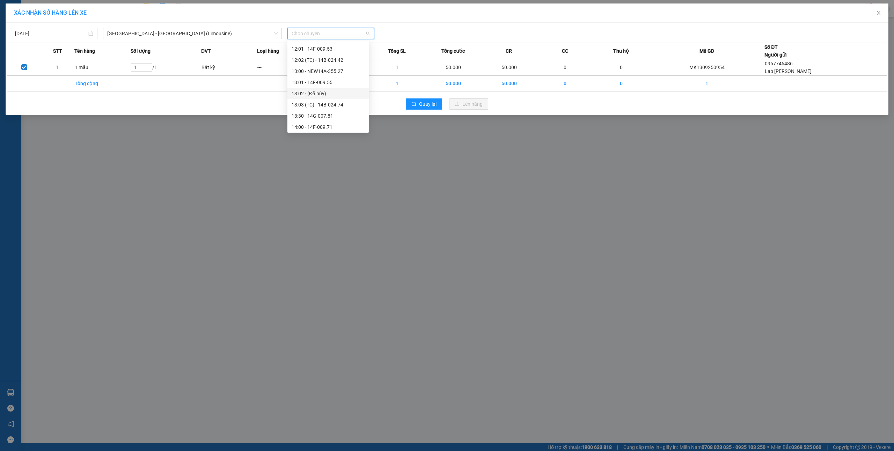
scroll to position [347, 0]
click at [320, 82] on div "14:00 - 14F-009.71" at bounding box center [328, 81] width 73 height 8
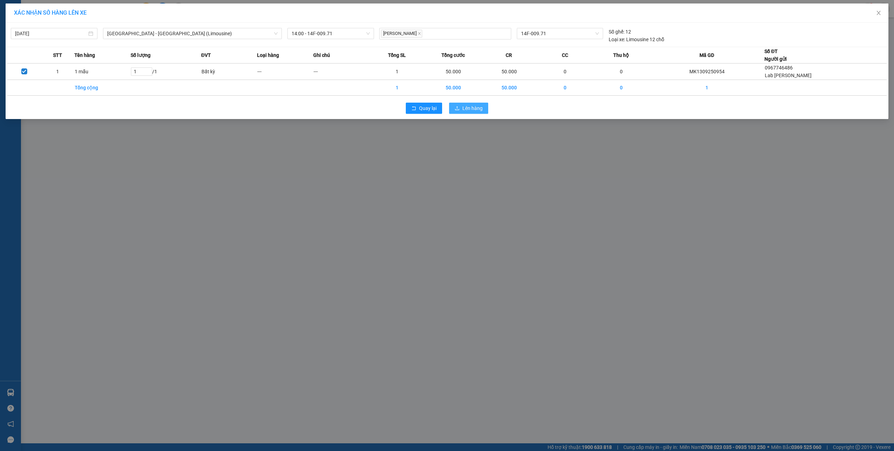
click at [476, 108] on span "Lên hàng" at bounding box center [472, 108] width 20 height 8
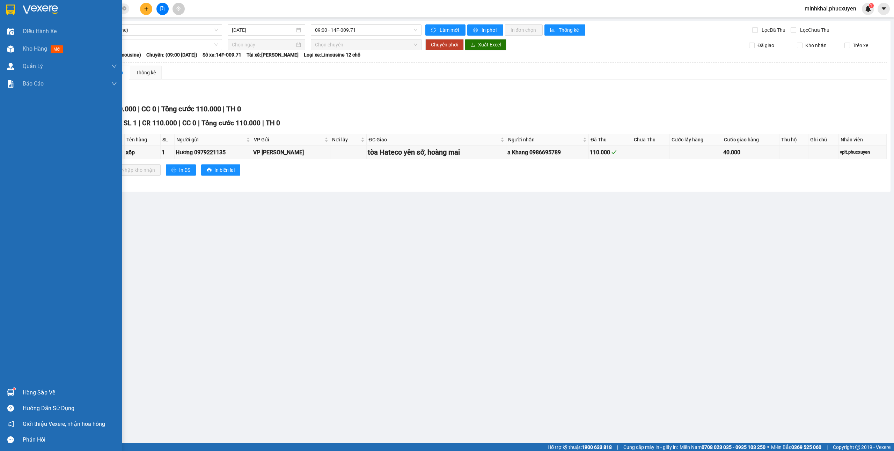
click at [7, 390] on img at bounding box center [10, 392] width 7 height 7
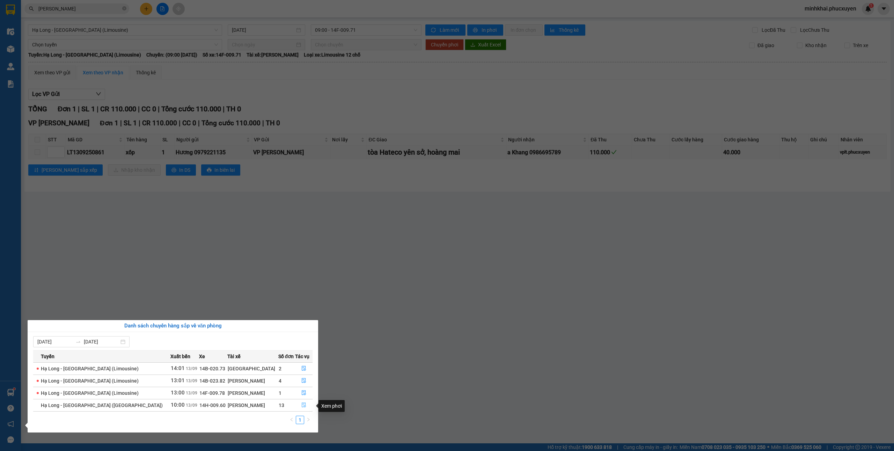
click at [302, 405] on icon "file-done" at bounding box center [304, 405] width 4 height 5
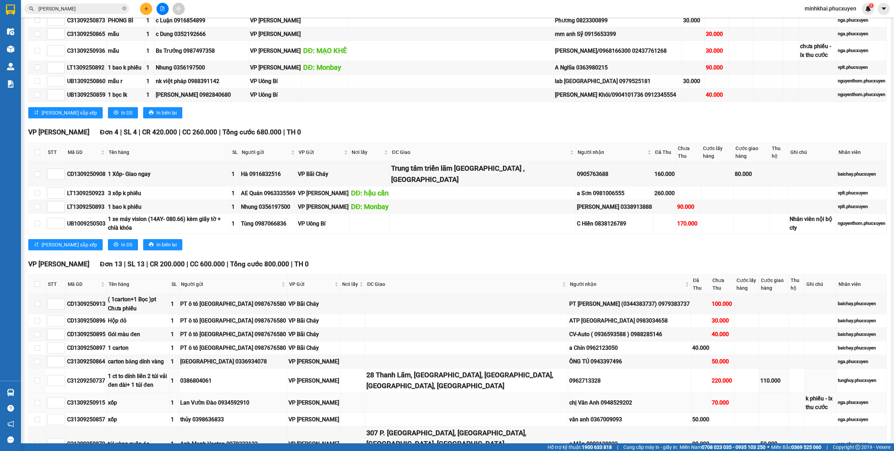
scroll to position [516, 0]
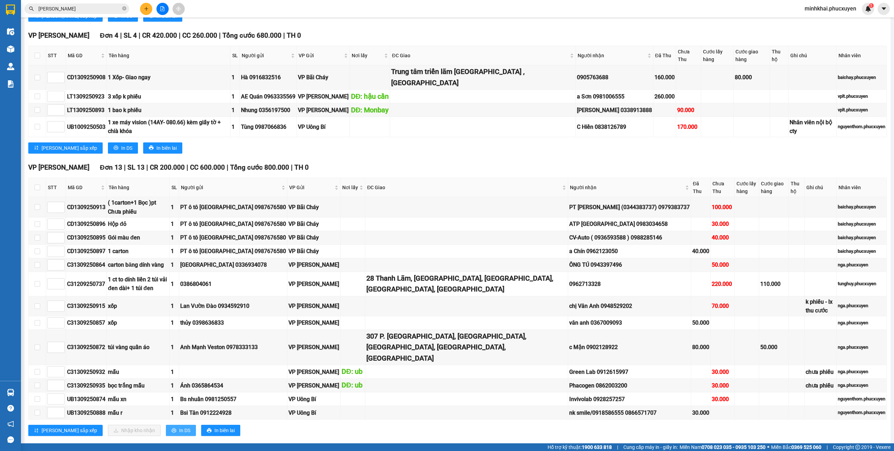
click at [179, 427] on span "In DS" at bounding box center [184, 431] width 11 height 8
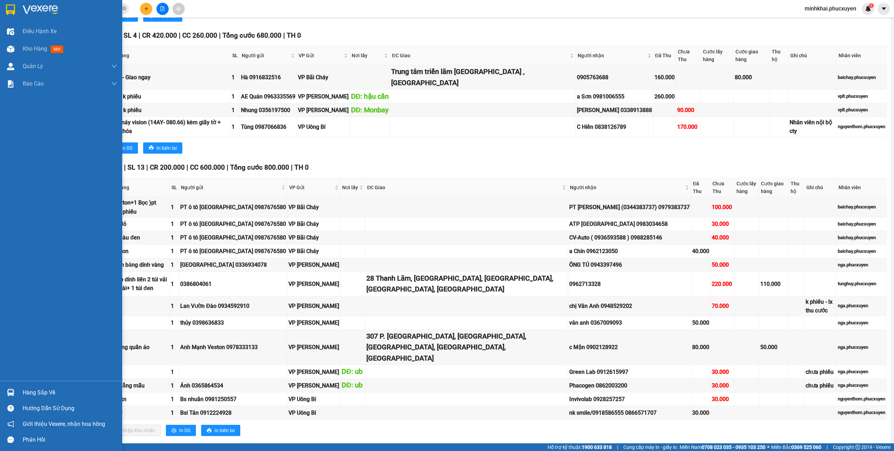
drag, startPoint x: 36, startPoint y: 45, endPoint x: 36, endPoint y: 10, distance: 35.3
click at [36, 45] on span "Kho hàng" at bounding box center [35, 48] width 24 height 7
